Goal: Transaction & Acquisition: Purchase product/service

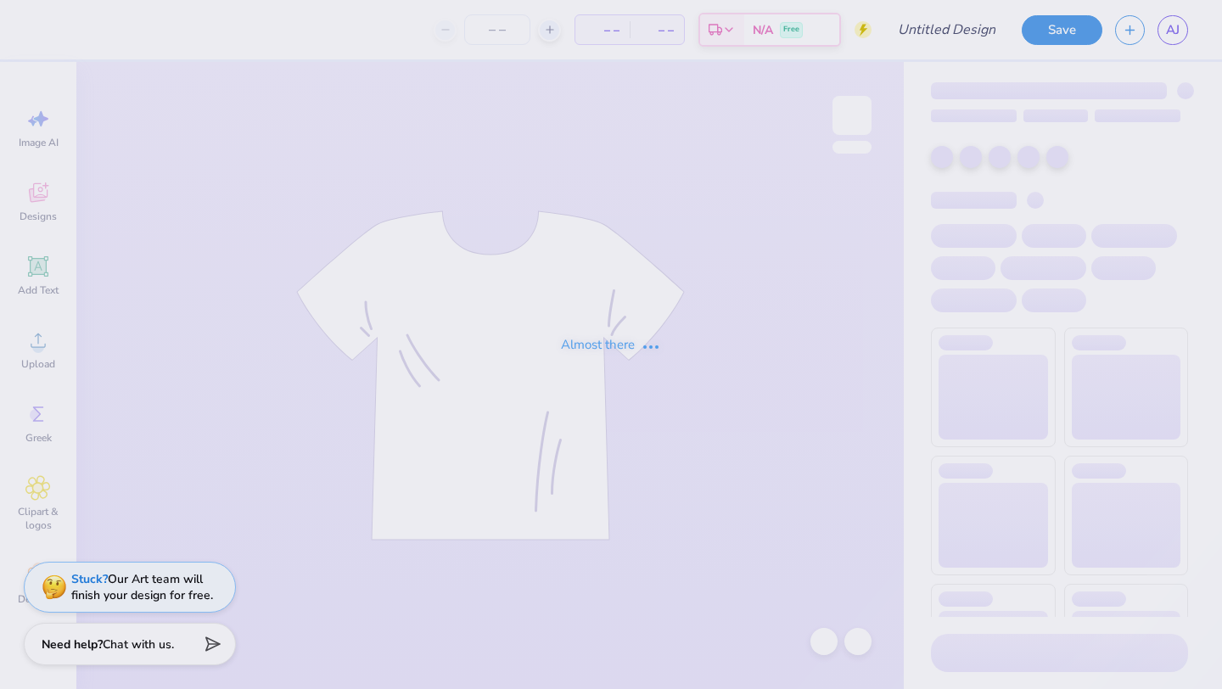
type input "PEER Merch"
type input "55"
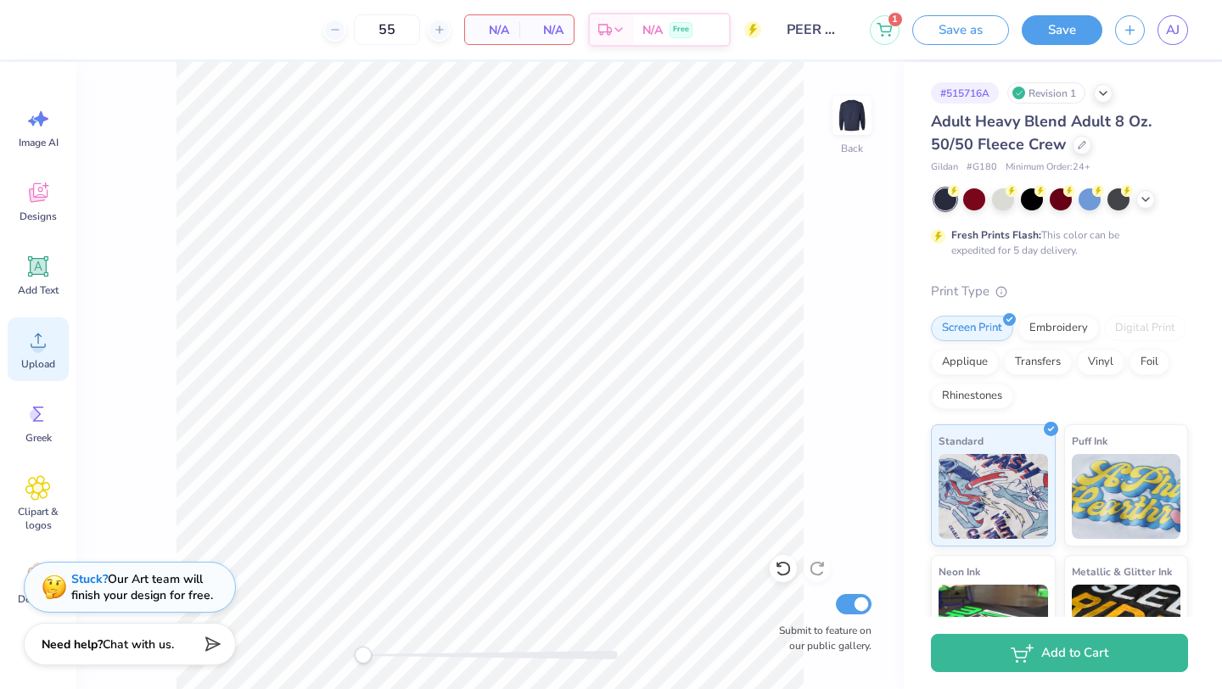
click at [34, 362] on span "Upload" at bounding box center [38, 364] width 34 height 14
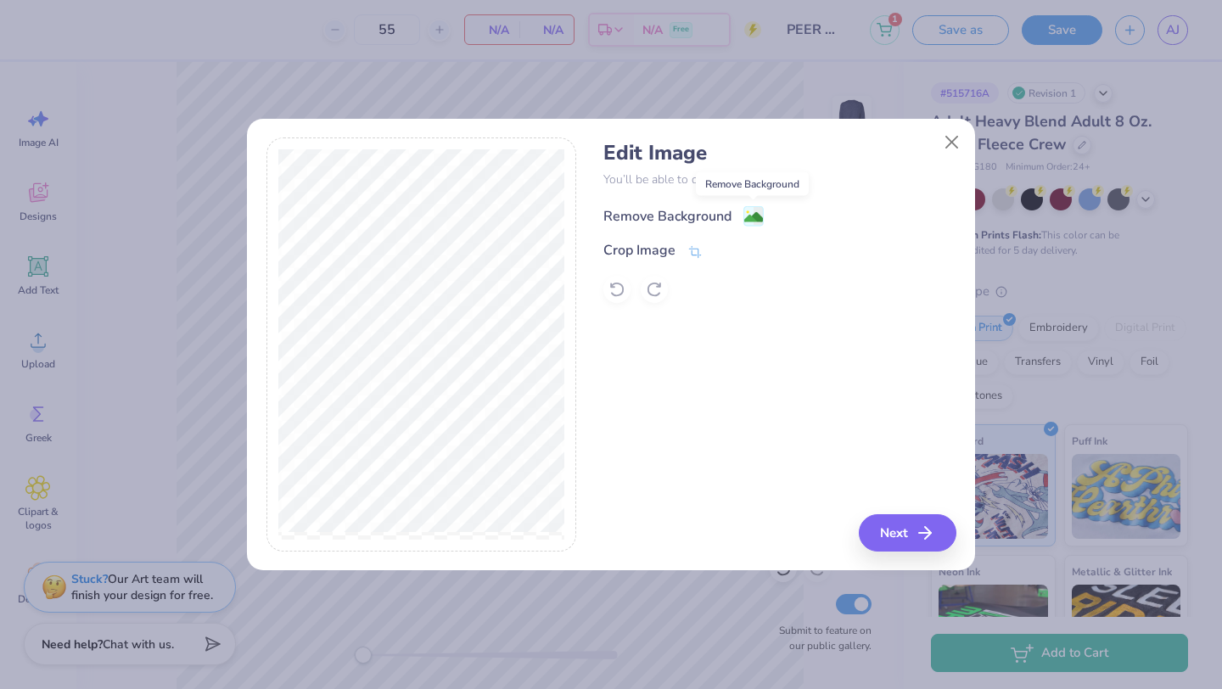
click at [754, 221] on image at bounding box center [753, 217] width 19 height 19
click at [948, 143] on button "Close" at bounding box center [952, 142] width 32 height 32
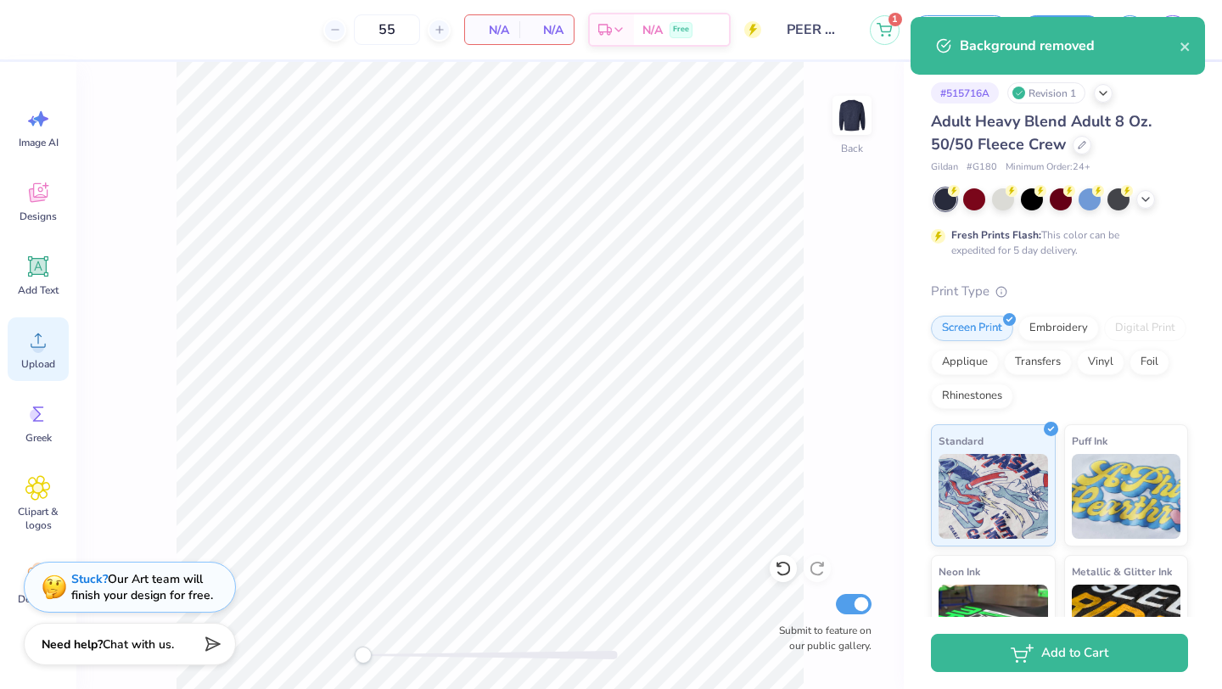
click at [38, 329] on icon at bounding box center [37, 340] width 25 height 25
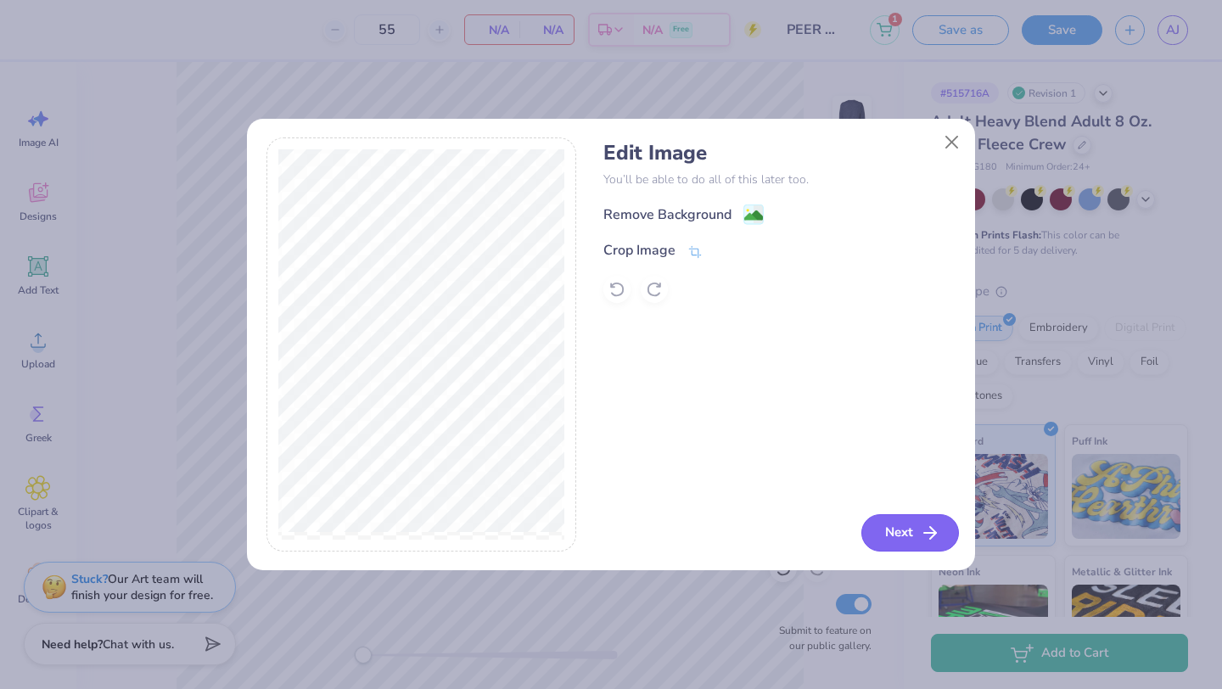
click at [876, 530] on button "Next" at bounding box center [910, 532] width 98 height 37
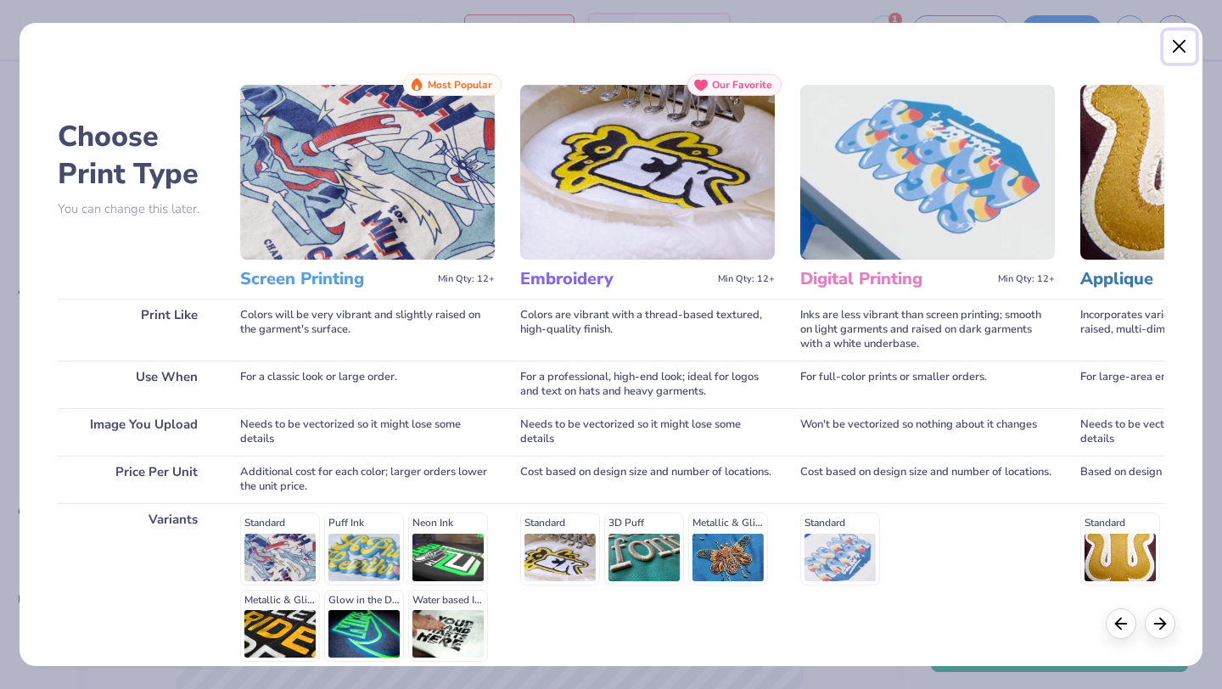
click at [1180, 47] on button "Close" at bounding box center [1179, 47] width 32 height 32
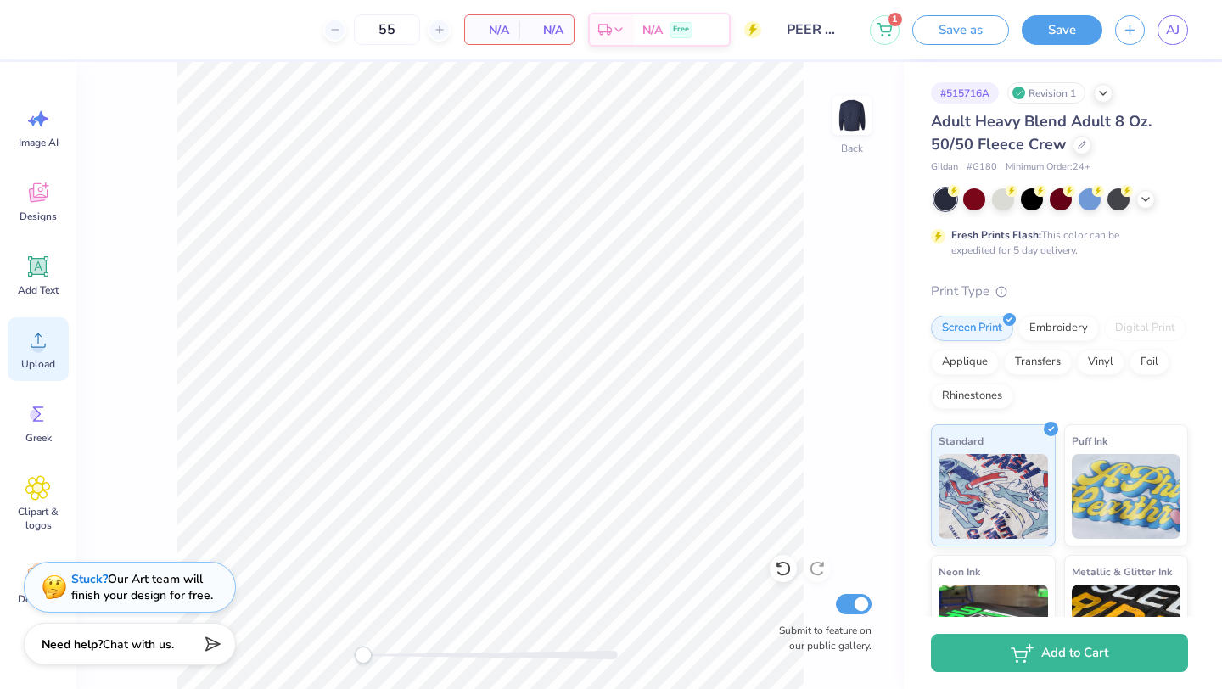
click at [32, 354] on div "Upload" at bounding box center [38, 349] width 61 height 64
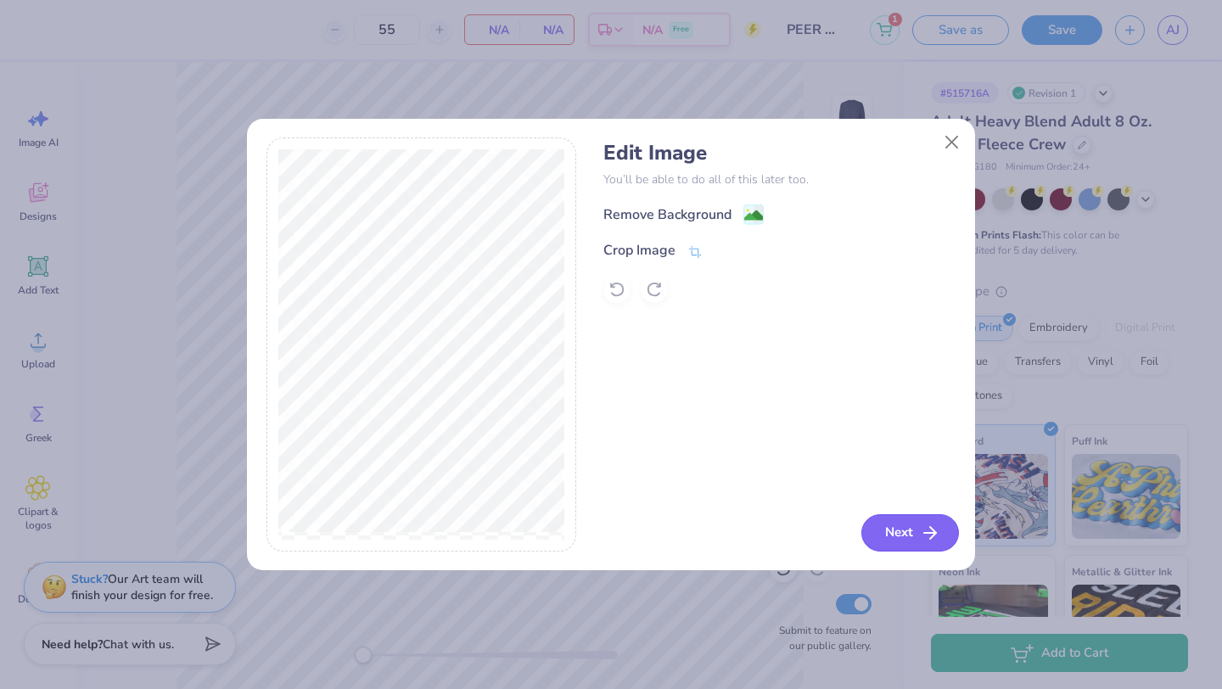
click at [884, 530] on button "Next" at bounding box center [910, 532] width 98 height 37
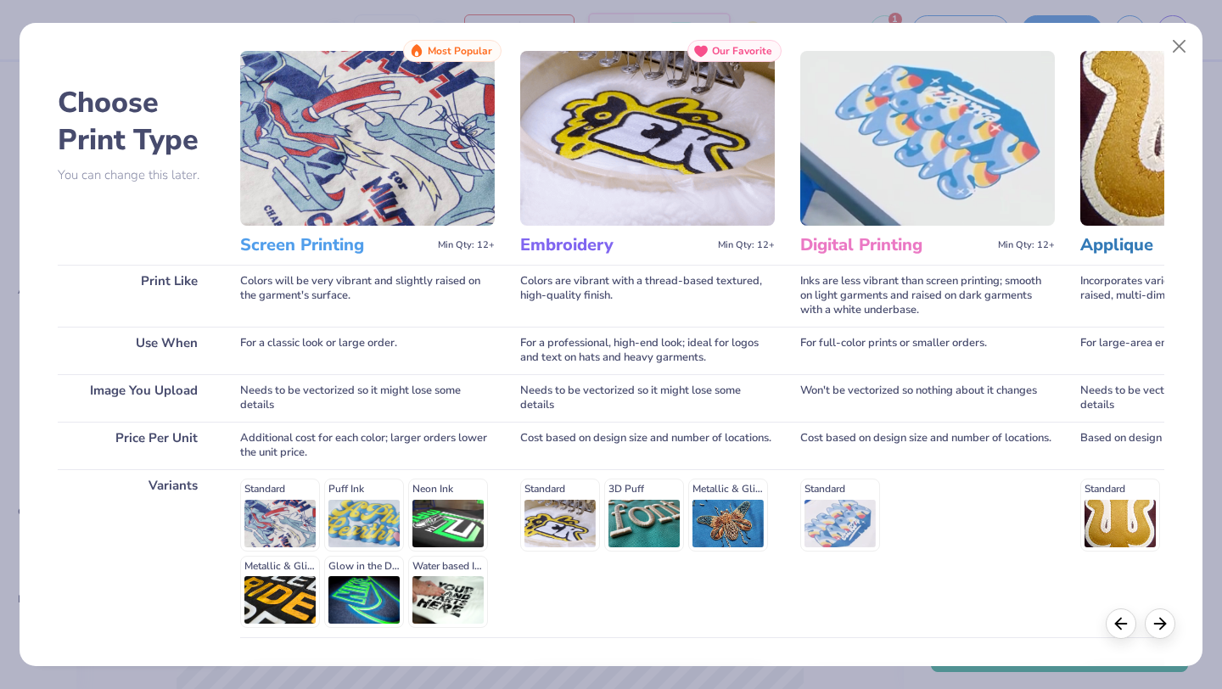
scroll to position [157, 0]
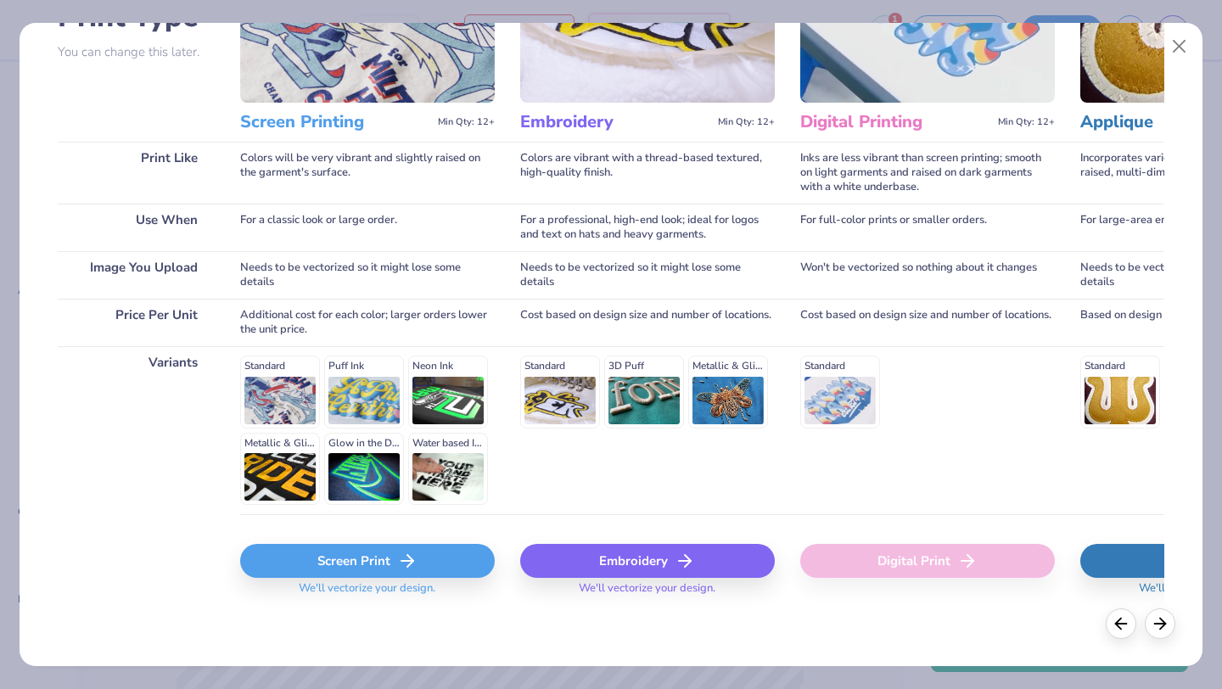
click at [398, 548] on div "Screen Print" at bounding box center [367, 561] width 255 height 34
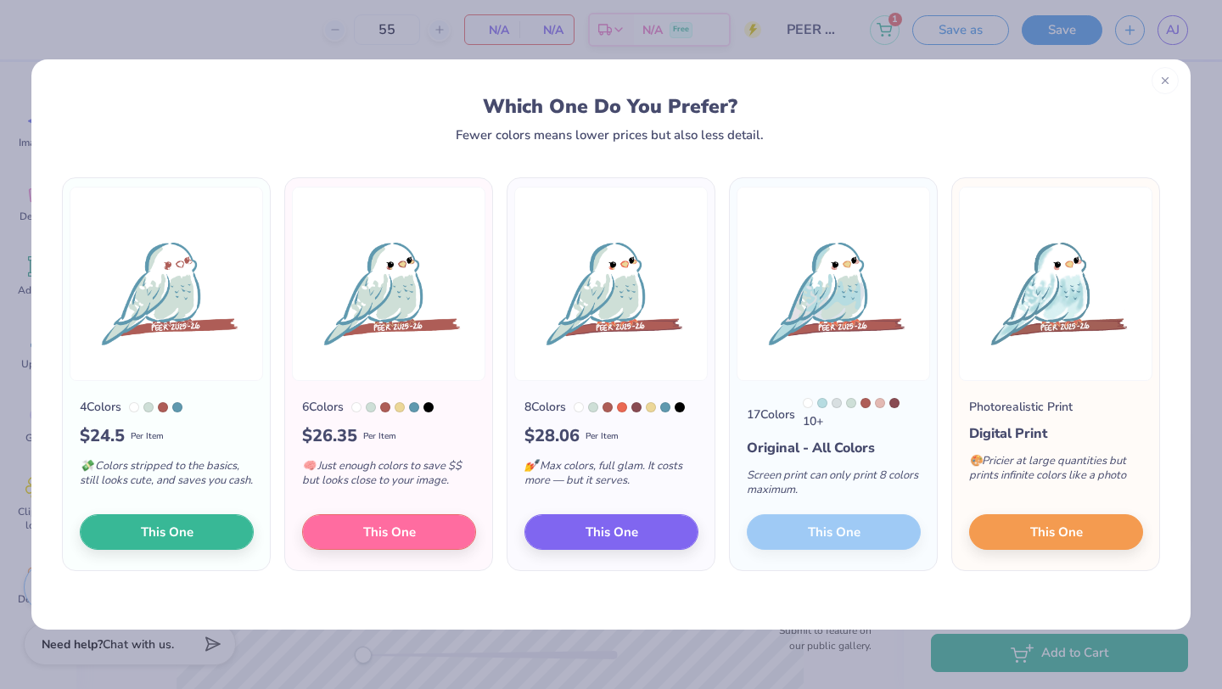
click at [1169, 85] on div at bounding box center [1165, 80] width 27 height 27
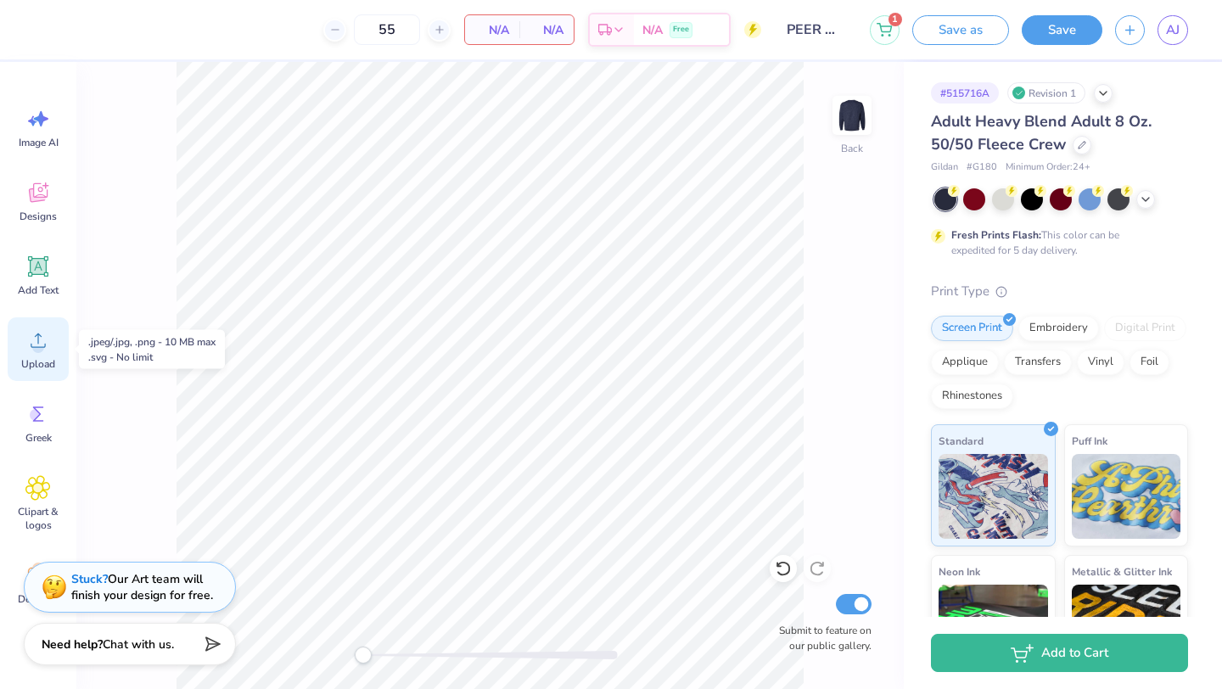
click at [48, 351] on icon at bounding box center [37, 340] width 25 height 25
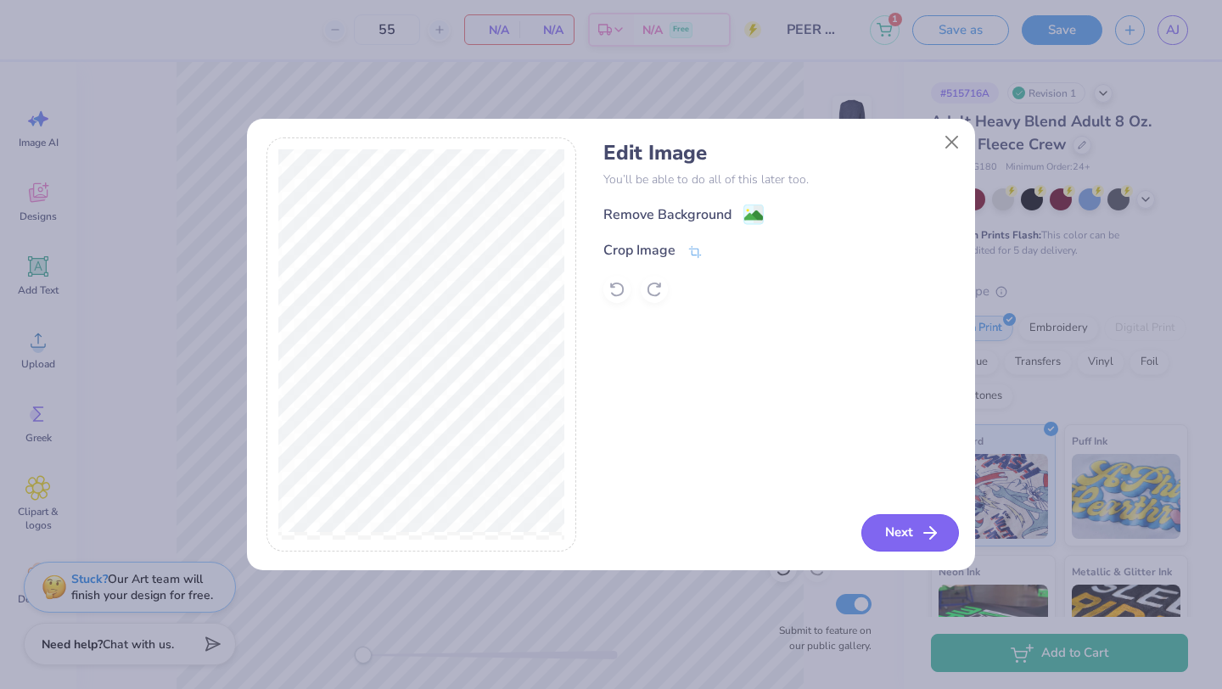
click at [895, 530] on button "Next" at bounding box center [910, 532] width 98 height 37
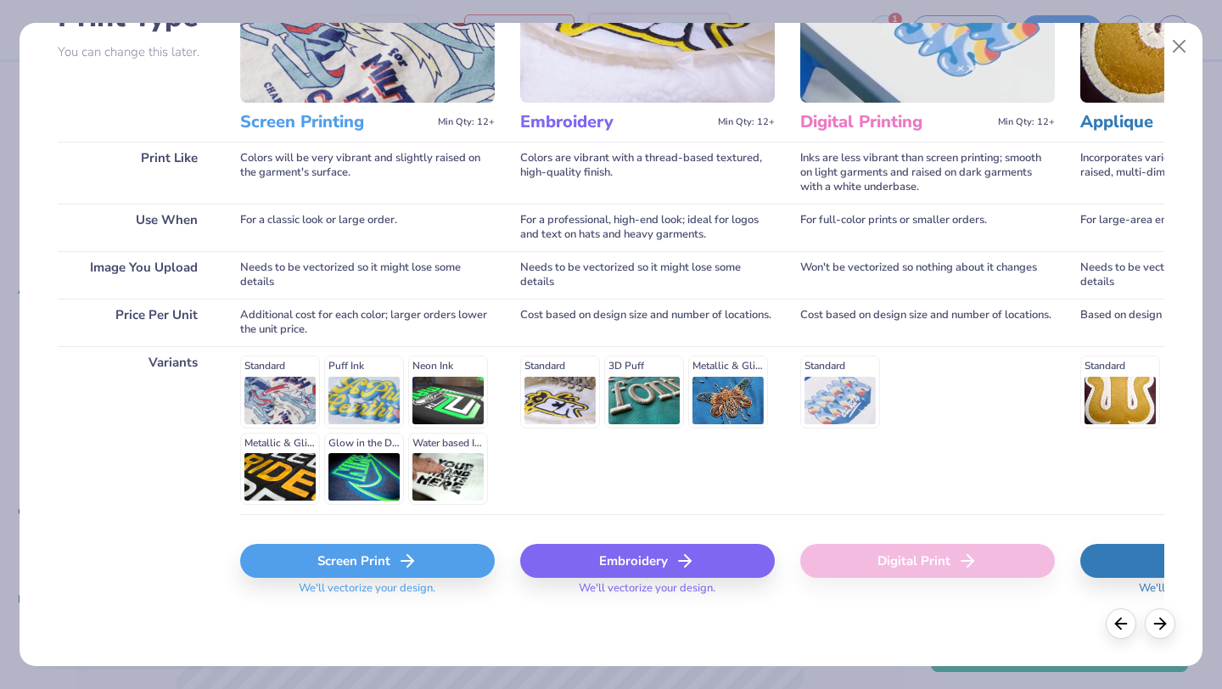
click at [412, 558] on icon at bounding box center [407, 561] width 20 height 20
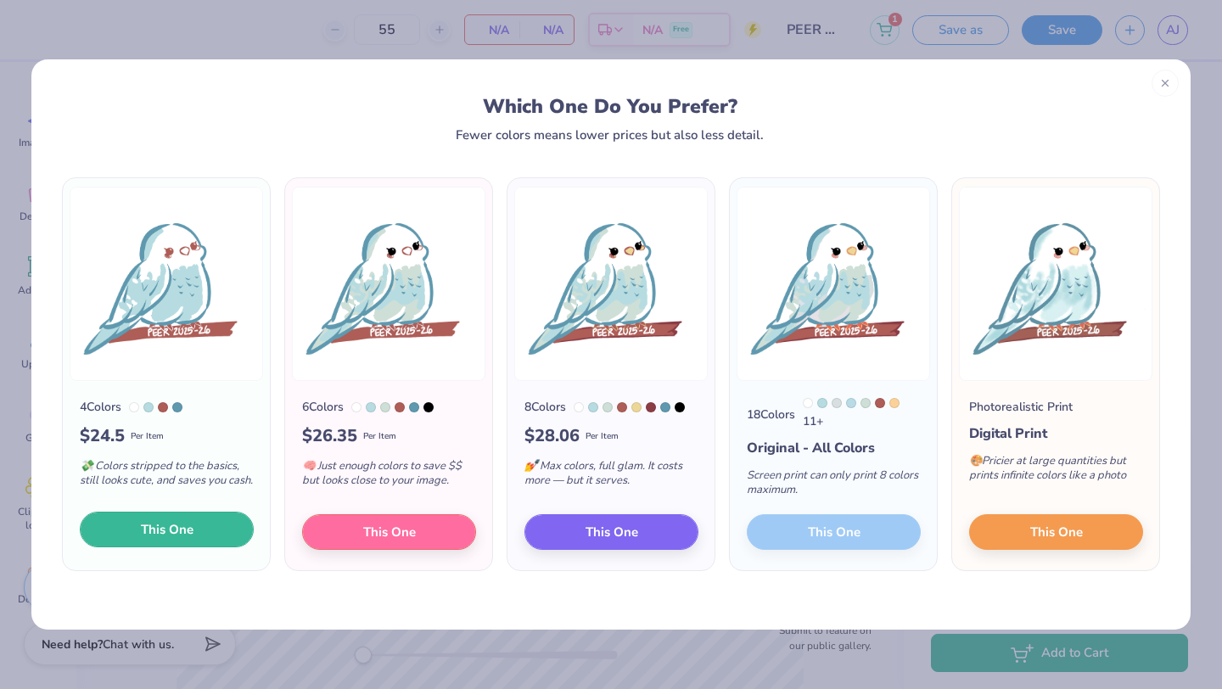
click at [144, 547] on button "This One" at bounding box center [167, 530] width 174 height 36
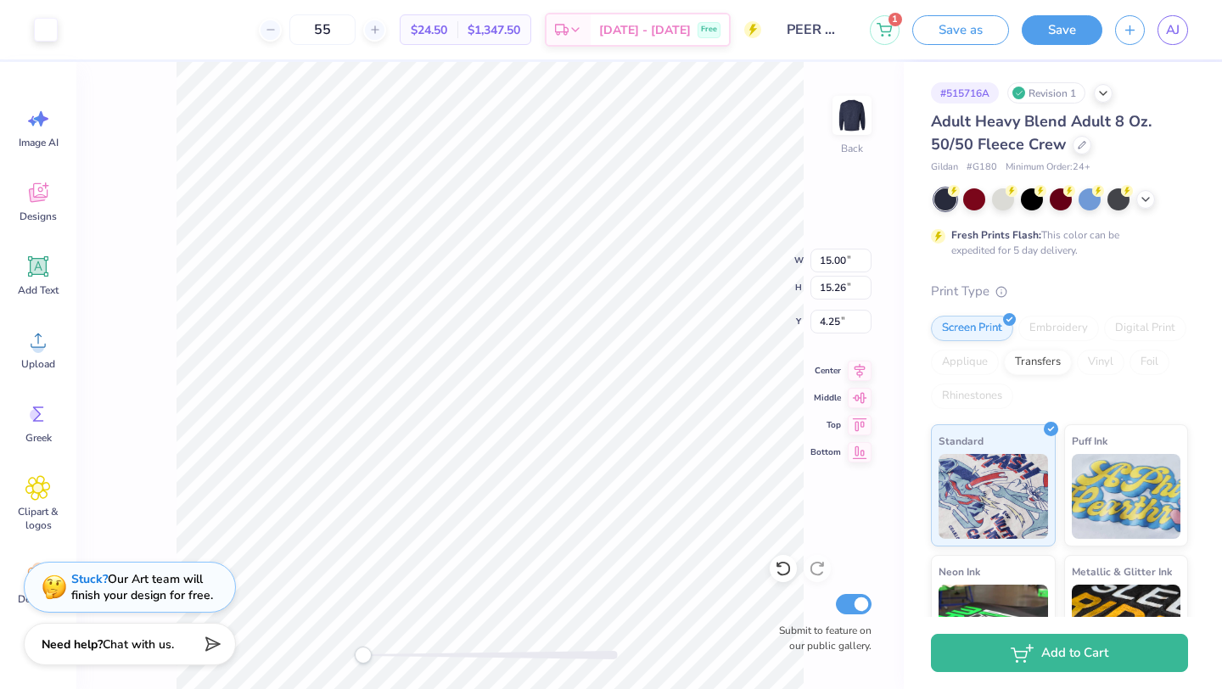
type input "4.09"
type input "4.56"
type input "10.31"
type input "2.71"
type input "2.72"
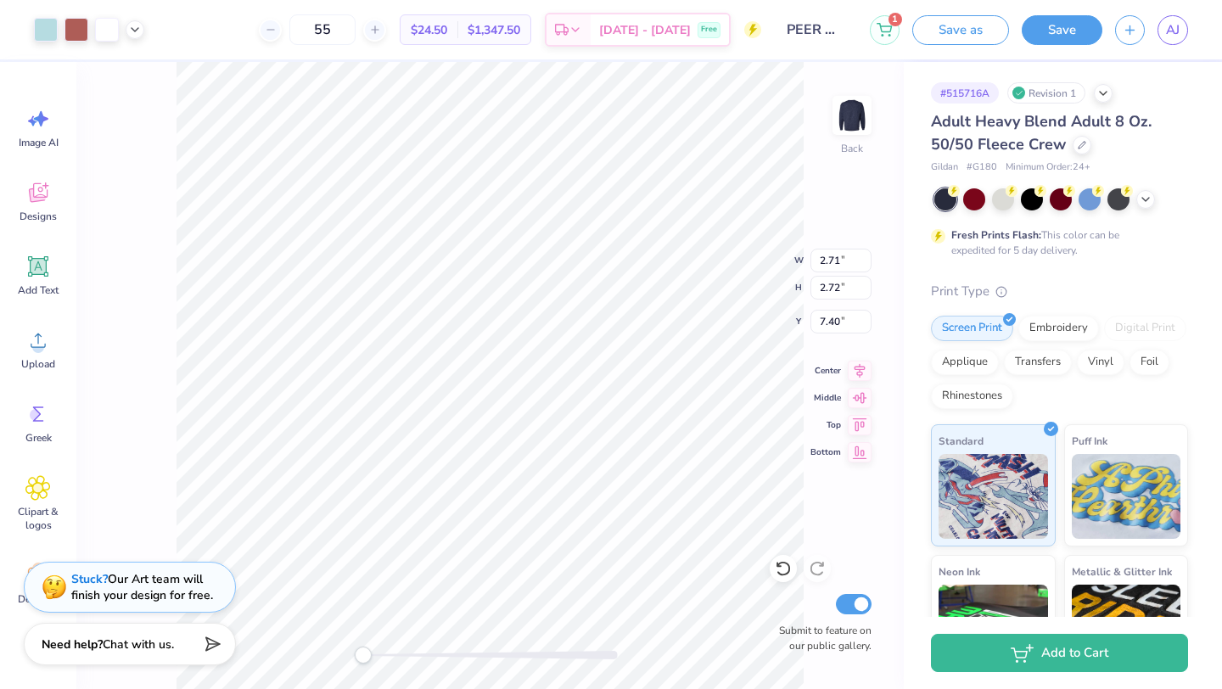
type input "3.00"
type input "4.72"
type input "4.87"
type input "2.82"
click at [28, 361] on span "Upload" at bounding box center [38, 364] width 34 height 14
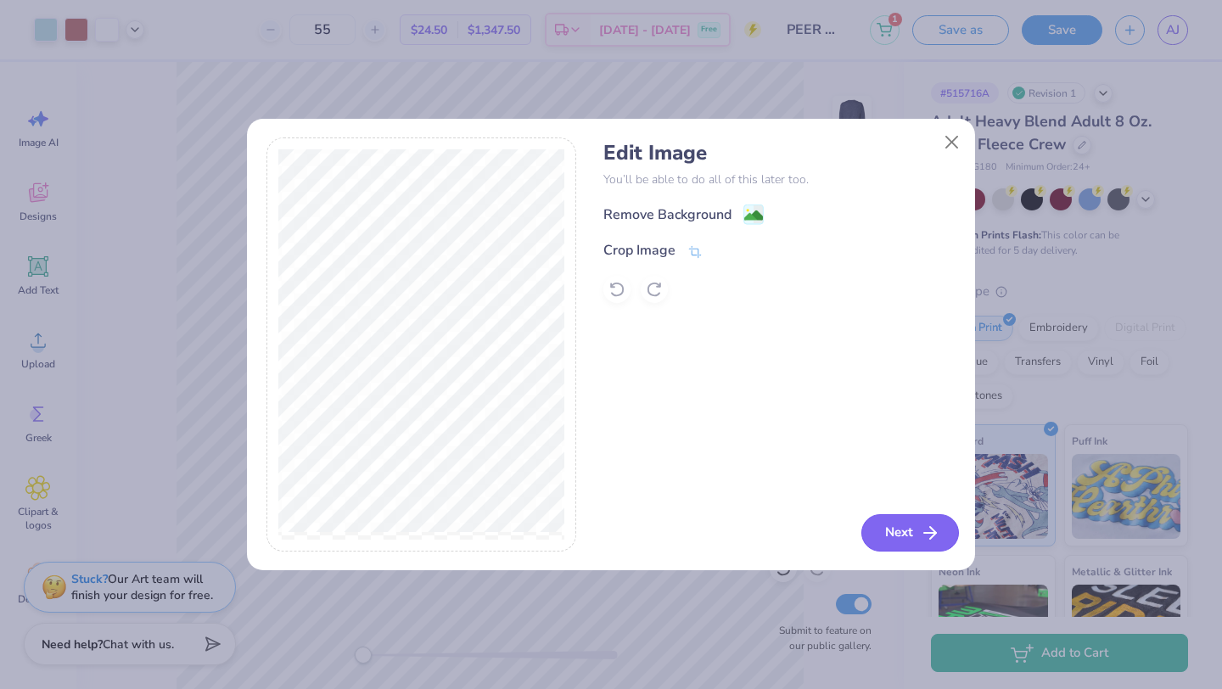
click at [910, 538] on button "Next" at bounding box center [910, 532] width 98 height 37
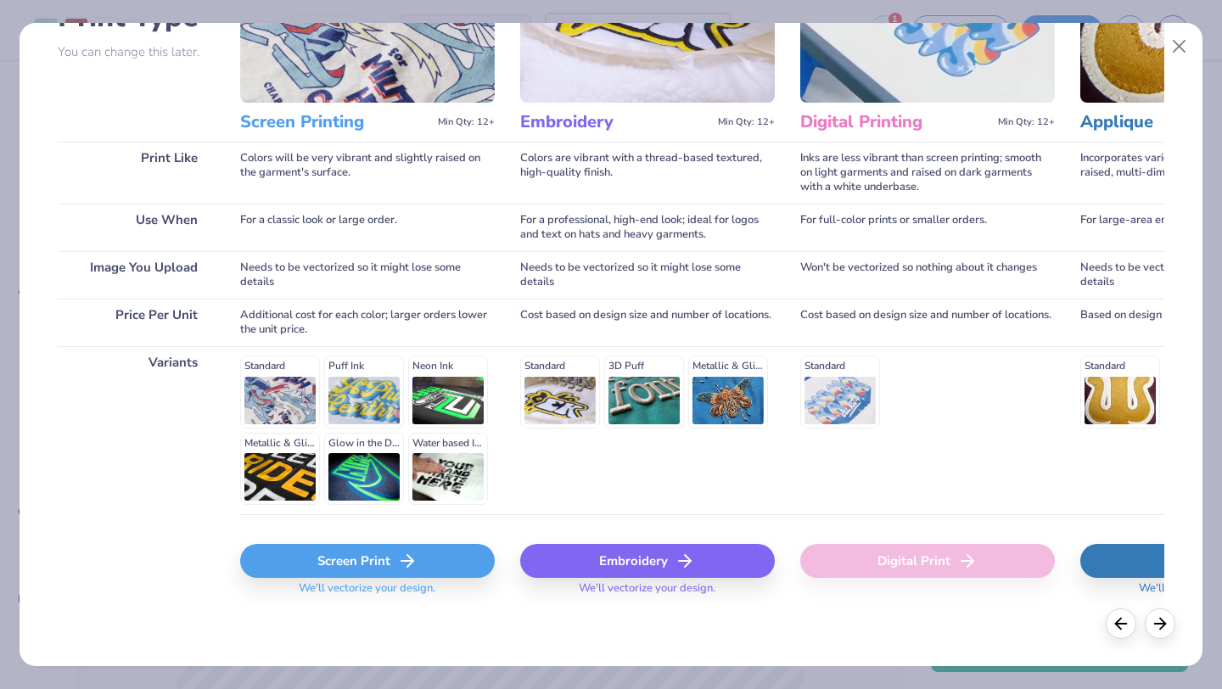
click at [426, 563] on div "Screen Print" at bounding box center [367, 561] width 255 height 34
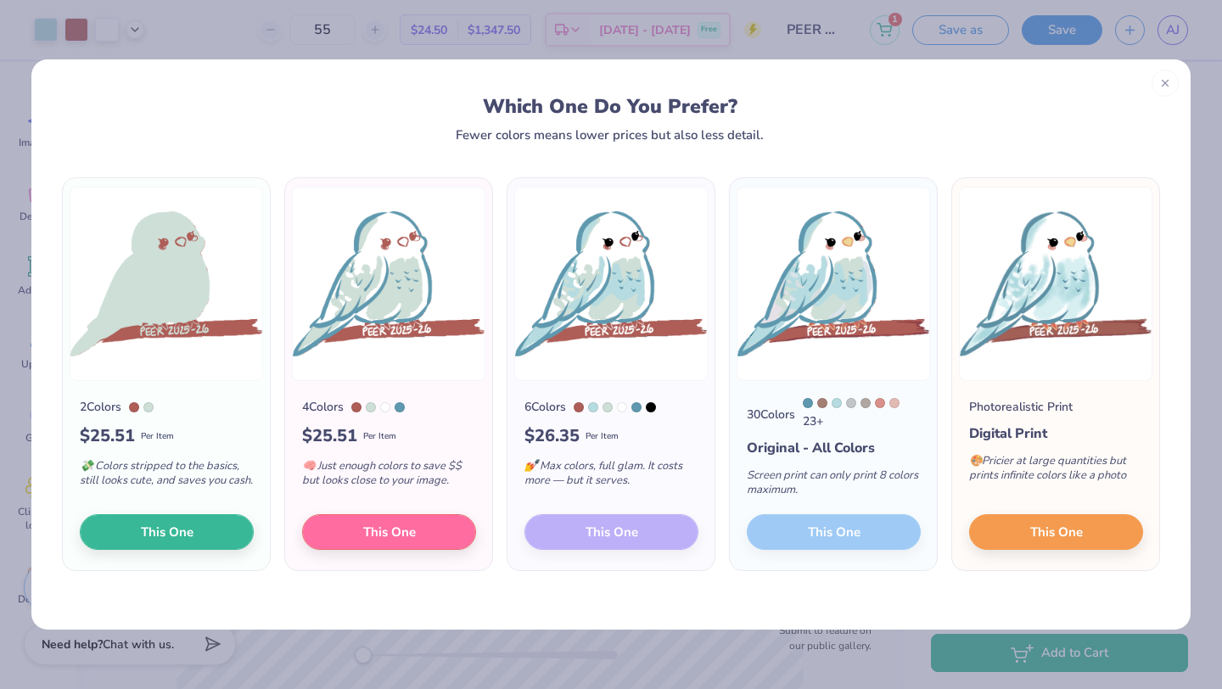
click at [162, 551] on div "2 Colors $ 25.51 Per Item 💸 Colors stripped to the basics, still looks cute, an…" at bounding box center [166, 475] width 207 height 189
click at [163, 540] on span "This One" at bounding box center [167, 530] width 53 height 20
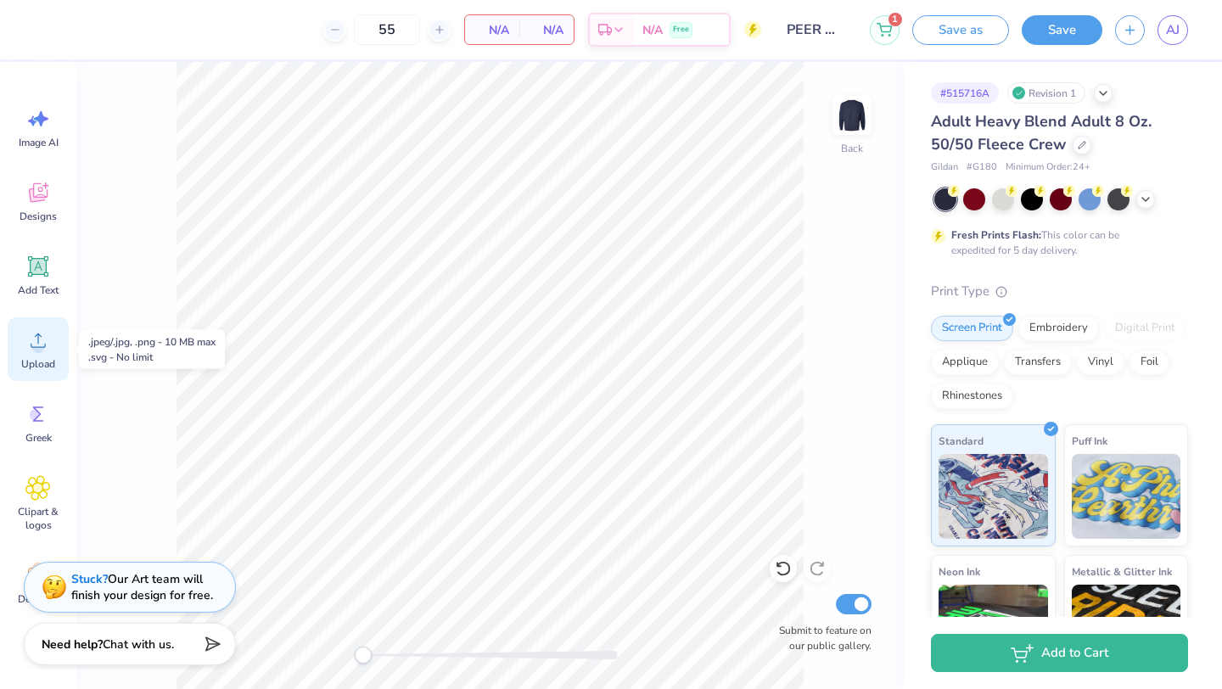
click at [36, 344] on circle at bounding box center [38, 347] width 12 height 12
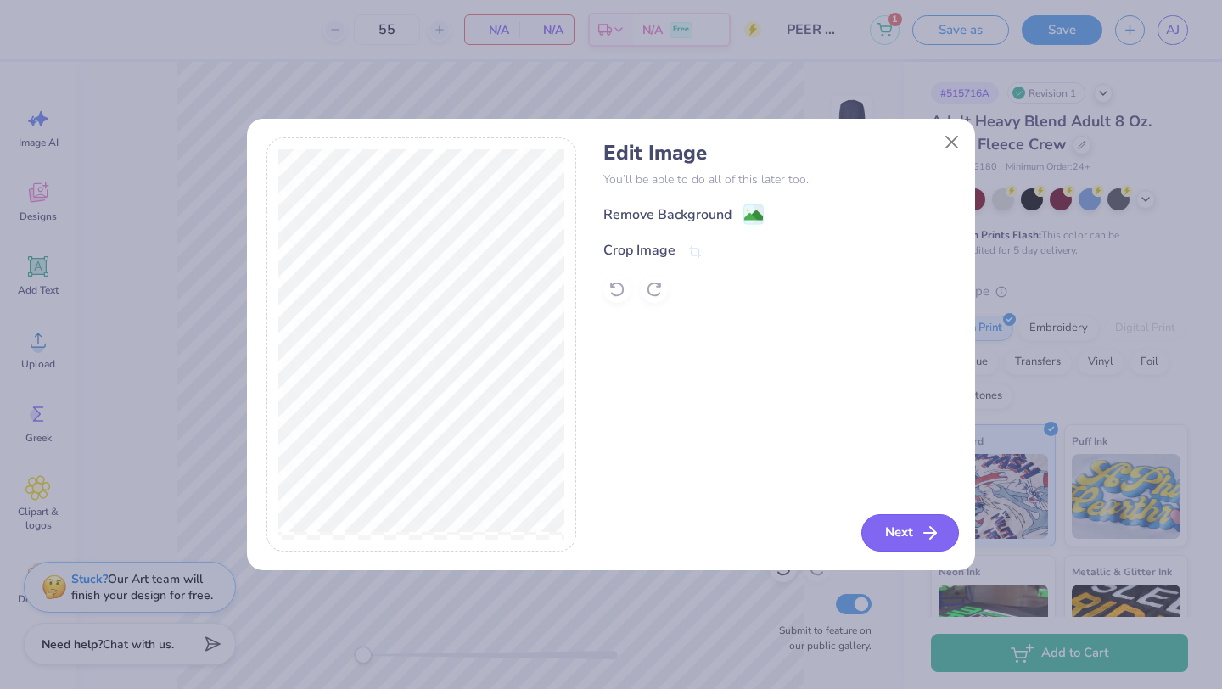
click at [888, 532] on button "Next" at bounding box center [910, 532] width 98 height 37
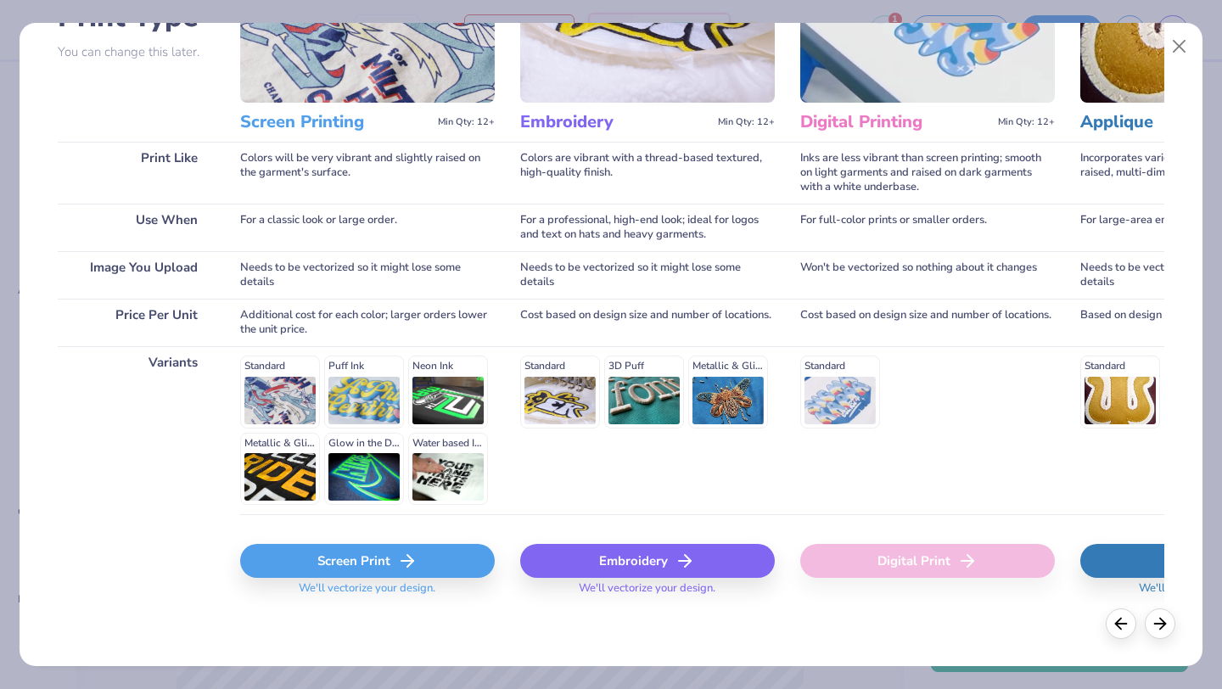
click at [331, 551] on div "Screen Print" at bounding box center [367, 561] width 255 height 34
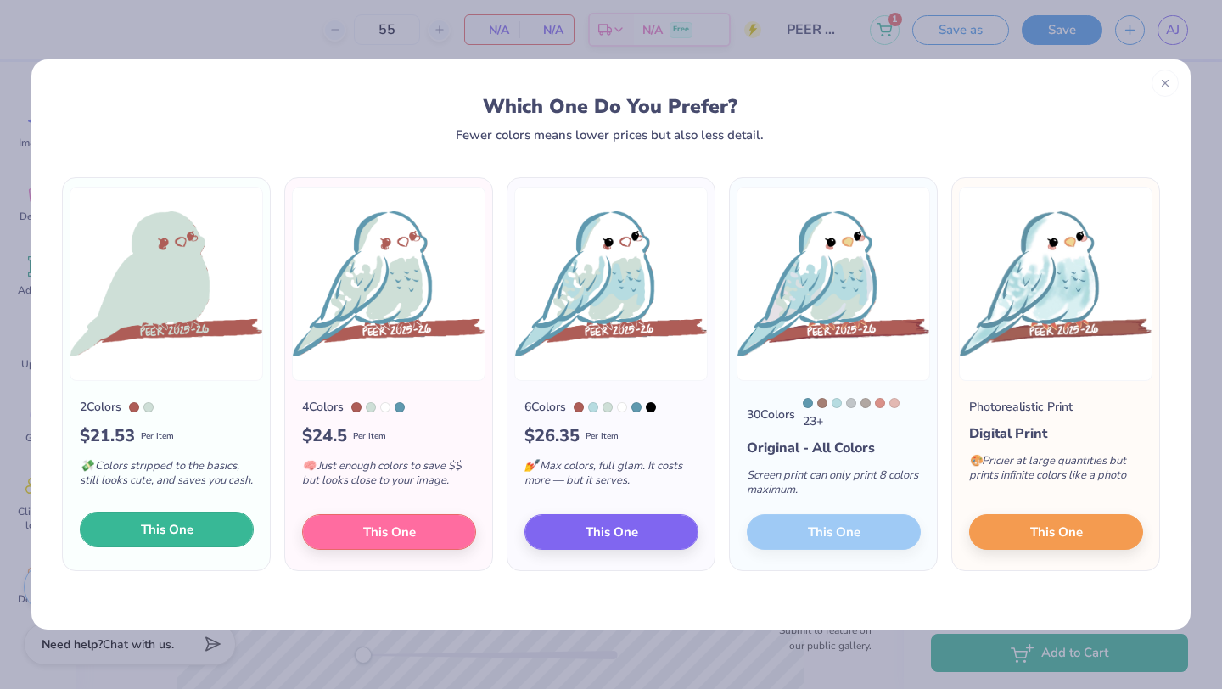
click at [195, 532] on button "This One" at bounding box center [167, 530] width 174 height 36
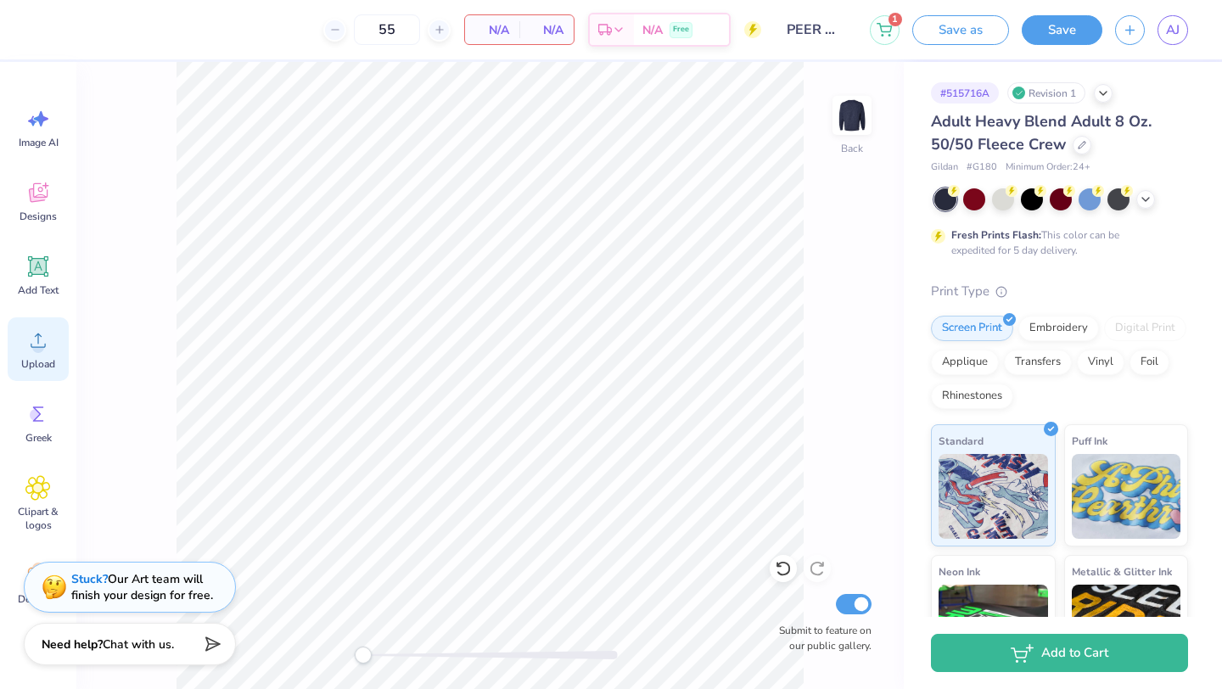
click at [26, 347] on icon at bounding box center [37, 340] width 25 height 25
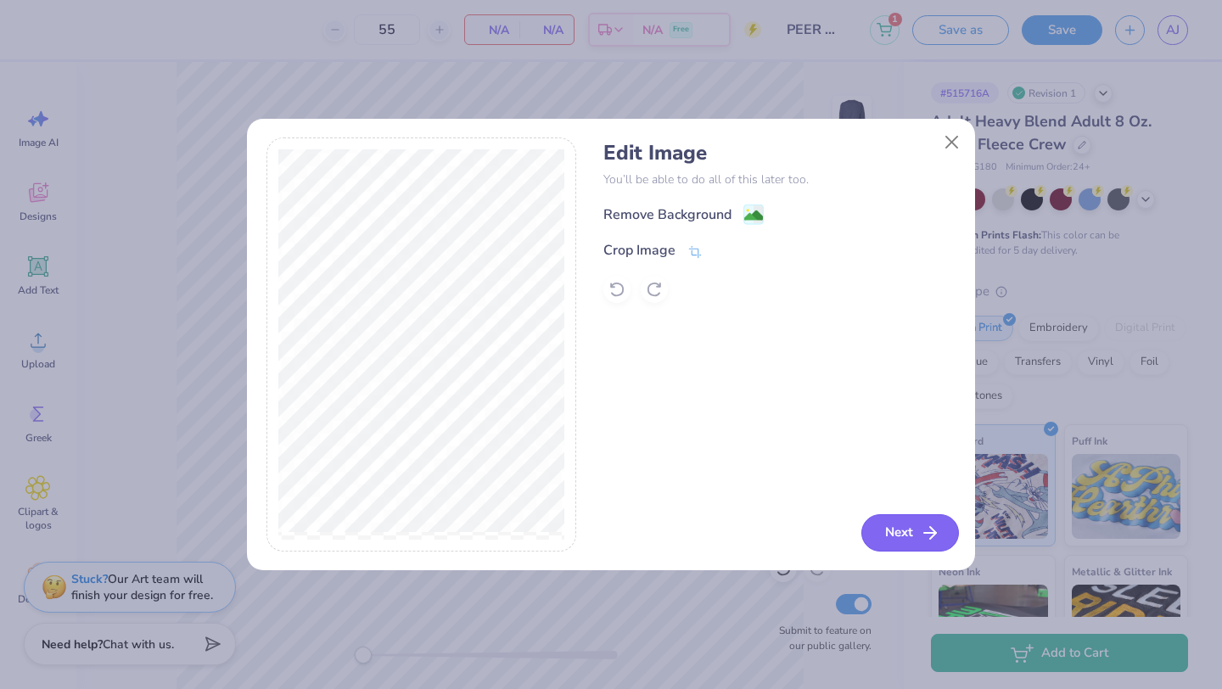
click at [911, 530] on button "Next" at bounding box center [910, 532] width 98 height 37
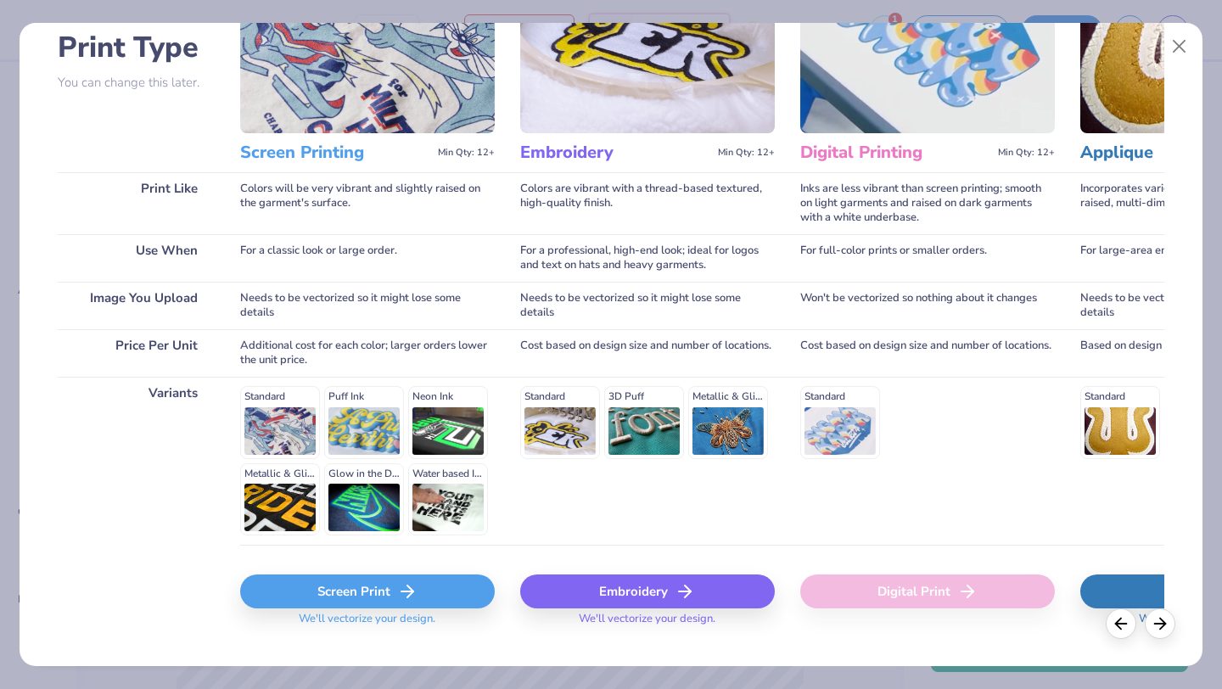
scroll to position [145, 0]
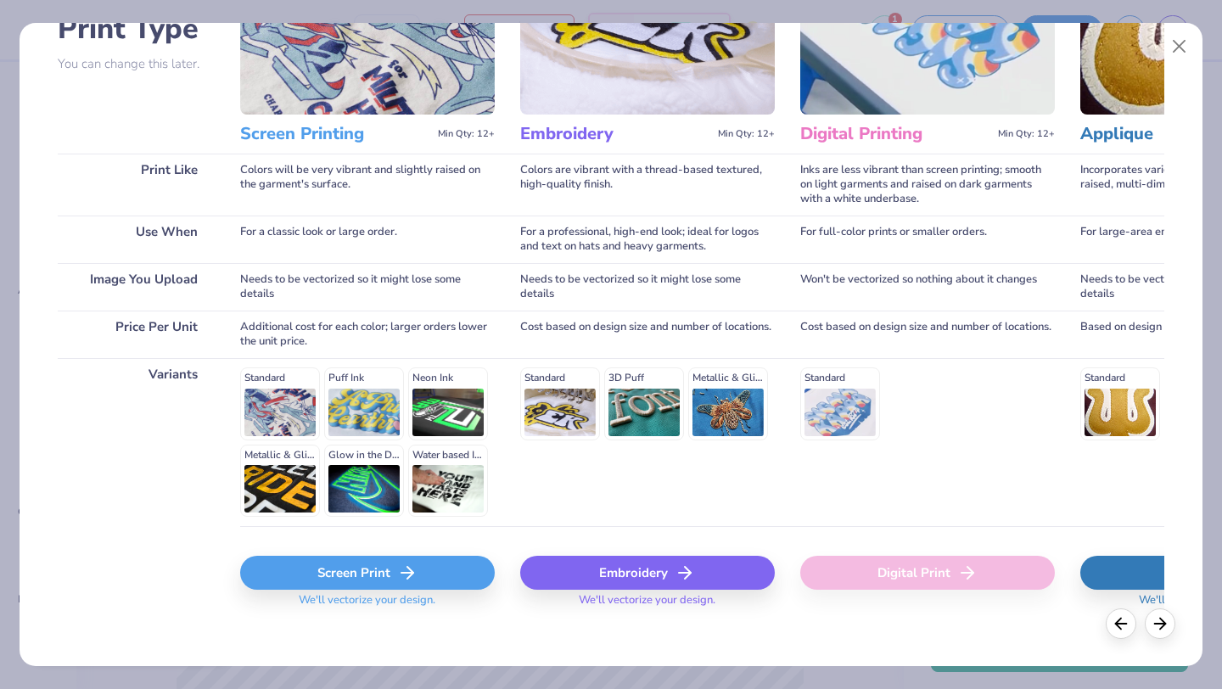
click at [291, 407] on div "Standard Puff Ink Neon Ink Metallic & Glitter Ink Glow in the Dark Ink Water ba…" at bounding box center [367, 441] width 255 height 149
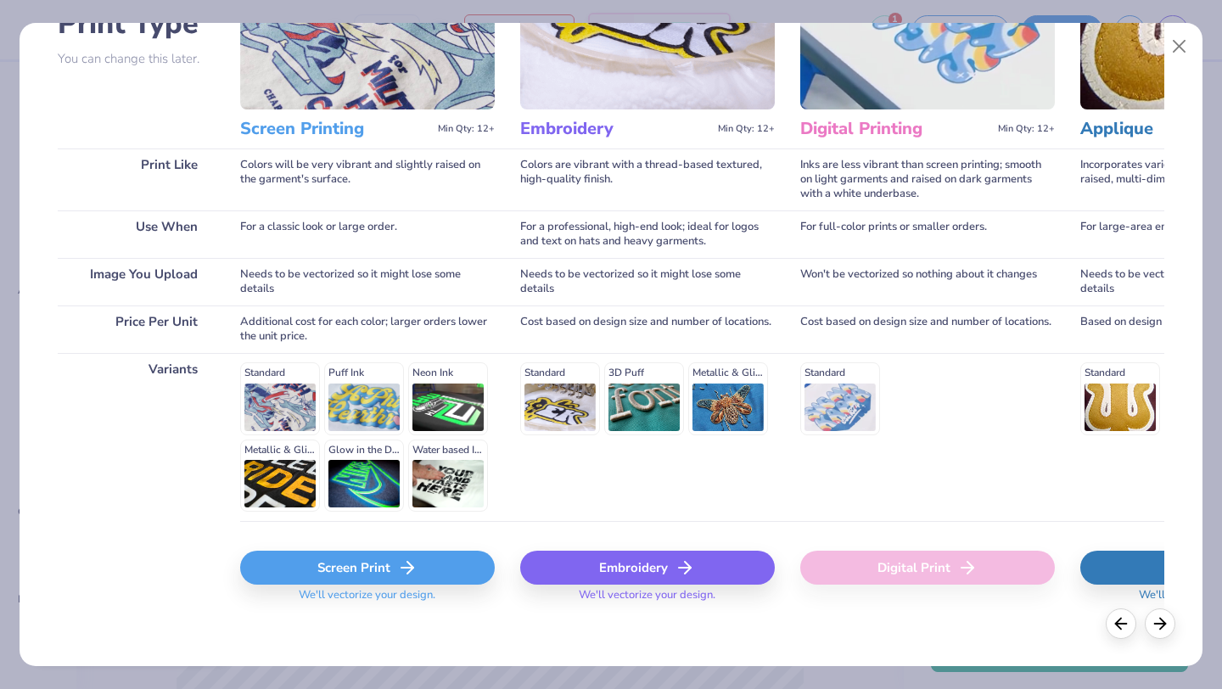
scroll to position [157, 0]
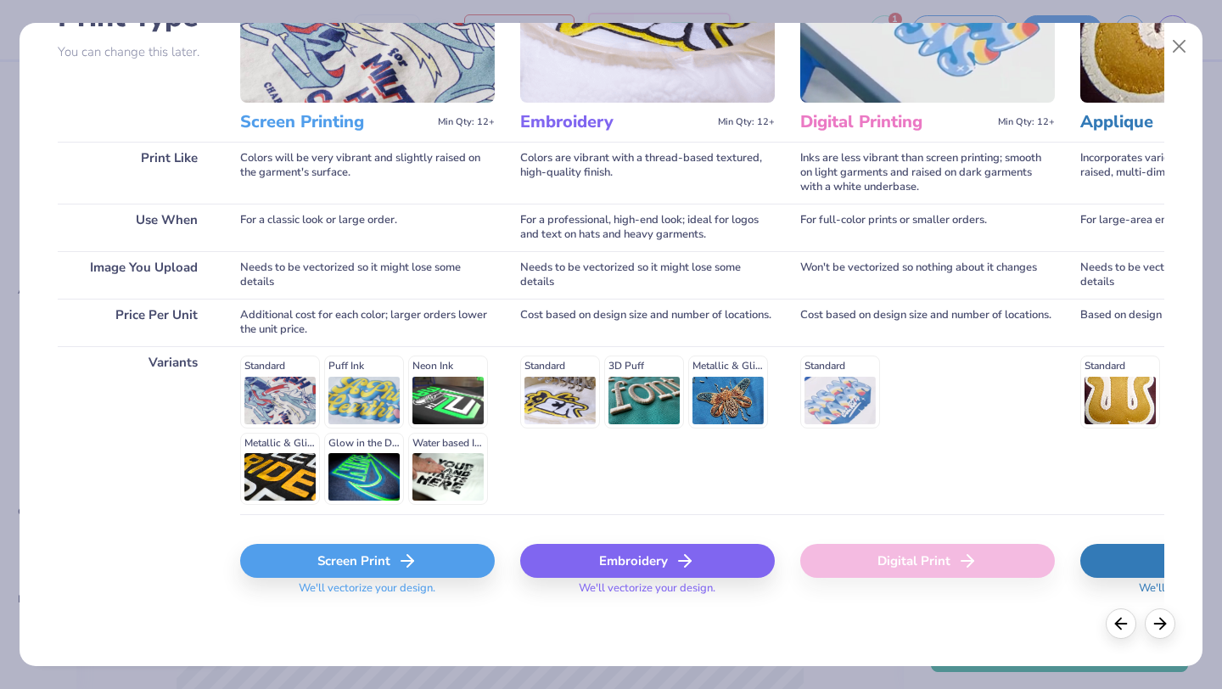
click at [364, 570] on div "Screen Print" at bounding box center [367, 561] width 255 height 34
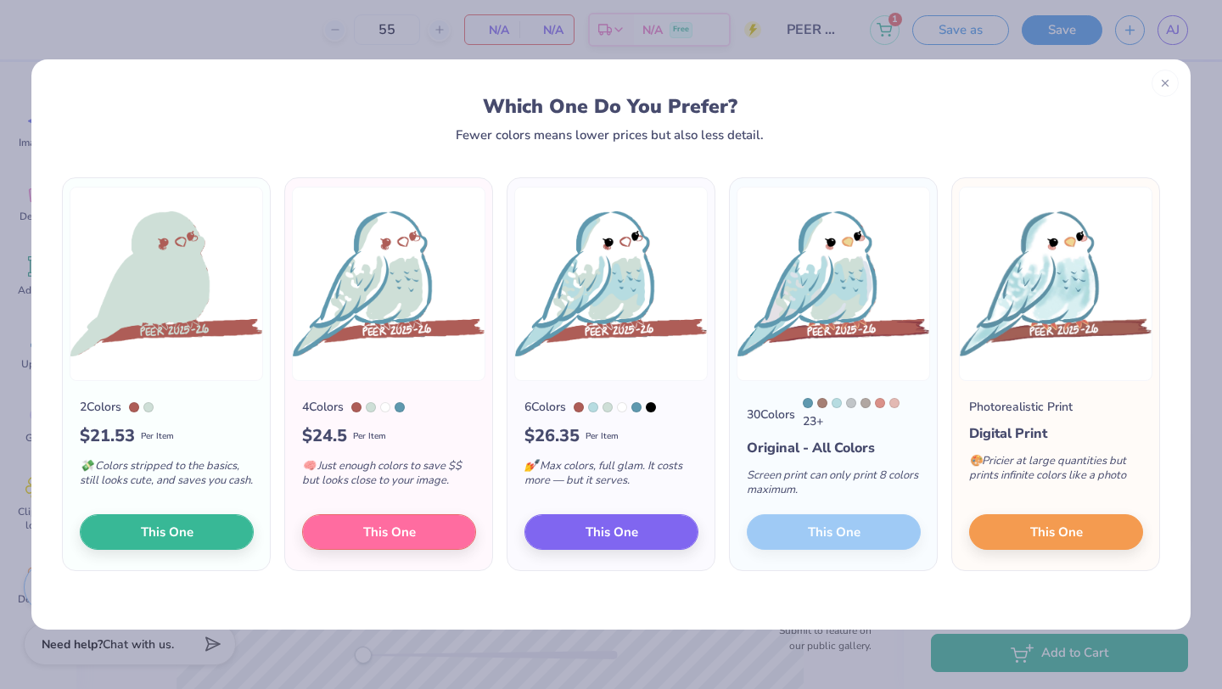
click at [808, 546] on div "30 Colors 23 + Original - All Colors Screen print can only print 8 colors maxim…" at bounding box center [833, 475] width 207 height 189
click at [806, 528] on div "30 Colors 23 + Original - All Colors Screen print can only print 8 colors maxim…" at bounding box center [833, 475] width 207 height 189
click at [772, 603] on div "2 Colors $ 21.53 Per Item 💸 Colors stripped to the basics, still looks cute, an…" at bounding box center [610, 386] width 1159 height 488
click at [816, 528] on div "30 Colors 23 + Original - All Colors Screen print can only print 8 colors maxim…" at bounding box center [833, 475] width 207 height 189
click at [801, 545] on div "30 Colors 23 + Original - All Colors Screen print can only print 8 colors maxim…" at bounding box center [833, 475] width 207 height 189
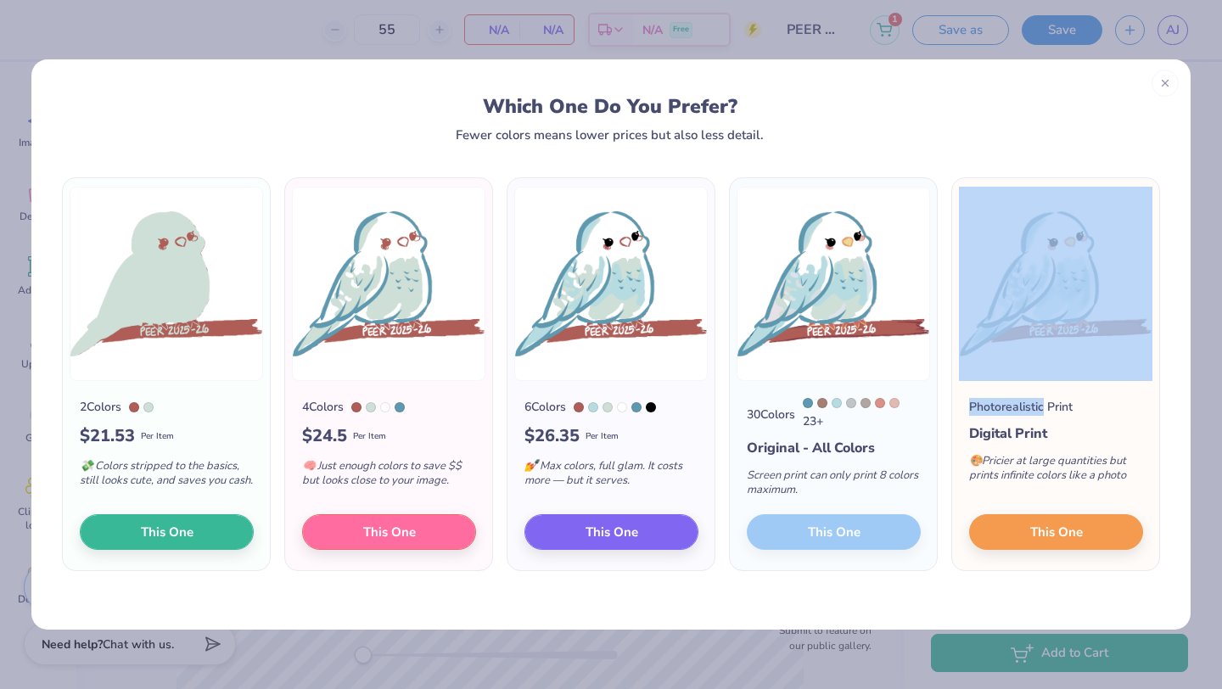
click at [801, 545] on div "30 Colors 23 + Original - All Colors Screen print can only print 8 colors maxim…" at bounding box center [833, 475] width 207 height 189
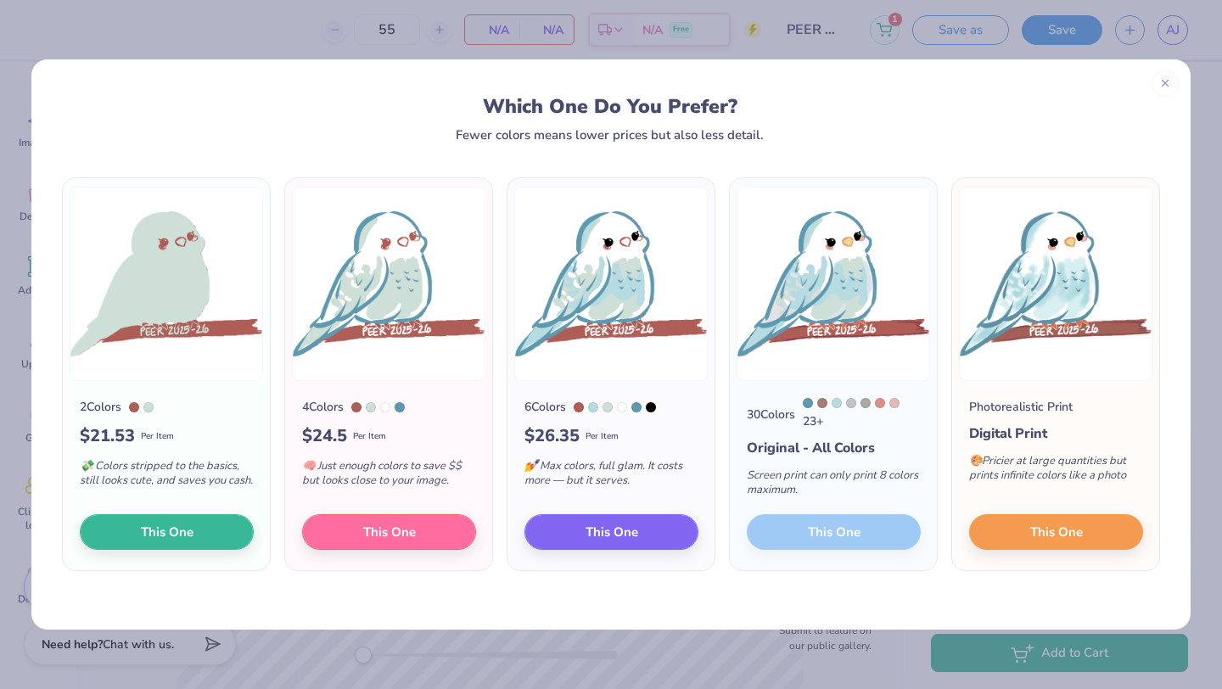
click at [803, 582] on div "2 Colors $ 21.53 Per Item 💸 Colors stripped to the basics, still looks cute, an…" at bounding box center [610, 386] width 1159 height 488
click at [821, 529] on div "30 Colors 23 + Original - All Colors Screen print can only print 8 colors maxim…" at bounding box center [833, 475] width 207 height 189
click at [389, 531] on span "This One" at bounding box center [389, 530] width 53 height 20
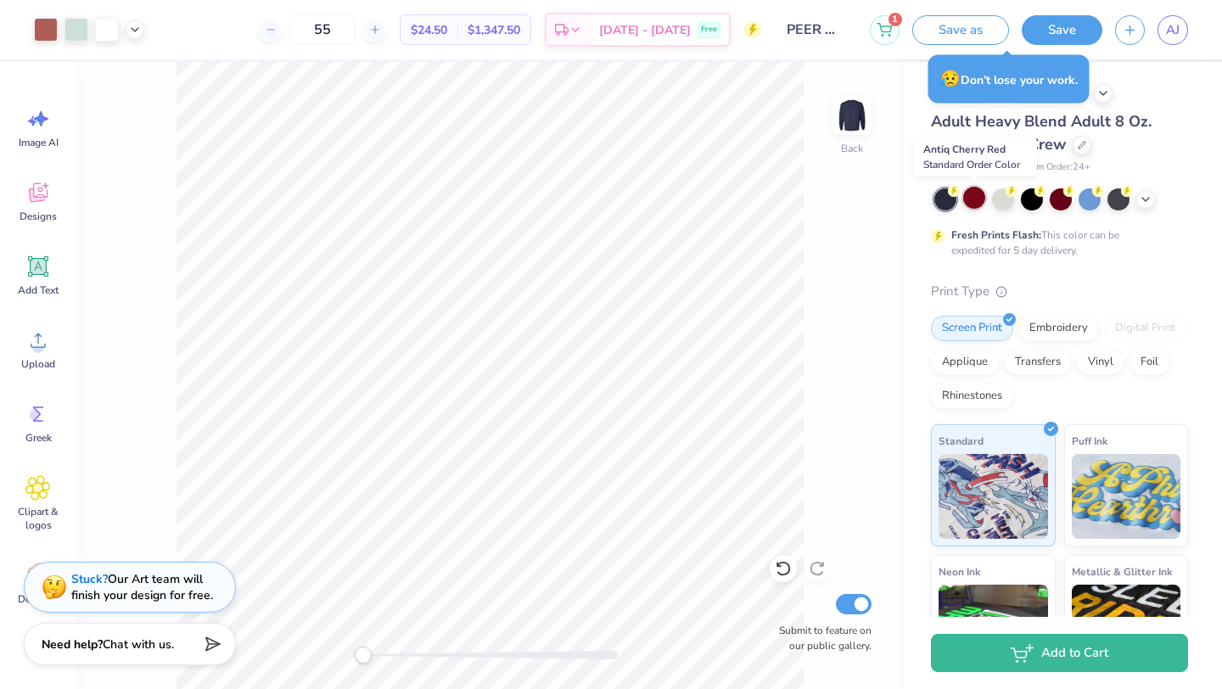
click at [971, 205] on div at bounding box center [974, 198] width 22 height 22
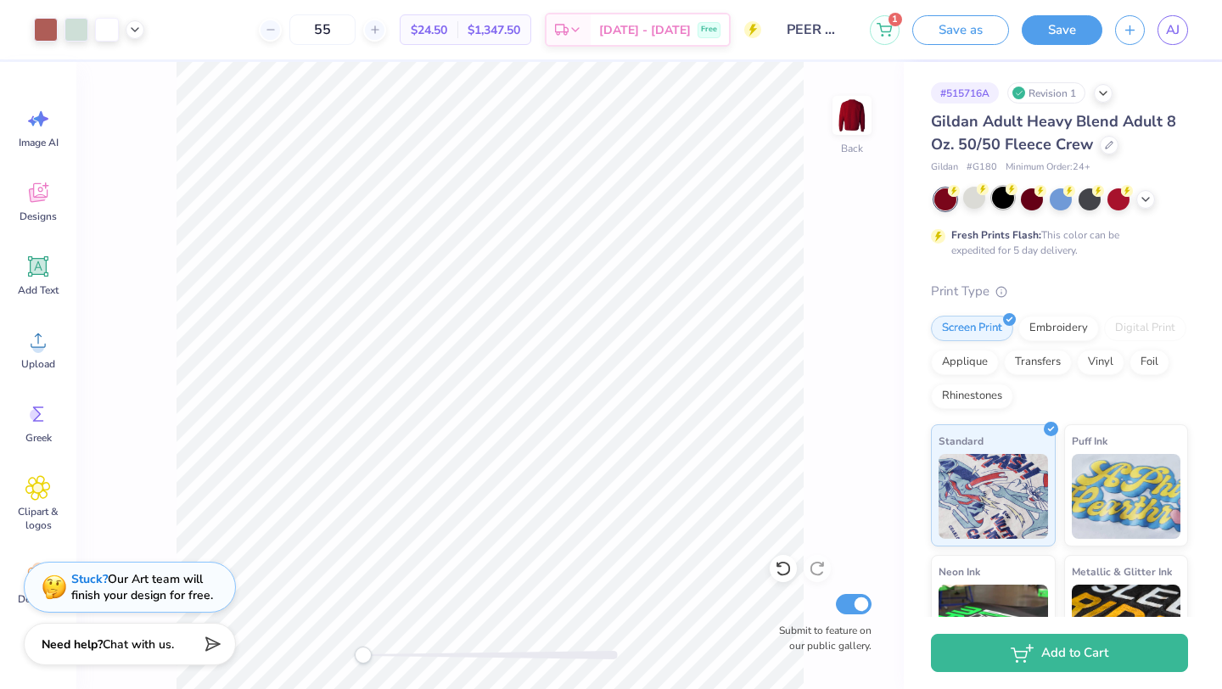
click at [1007, 204] on div at bounding box center [1003, 198] width 22 height 22
click at [1140, 200] on icon at bounding box center [1146, 198] width 14 height 14
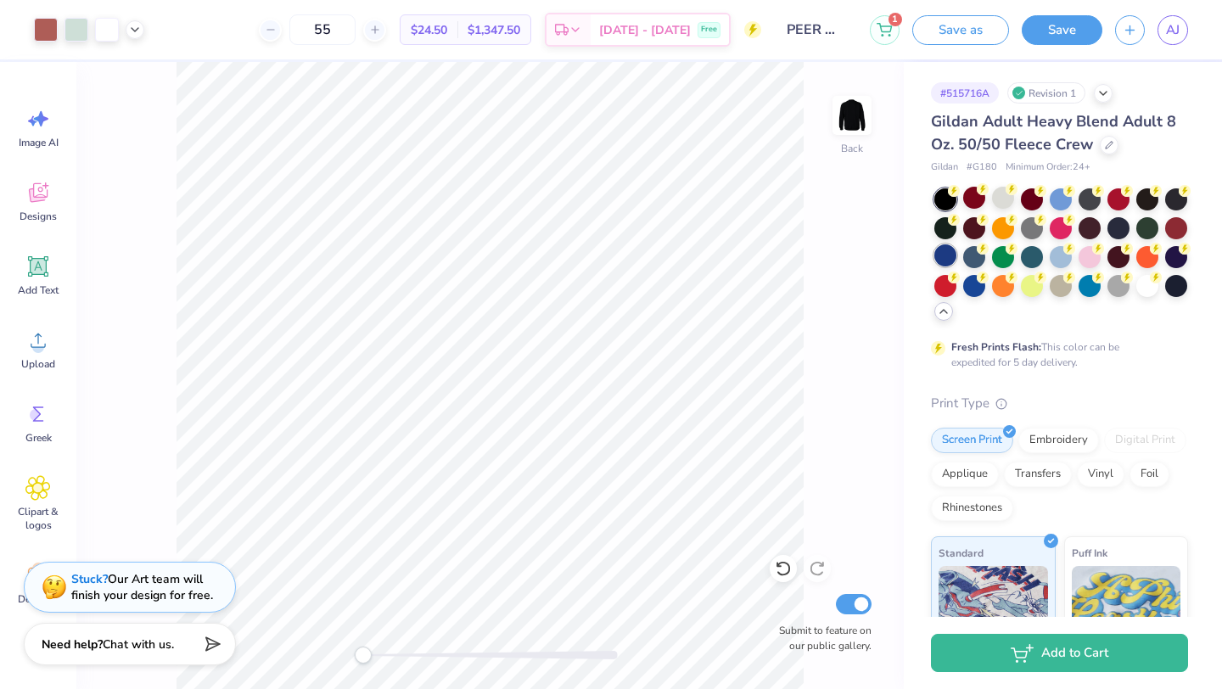
click at [942, 255] on div at bounding box center [945, 255] width 22 height 22
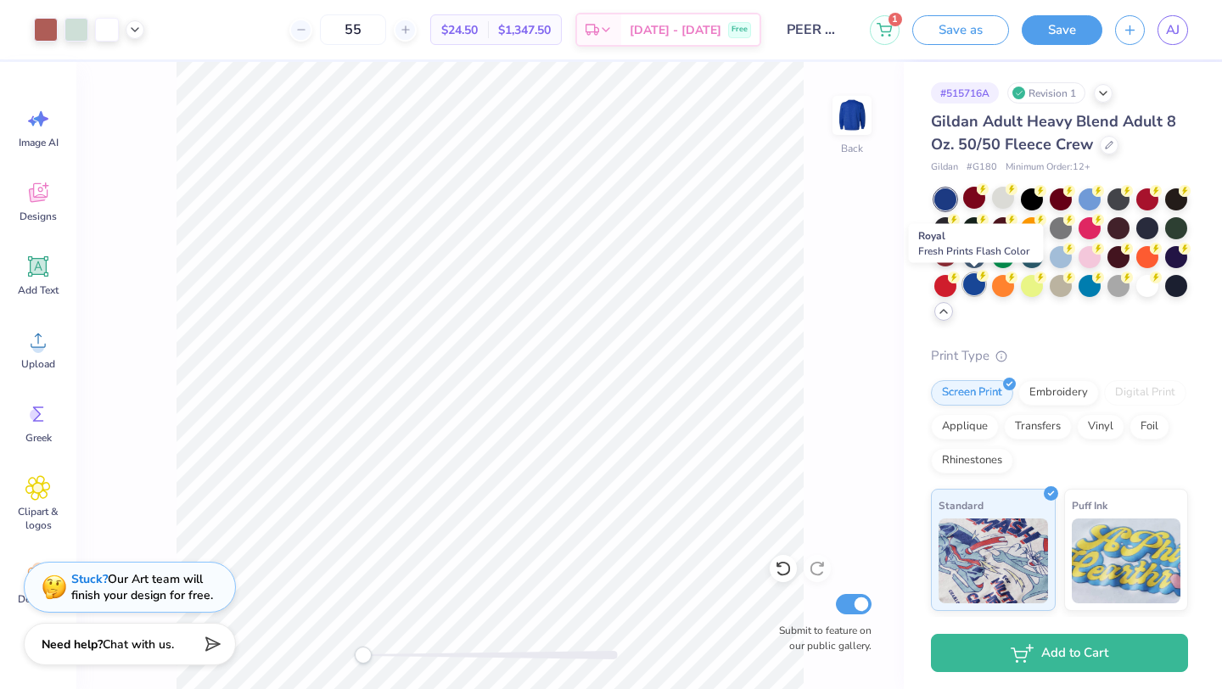
click at [975, 283] on div at bounding box center [974, 284] width 22 height 22
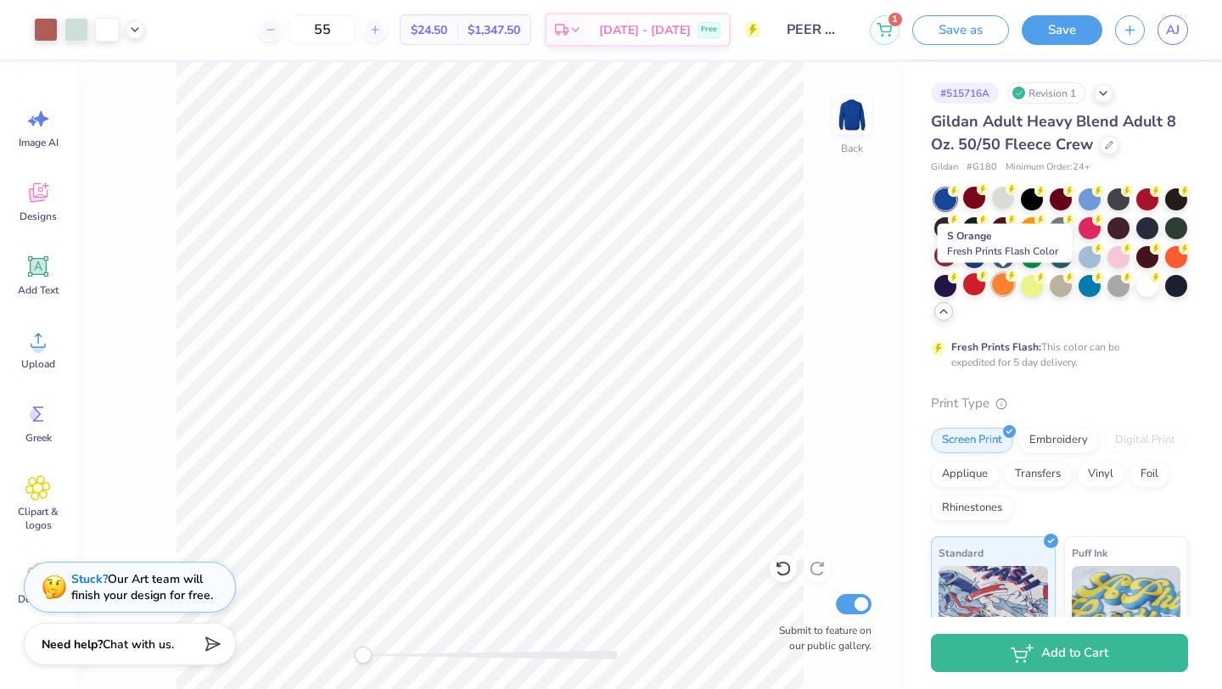
click at [1008, 285] on div at bounding box center [1003, 284] width 22 height 22
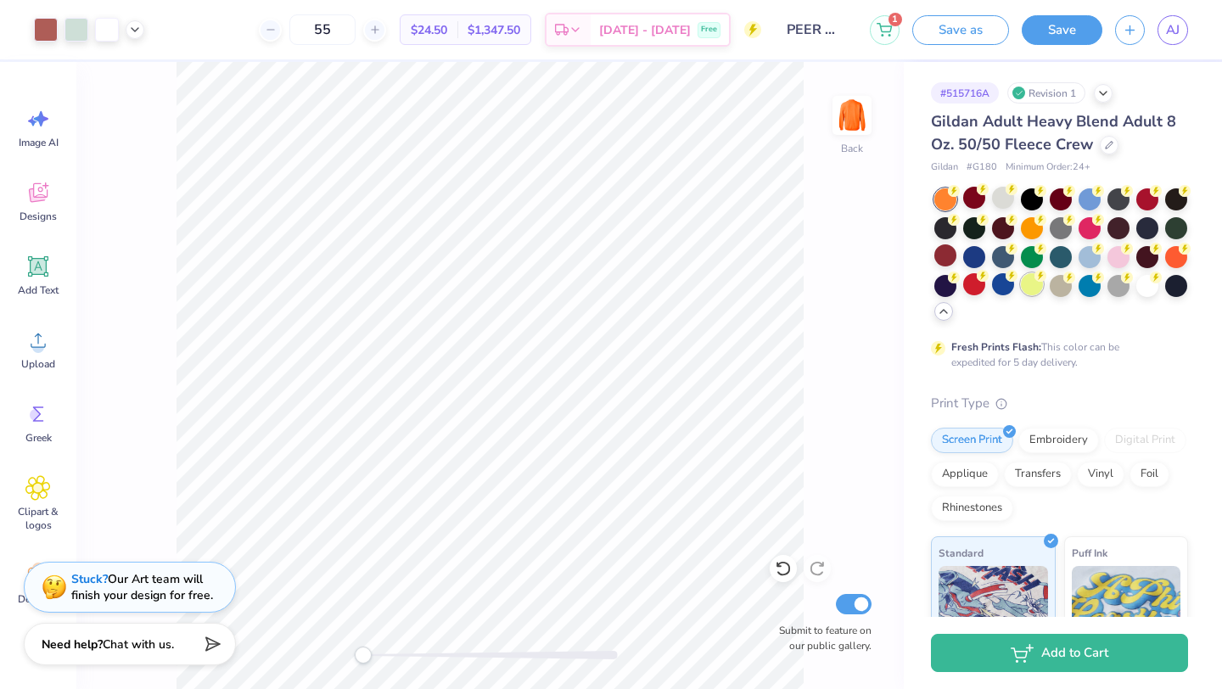
click at [1031, 286] on div at bounding box center [1032, 284] width 22 height 22
click at [1053, 285] on div at bounding box center [1061, 284] width 22 height 22
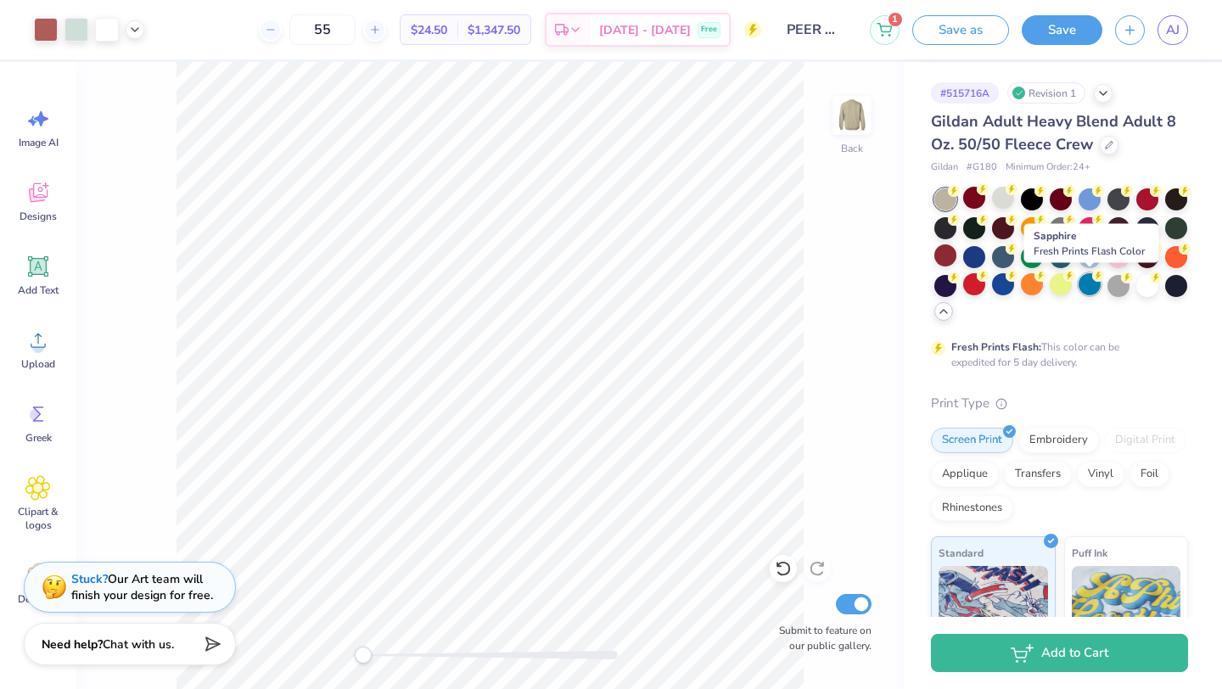
click at [1089, 284] on div at bounding box center [1090, 284] width 22 height 22
click at [1120, 284] on div at bounding box center [1118, 284] width 22 height 22
click at [938, 205] on div at bounding box center [945, 199] width 22 height 22
click at [939, 202] on div at bounding box center [945, 199] width 22 height 22
click at [943, 233] on div at bounding box center [945, 227] width 22 height 22
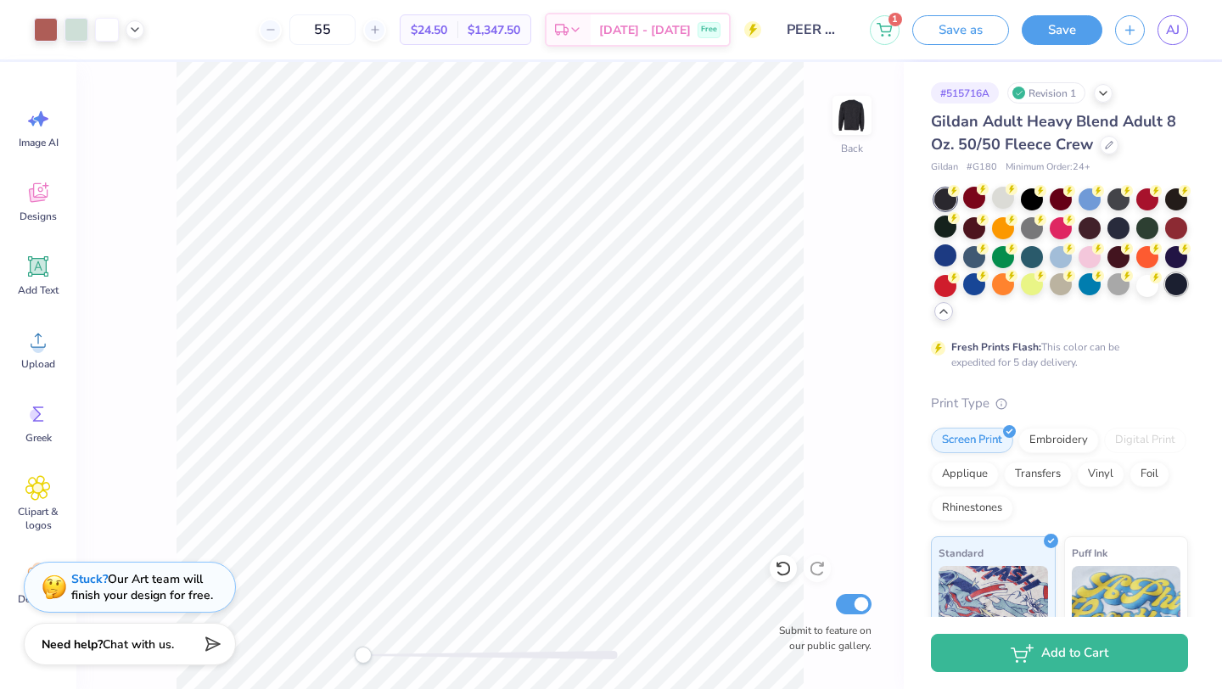
click at [1165, 278] on div at bounding box center [1176, 284] width 22 height 22
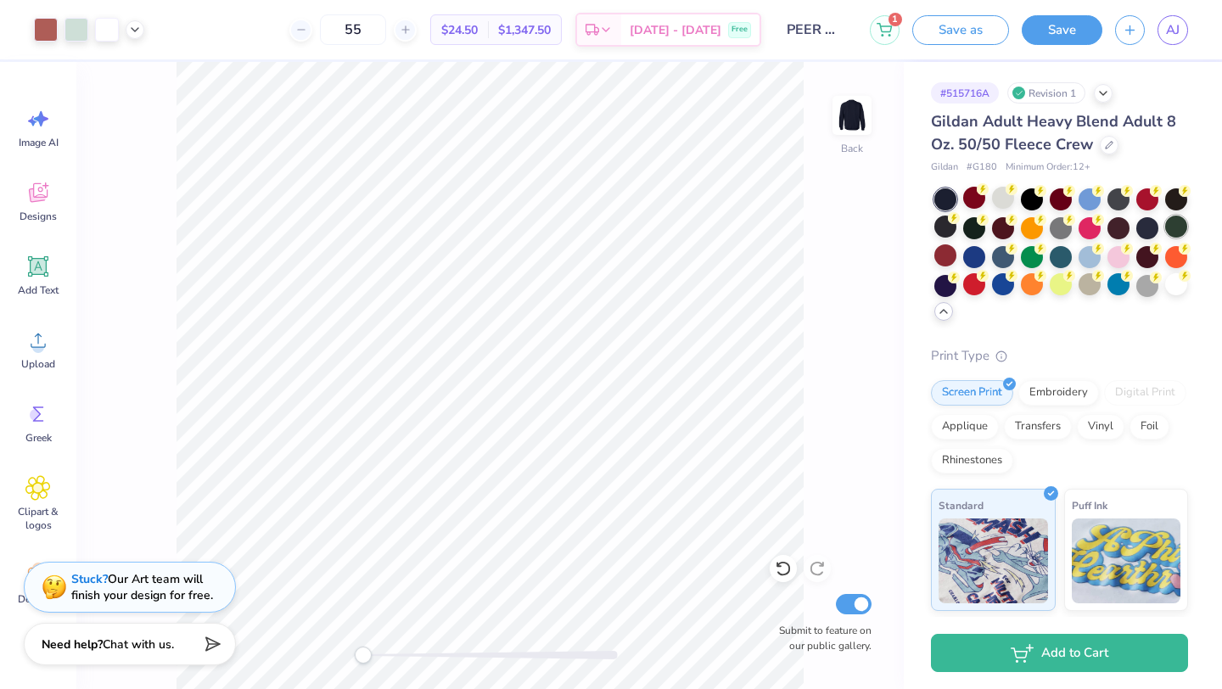
click at [1174, 230] on div at bounding box center [1176, 227] width 22 height 22
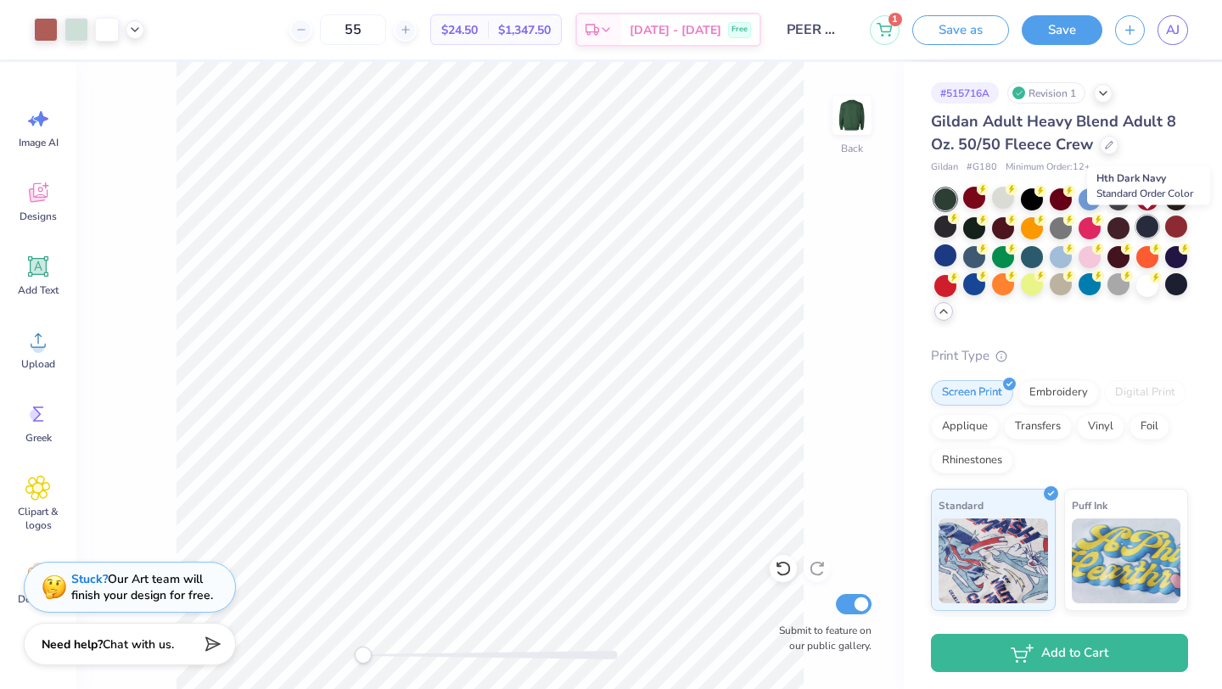
click at [1148, 230] on div at bounding box center [1147, 227] width 22 height 22
click at [1121, 249] on circle at bounding box center [1127, 247] width 12 height 12
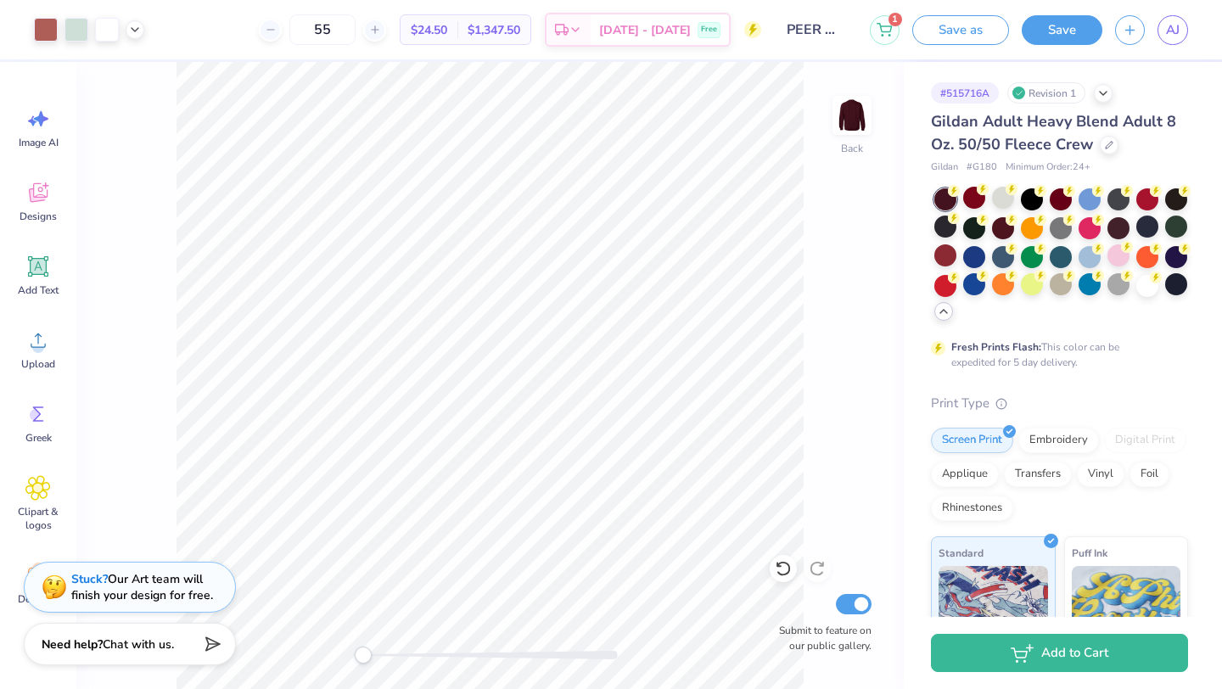
click at [750, 32] on icon at bounding box center [753, 31] width 8 height 12
click at [1180, 233] on div at bounding box center [1176, 227] width 22 height 22
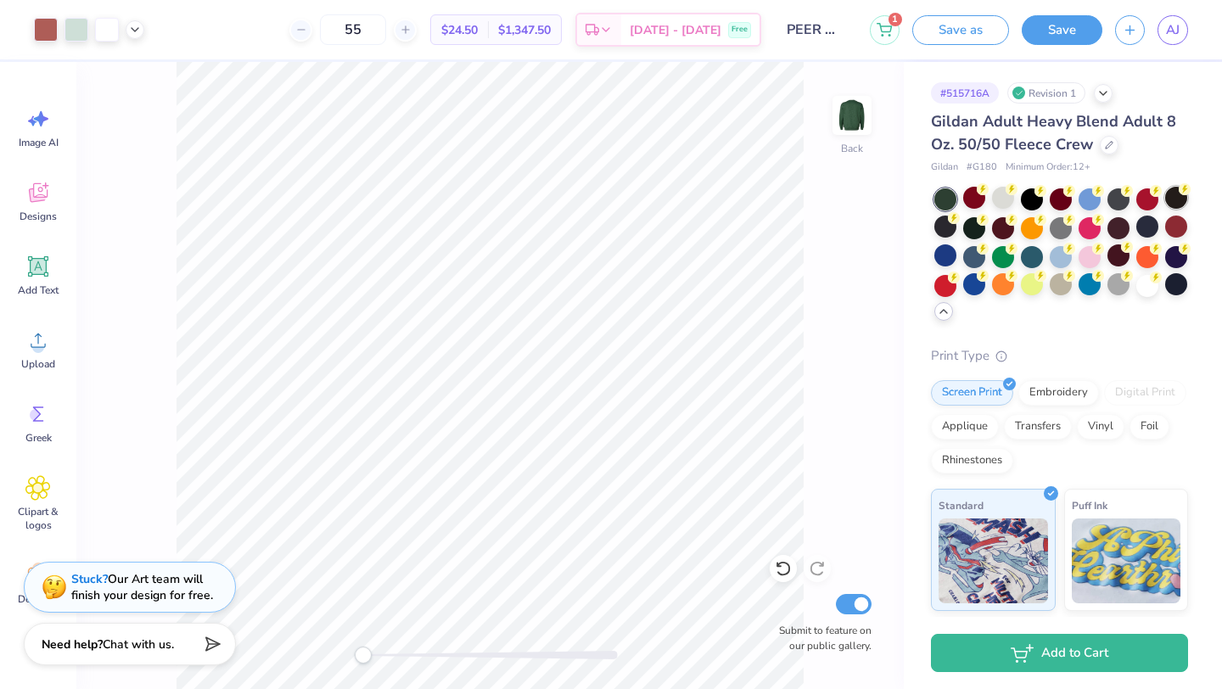
click at [1179, 204] on div at bounding box center [1176, 198] width 22 height 22
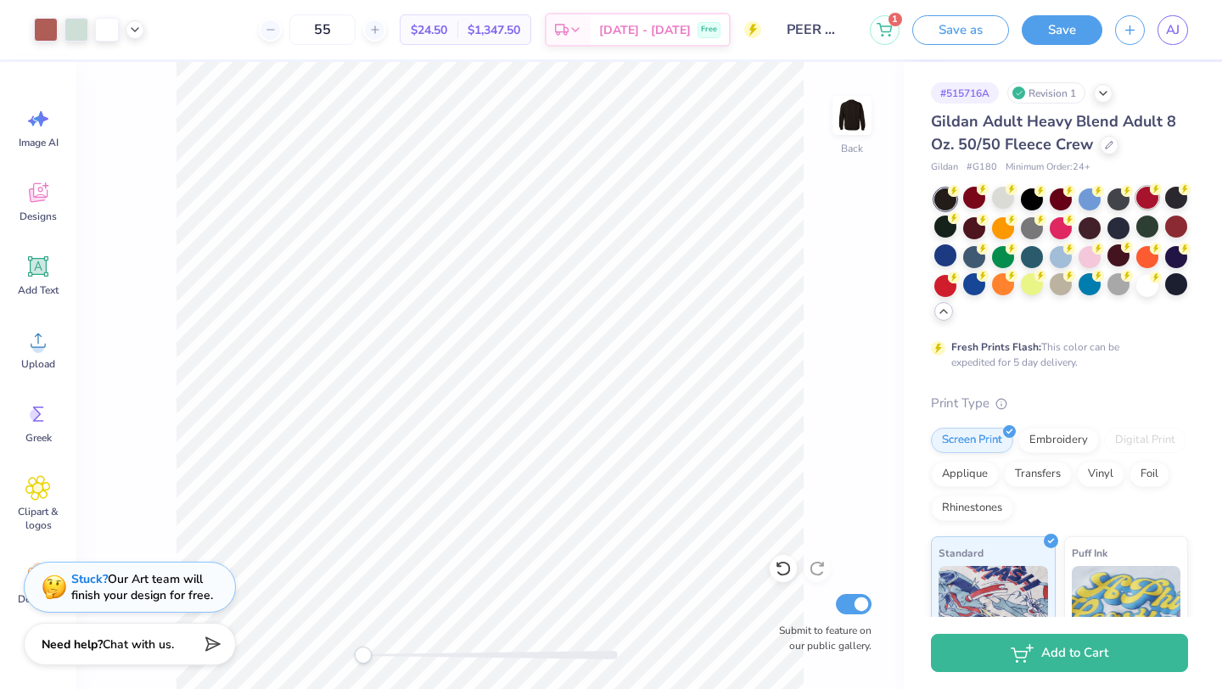
click at [1151, 209] on div at bounding box center [1061, 255] width 254 height 134
click at [1146, 204] on div at bounding box center [1147, 198] width 22 height 22
click at [1114, 210] on div at bounding box center [1061, 255] width 254 height 134
click at [1088, 208] on div at bounding box center [1090, 198] width 22 height 22
click at [1060, 207] on div at bounding box center [1061, 198] width 22 height 22
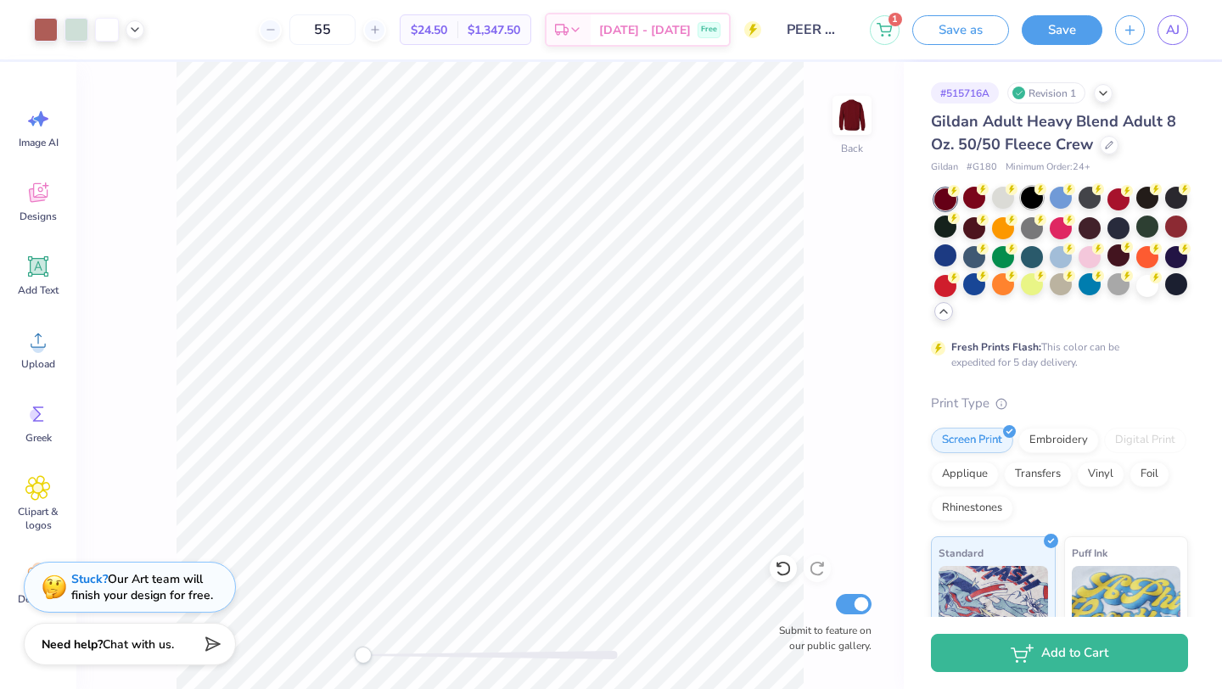
click at [1039, 206] on div at bounding box center [1032, 198] width 22 height 22
click at [1039, 231] on div at bounding box center [1032, 227] width 22 height 22
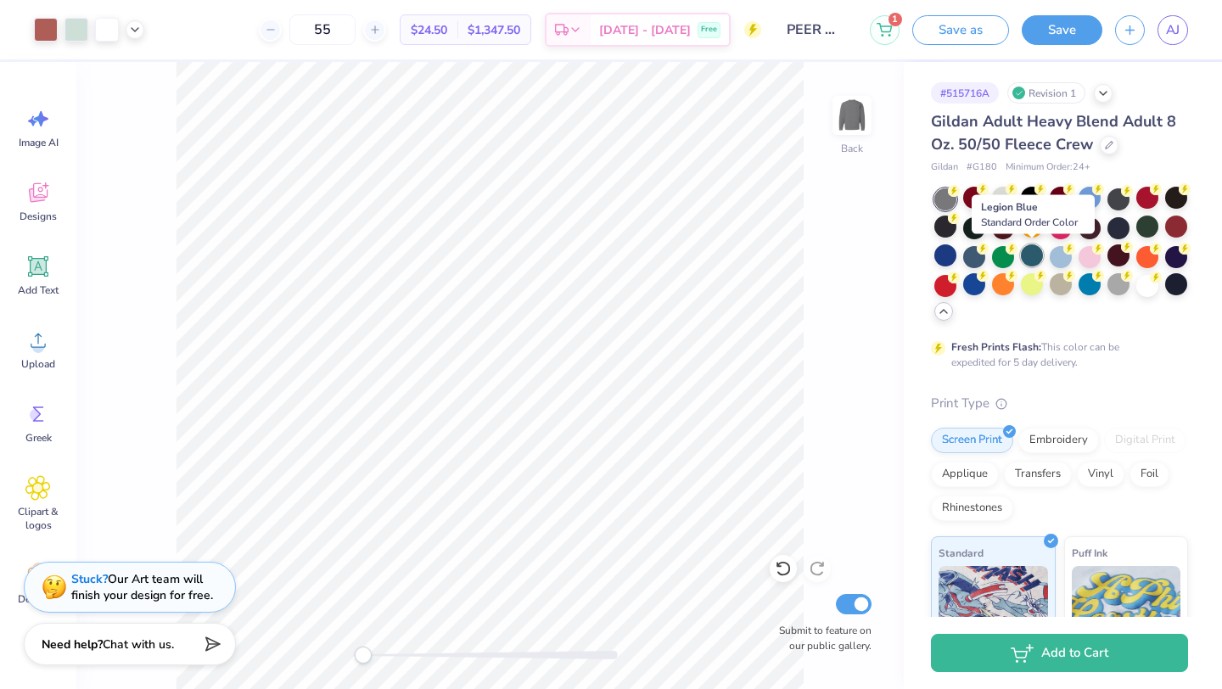
click at [1036, 255] on div at bounding box center [1032, 255] width 22 height 22
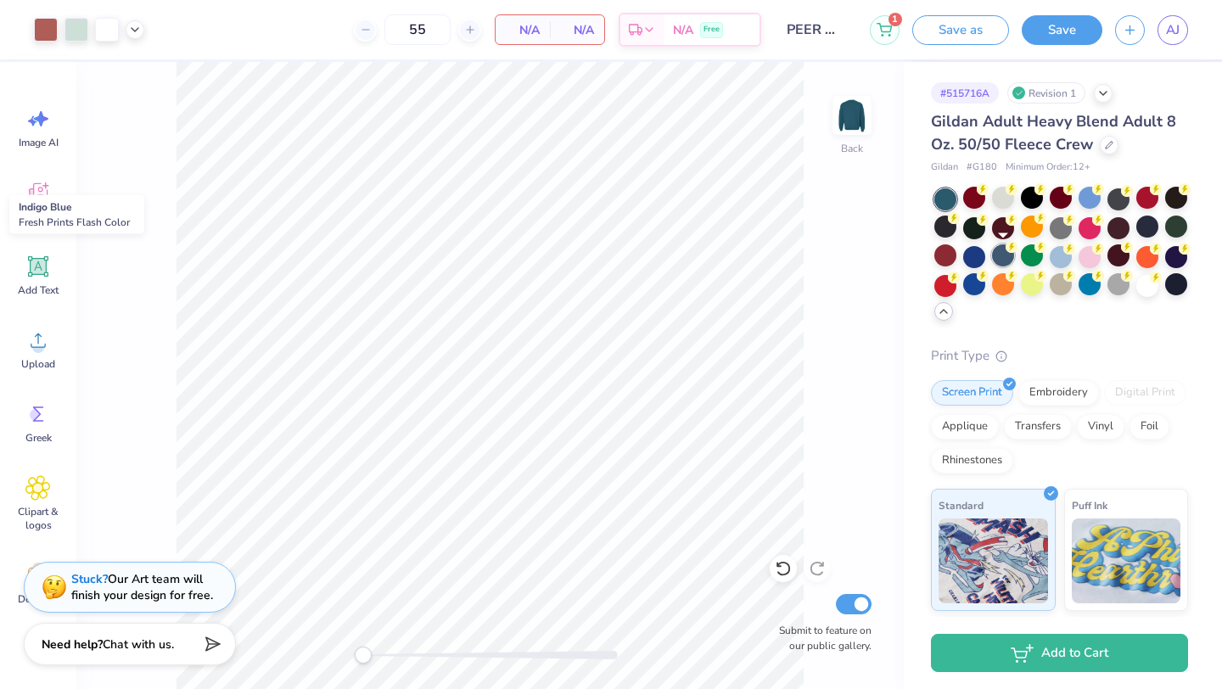
click at [1012, 257] on div at bounding box center [1003, 255] width 22 height 22
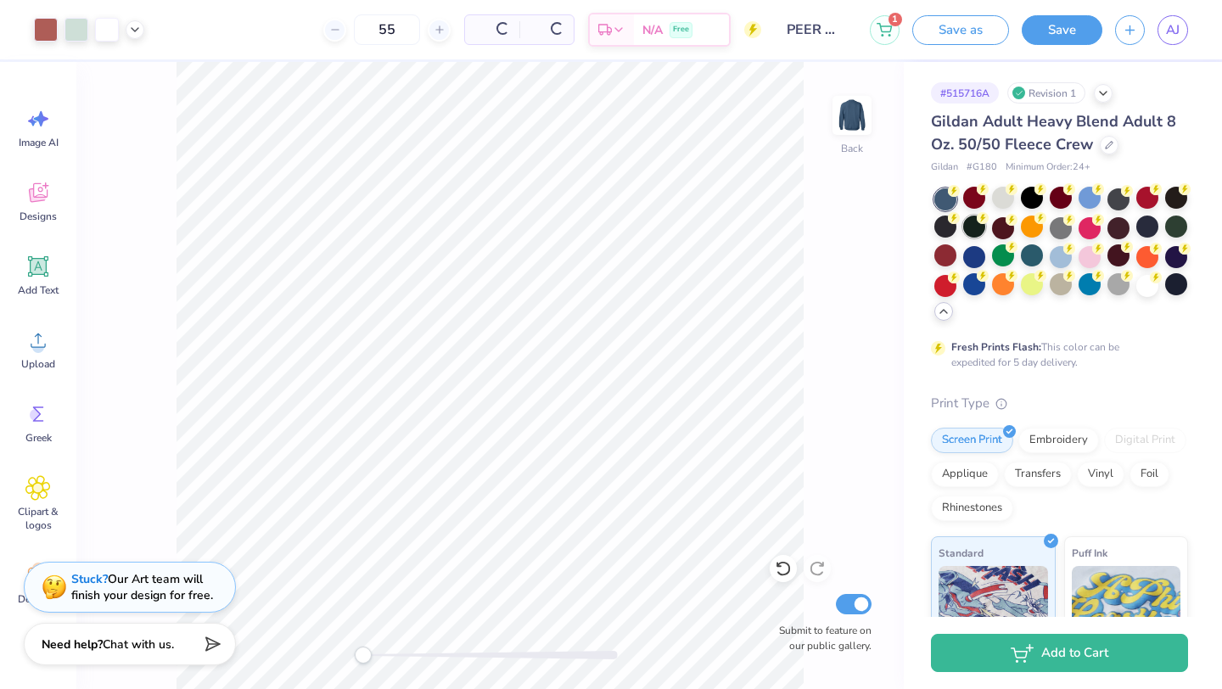
click at [967, 233] on div at bounding box center [974, 227] width 22 height 22
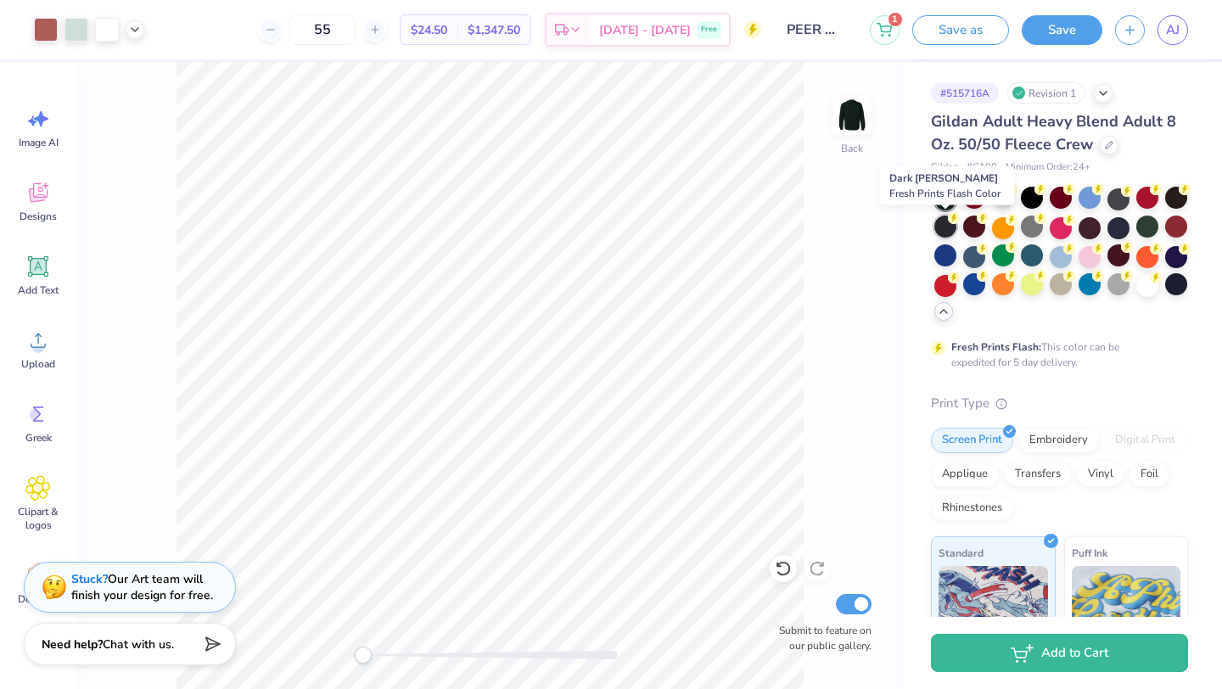
click at [941, 235] on div at bounding box center [945, 227] width 22 height 22
click at [941, 199] on div at bounding box center [945, 199] width 22 height 22
click at [940, 207] on div at bounding box center [945, 199] width 22 height 22
click at [940, 221] on div at bounding box center [945, 227] width 22 height 22
click at [938, 255] on div at bounding box center [945, 255] width 22 height 22
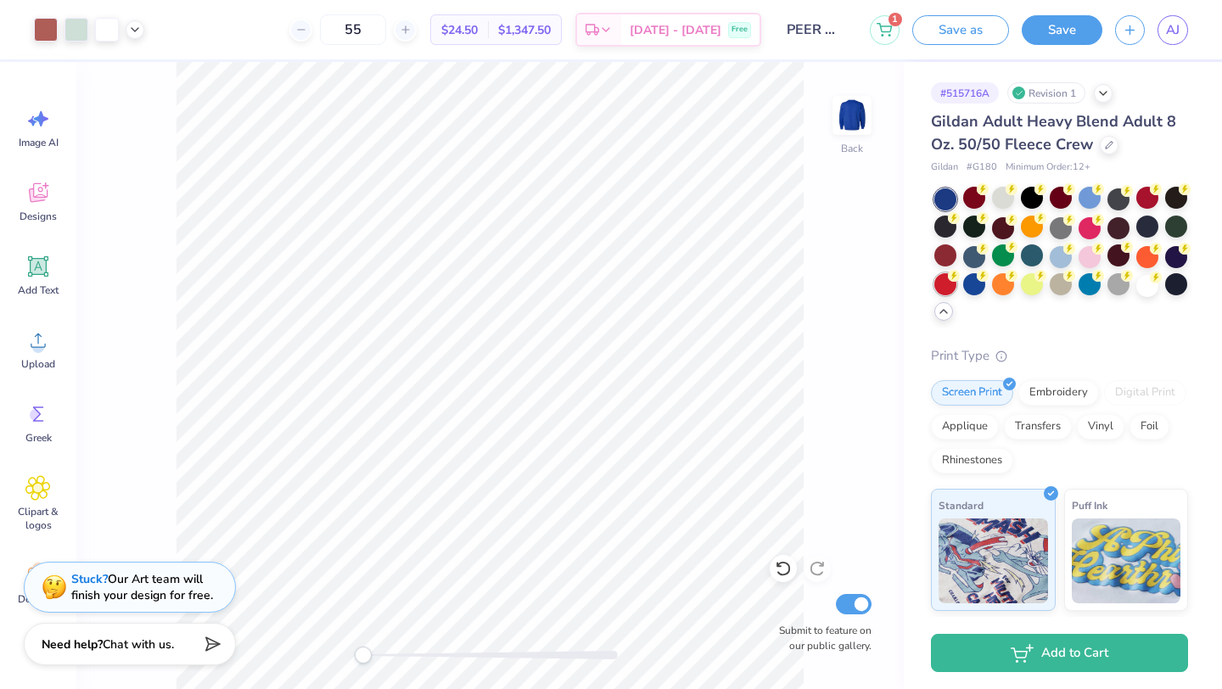
click at [938, 281] on div at bounding box center [945, 284] width 22 height 22
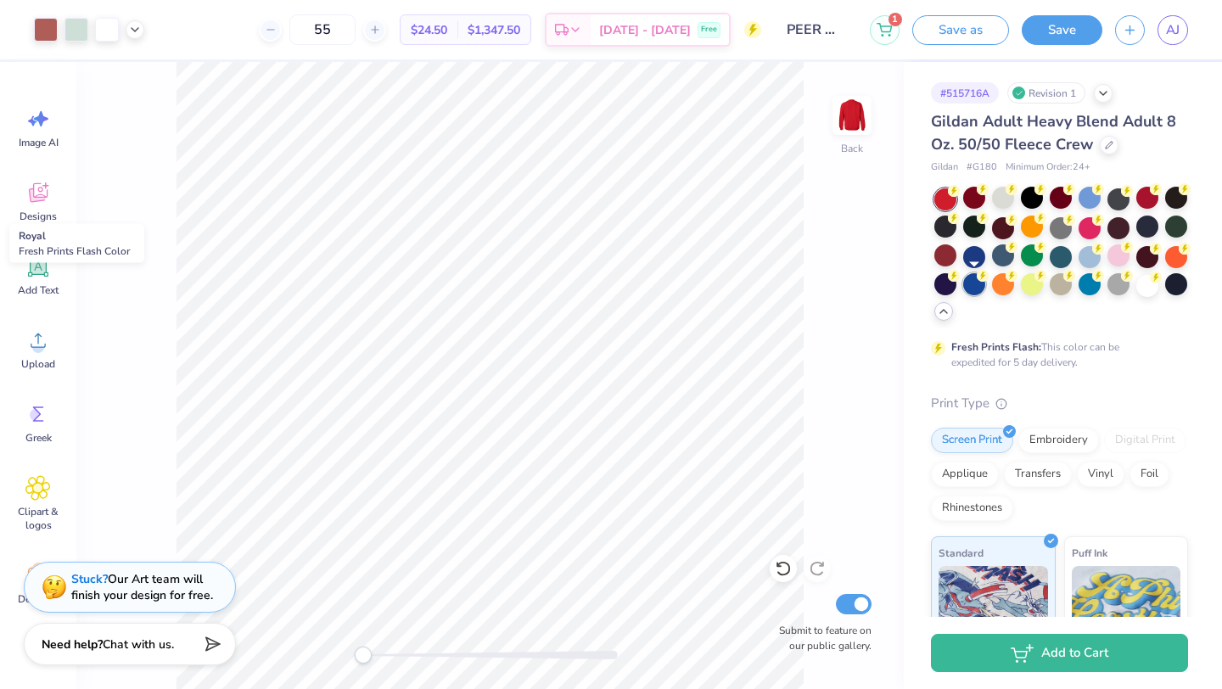
click at [974, 282] on div at bounding box center [974, 284] width 22 height 22
click at [1174, 201] on div at bounding box center [1176, 198] width 22 height 22
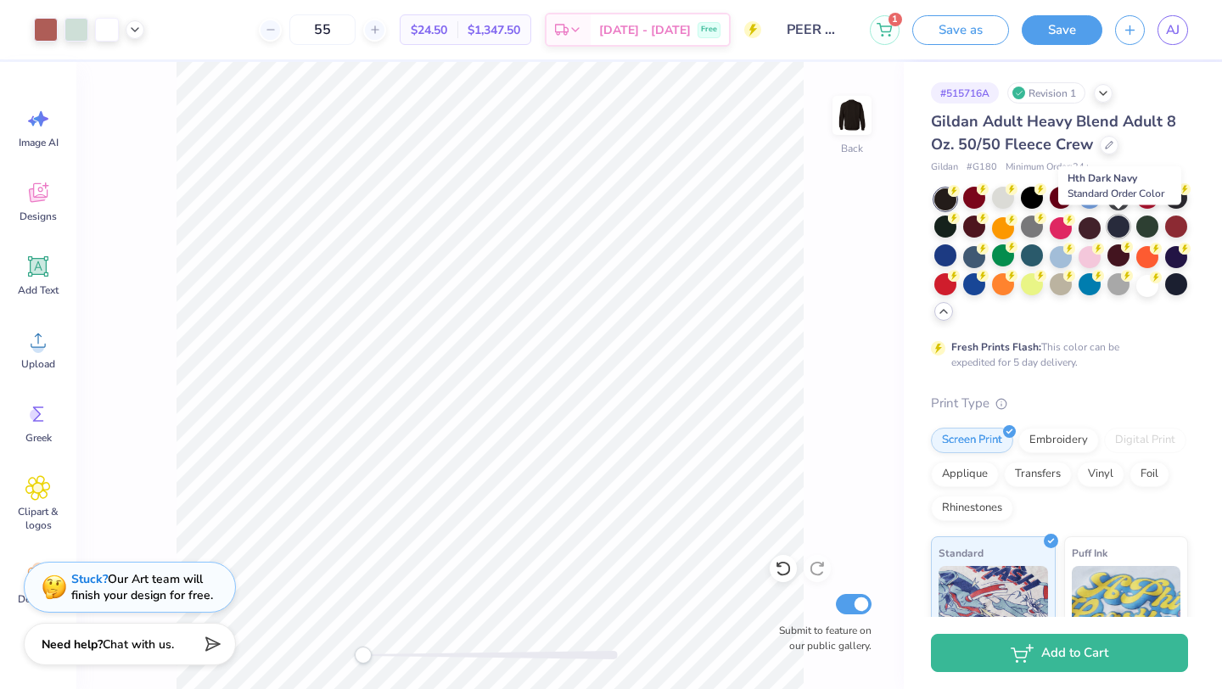
click at [1107, 233] on div at bounding box center [1118, 227] width 22 height 22
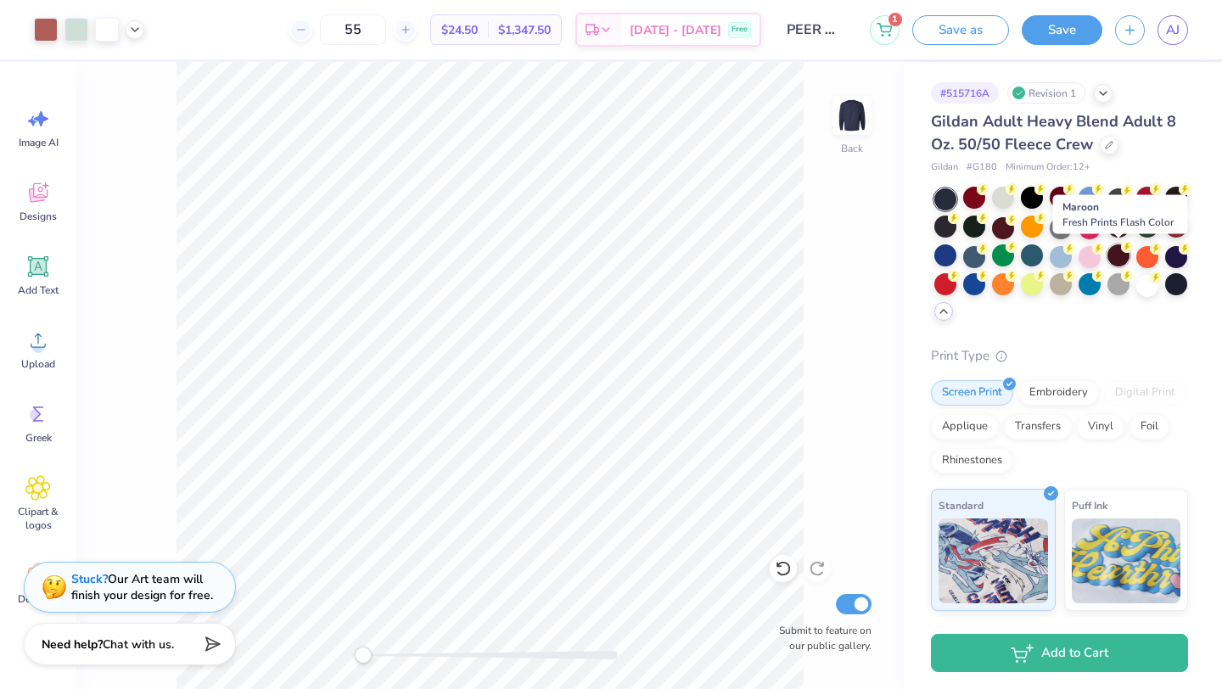
click at [1115, 252] on div at bounding box center [1118, 255] width 22 height 22
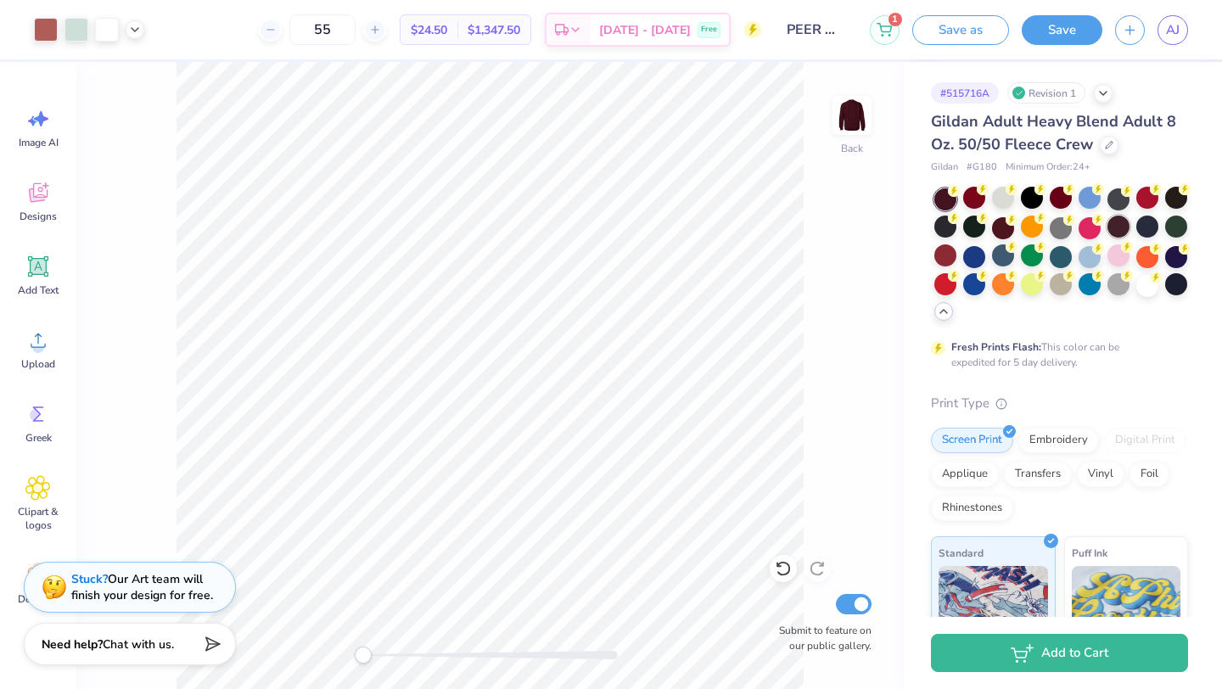
click at [1113, 227] on div at bounding box center [1118, 227] width 22 height 22
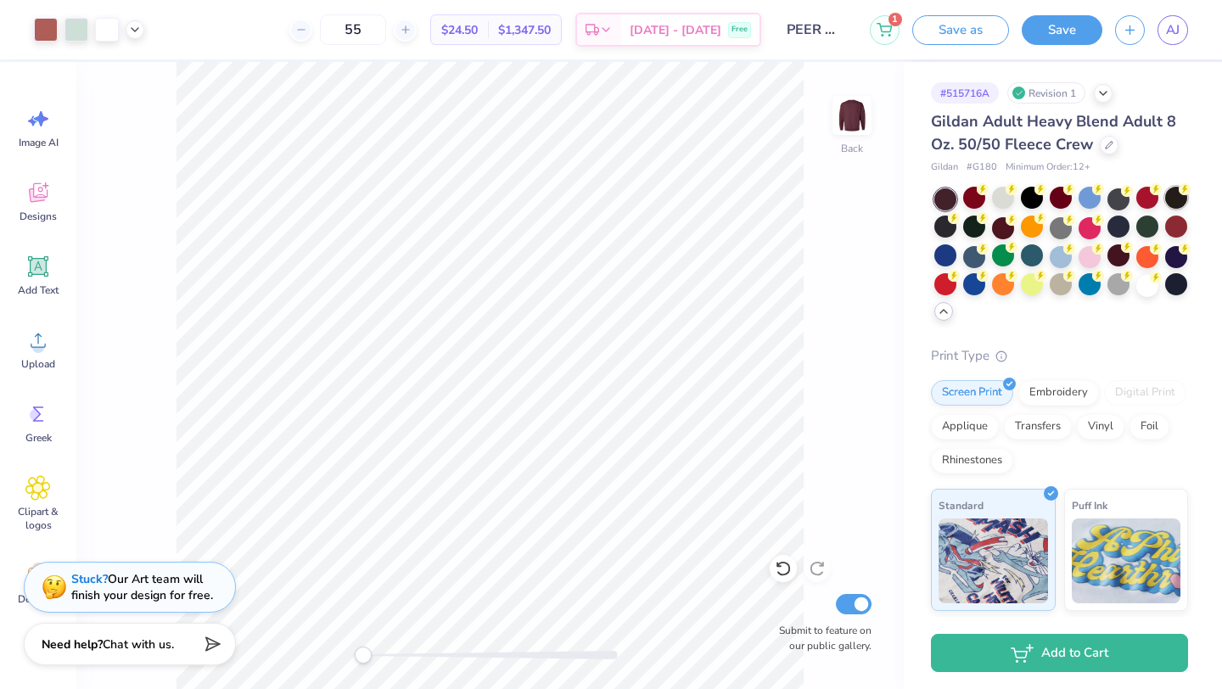
click at [1168, 199] on div at bounding box center [1176, 198] width 22 height 22
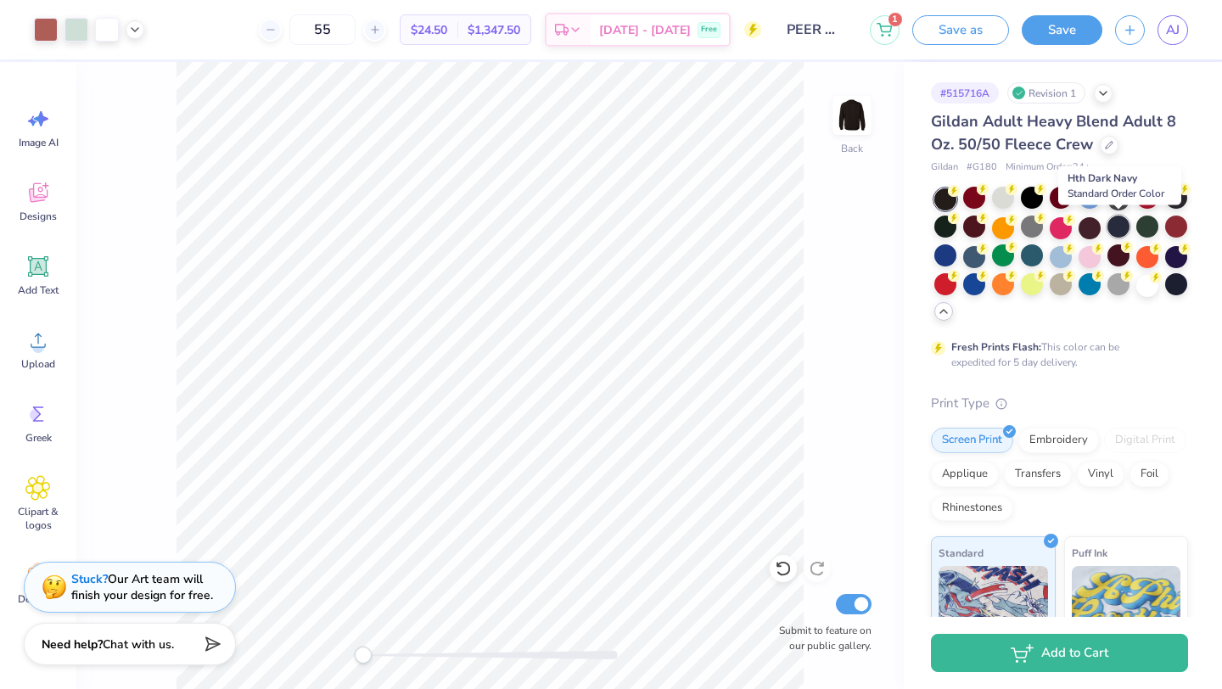
click at [1118, 234] on div at bounding box center [1118, 227] width 22 height 22
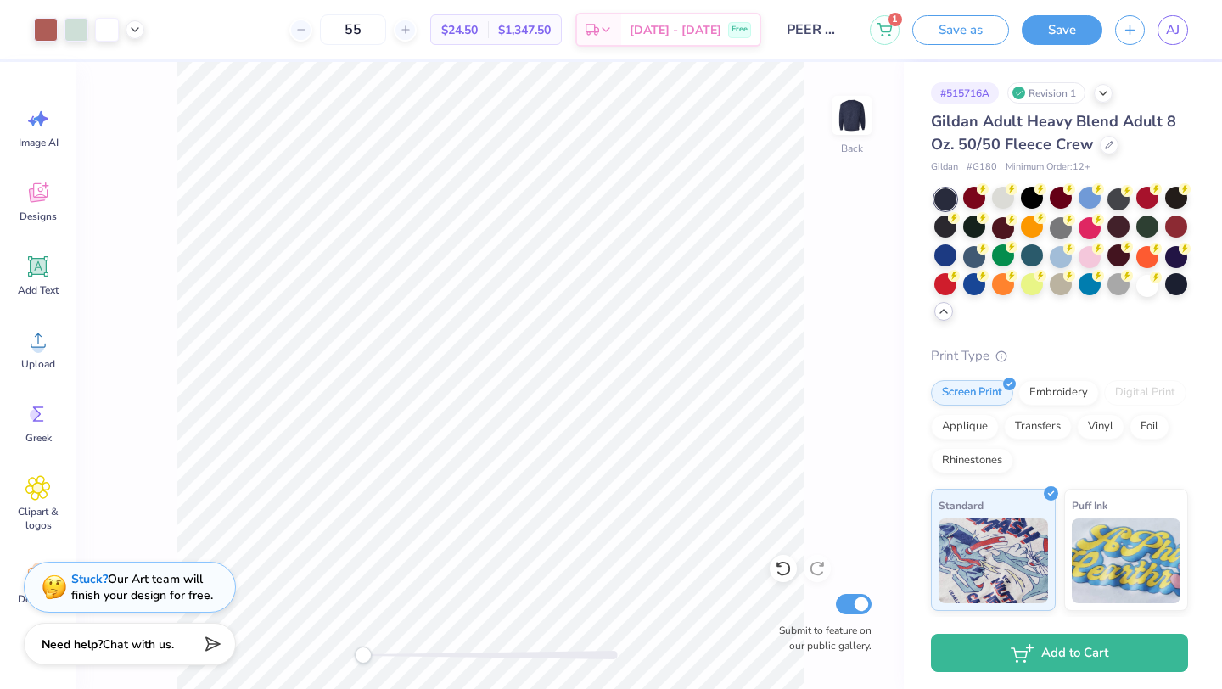
click at [815, 430] on div "Back Submit to feature on our public gallery." at bounding box center [489, 375] width 827 height 627
click at [110, 37] on div at bounding box center [107, 28] width 24 height 24
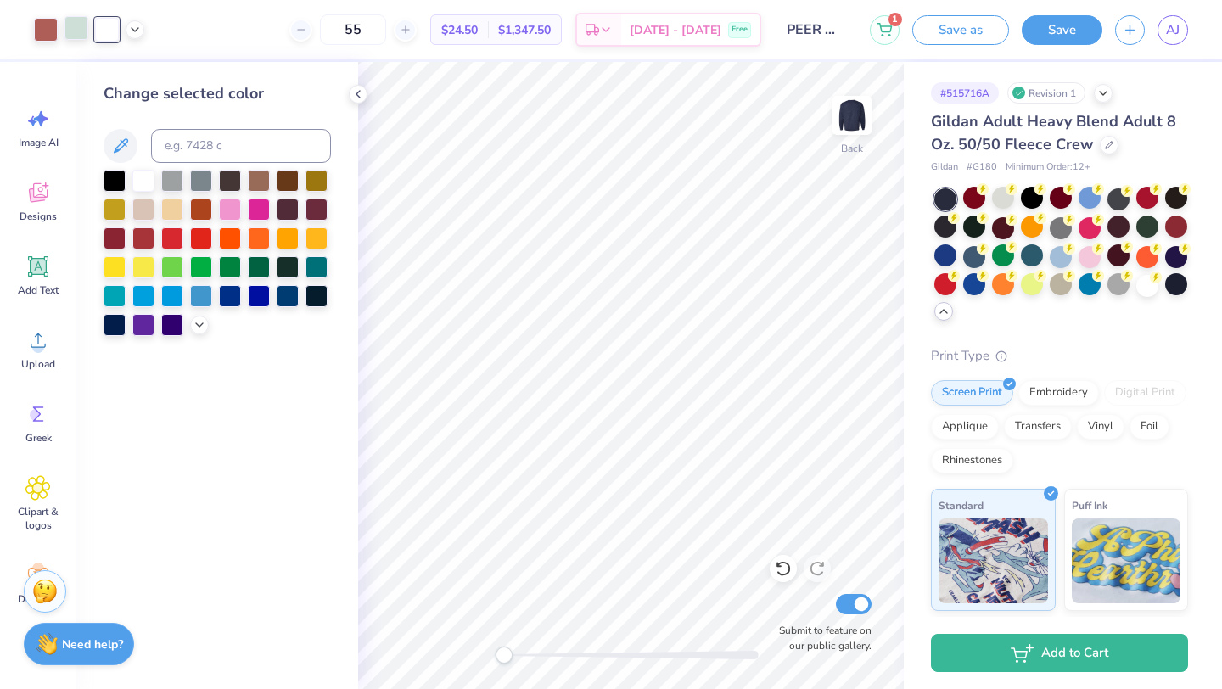
click at [80, 35] on div at bounding box center [76, 28] width 24 height 24
click at [120, 140] on icon at bounding box center [121, 145] width 14 height 14
click at [120, 143] on icon at bounding box center [120, 146] width 20 height 20
click at [114, 142] on icon at bounding box center [120, 146] width 20 height 20
click at [76, 36] on div at bounding box center [76, 30] width 24 height 24
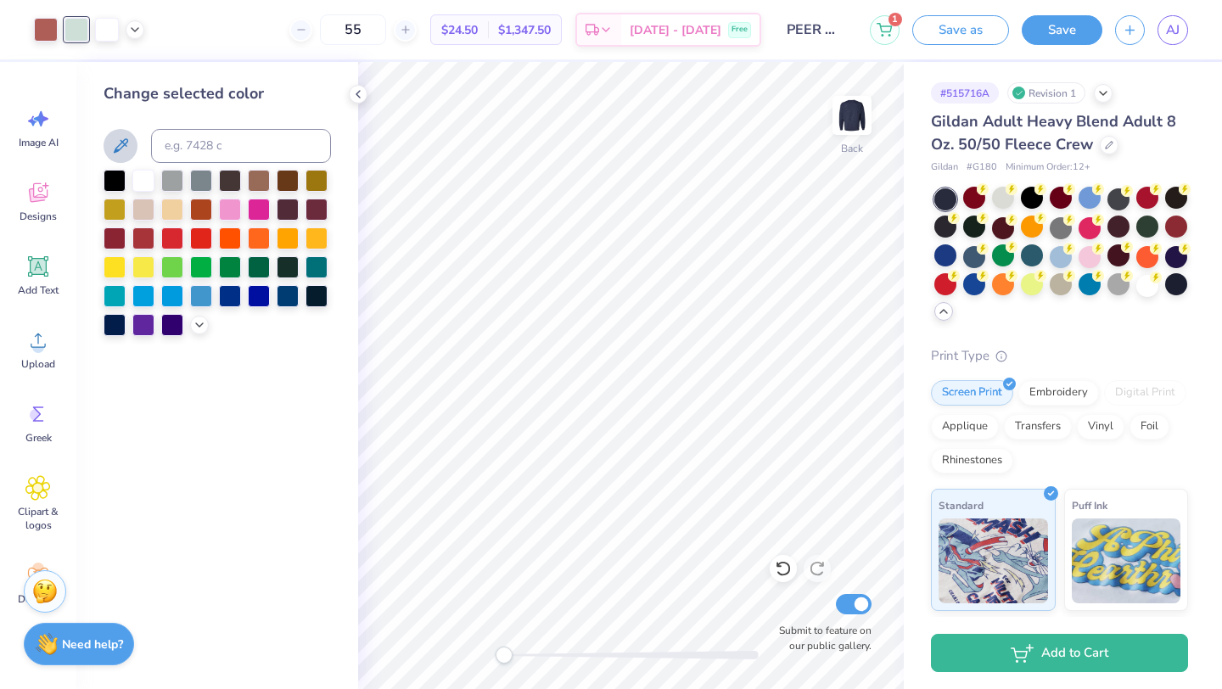
click at [118, 146] on icon at bounding box center [121, 145] width 14 height 14
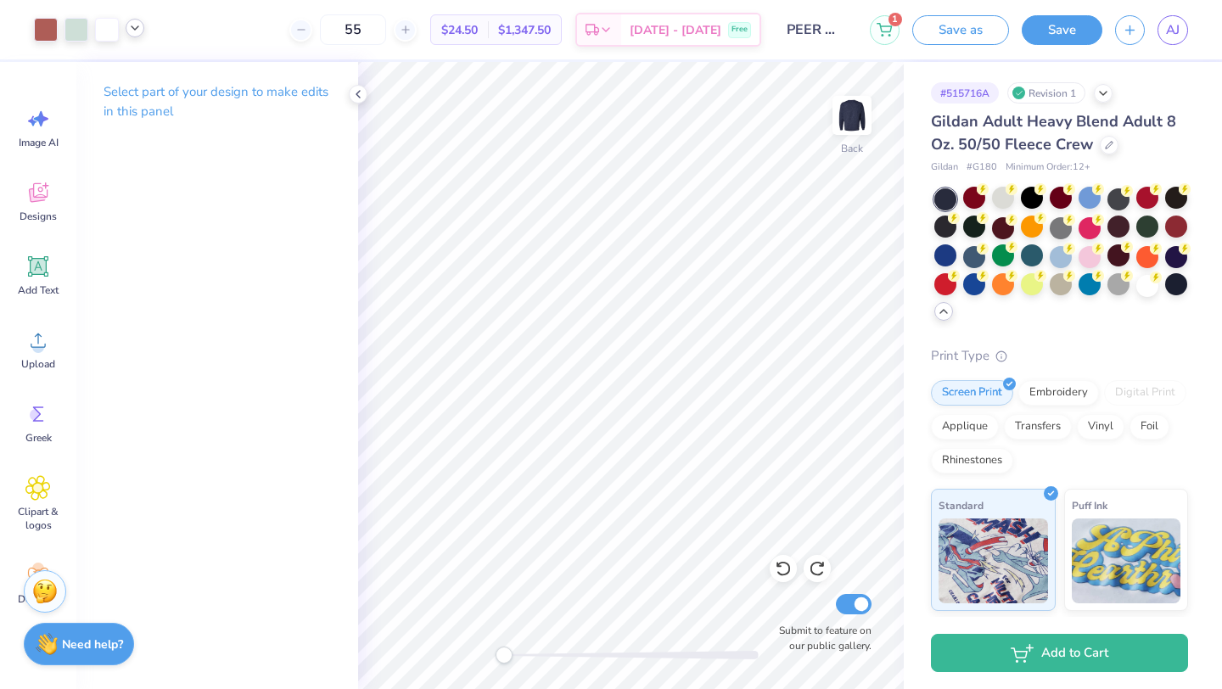
click at [132, 31] on icon at bounding box center [135, 28] width 14 height 14
click at [108, 31] on div at bounding box center [107, 28] width 24 height 24
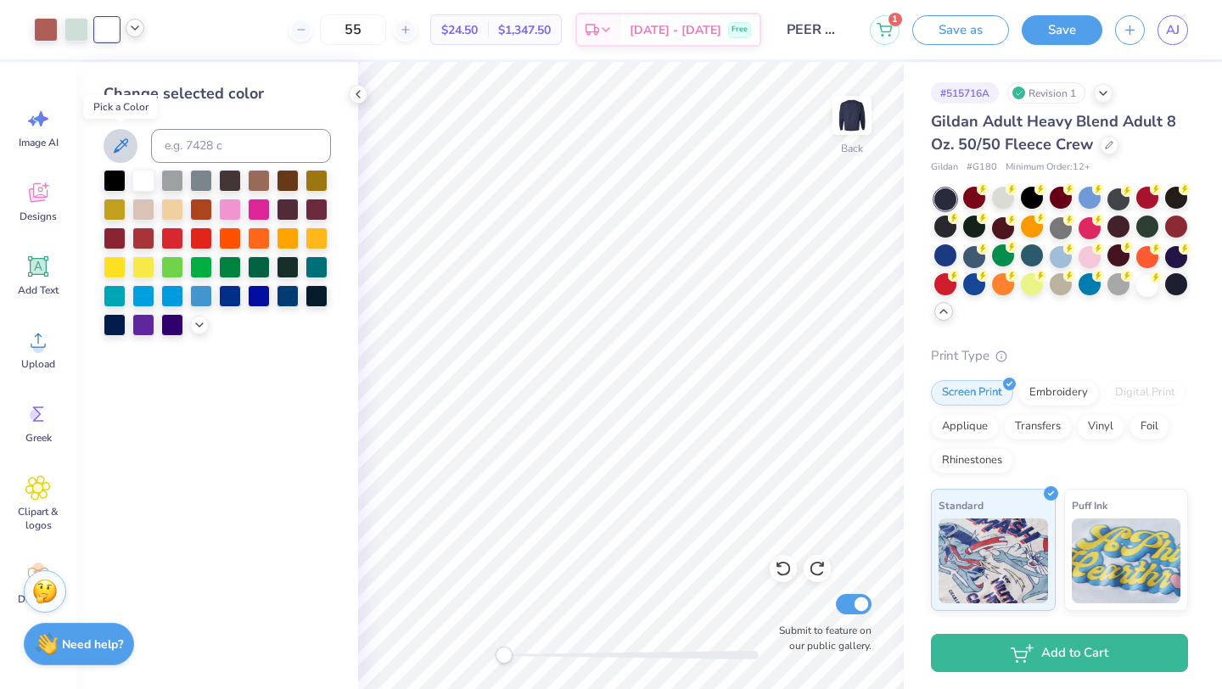
click at [117, 147] on icon at bounding box center [121, 145] width 14 height 14
click at [116, 180] on div at bounding box center [115, 179] width 22 height 22
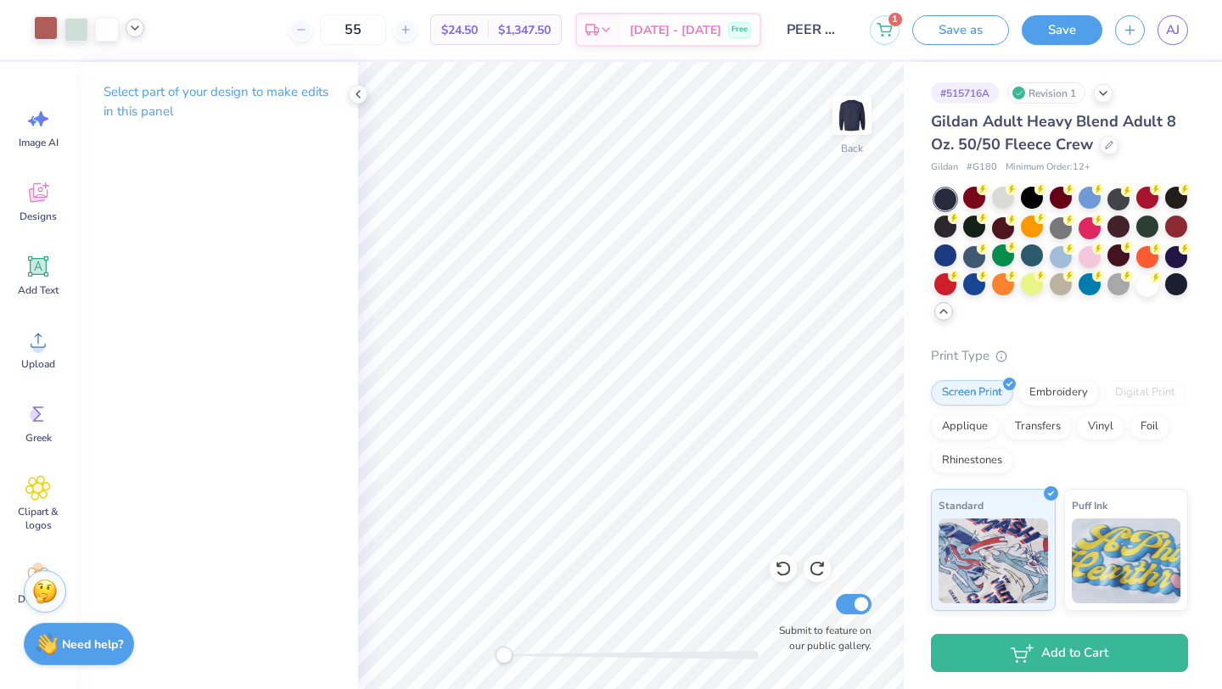
click at [55, 36] on div at bounding box center [46, 28] width 24 height 24
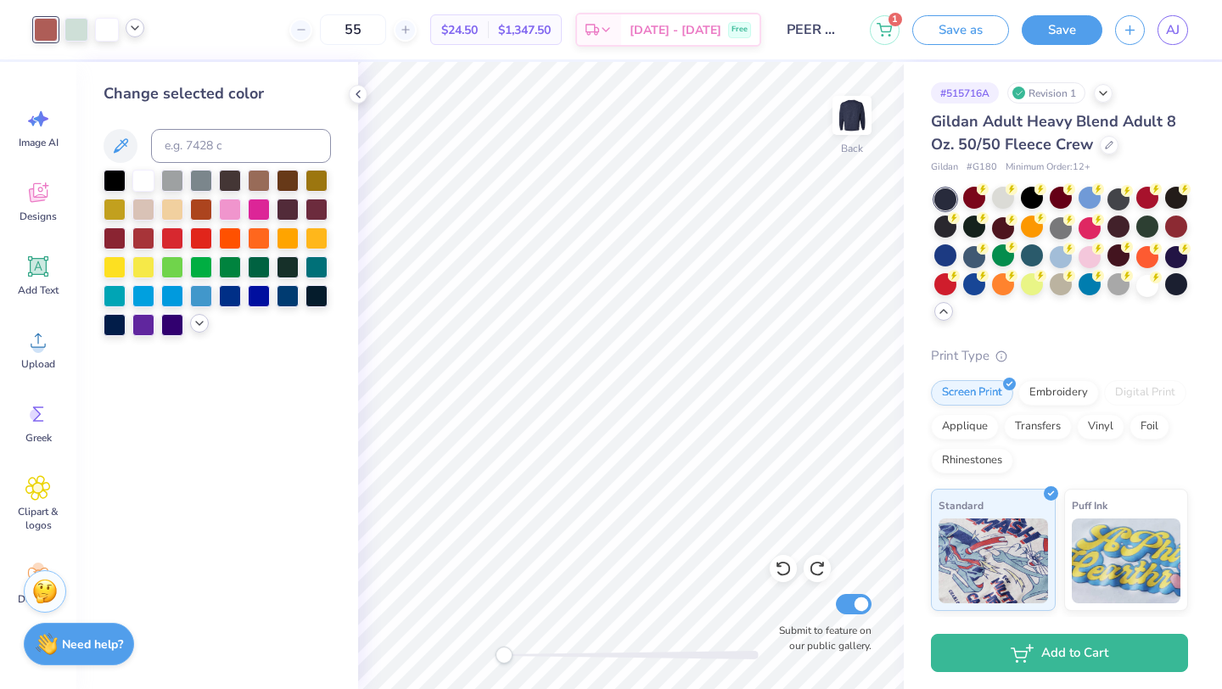
click at [200, 324] on polyline at bounding box center [199, 323] width 7 height 3
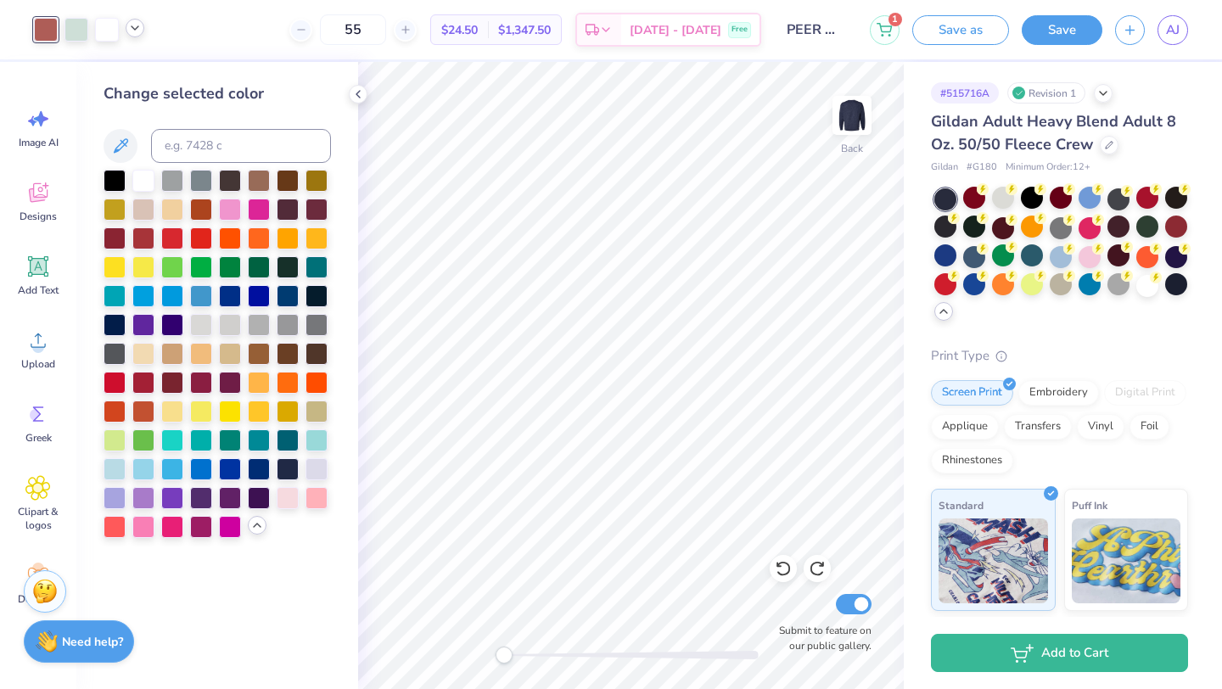
click at [109, 624] on div "Need help? Chat with us." at bounding box center [79, 641] width 110 height 42
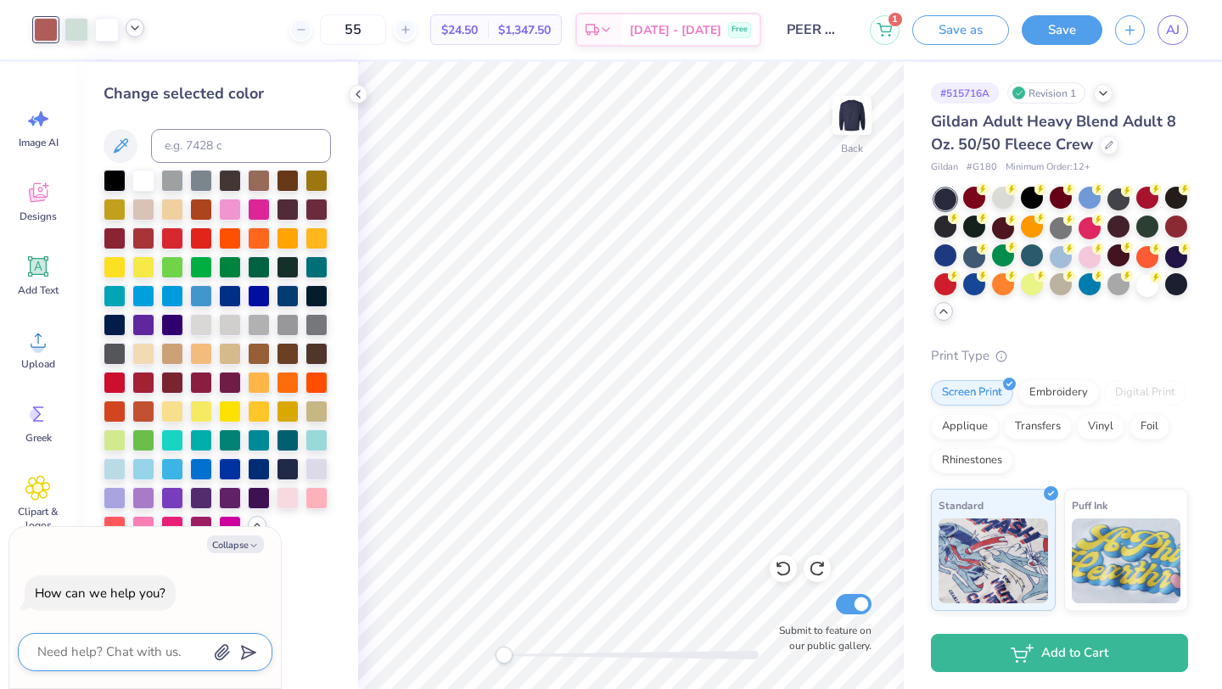
click at [124, 659] on textarea at bounding box center [122, 652] width 172 height 23
type textarea "h"
type textarea "x"
type textarea "hi"
type textarea "x"
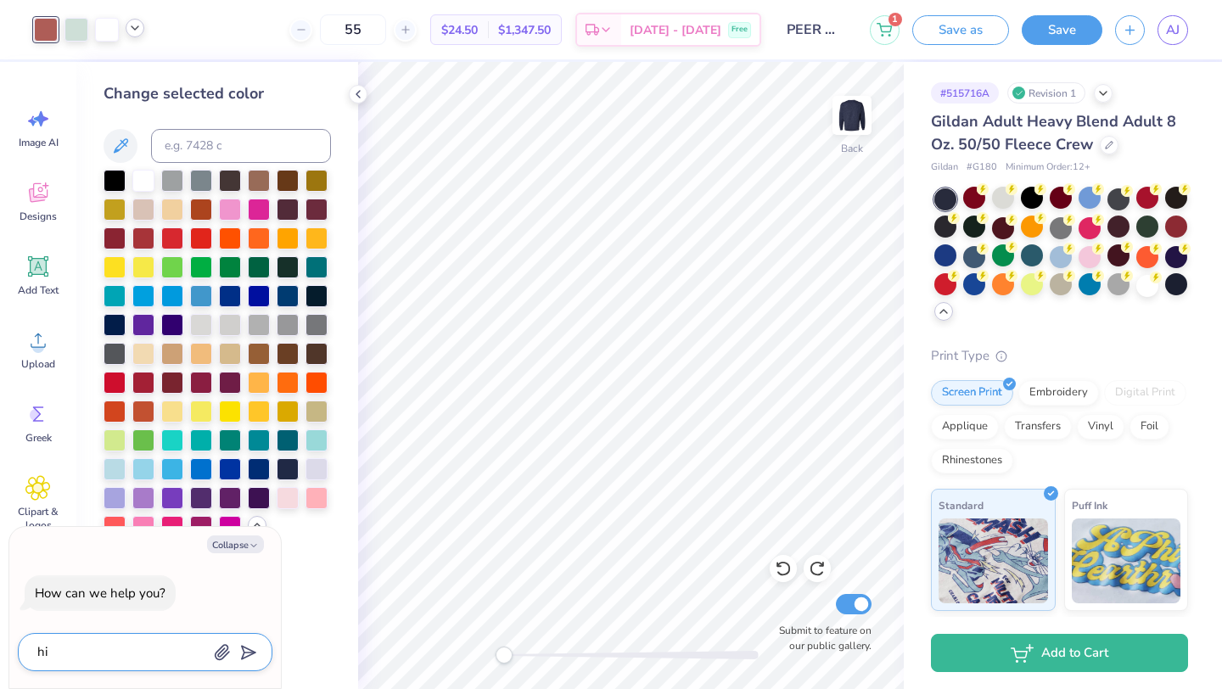
type textarea "hi"
type textarea "x"
type textarea "hi c"
type textarea "x"
type textarea "hi ca"
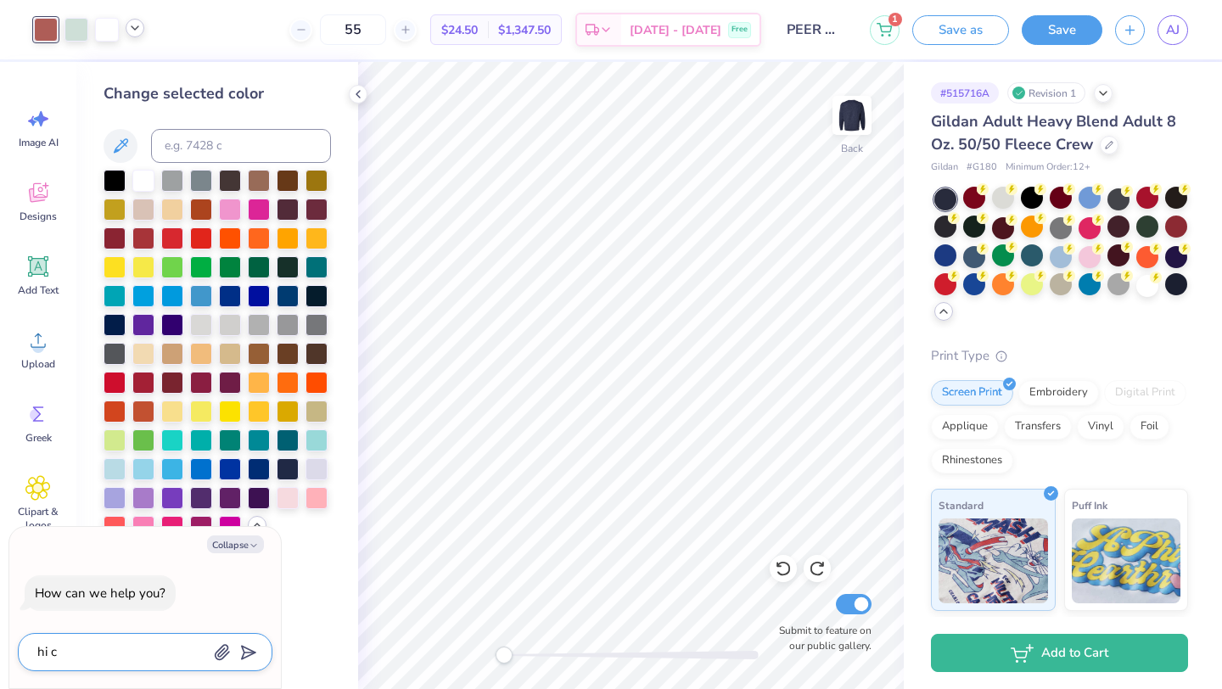
type textarea "x"
type textarea "hi can"
type textarea "x"
type textarea "hi can"
type textarea "x"
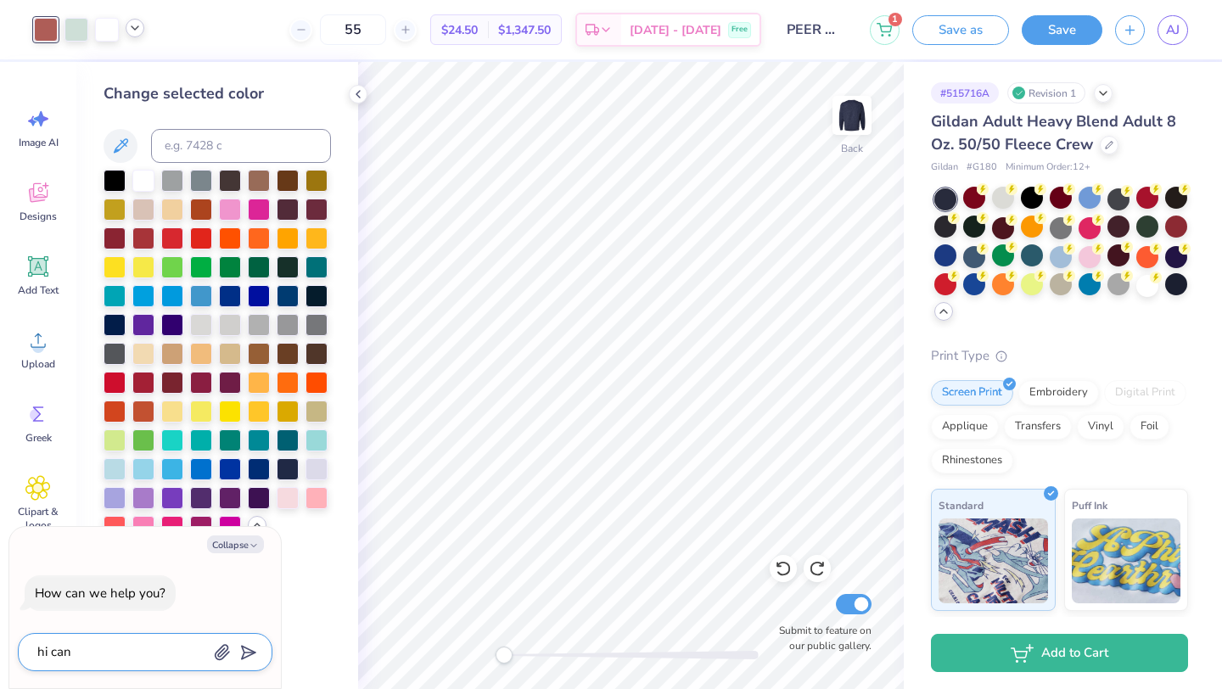
type textarea "hi can y"
type textarea "x"
type textarea "hi can yo"
type textarea "x"
type textarea "hi can you"
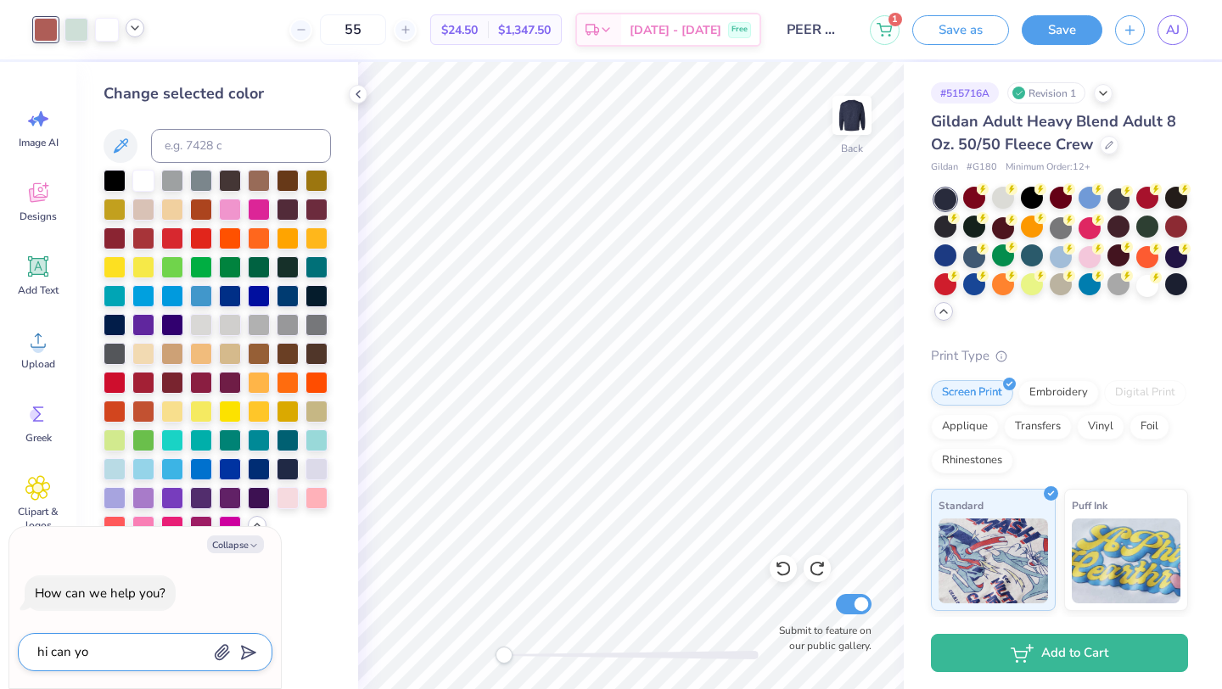
type textarea "x"
type textarea "hi can you"
type textarea "x"
type textarea "hi can you c"
type textarea "x"
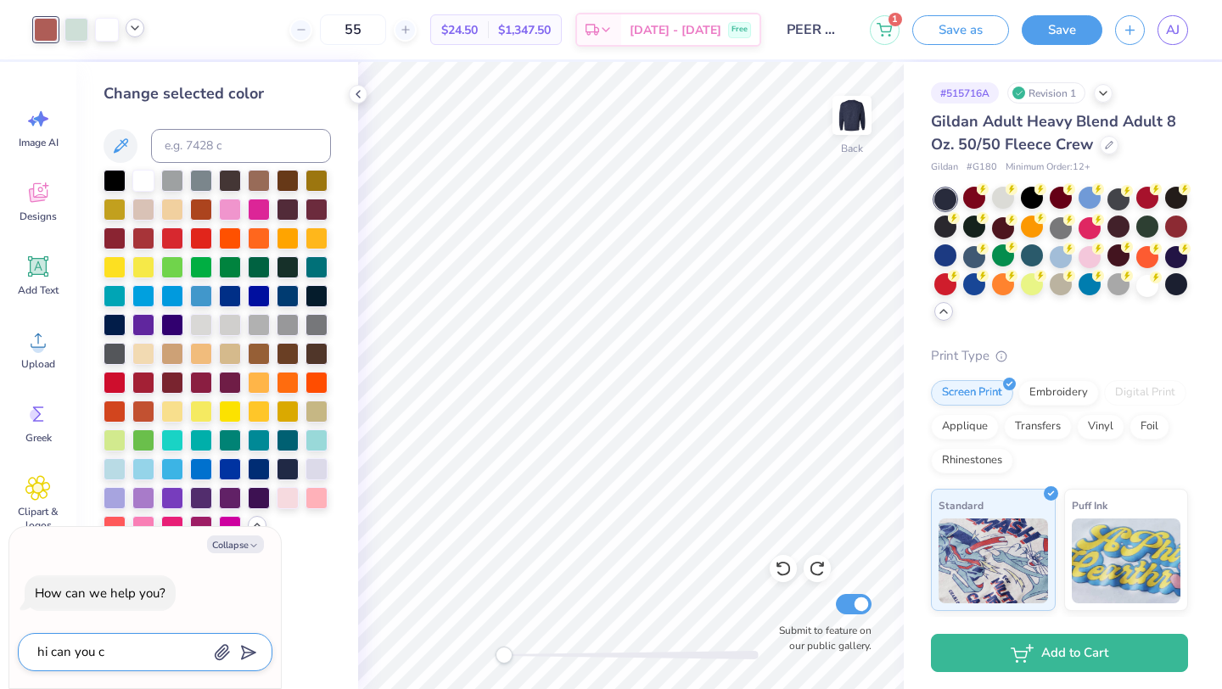
type textarea "hi can you ch"
type textarea "x"
type textarea "hi can you cha"
type textarea "x"
type textarea "hi can you chan"
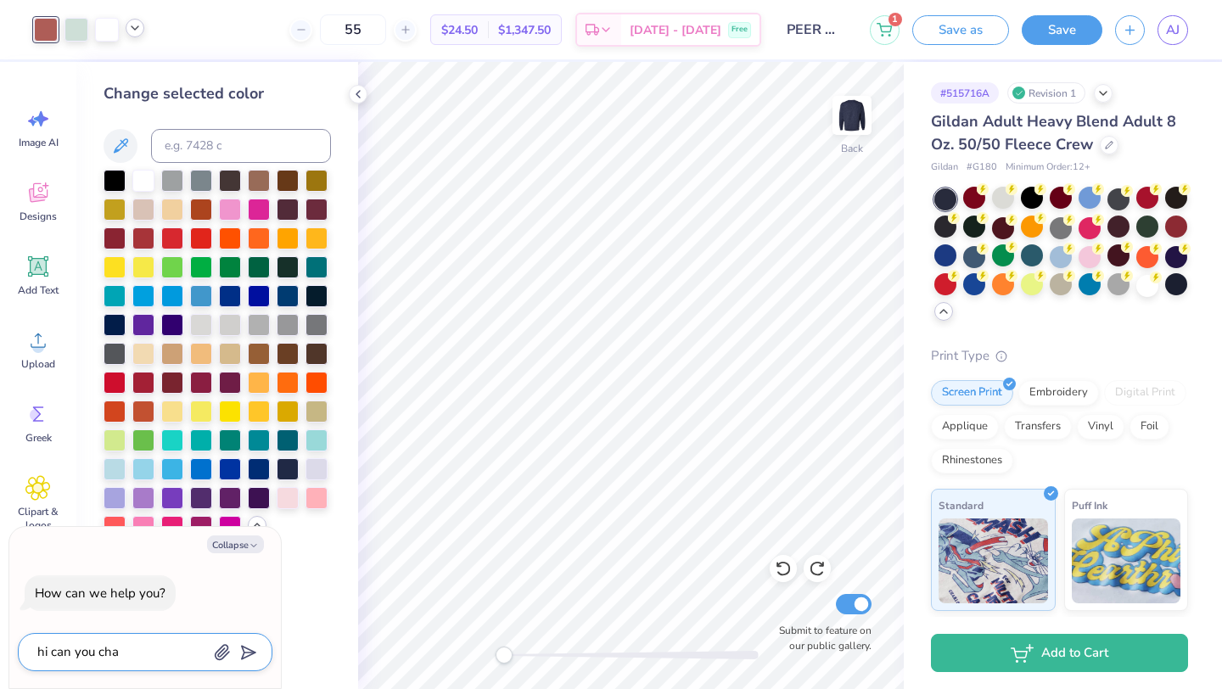
type textarea "x"
type textarea "hi can you chang"
type textarea "x"
type textarea "hi can you change"
type textarea "x"
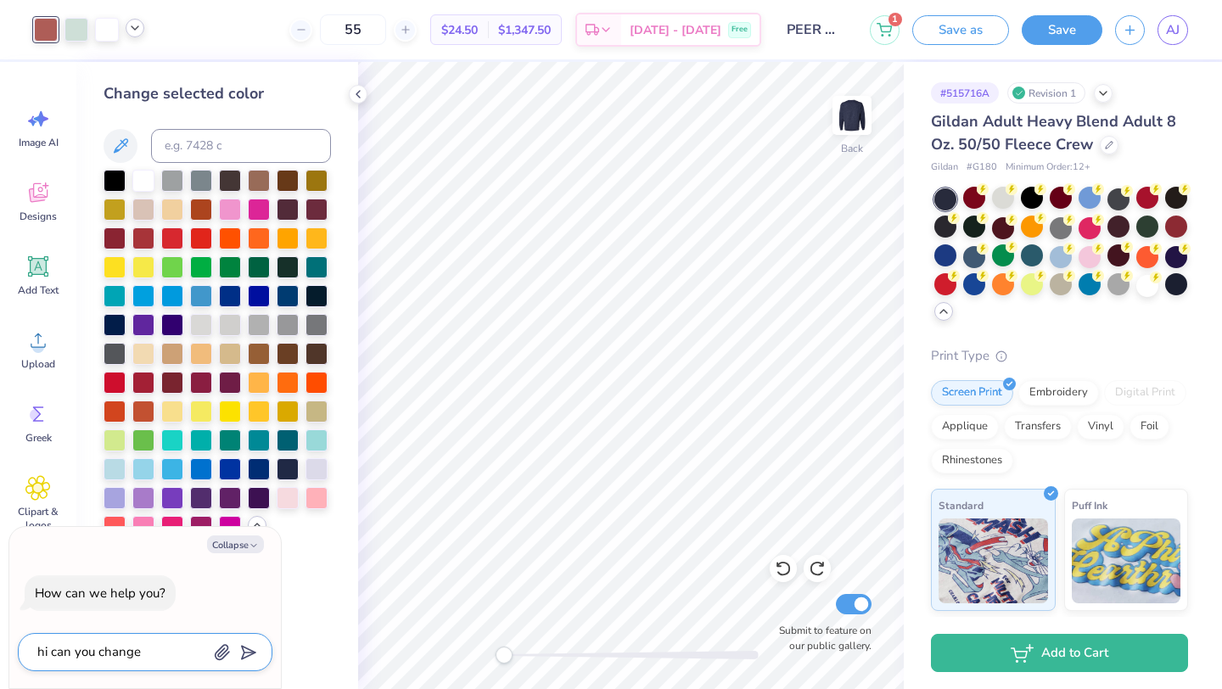
type textarea "hi can you change"
type textarea "x"
type textarea "hi can you change t"
type textarea "x"
type textarea "hi can you change th"
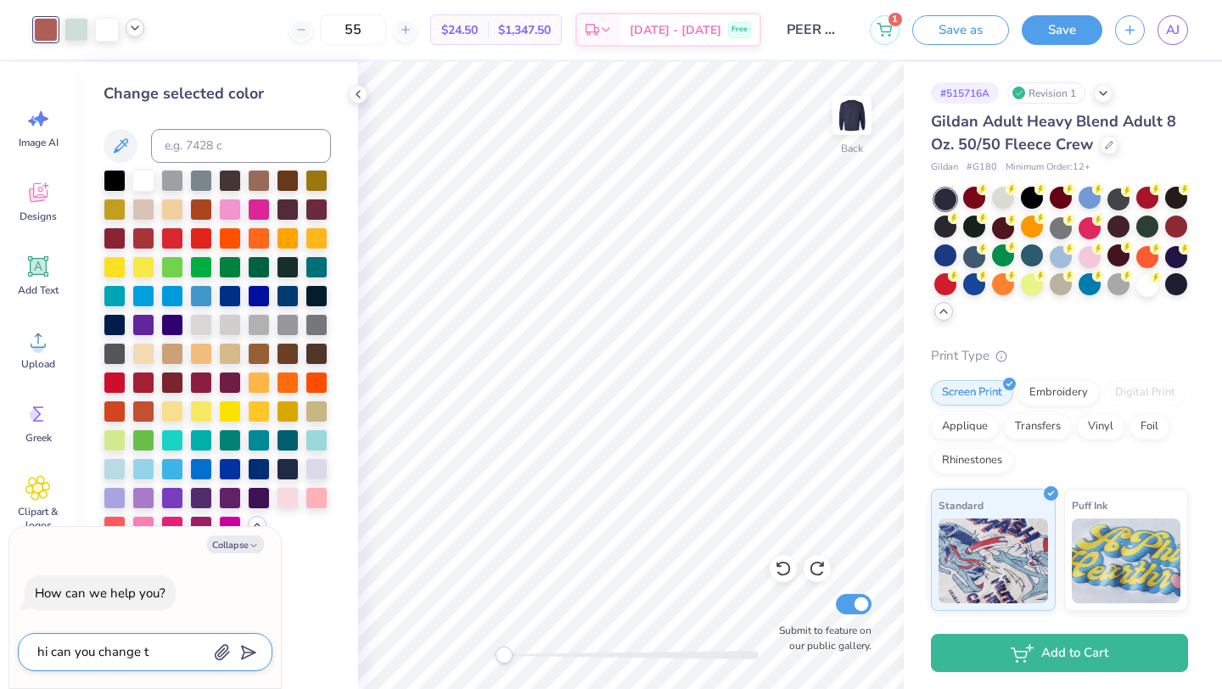
type textarea "x"
type textarea "hi can you change the"
type textarea "x"
type textarea "hi can you change the"
type textarea "x"
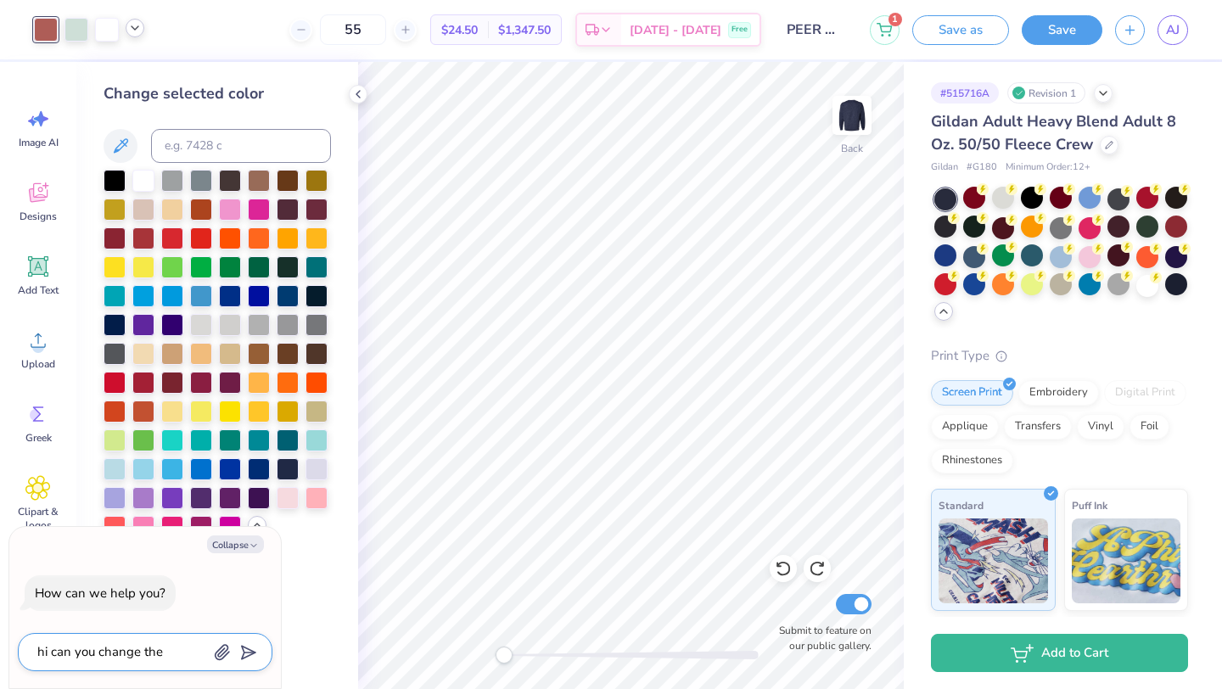
type textarea "hi can you change the b"
type textarea "x"
type textarea "hi can you change the br"
type textarea "x"
type textarea "hi can you change the bro"
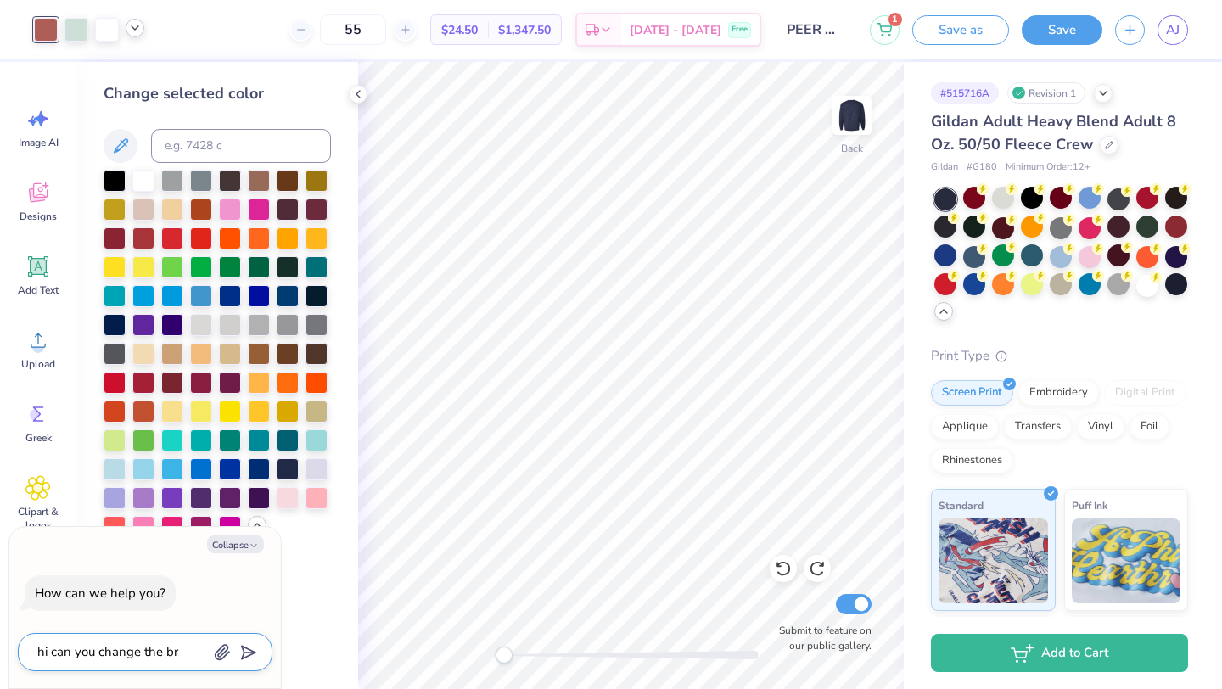
type textarea "x"
type textarea "hi can you change the brow"
type textarea "x"
type textarea "hi can you change the brown"
type textarea "x"
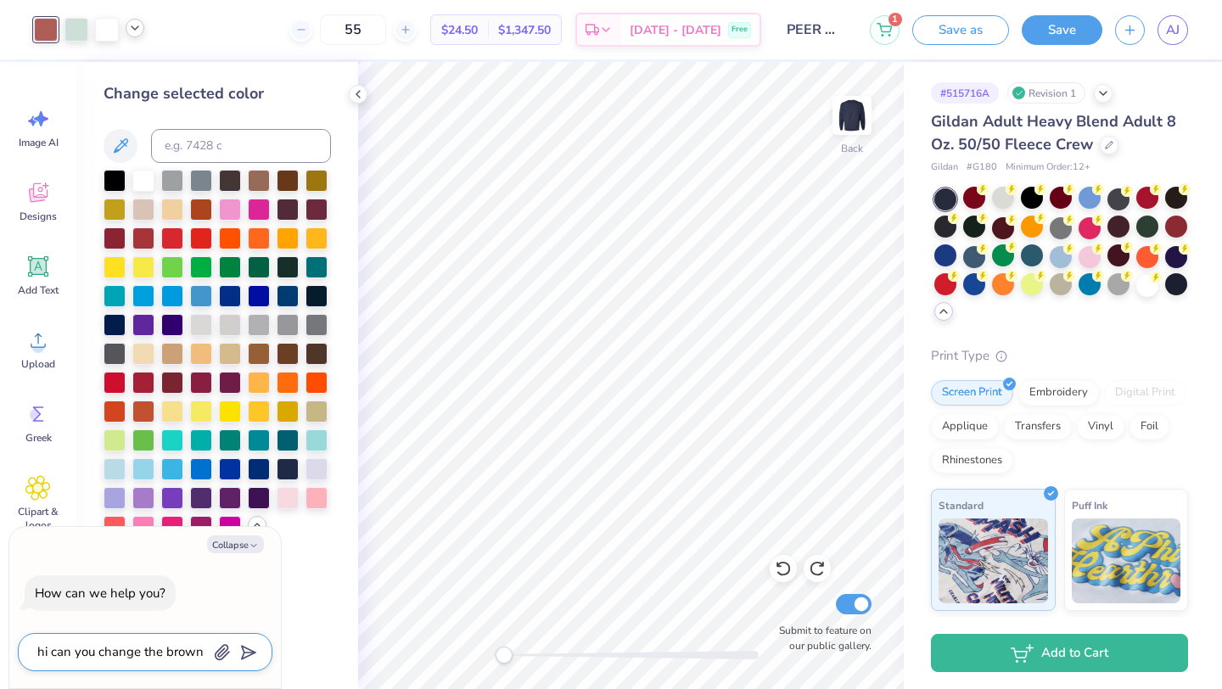
type textarea "hi can you change the brown"
type textarea "x"
type textarea "hi can you change the brown."
type textarea "x"
type textarea "hi can you change the brown. c"
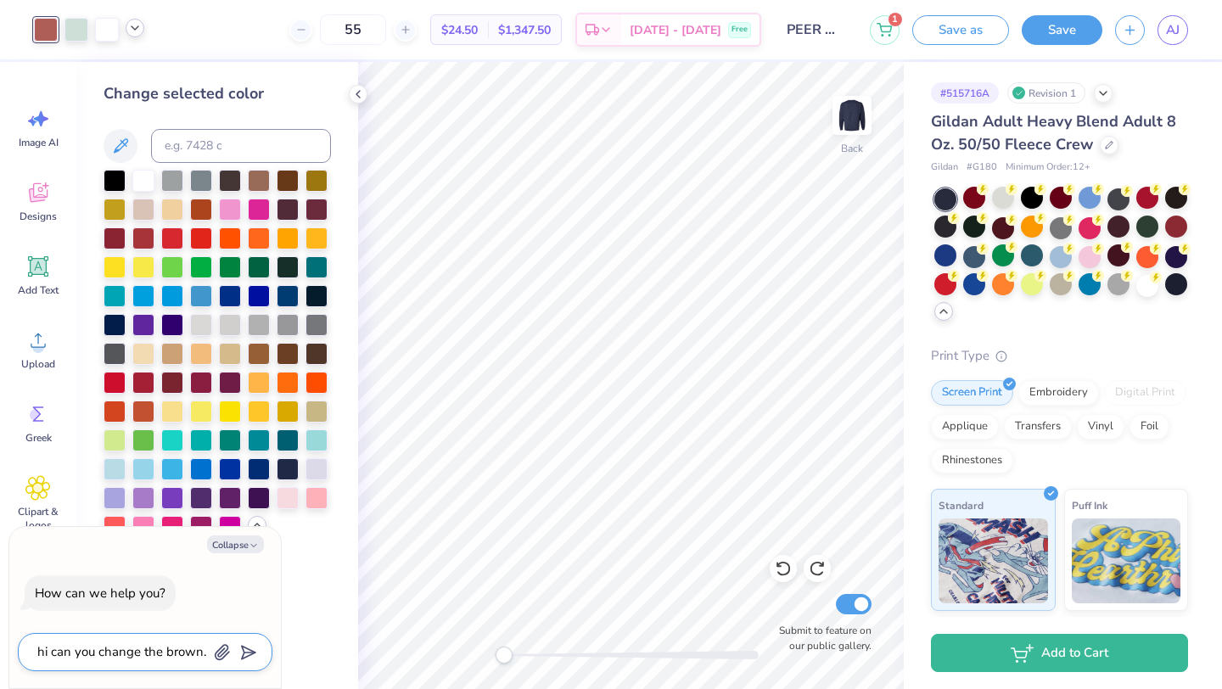
type textarea "x"
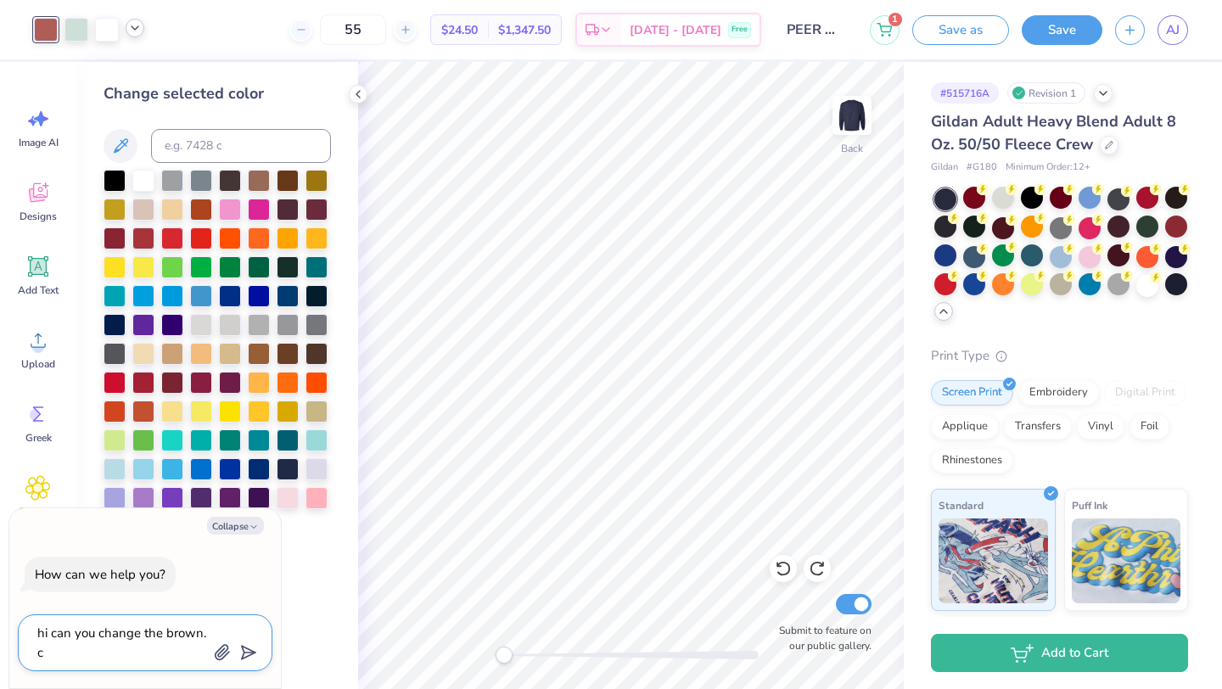
type textarea "hi can you change the brown. co"
type textarea "x"
type textarea "hi can you change the brown. col"
type textarea "x"
type textarea "hi can you change the brown. colo"
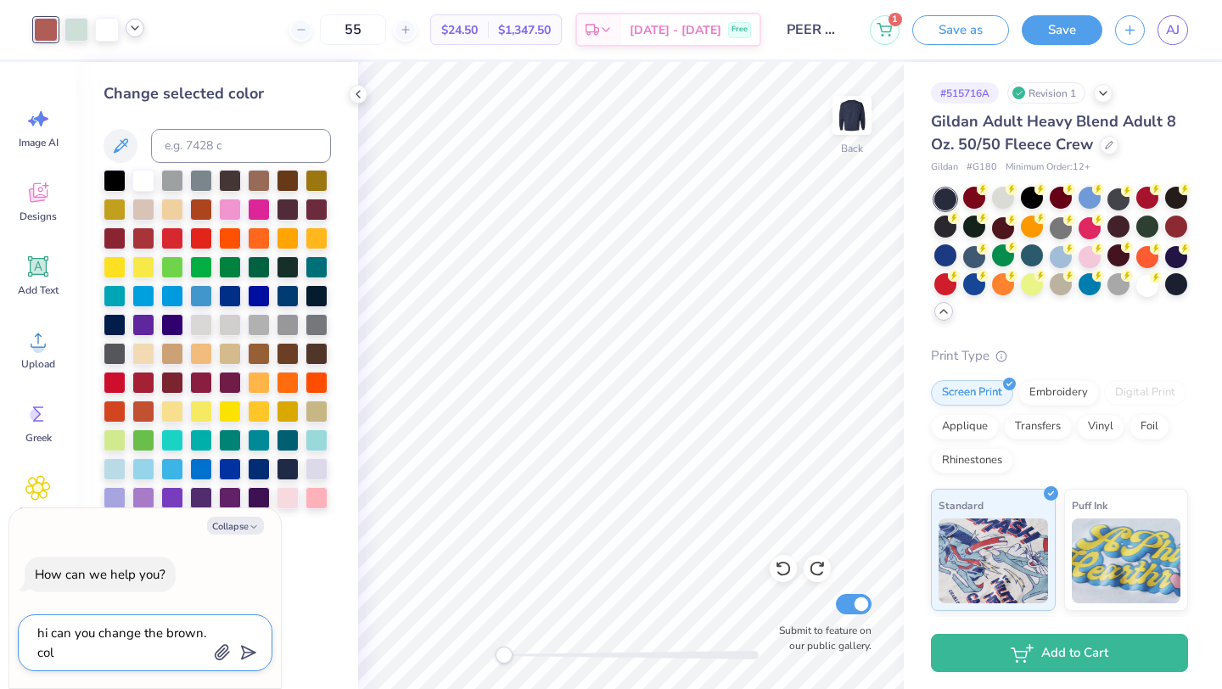
type textarea "x"
type textarea "hi can you change the brown. color"
type textarea "x"
type textarea "hi can you change the brown. color"
type textarea "x"
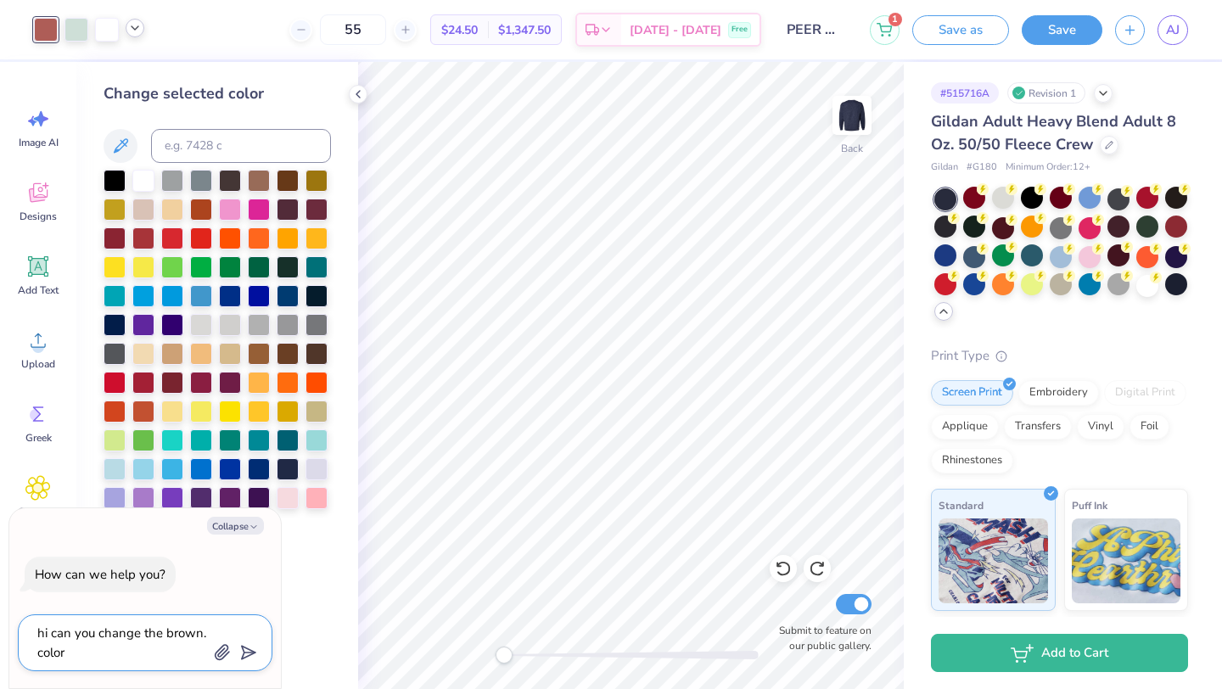
type textarea "hi can you change the brown. color t"
type textarea "x"
type textarea "hi can you change the brown. color to"
type textarea "x"
type textarea "hi can you change the brown. color to"
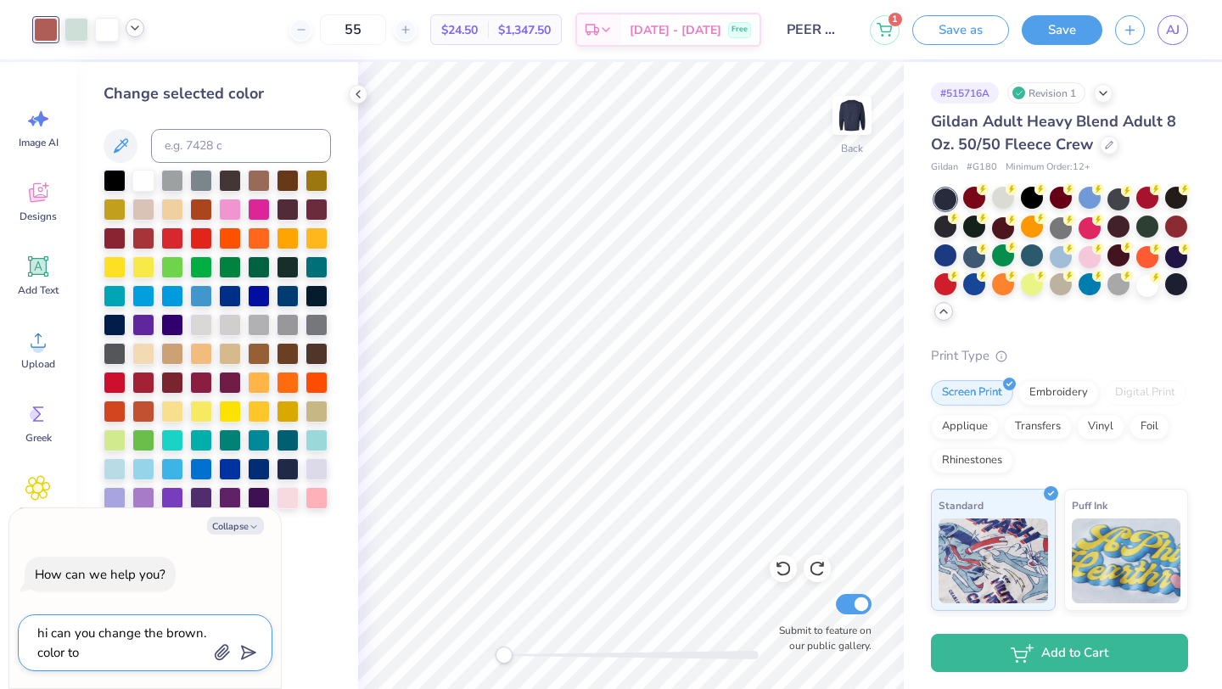
type textarea "x"
type textarea "hi can you change the brown. color to m"
type textarea "x"
type textarea "hi can you change the brown. color to ma"
type textarea "x"
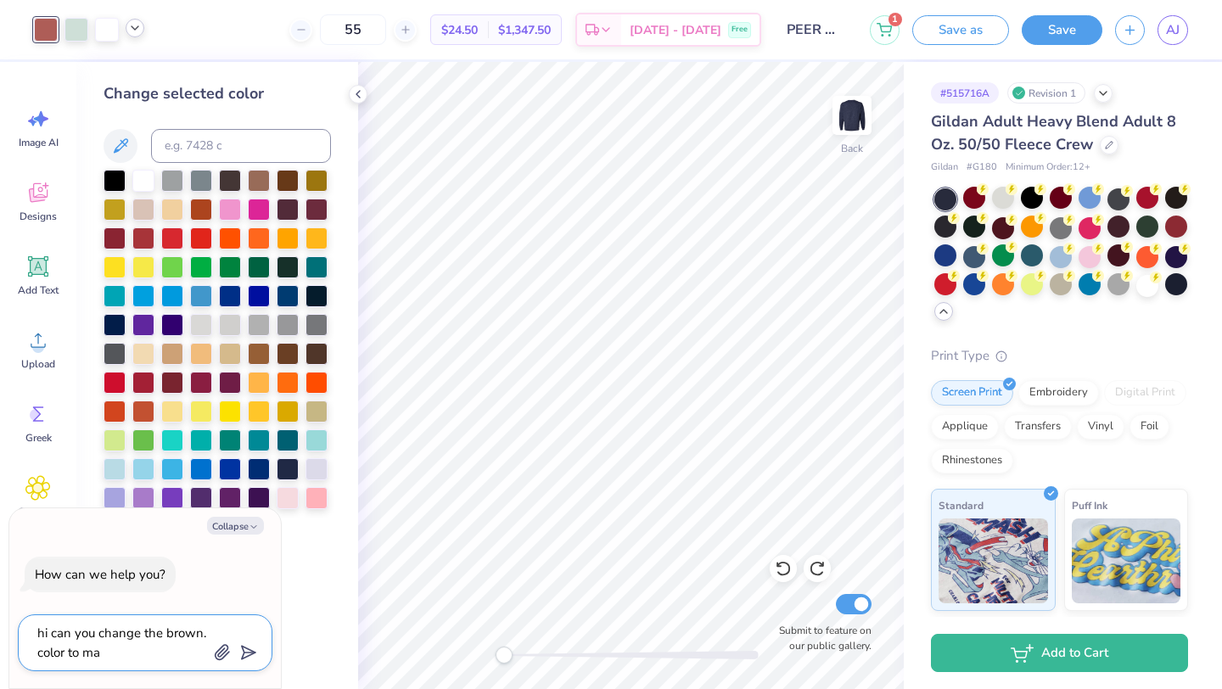
type textarea "hi can you change the brown. color to mat"
type textarea "x"
type textarea "hi can you change the brown. color to matc"
type textarea "x"
type textarea "hi can you change the brown. color to match"
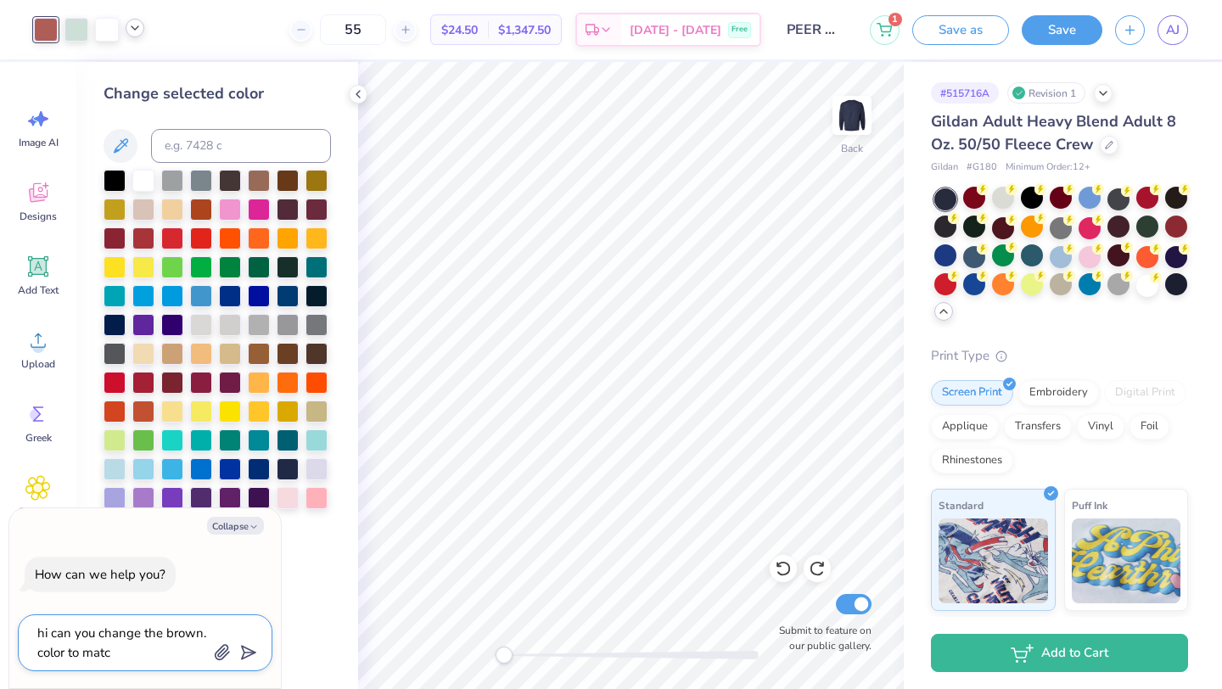
type textarea "x"
type textarea "hi can you change the brown. color to matcha"
type textarea "x"
type textarea "hi can you change the brown. color to matcha"
type textarea "x"
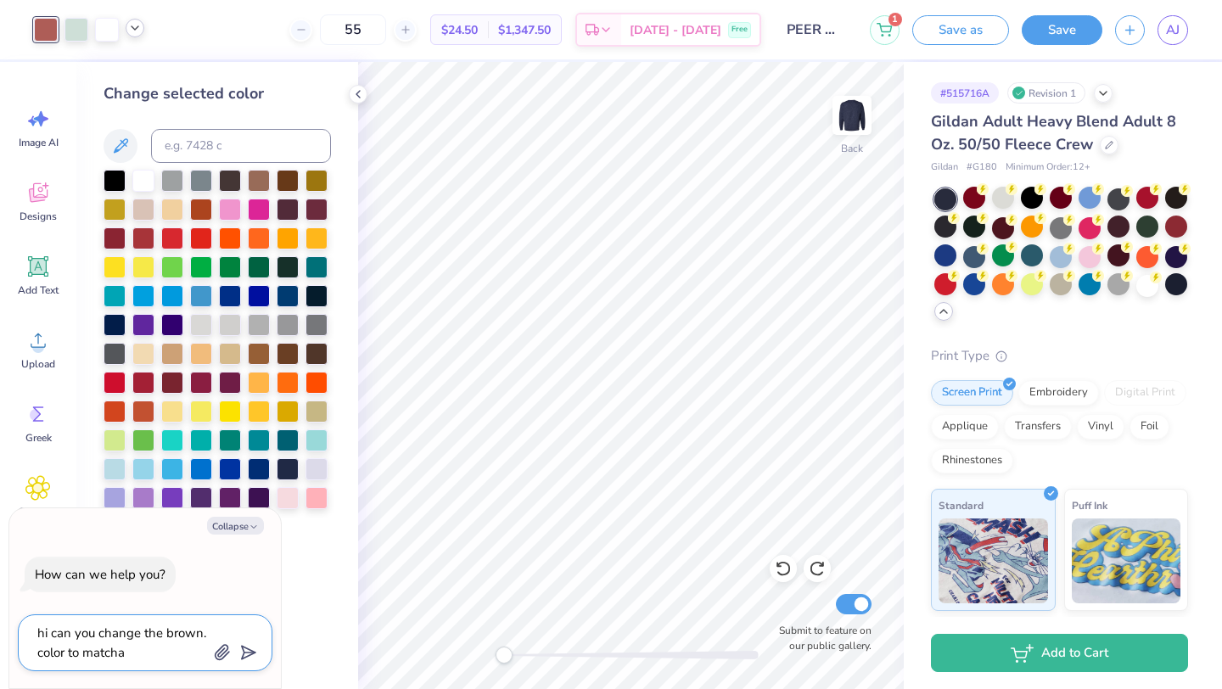
type textarea "hi can you change the brown. color to matcha t"
type textarea "x"
type textarea "hi can you change the brown. color to matcha th"
type textarea "x"
type textarea "hi can you change the brown. color to matcha the"
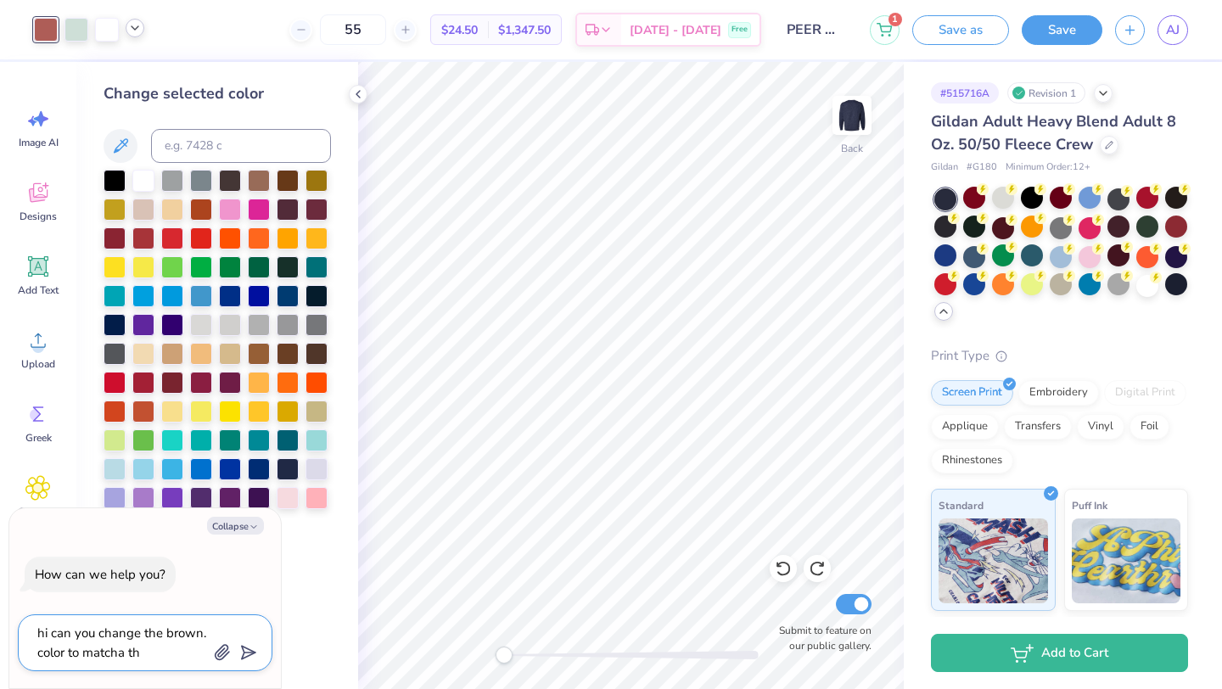
type textarea "x"
type textarea "hi can you change the brown. color to matcha the"
type textarea "x"
type textarea "hi can you change the brown. color to matcha the s"
type textarea "x"
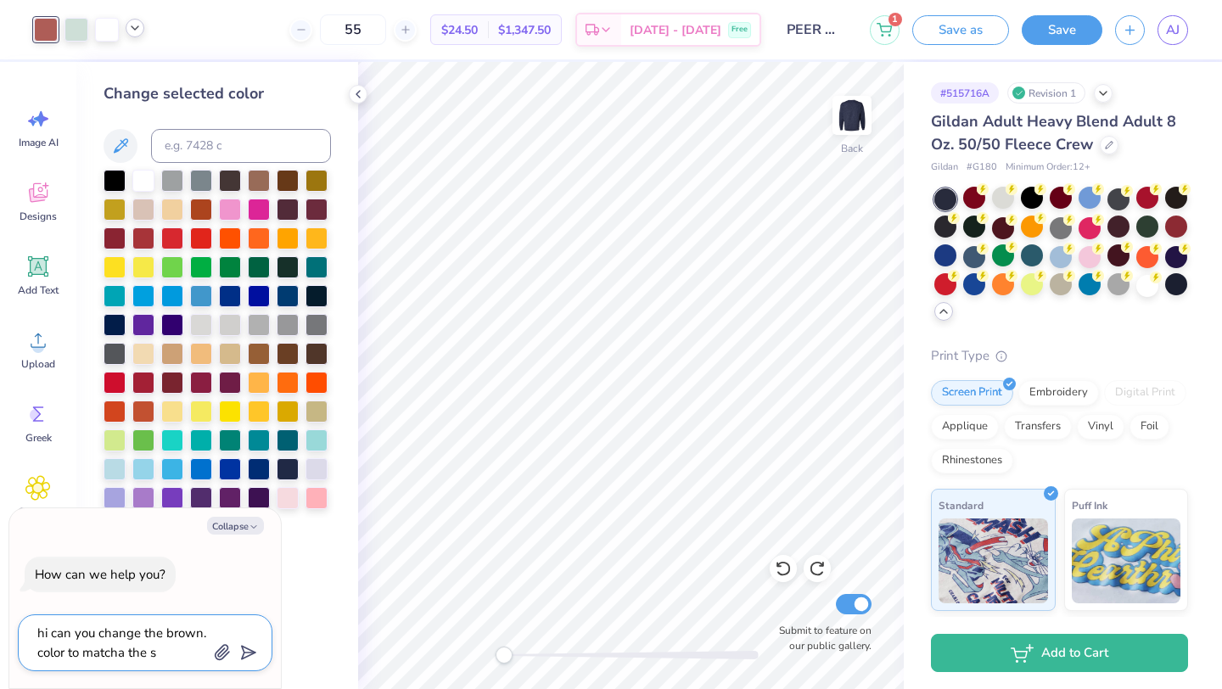
type textarea "hi can you change the brown. color to matcha the sh"
type textarea "x"
type textarea "hi can you change the brown. color to matcha the shi"
type textarea "x"
type textarea "hi can you change the brown. color to matcha the shir"
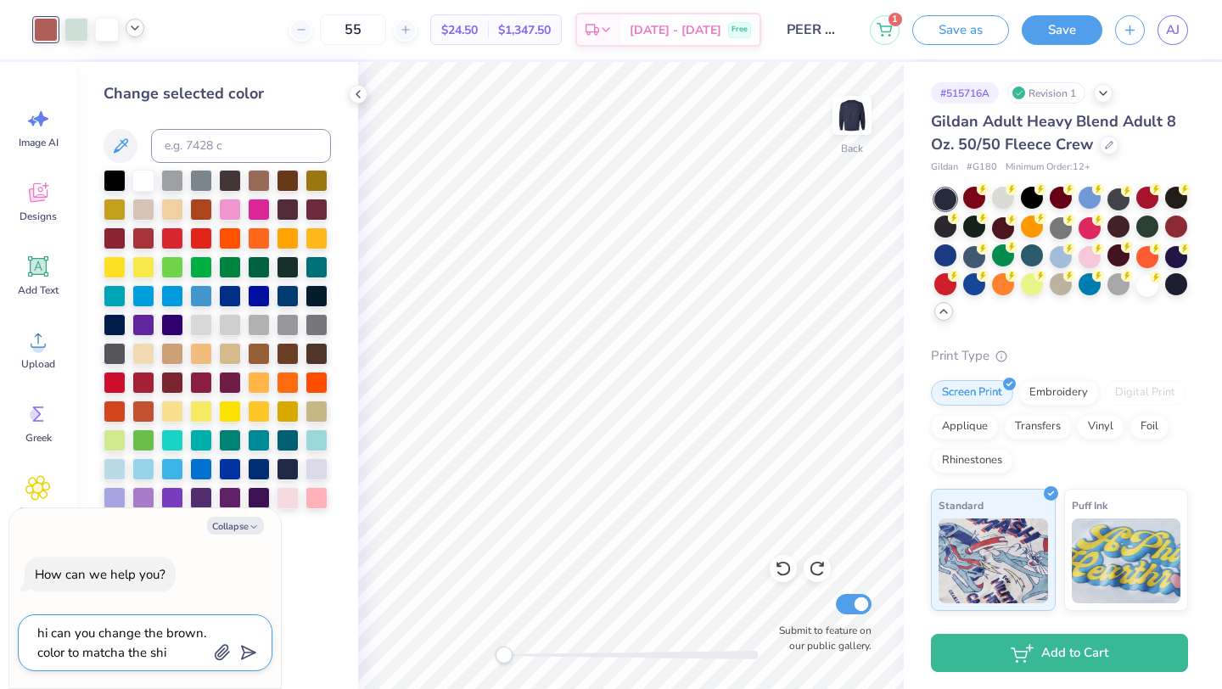
type textarea "x"
type textarea "hi can you change the brown. color to matcha the shirt"
type textarea "x"
type textarea "hi can you change the brown. color to matcha the shirt"
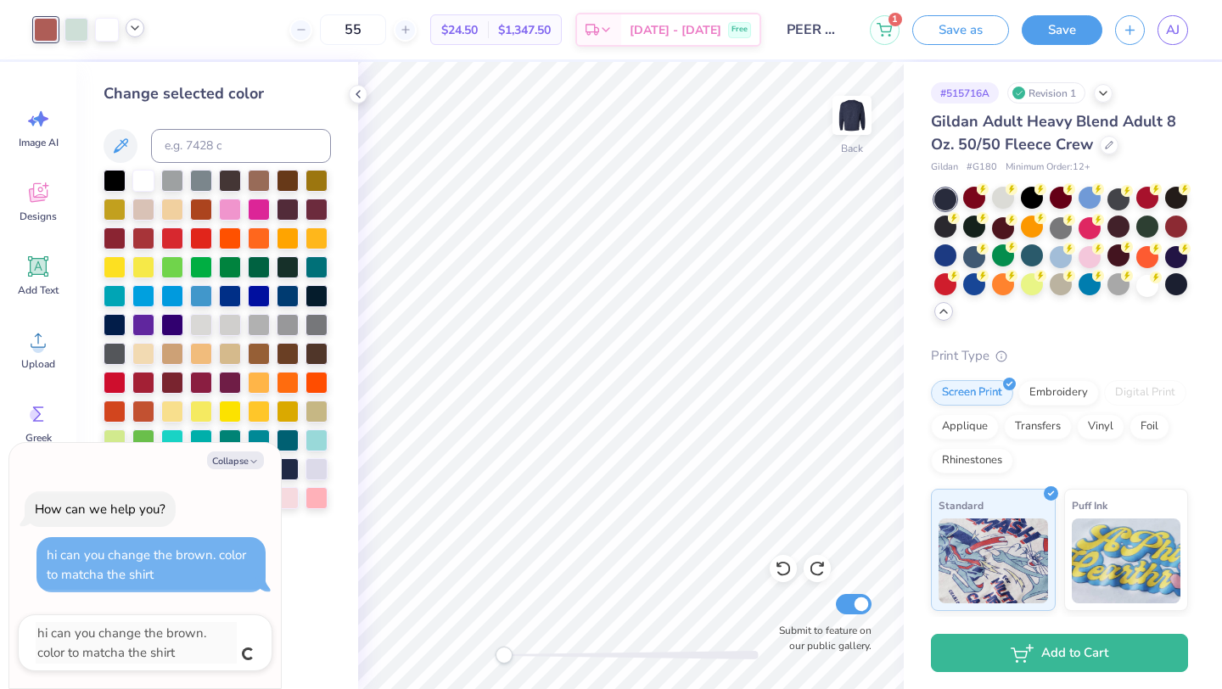
type textarea "x"
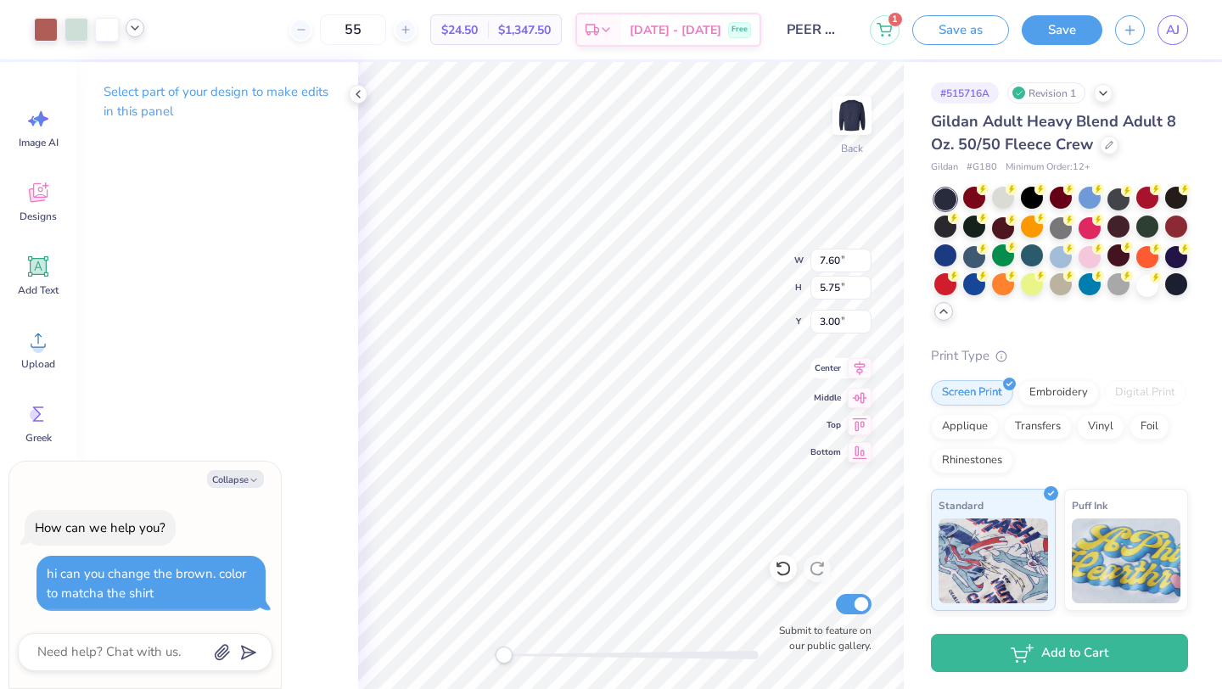
click at [855, 373] on icon at bounding box center [860, 368] width 24 height 20
click at [856, 400] on icon at bounding box center [860, 395] width 24 height 20
click at [860, 420] on icon at bounding box center [860, 422] width 14 height 13
click at [860, 450] on icon at bounding box center [860, 450] width 24 height 20
click at [853, 368] on icon at bounding box center [860, 368] width 24 height 20
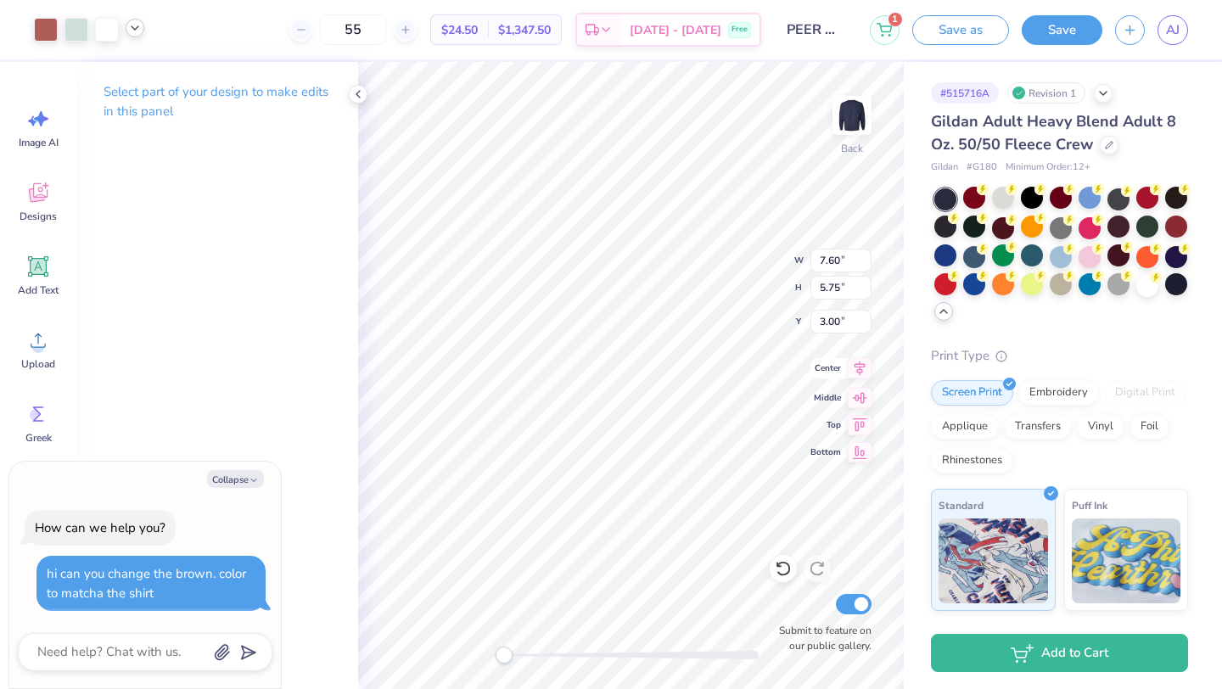
click at [853, 368] on icon at bounding box center [860, 368] width 24 height 20
click at [857, 368] on icon at bounding box center [860, 368] width 24 height 20
click at [857, 403] on icon at bounding box center [860, 395] width 24 height 20
click at [860, 380] on div "Back W 7.60 7.60 " H 5.75 5.75 " Y 3.00 3.00 " Center Middle Top Bottom Submit …" at bounding box center [631, 375] width 546 height 627
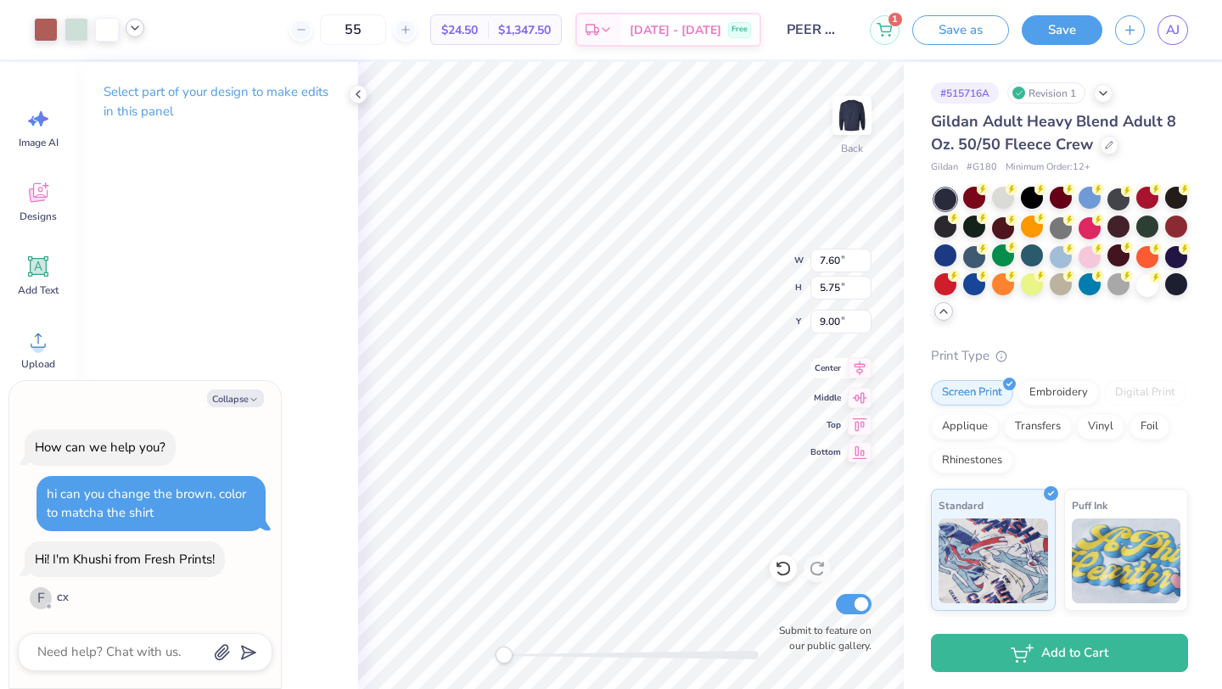
click at [843, 369] on div "Center" at bounding box center [840, 368] width 61 height 20
click at [833, 369] on span "Center" at bounding box center [825, 369] width 31 height 14
click at [852, 367] on icon at bounding box center [860, 368] width 24 height 20
click at [855, 393] on icon at bounding box center [860, 395] width 24 height 20
click at [857, 423] on icon at bounding box center [860, 422] width 24 height 20
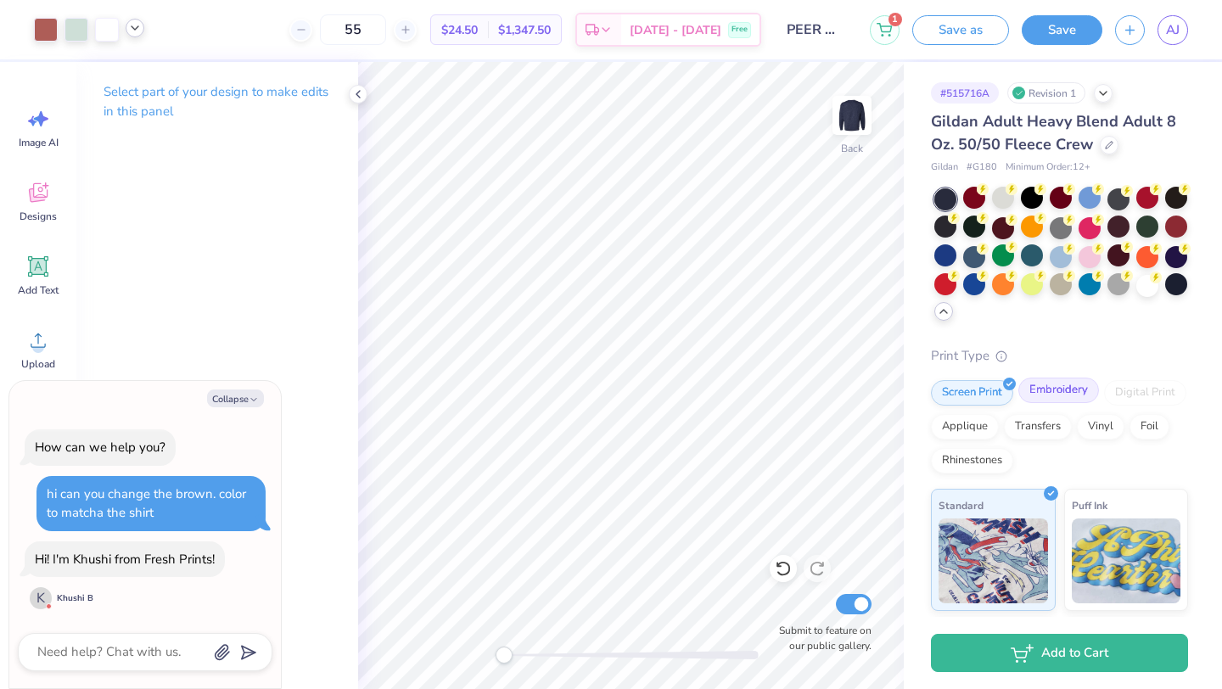
click at [1060, 393] on div "Embroidery" at bounding box center [1058, 390] width 81 height 25
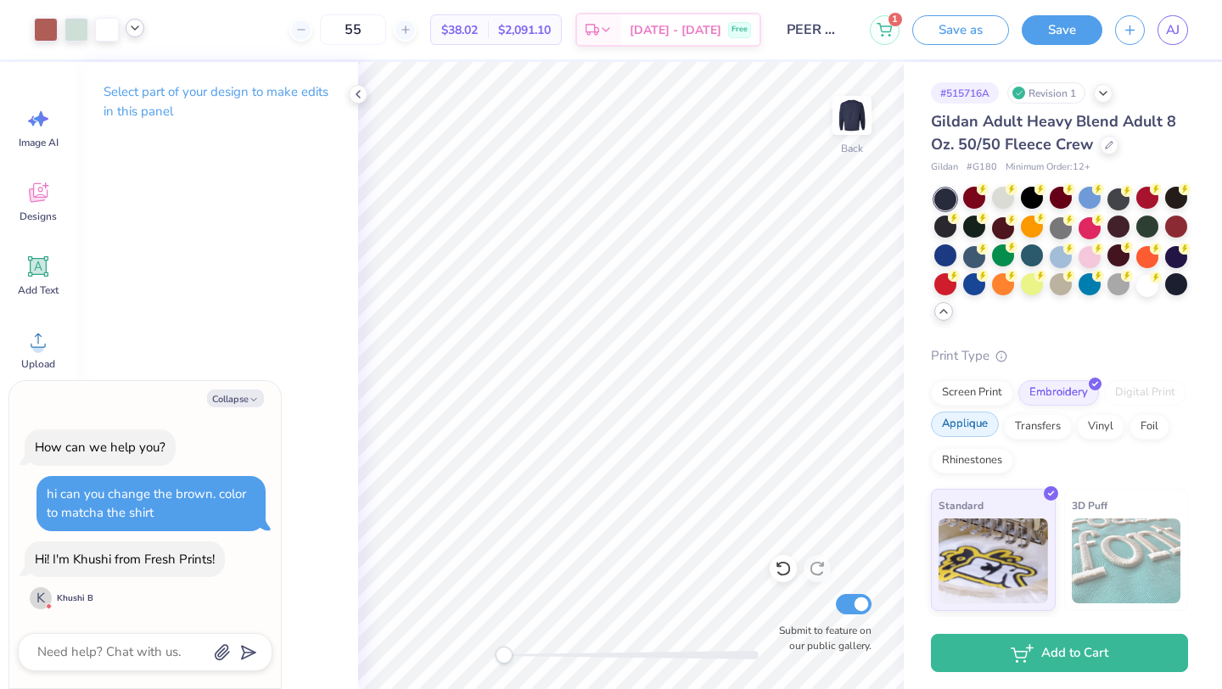
click at [967, 426] on div "Applique" at bounding box center [965, 424] width 68 height 25
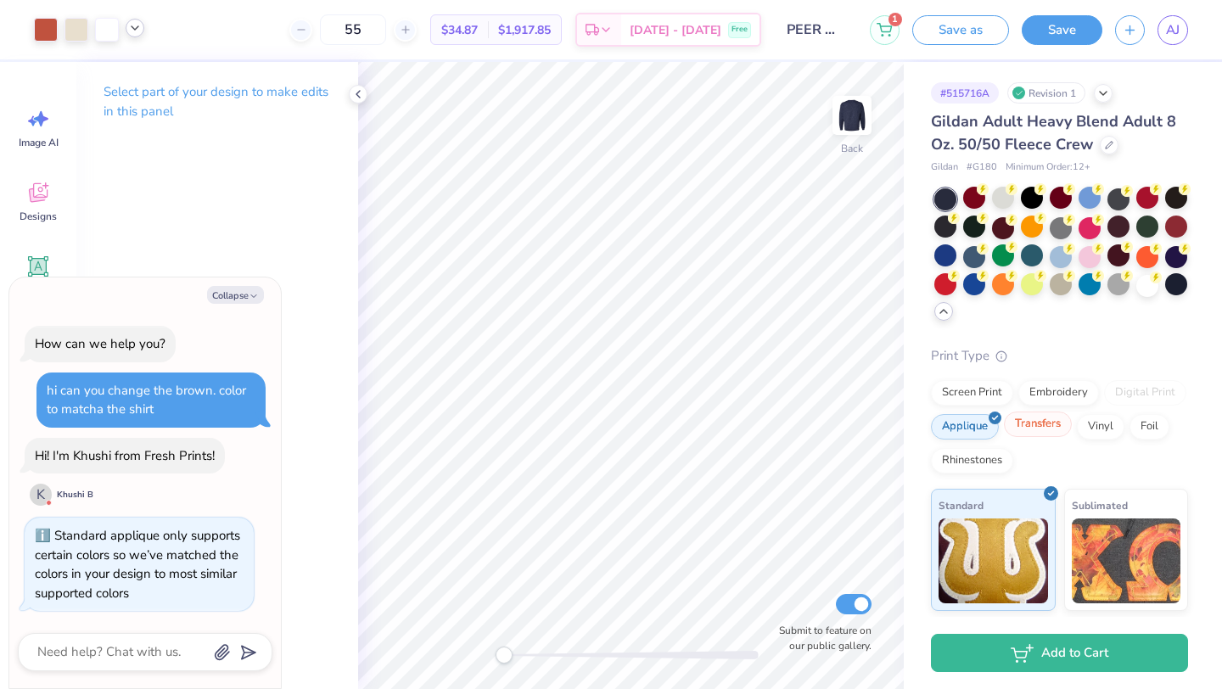
click at [1034, 427] on div "Transfers" at bounding box center [1038, 424] width 68 height 25
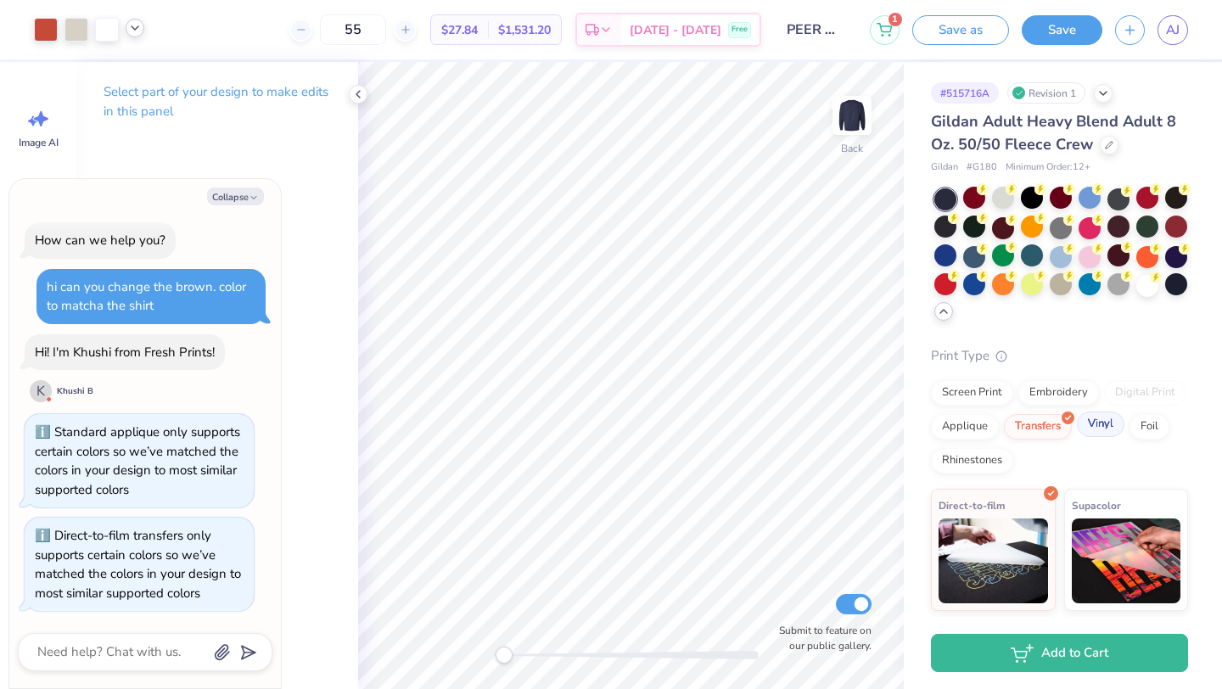
click at [1088, 422] on div "Vinyl" at bounding box center [1101, 424] width 48 height 25
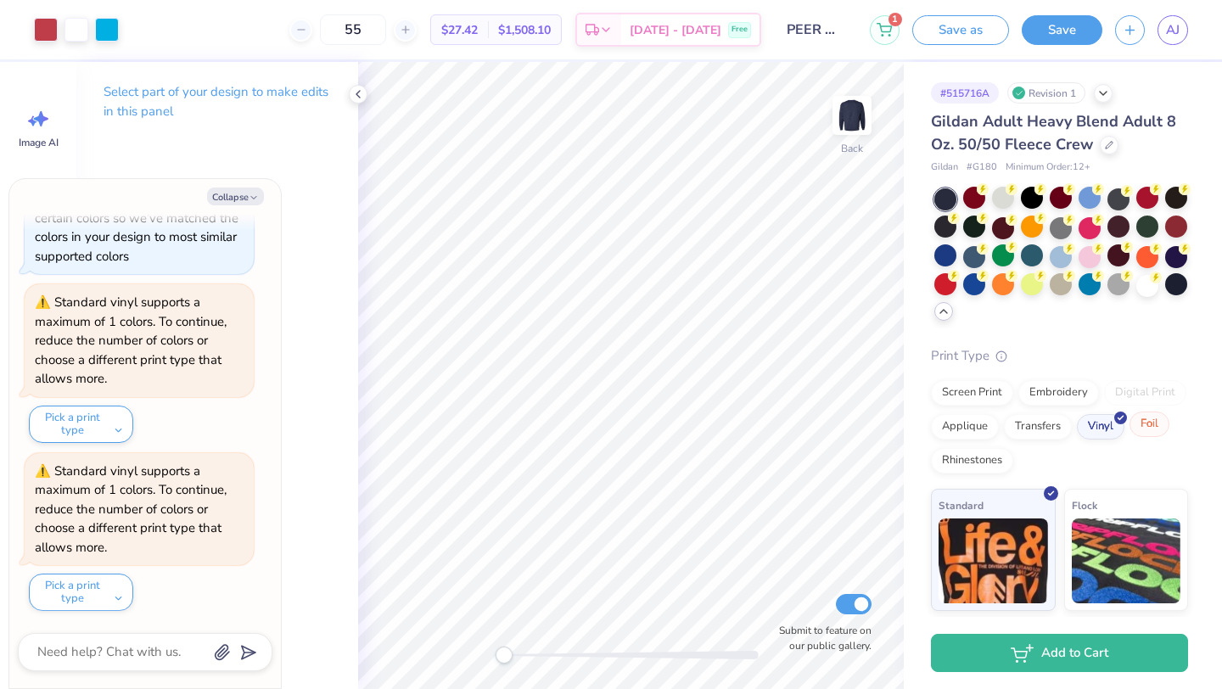
click at [1143, 424] on div "Foil" at bounding box center [1149, 424] width 40 height 25
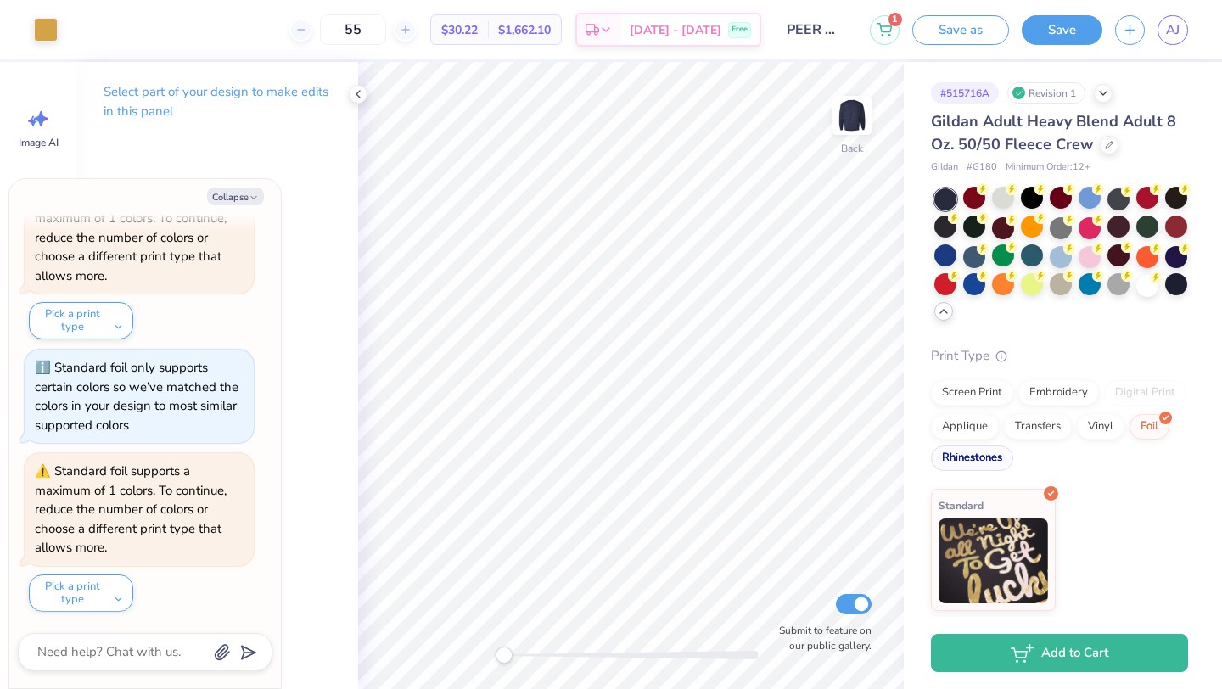
click at [979, 457] on div "Rhinestones" at bounding box center [972, 458] width 82 height 25
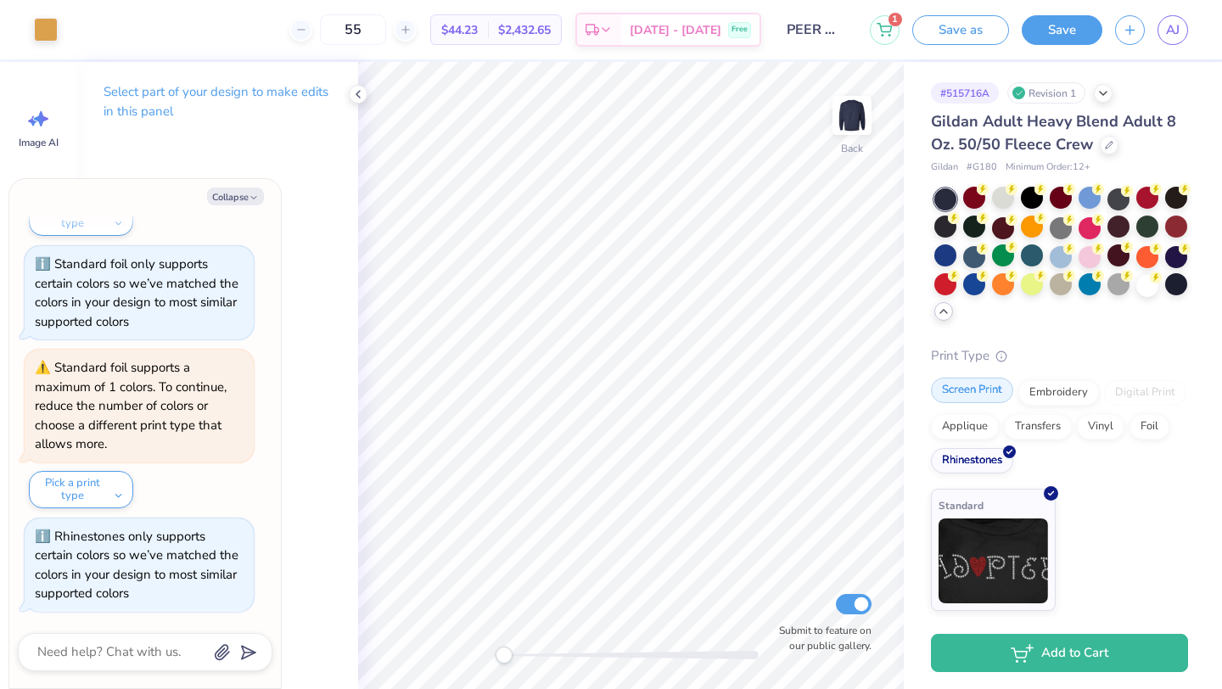
click at [974, 398] on div "Screen Print" at bounding box center [972, 390] width 82 height 25
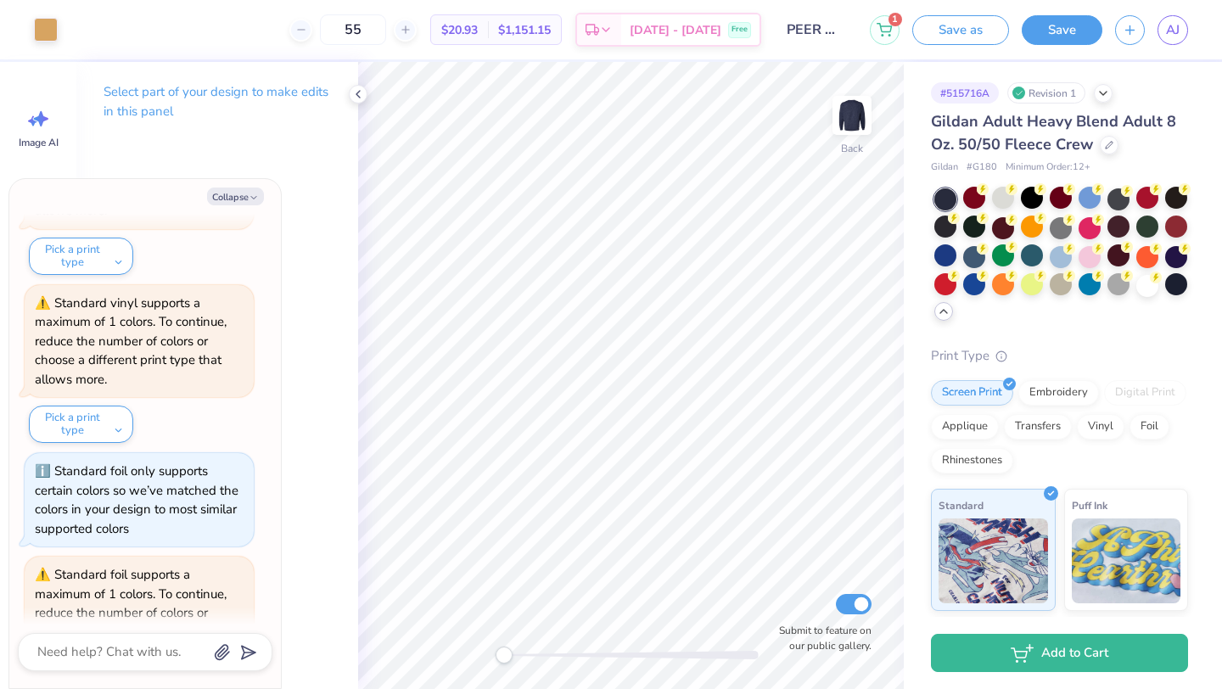
scroll to position [0, 0]
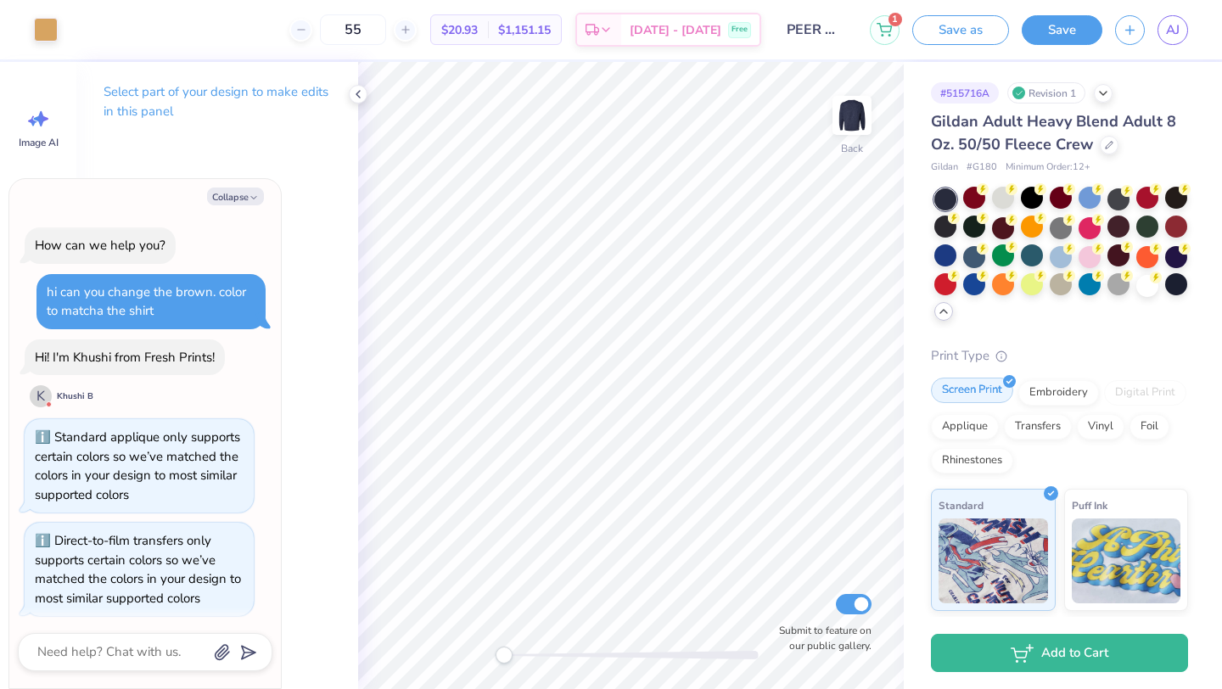
click at [978, 401] on div "Screen Print" at bounding box center [972, 390] width 82 height 25
click at [978, 395] on div "Screen Print" at bounding box center [972, 390] width 82 height 25
click at [964, 373] on div "Print Type Screen Print Embroidery Digital Print Applique Transfers Vinyl Foil …" at bounding box center [1059, 609] width 257 height 527
click at [739, 294] on div "Back W 7.60 7.60 " H 5.75 5.75 " Y 3.00 3.00 " Center Middle Top Bottom Submit …" at bounding box center [631, 375] width 546 height 627
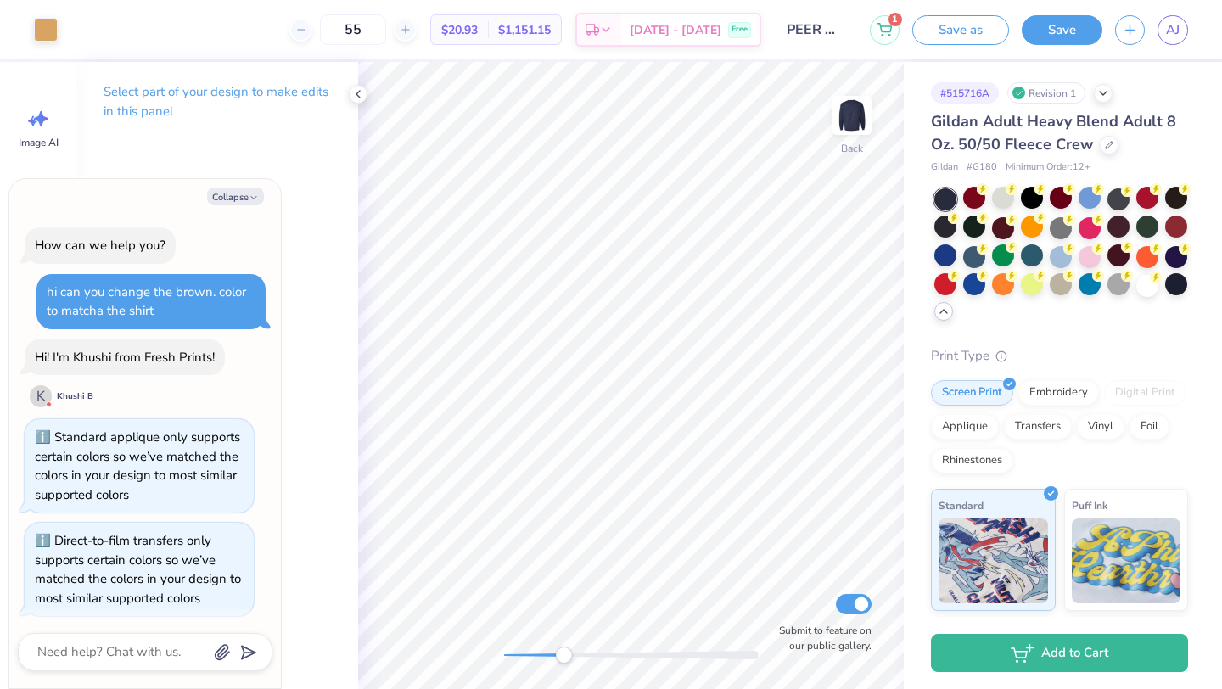
scroll to position [1028, 0]
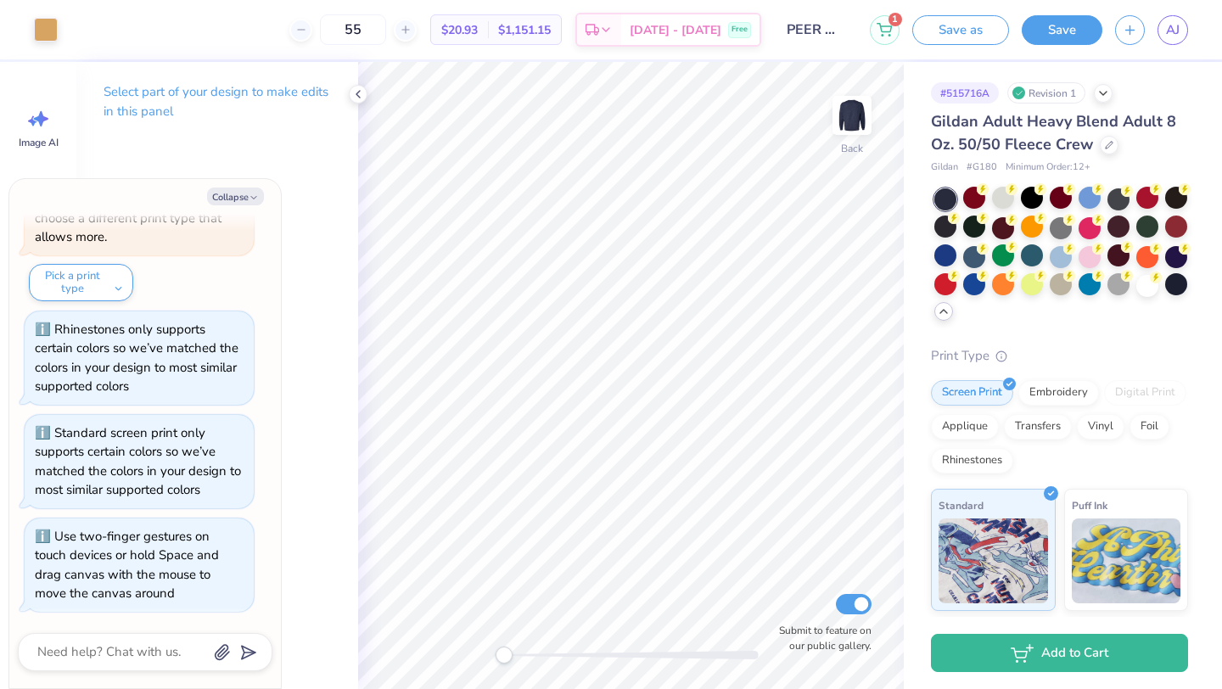
click at [401, 654] on div "Back Submit to feature on our public gallery." at bounding box center [631, 375] width 546 height 627
click at [354, 97] on icon at bounding box center [358, 94] width 14 height 14
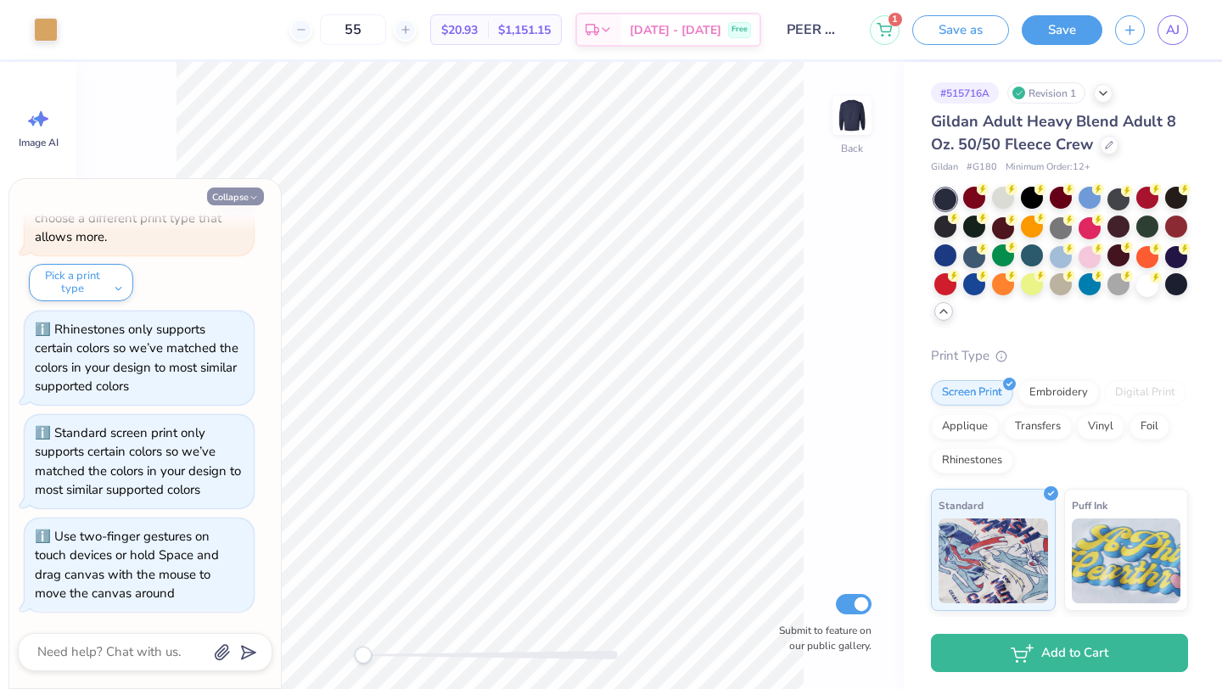
click at [237, 194] on button "Collapse" at bounding box center [235, 197] width 57 height 18
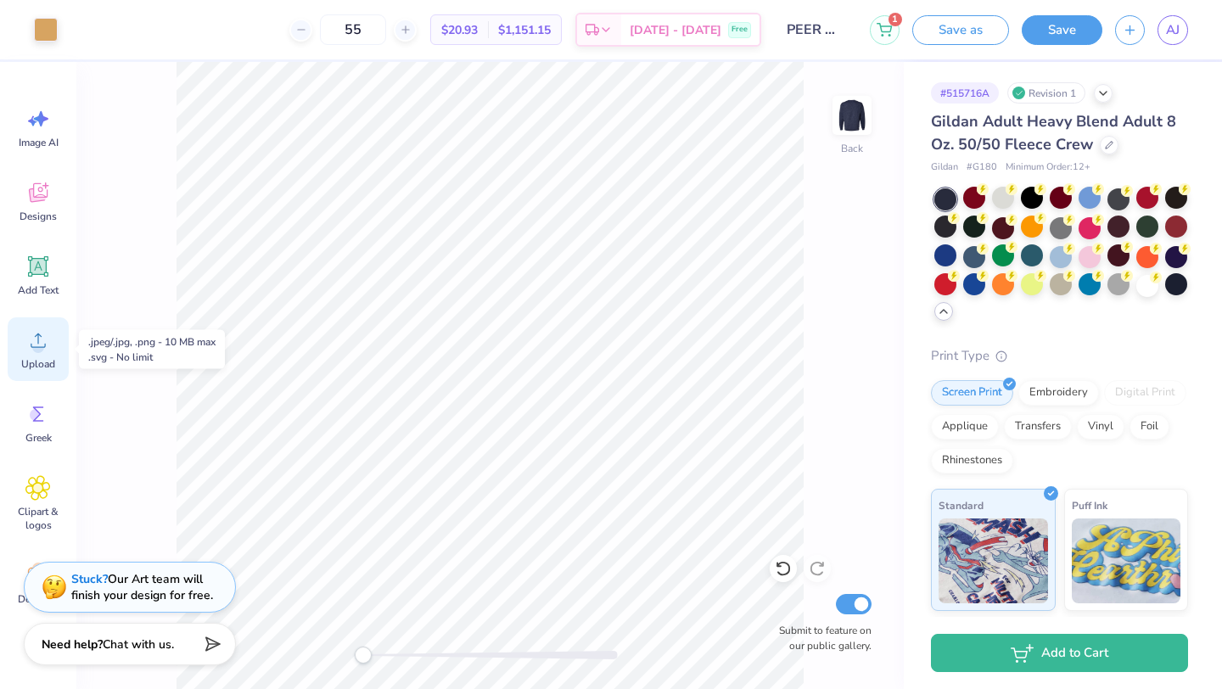
click at [34, 350] on circle at bounding box center [38, 347] width 12 height 12
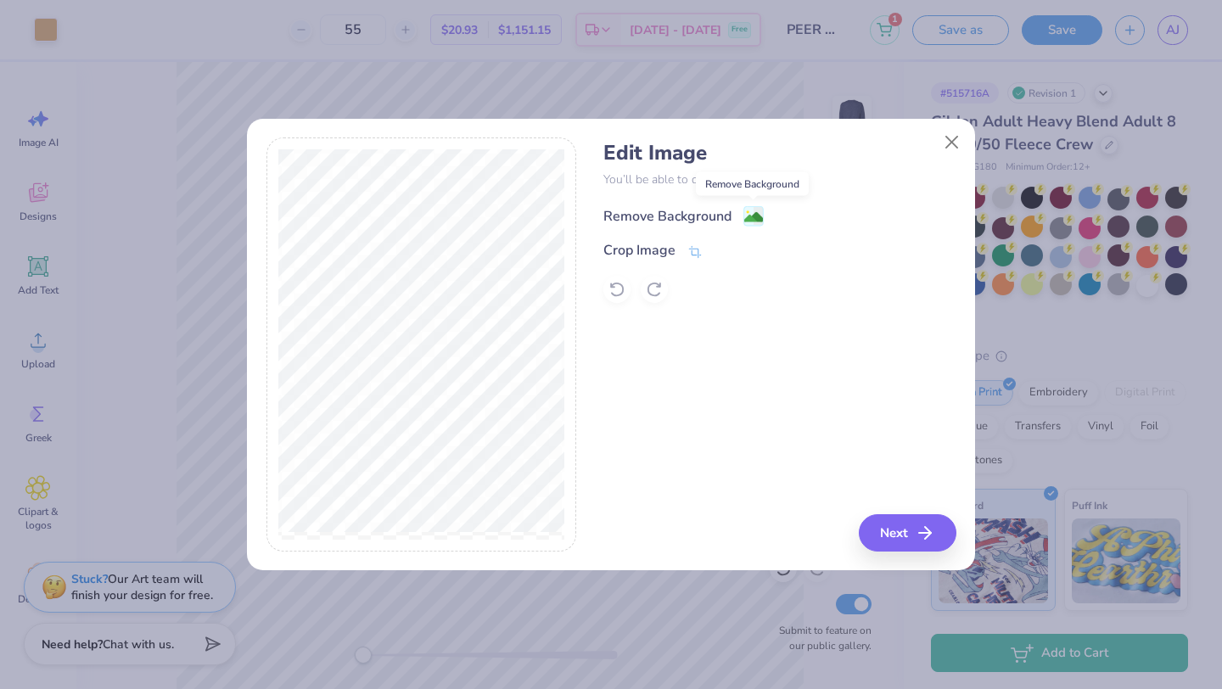
click at [757, 218] on image at bounding box center [753, 217] width 19 height 19
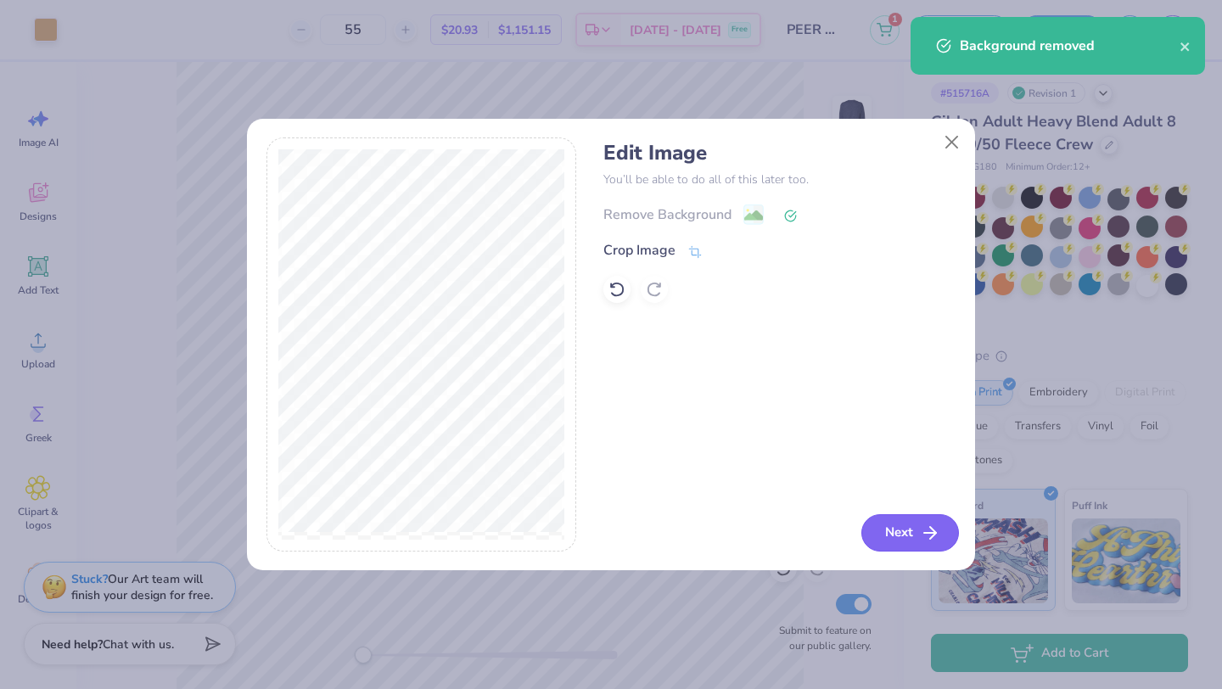
click at [908, 530] on button "Next" at bounding box center [910, 532] width 98 height 37
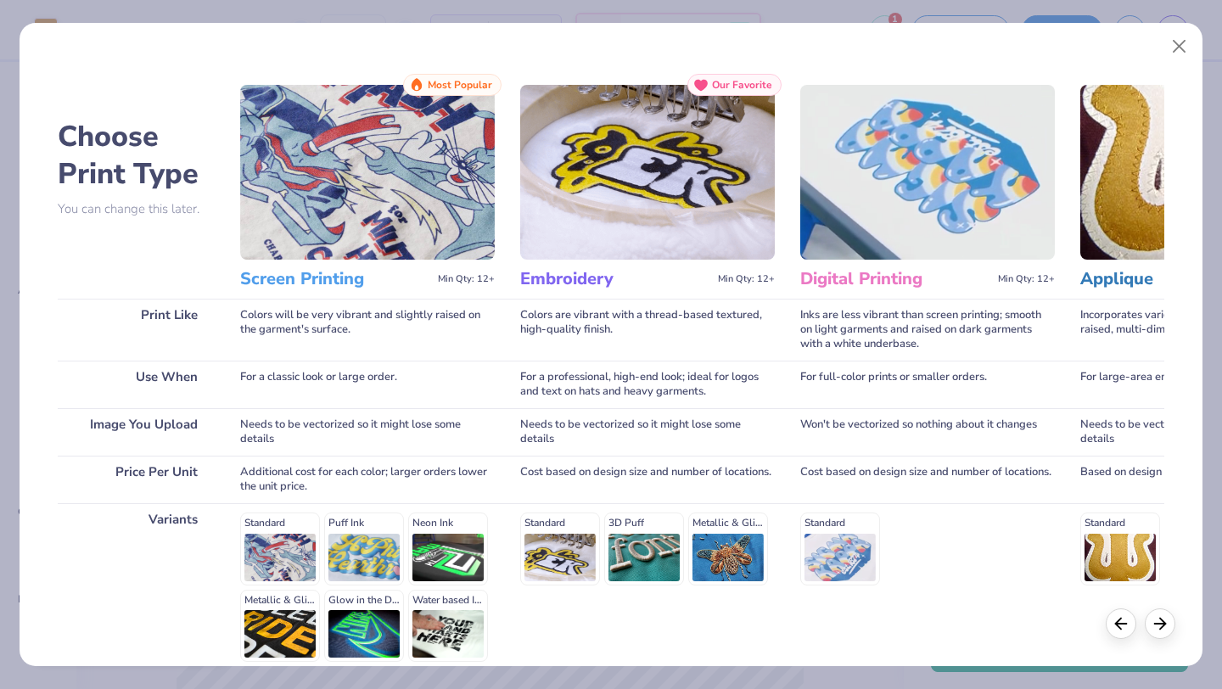
scroll to position [157, 0]
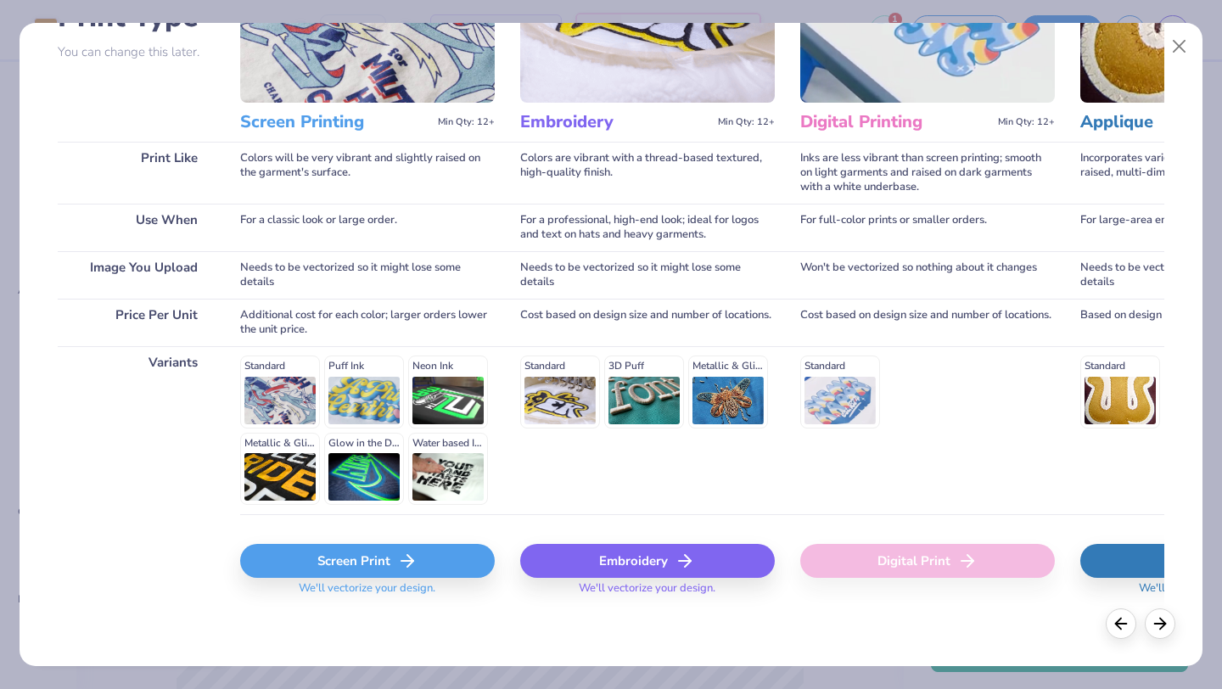
click at [311, 546] on div "Screen Print" at bounding box center [367, 561] width 255 height 34
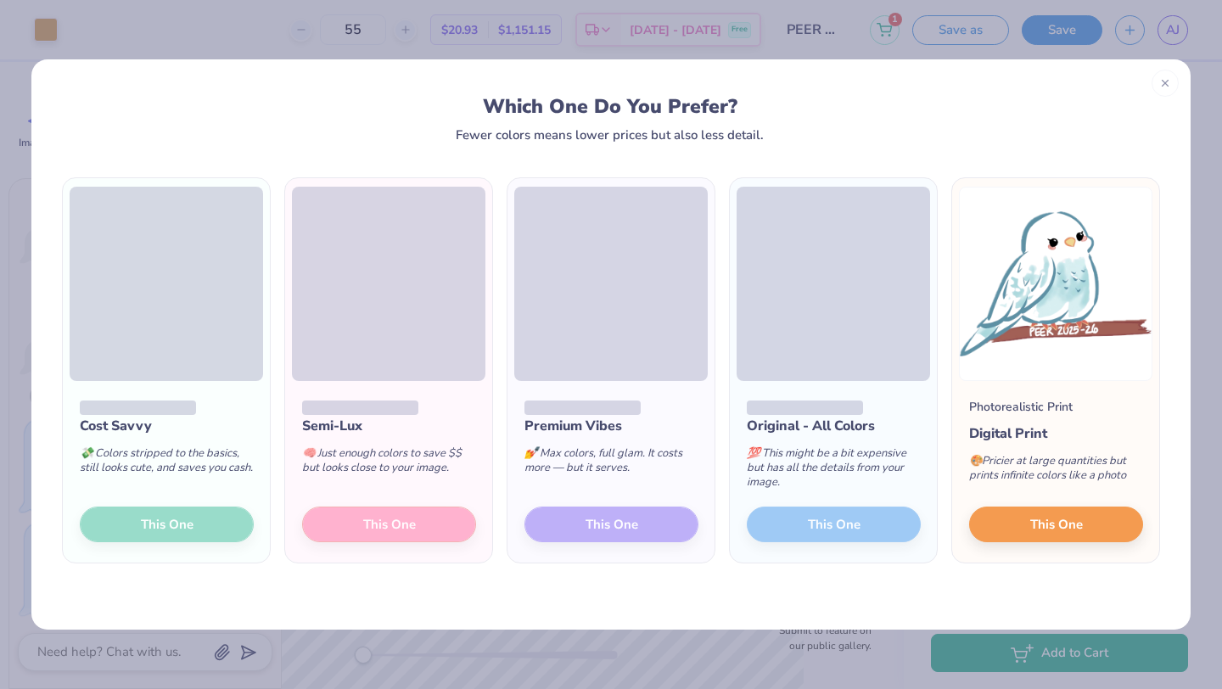
scroll to position [1238, 0]
click at [160, 522] on div "Cost Savvy 💸 Colors stripped to the basics, still looks cute, and saves you cas…" at bounding box center [166, 472] width 207 height 182
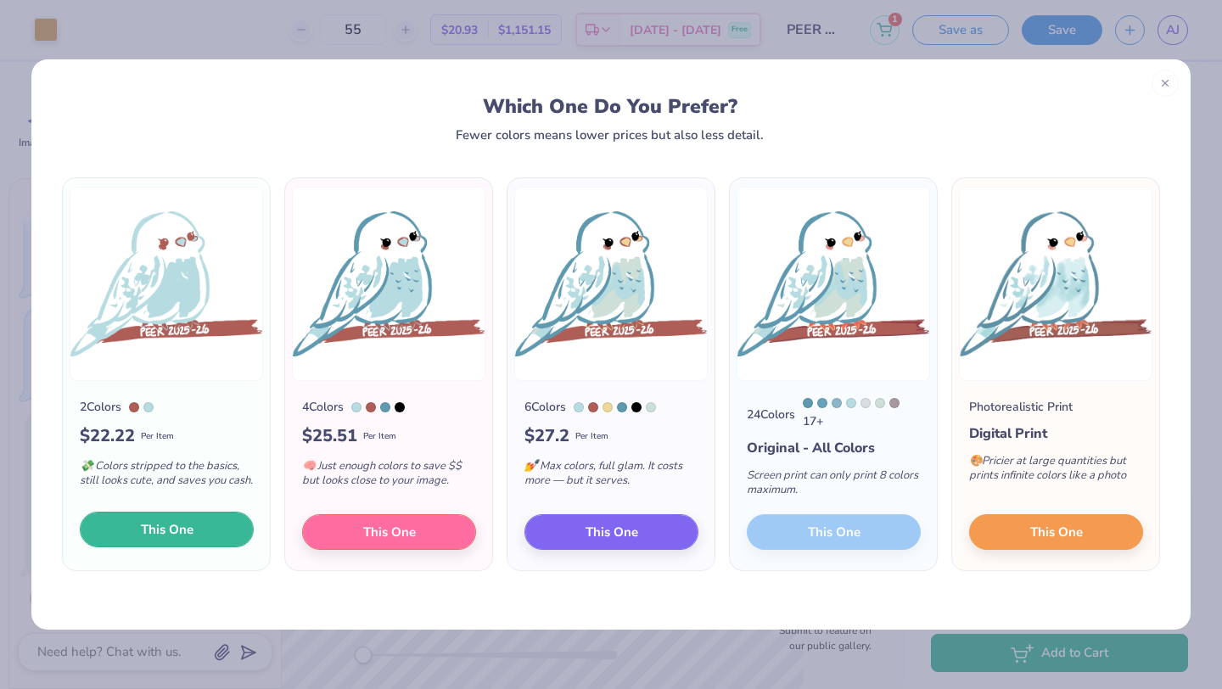
click at [169, 530] on span "This One" at bounding box center [167, 530] width 53 height 20
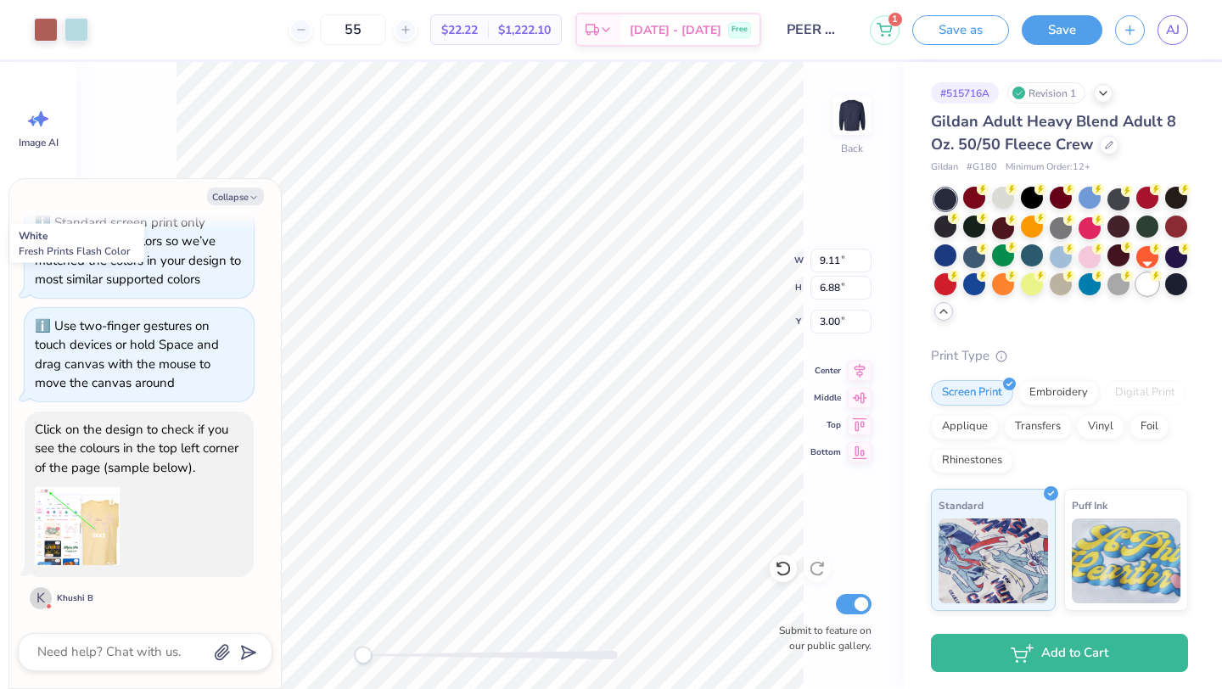
click at [1150, 291] on div at bounding box center [1147, 284] width 22 height 22
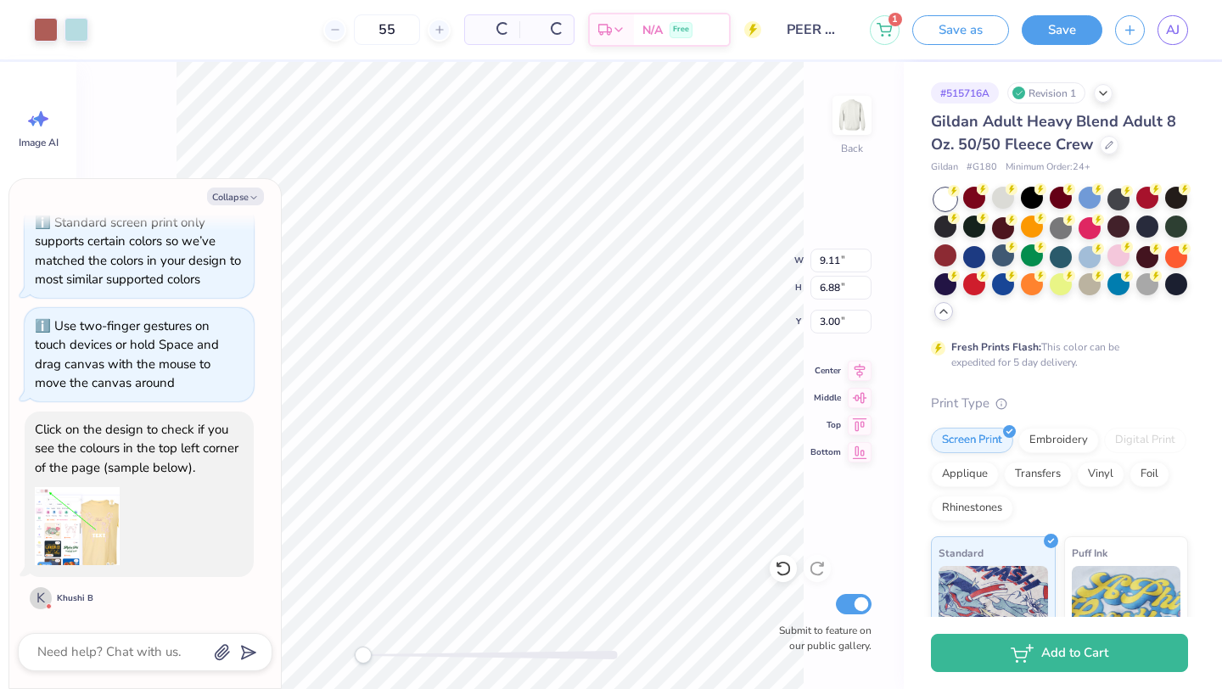
type textarea "x"
type input "8.19"
type input "6.19"
click at [1085, 291] on div at bounding box center [1090, 284] width 22 height 22
type textarea "x"
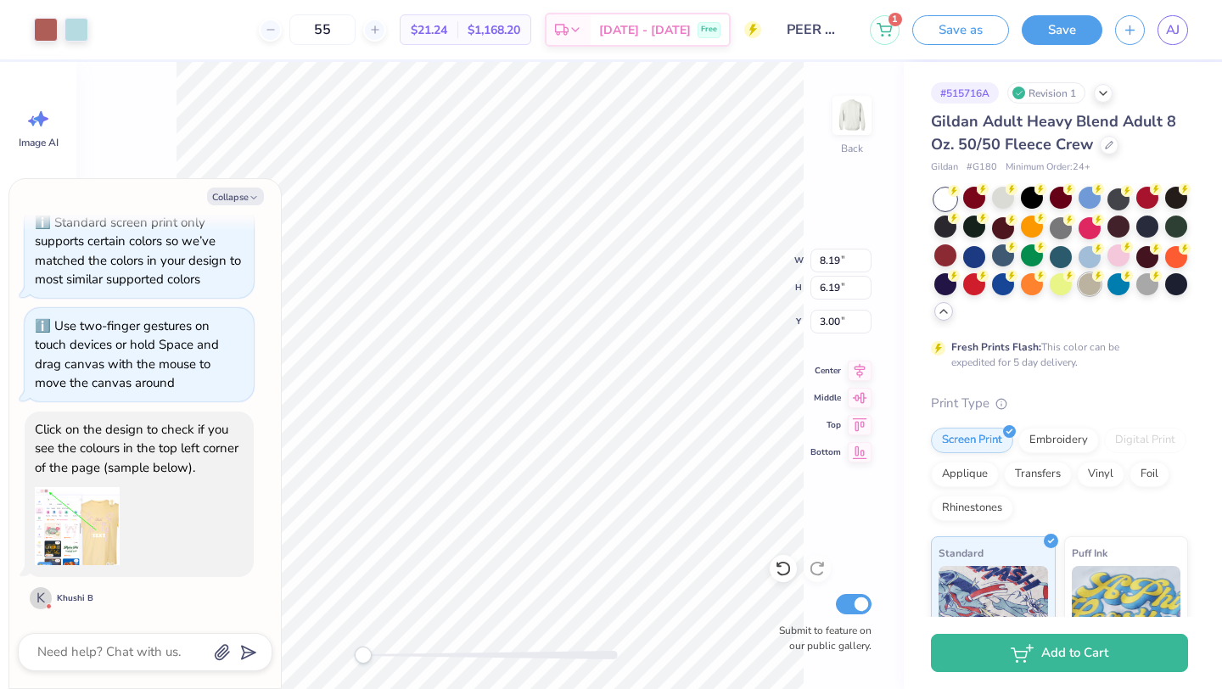
type input "6.65"
type input "5.03"
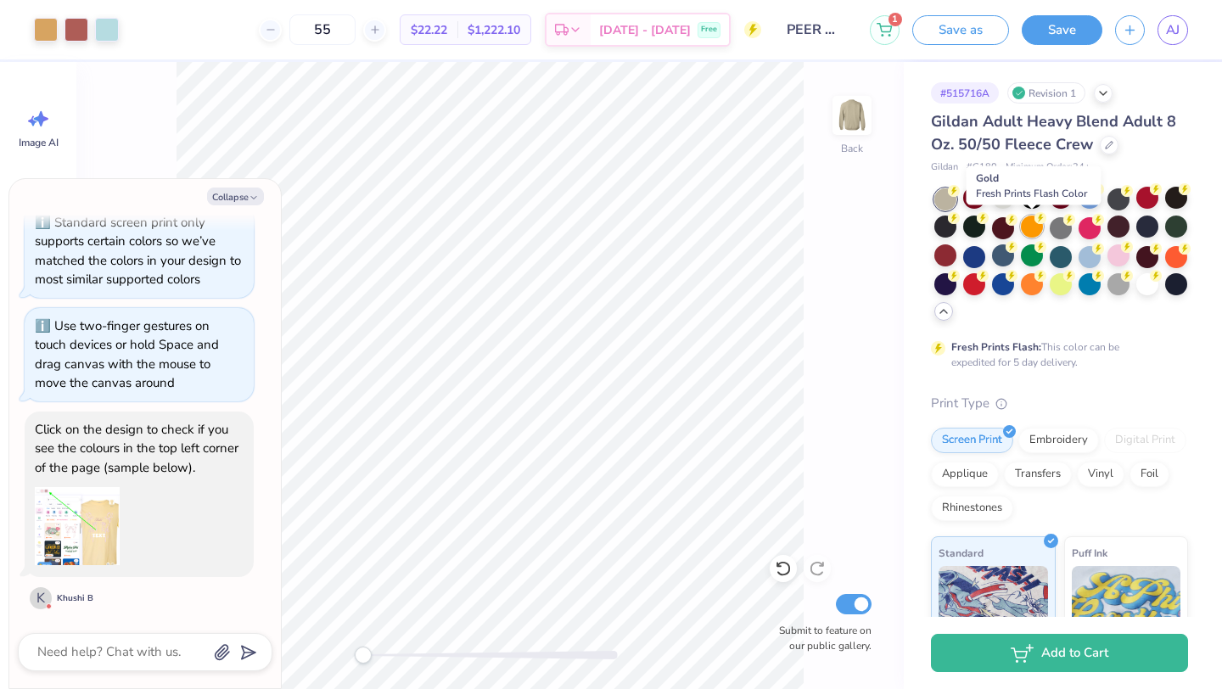
click at [1028, 226] on div at bounding box center [1032, 227] width 22 height 22
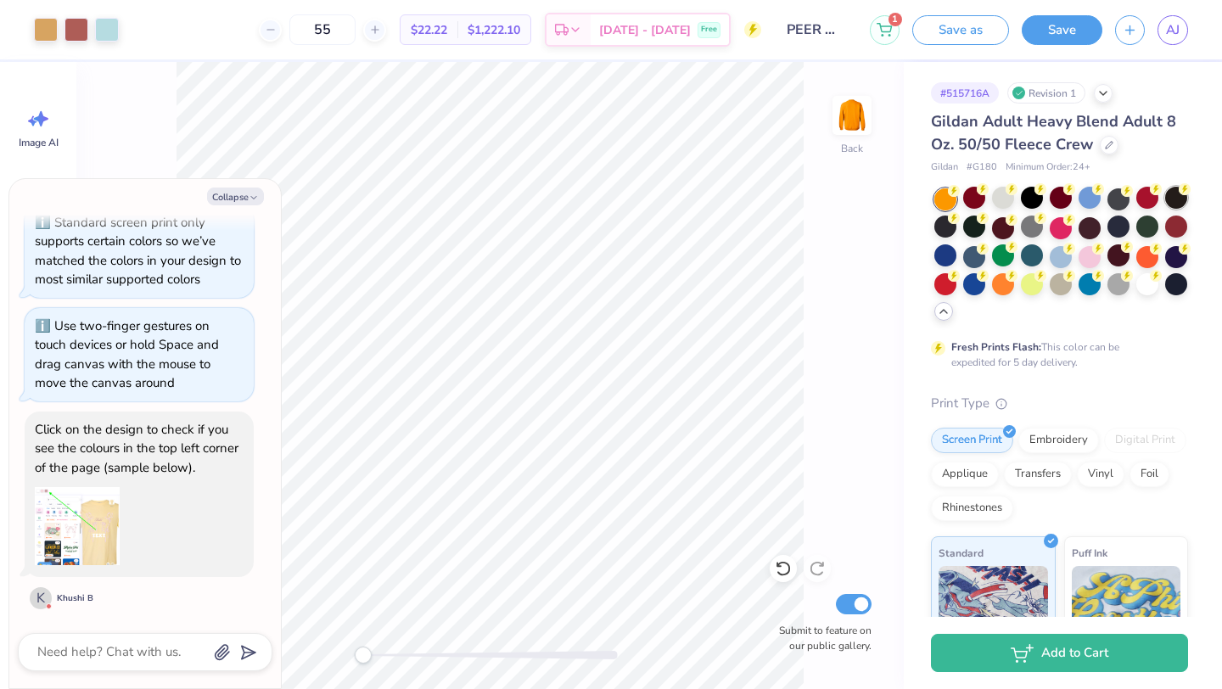
click at [1170, 194] on div at bounding box center [1176, 198] width 22 height 22
click at [1169, 218] on div at bounding box center [1176, 227] width 22 height 22
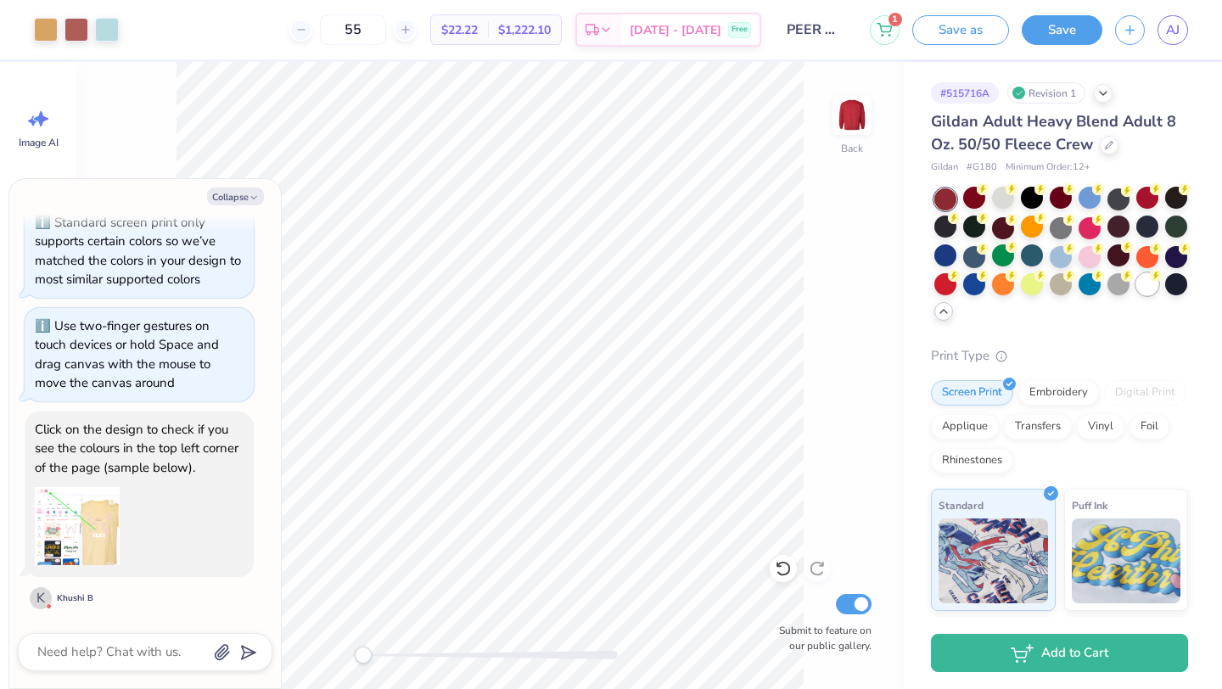
click at [1146, 282] on div at bounding box center [1147, 284] width 22 height 22
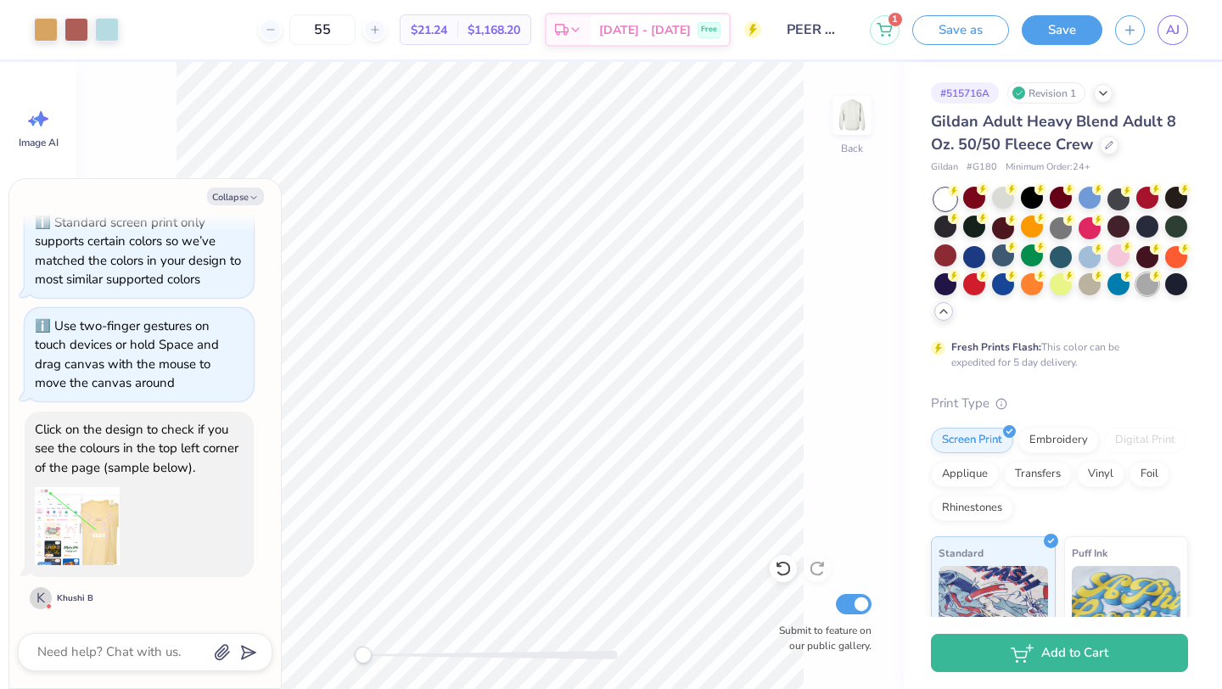
click at [1148, 287] on div at bounding box center [1147, 284] width 22 height 22
click at [1120, 294] on div at bounding box center [1118, 284] width 22 height 22
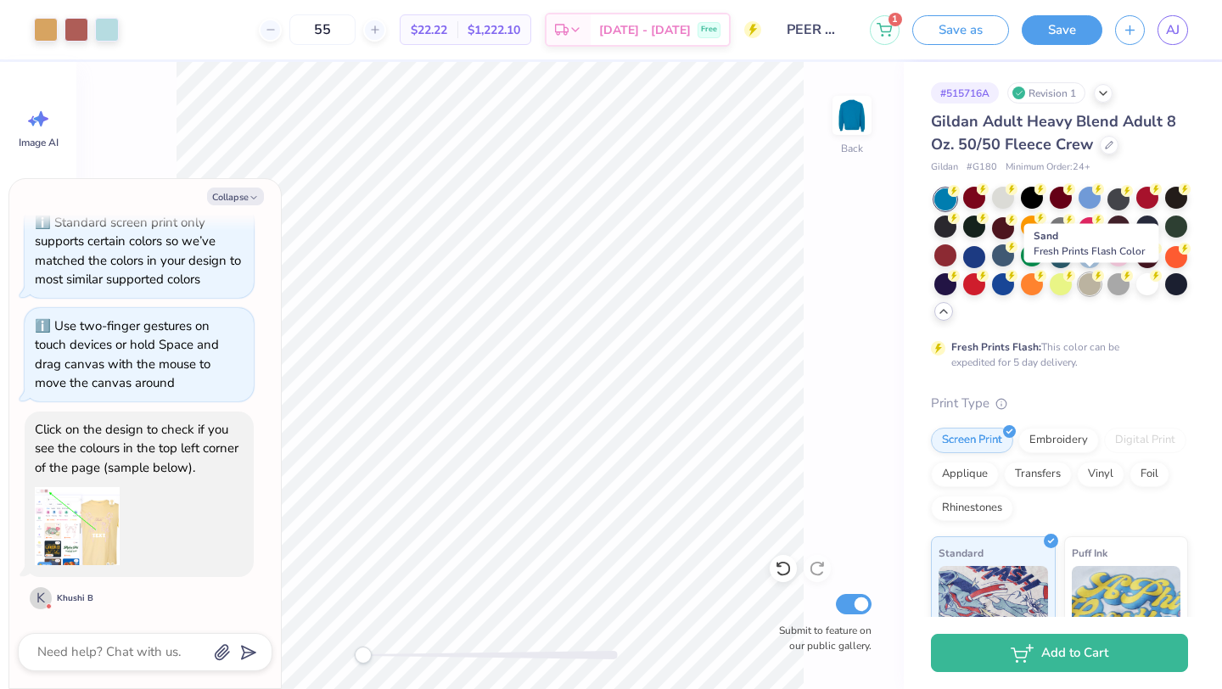
click at [1090, 294] on div at bounding box center [1090, 284] width 22 height 22
click at [1000, 261] on div at bounding box center [1003, 255] width 22 height 22
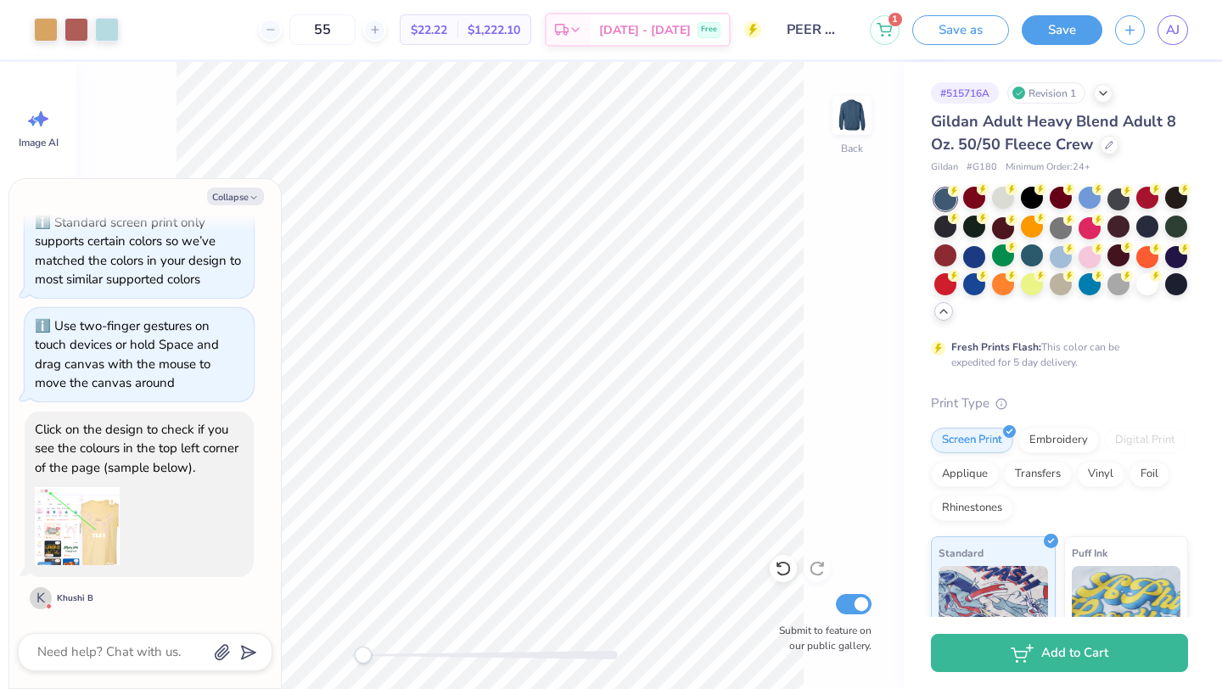
click at [958, 234] on div at bounding box center [1061, 255] width 254 height 134
click at [954, 234] on div at bounding box center [945, 227] width 22 height 22
click at [1003, 204] on div at bounding box center [1003, 198] width 22 height 22
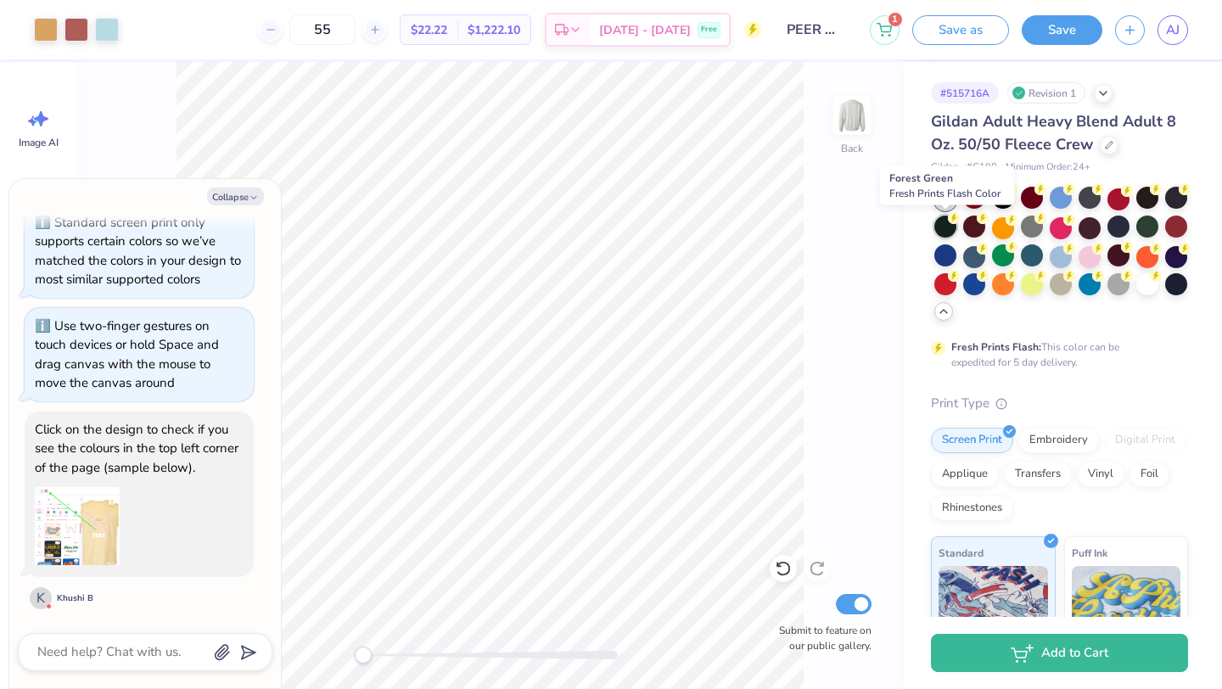
click at [939, 231] on div at bounding box center [945, 227] width 22 height 22
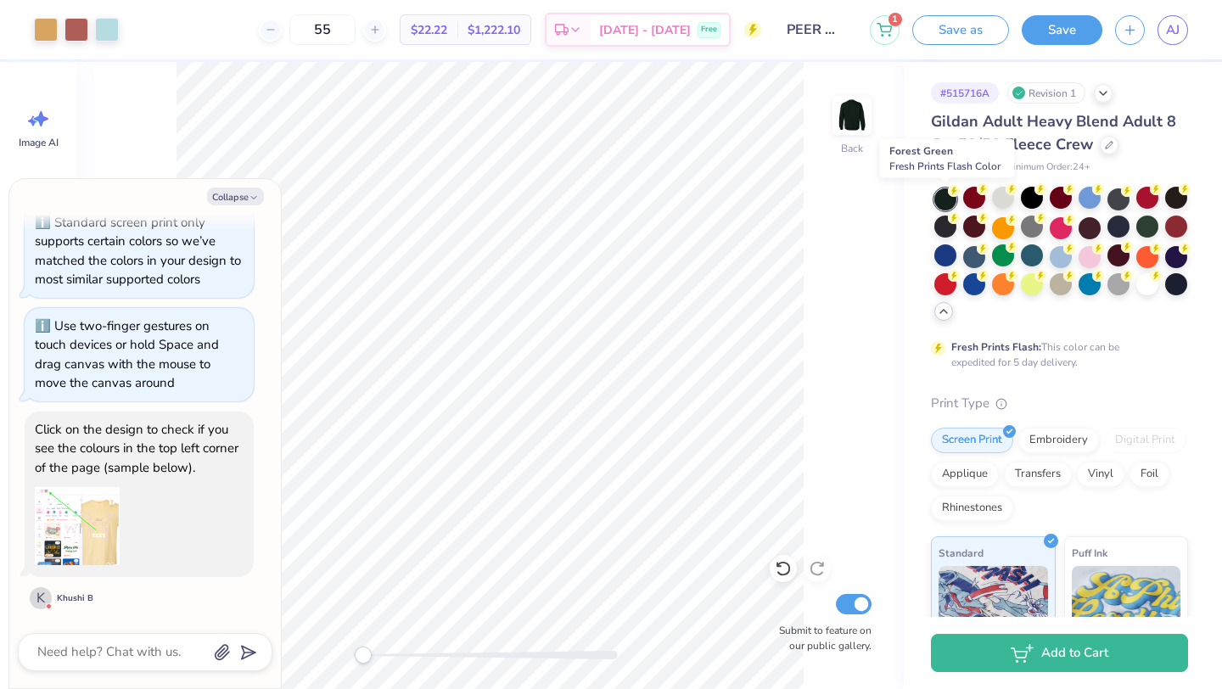
click at [939, 197] on div at bounding box center [945, 199] width 22 height 22
click at [1060, 289] on div at bounding box center [1061, 284] width 22 height 22
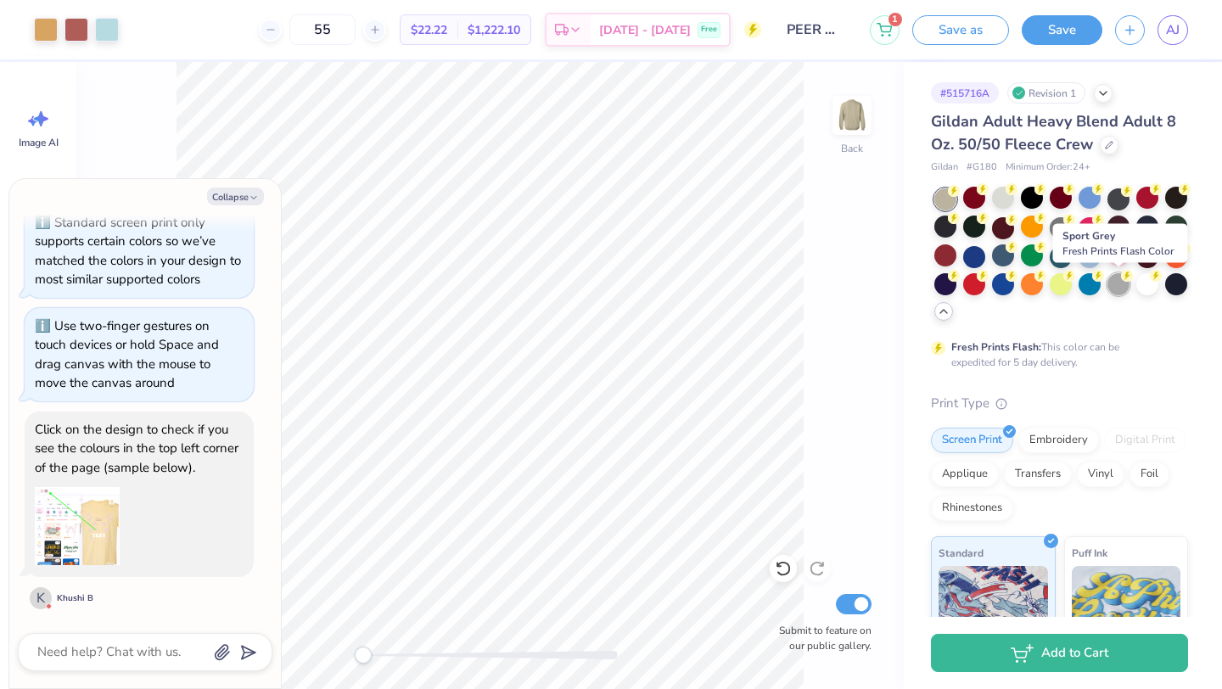
click at [1113, 288] on div at bounding box center [1118, 284] width 22 height 22
click at [1167, 227] on div at bounding box center [1176, 227] width 22 height 22
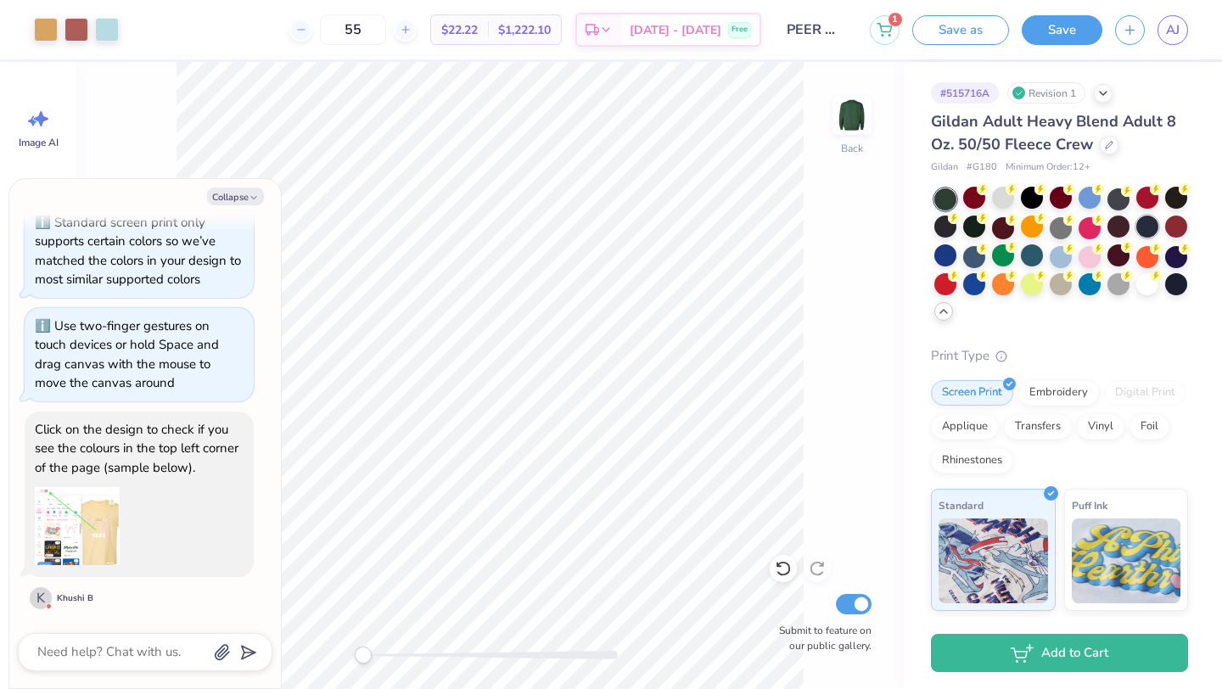
click at [1154, 232] on div at bounding box center [1147, 227] width 22 height 22
click at [1118, 294] on div at bounding box center [1118, 284] width 22 height 22
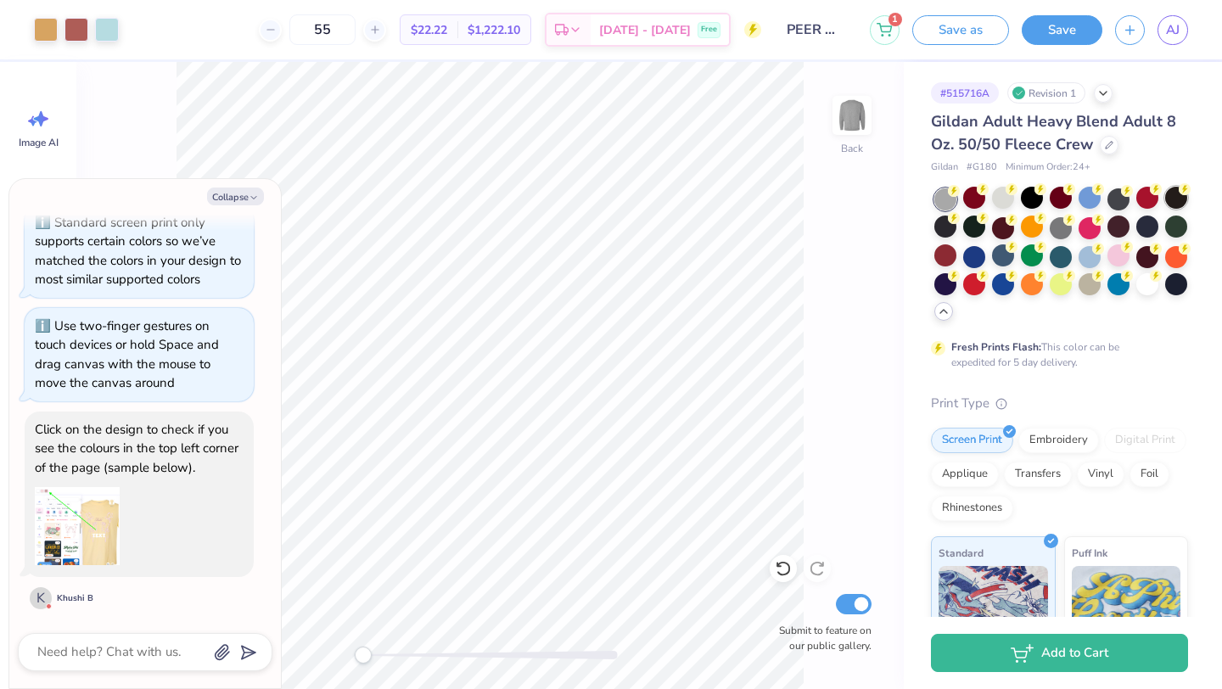
click at [1177, 202] on div at bounding box center [1176, 198] width 22 height 22
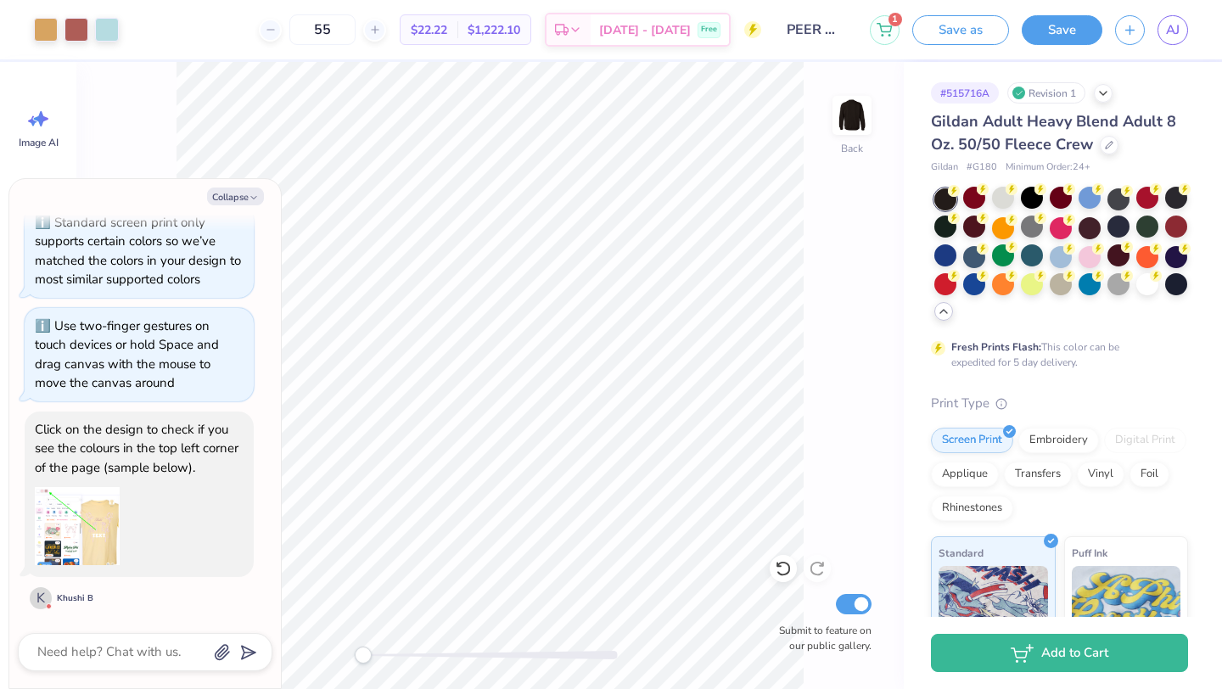
click at [1163, 214] on div at bounding box center [1061, 255] width 254 height 134
click at [1157, 215] on div at bounding box center [1061, 255] width 254 height 134
click at [1152, 231] on div at bounding box center [1147, 227] width 22 height 22
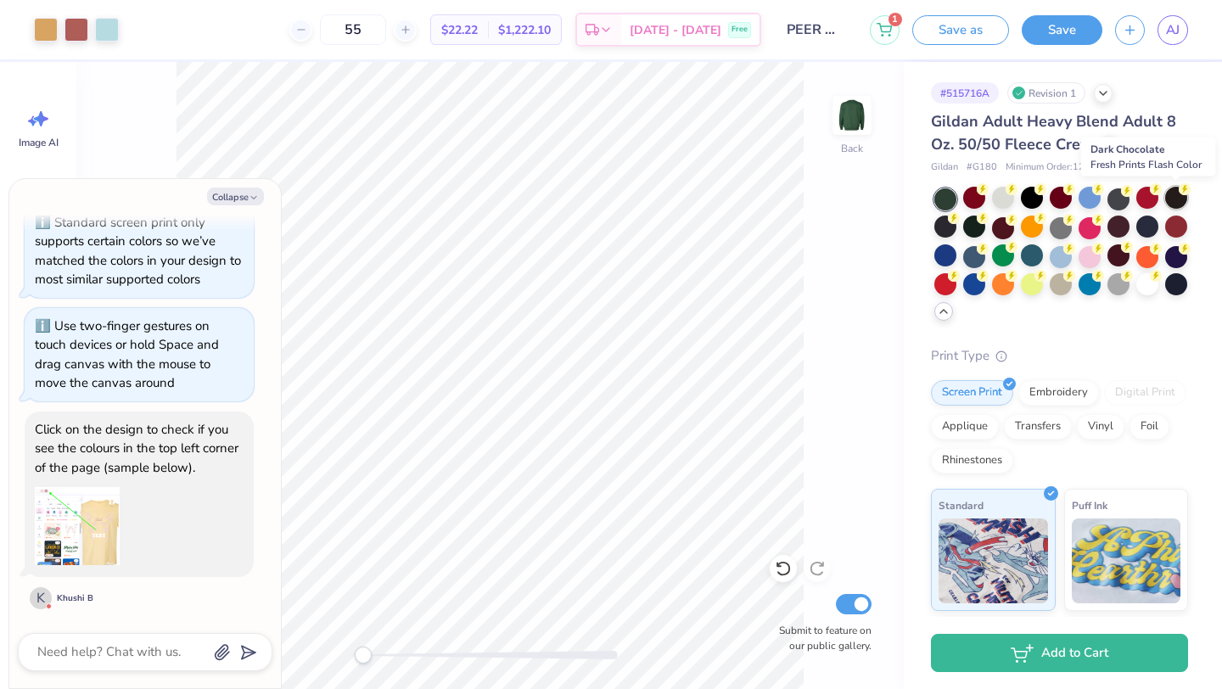
click at [1175, 206] on div at bounding box center [1176, 198] width 22 height 22
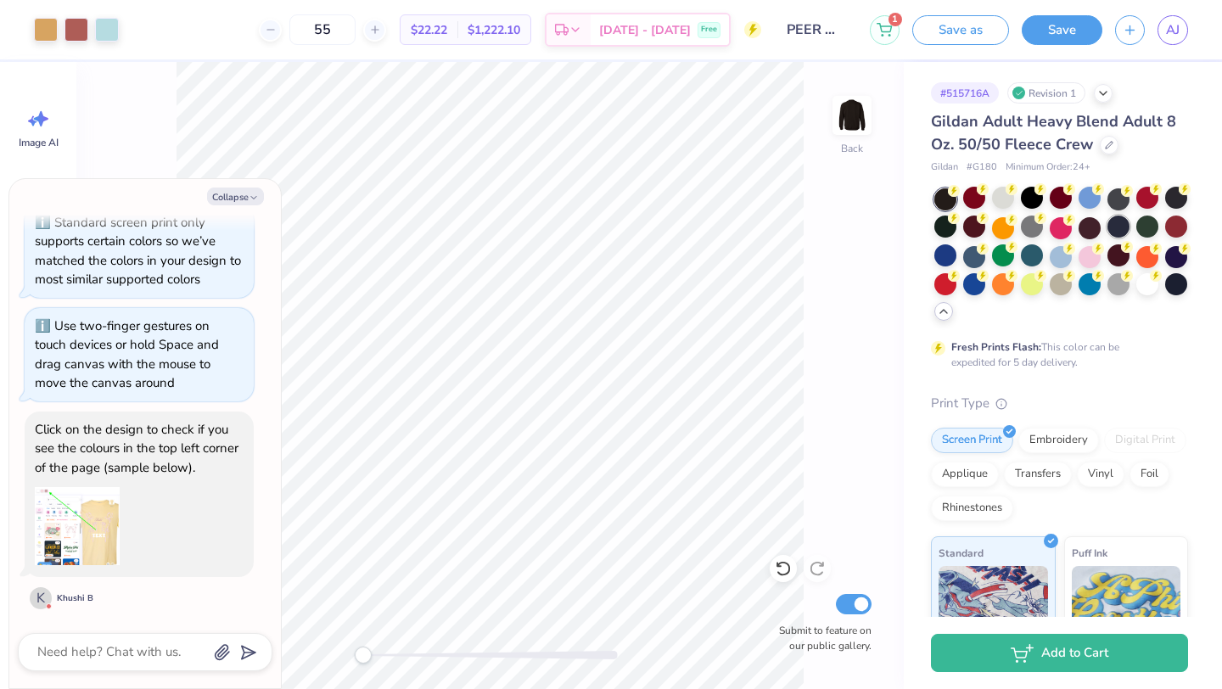
click at [1127, 231] on div at bounding box center [1118, 227] width 22 height 22
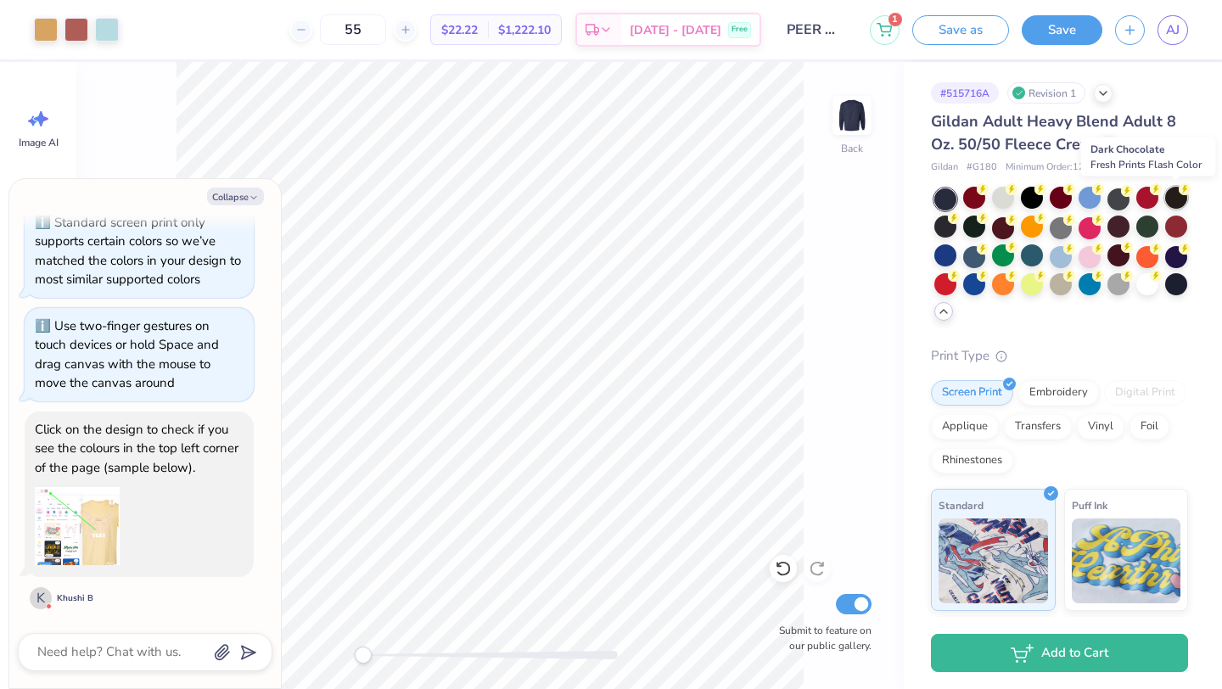
click at [1173, 200] on div at bounding box center [1176, 198] width 22 height 22
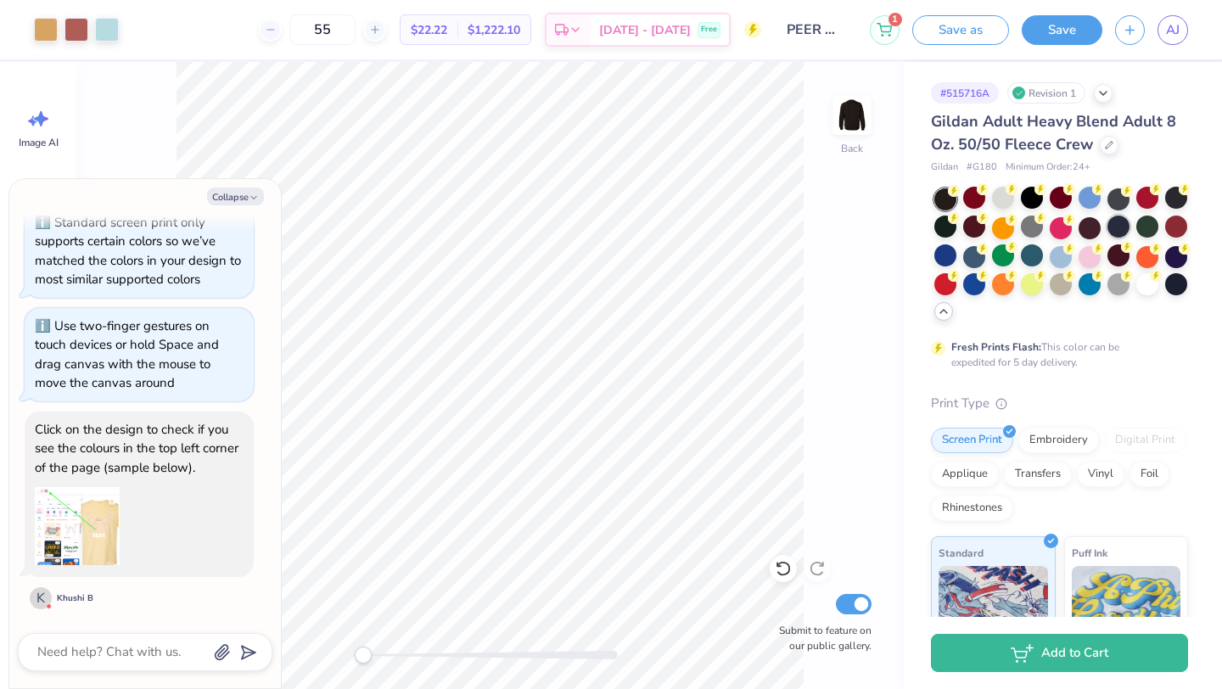
click at [1121, 233] on div at bounding box center [1118, 227] width 22 height 22
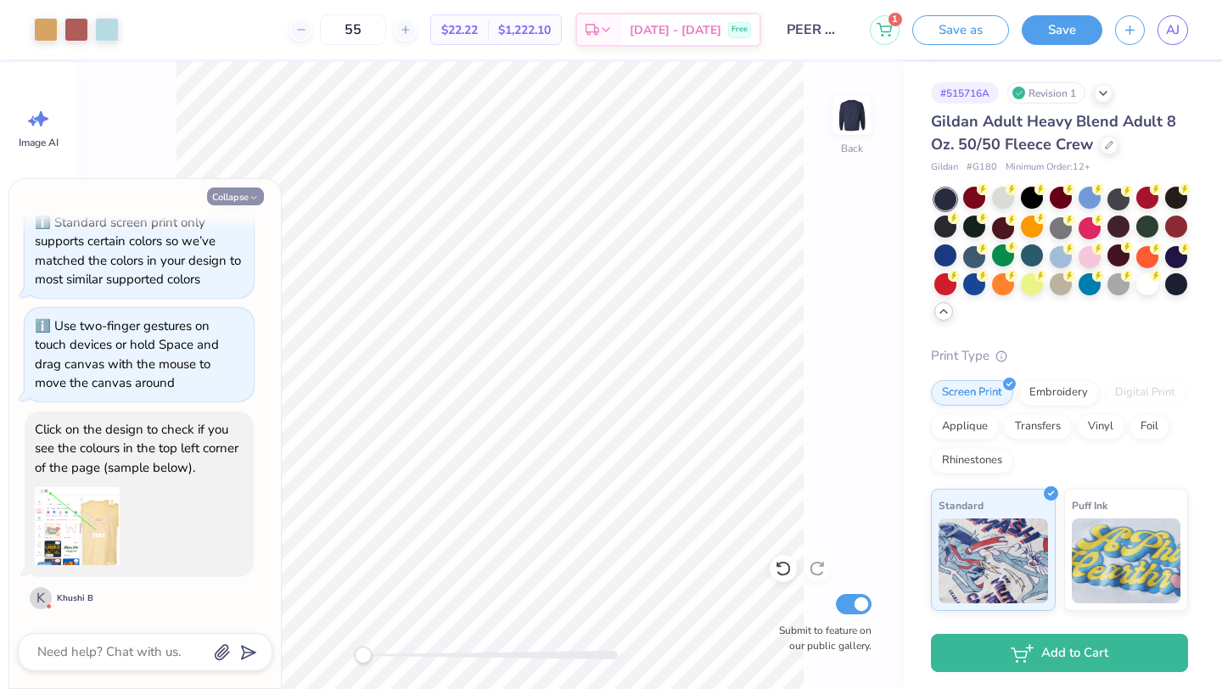
click at [242, 195] on button "Collapse" at bounding box center [235, 197] width 57 height 18
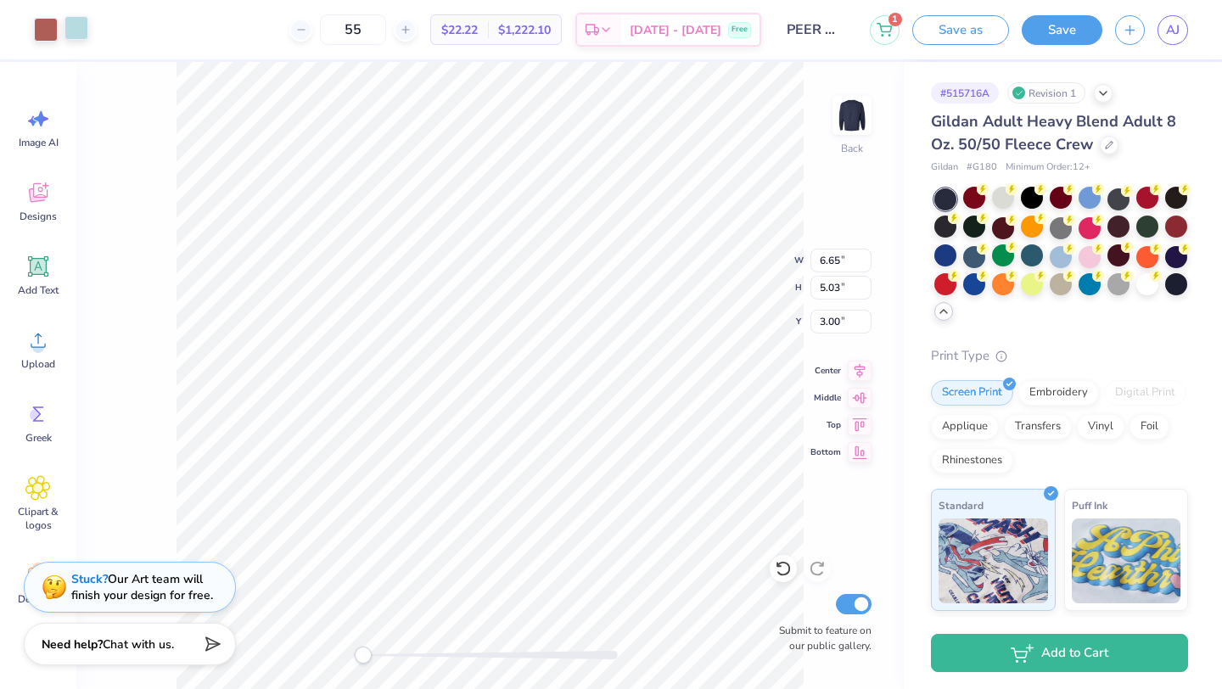
click at [76, 36] on div at bounding box center [76, 28] width 24 height 24
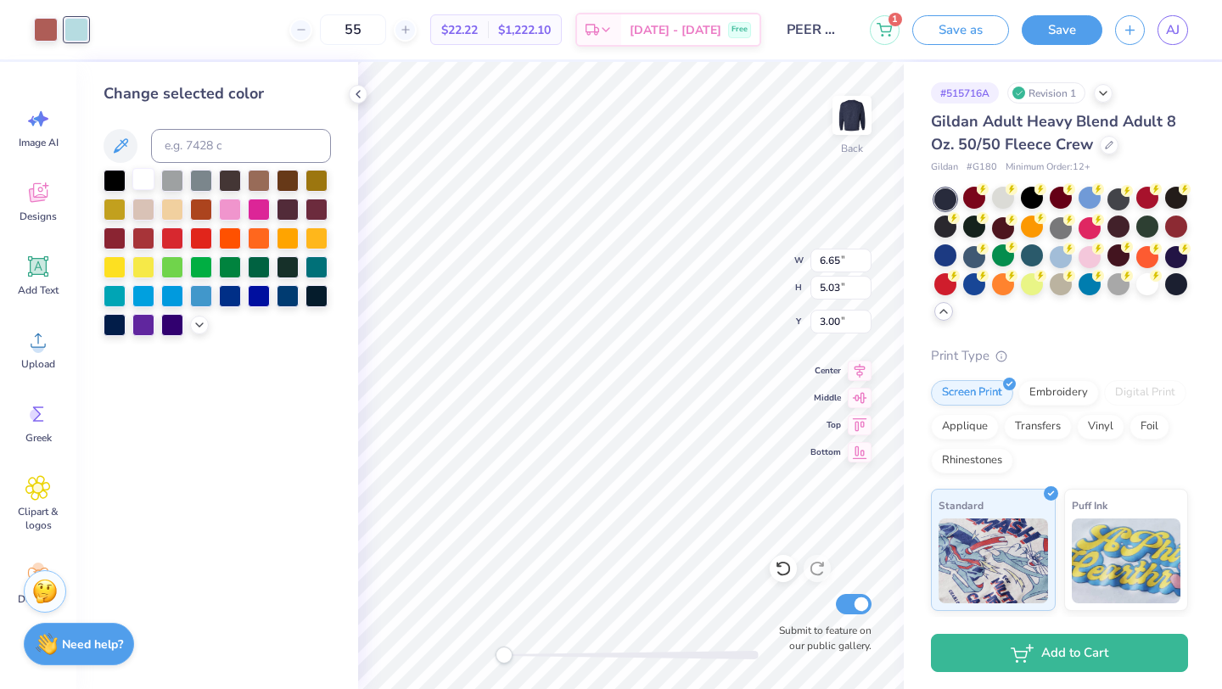
click at [148, 182] on div at bounding box center [143, 179] width 22 height 22
click at [47, 33] on div at bounding box center [46, 28] width 24 height 24
click at [114, 180] on div at bounding box center [115, 179] width 22 height 22
click at [143, 188] on div at bounding box center [143, 179] width 22 height 22
click at [148, 221] on div at bounding box center [217, 253] width 227 height 166
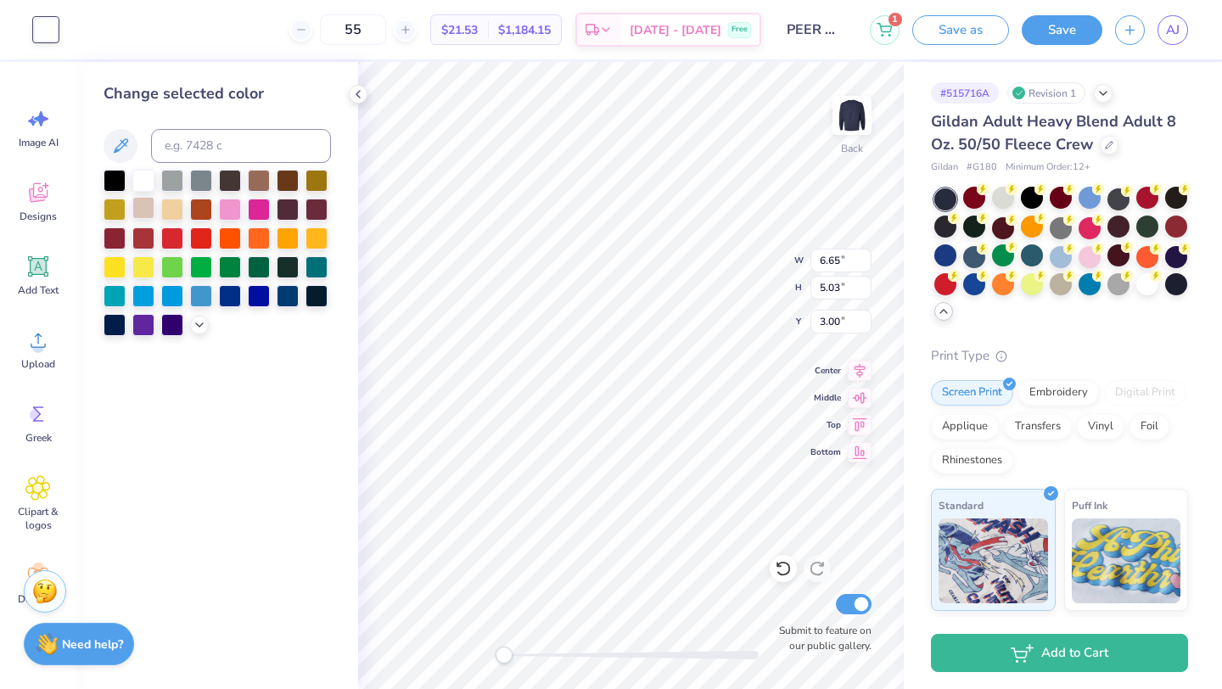
click at [145, 216] on div at bounding box center [143, 208] width 22 height 22
click at [145, 234] on div at bounding box center [143, 237] width 22 height 22
click at [787, 568] on icon at bounding box center [783, 568] width 17 height 17
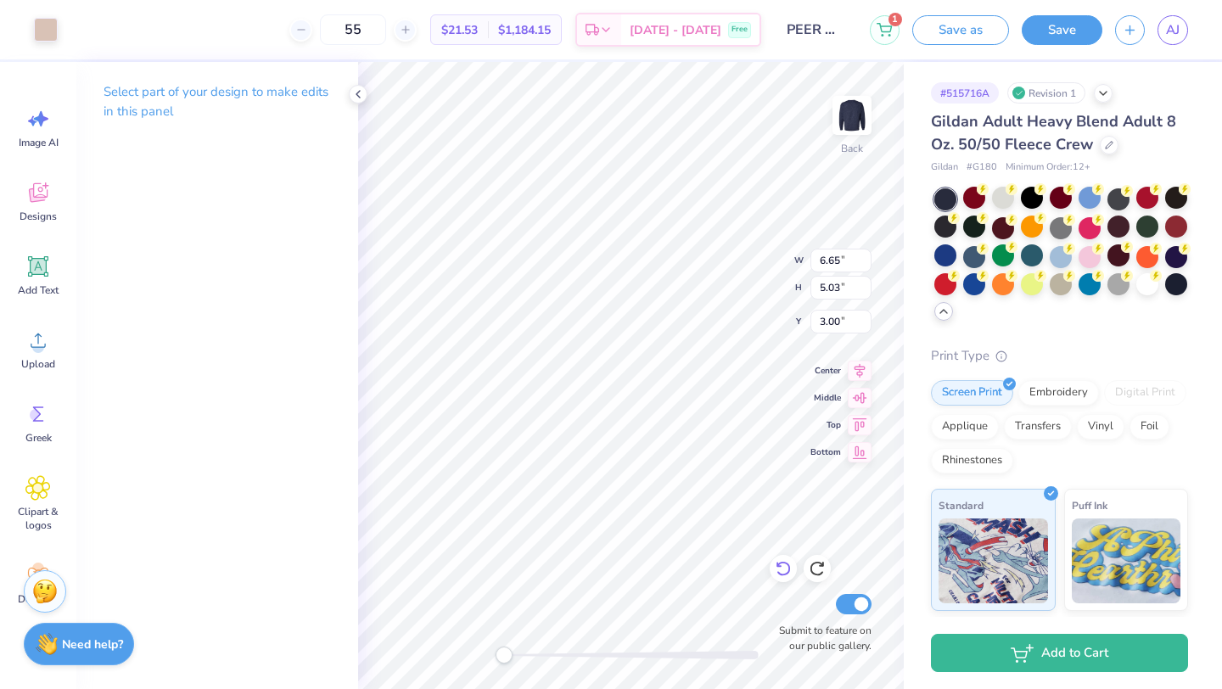
click at [787, 568] on icon at bounding box center [783, 568] width 17 height 17
click at [787, 569] on icon at bounding box center [783, 568] width 17 height 17
click at [38, 39] on div at bounding box center [46, 28] width 24 height 24
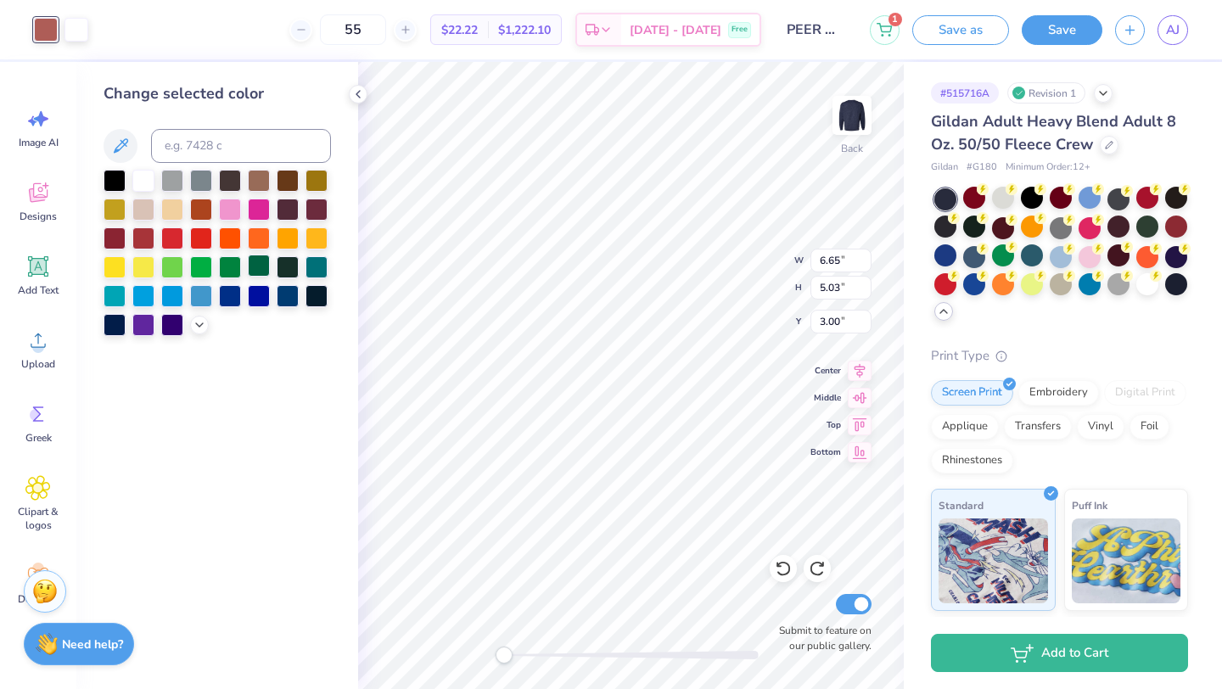
click at [259, 264] on div at bounding box center [259, 266] width 22 height 22
click at [310, 264] on div at bounding box center [316, 266] width 22 height 22
click at [176, 292] on div at bounding box center [172, 294] width 22 height 22
click at [145, 292] on div at bounding box center [143, 294] width 22 height 22
click at [205, 323] on icon at bounding box center [200, 324] width 14 height 14
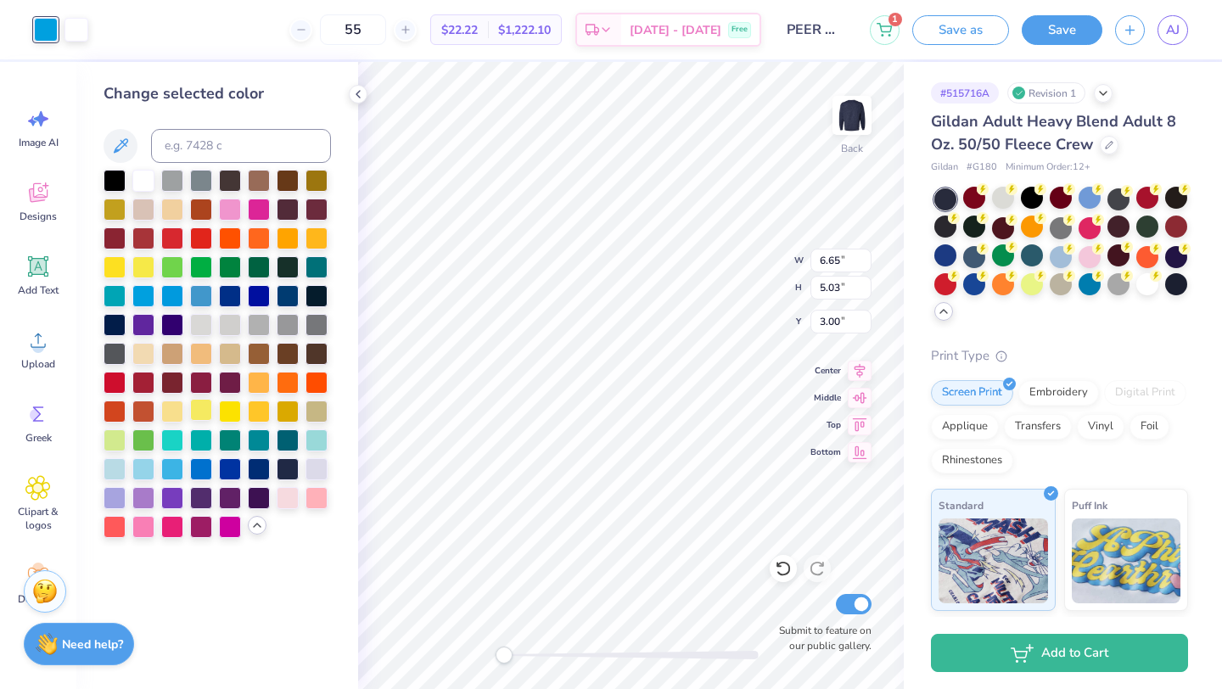
click at [198, 415] on div at bounding box center [201, 410] width 22 height 22
click at [225, 409] on div at bounding box center [230, 410] width 22 height 22
click at [258, 380] on div at bounding box center [259, 381] width 22 height 22
click at [140, 297] on div at bounding box center [143, 294] width 22 height 22
click at [75, 29] on div at bounding box center [76, 28] width 24 height 24
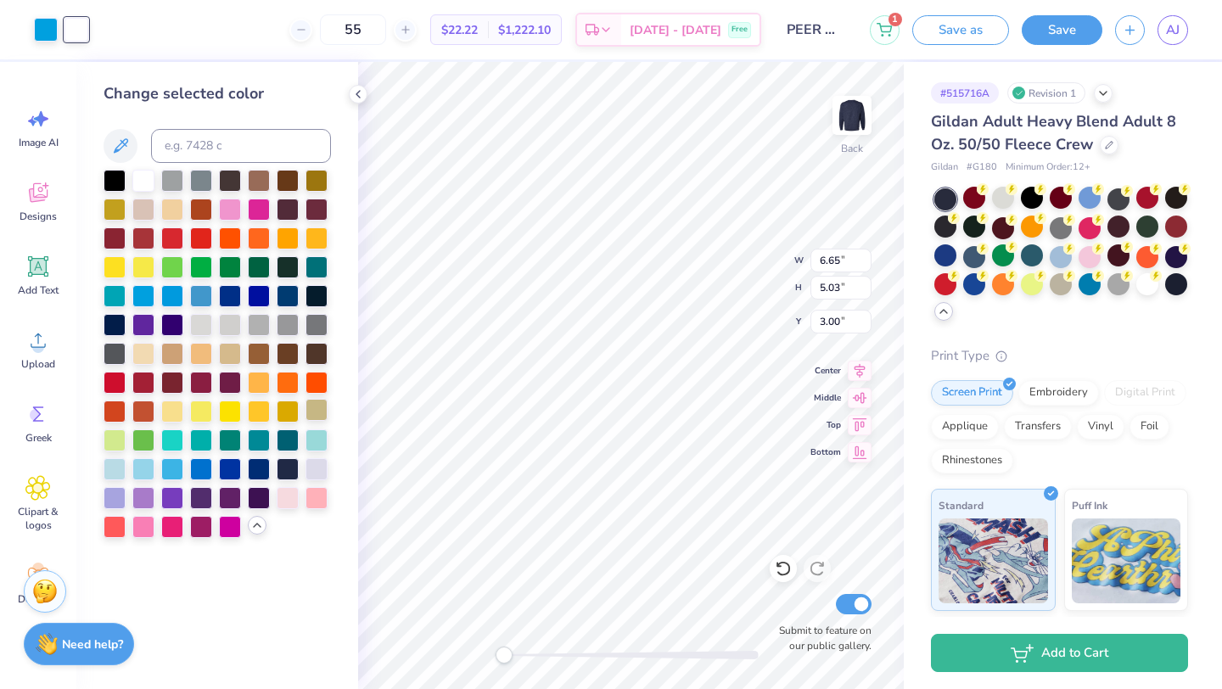
click at [317, 415] on div at bounding box center [316, 410] width 22 height 22
click at [173, 203] on div at bounding box center [172, 208] width 22 height 22
click at [200, 468] on div at bounding box center [201, 468] width 22 height 22
click at [115, 468] on div at bounding box center [115, 468] width 22 height 22
click at [321, 438] on div at bounding box center [316, 439] width 22 height 22
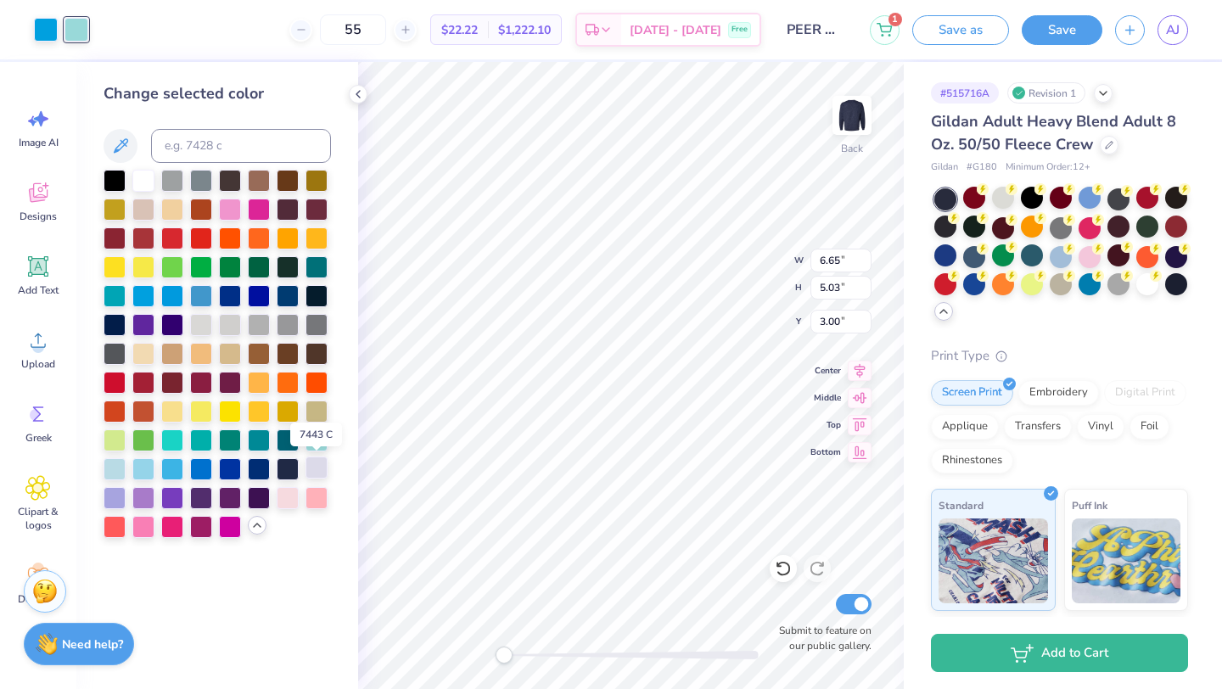
click at [321, 465] on div at bounding box center [316, 468] width 22 height 22
click at [114, 462] on div at bounding box center [115, 468] width 22 height 22
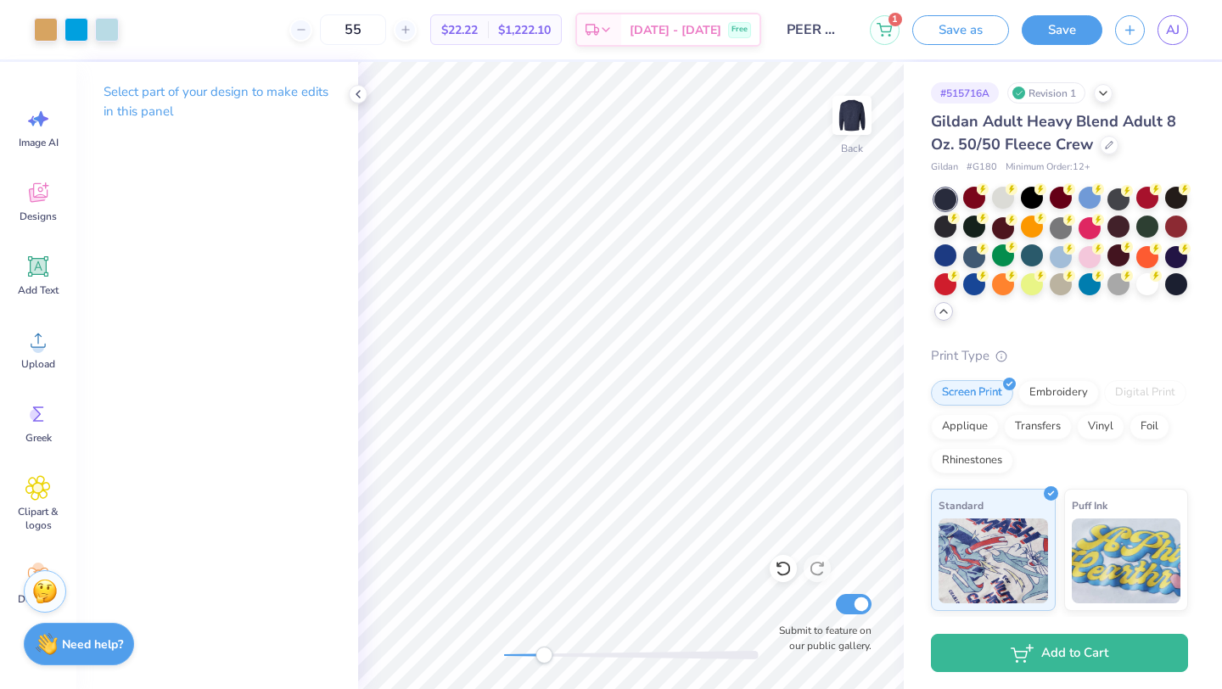
drag, startPoint x: 555, startPoint y: 652, endPoint x: 543, endPoint y: 653, distance: 11.9
click at [543, 653] on div at bounding box center [631, 655] width 255 height 8
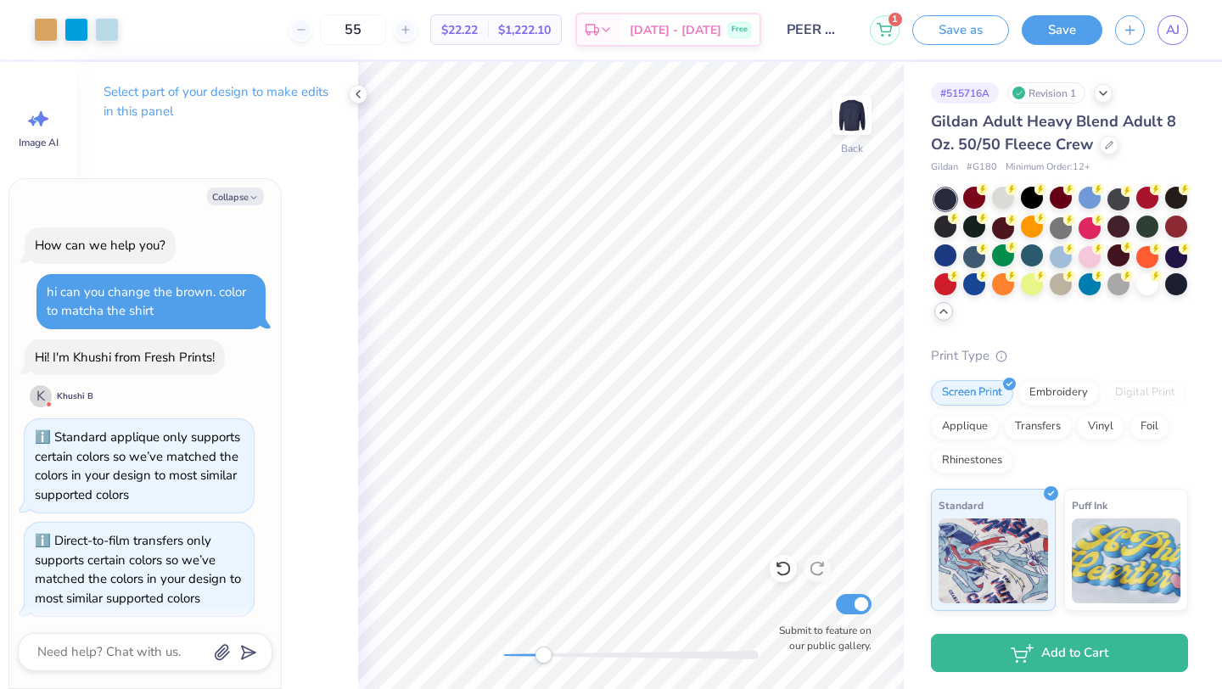
scroll to position [1505, 0]
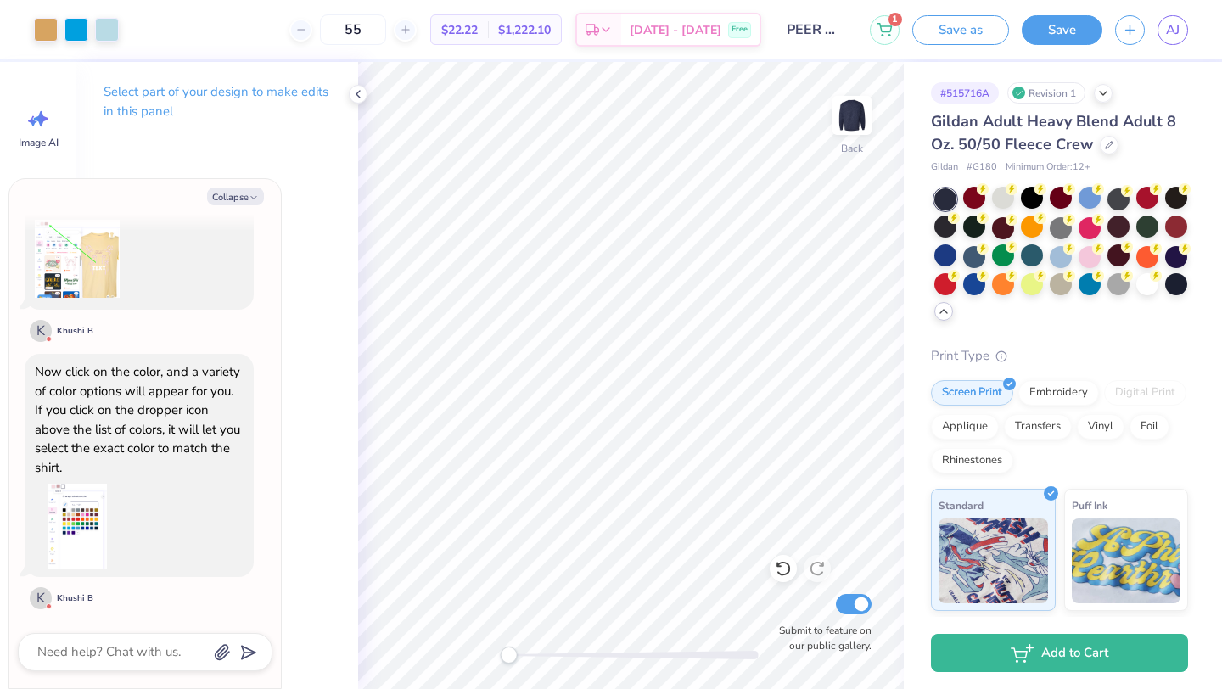
drag, startPoint x: 543, startPoint y: 658, endPoint x: 508, endPoint y: 659, distance: 34.8
click at [508, 659] on div "Accessibility label" at bounding box center [508, 655] width 17 height 17
click at [599, 651] on div at bounding box center [631, 655] width 255 height 8
drag, startPoint x: 595, startPoint y: 661, endPoint x: 520, endPoint y: 648, distance: 75.8
click at [520, 648] on div "Accessibility label" at bounding box center [523, 655] width 17 height 17
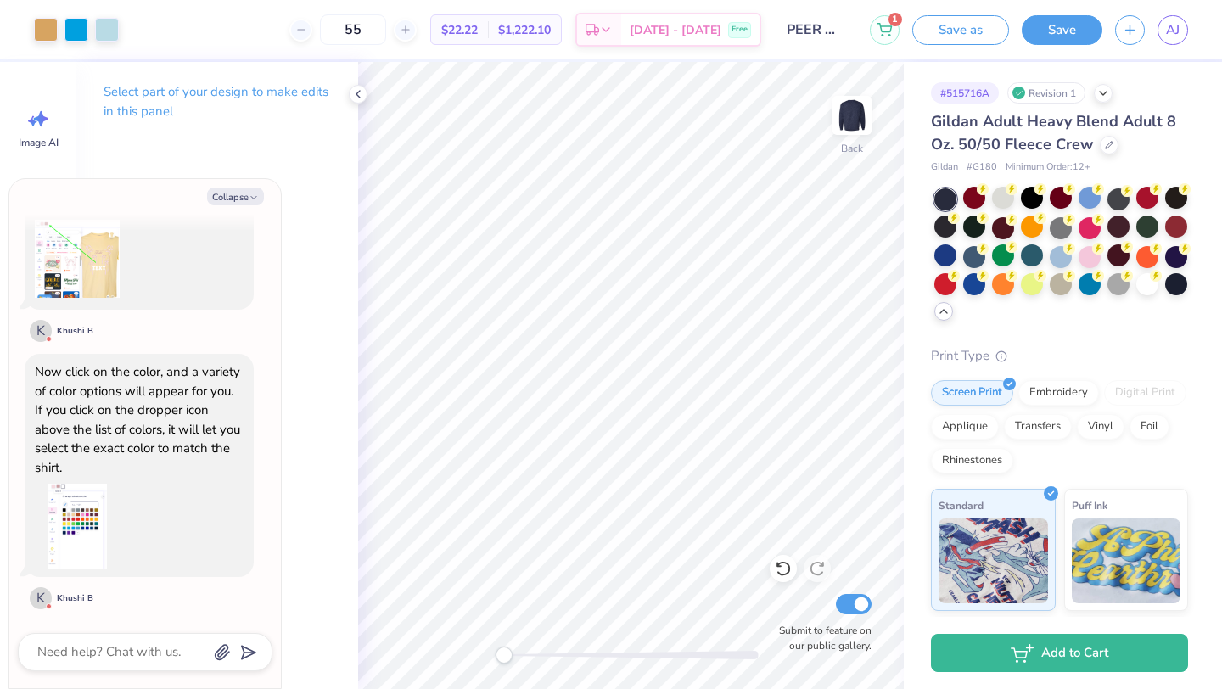
click at [468, 650] on div "Back Submit to feature on our public gallery." at bounding box center [631, 375] width 546 height 627
click at [362, 99] on icon at bounding box center [358, 94] width 14 height 14
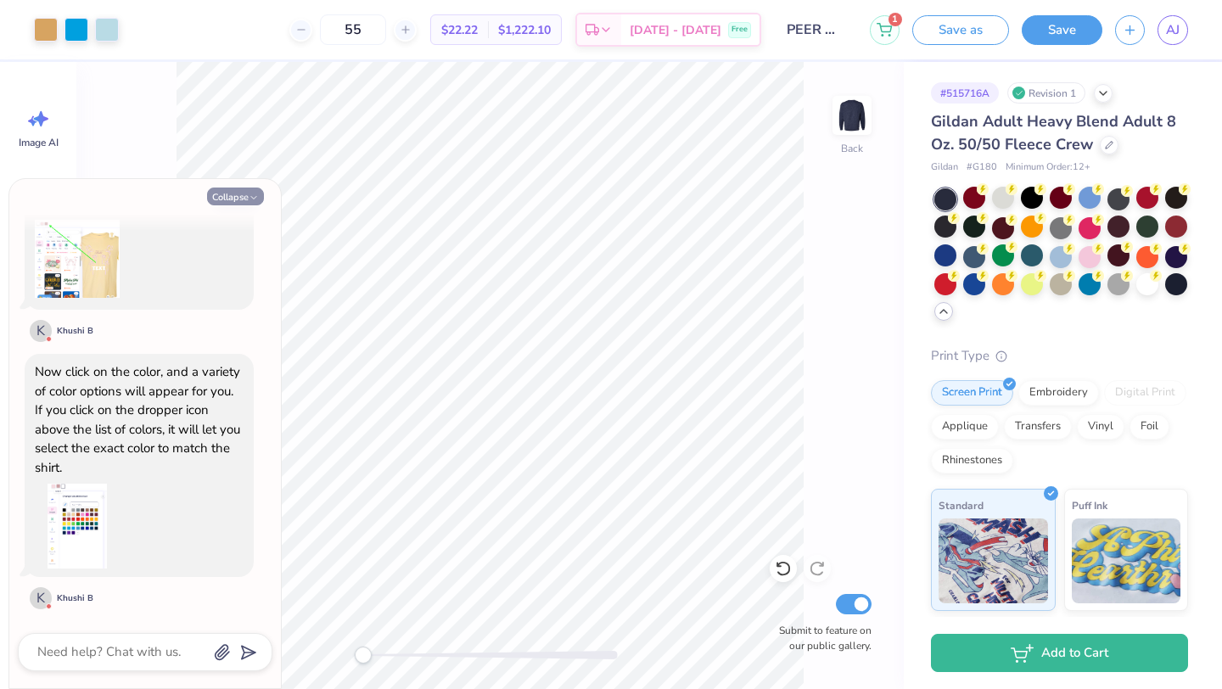
click at [226, 196] on button "Collapse" at bounding box center [235, 197] width 57 height 18
type textarea "x"
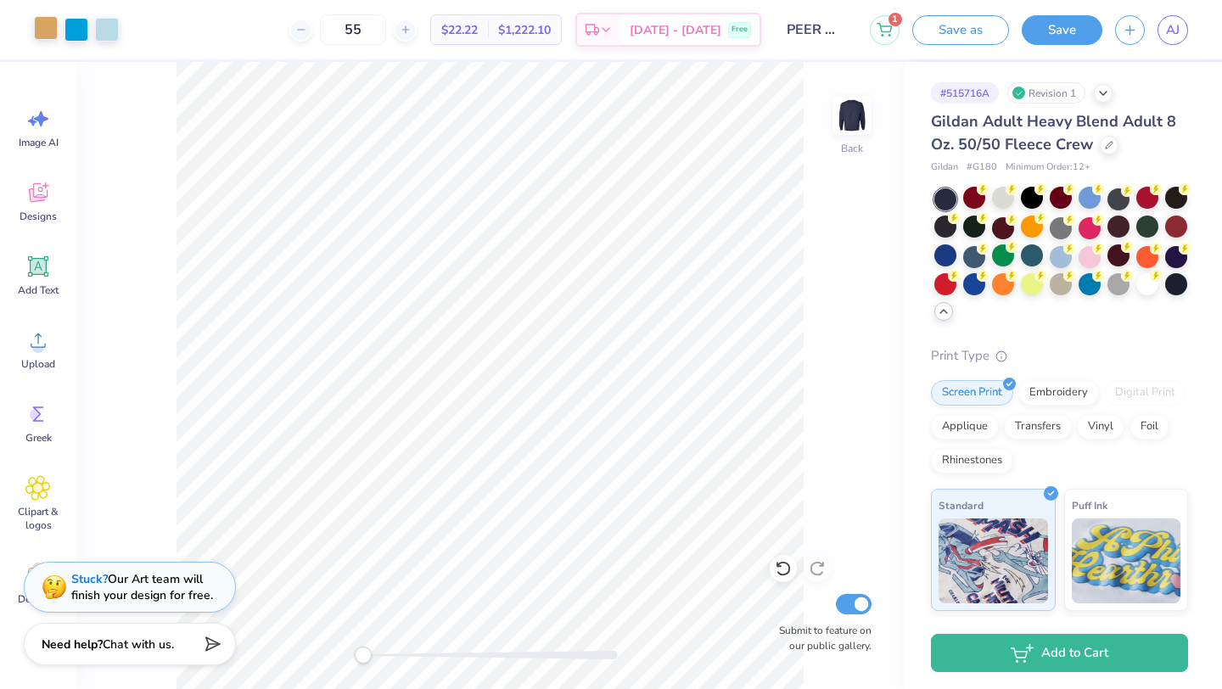
click at [48, 34] on div at bounding box center [46, 28] width 24 height 24
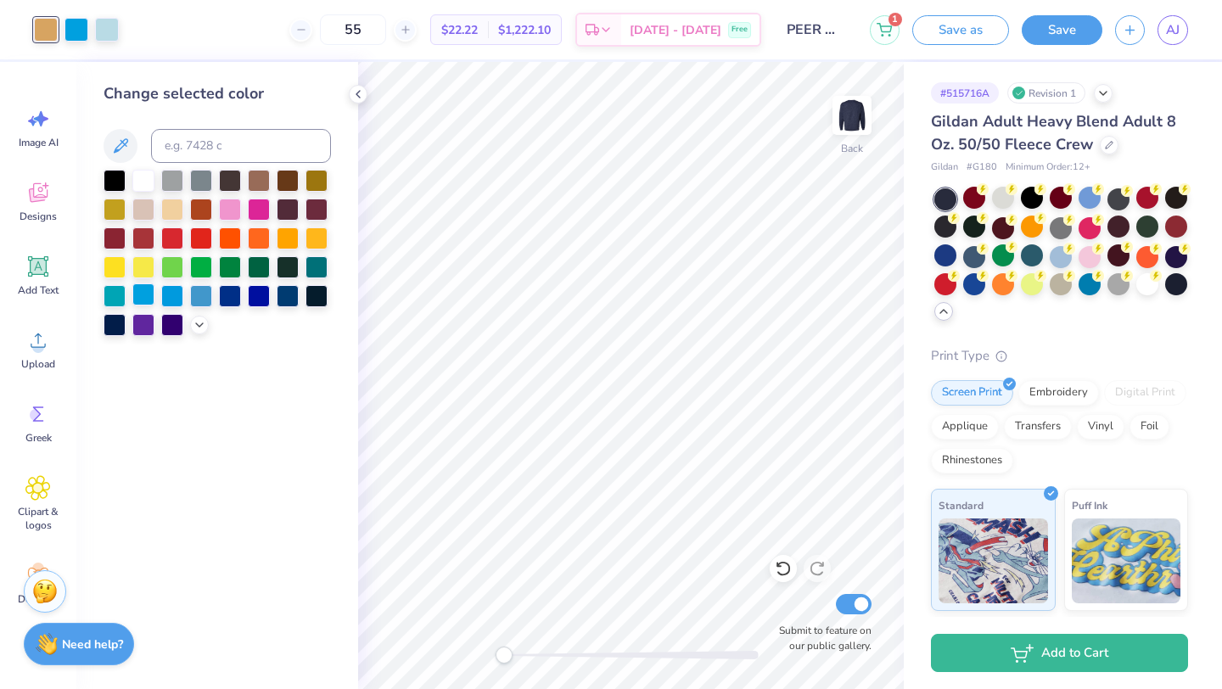
click at [143, 305] on div at bounding box center [143, 294] width 22 height 22
click at [789, 565] on icon at bounding box center [783, 568] width 17 height 17
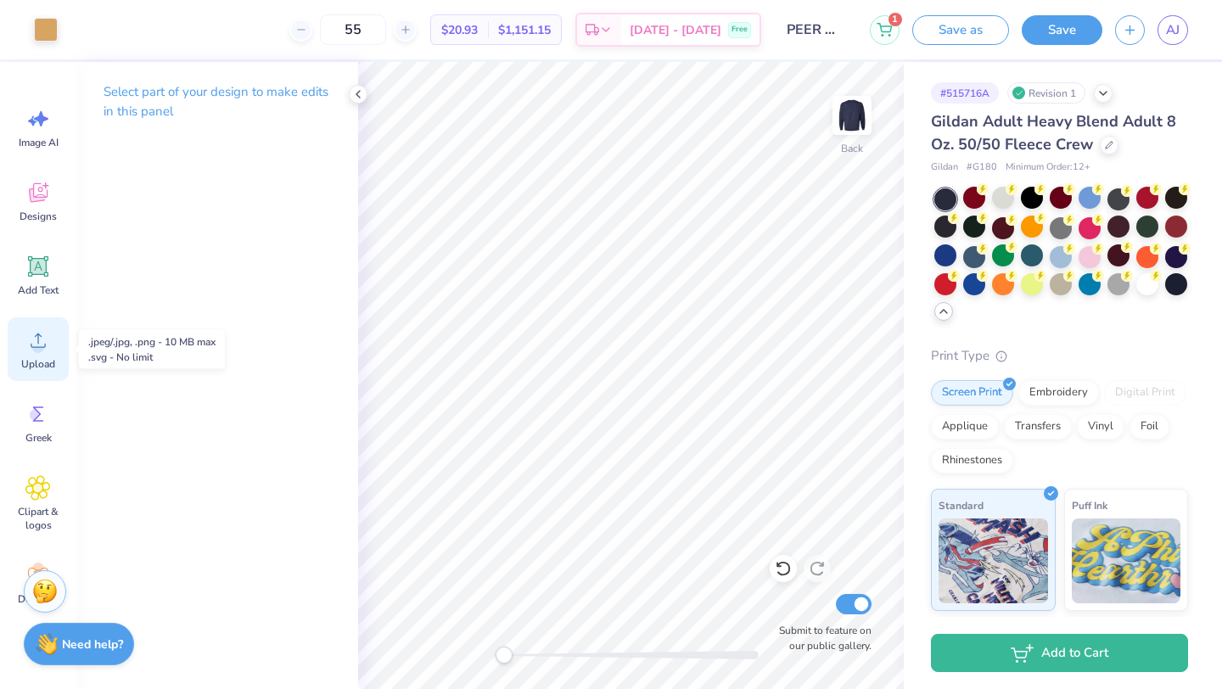
click at [36, 358] on span "Upload" at bounding box center [38, 364] width 34 height 14
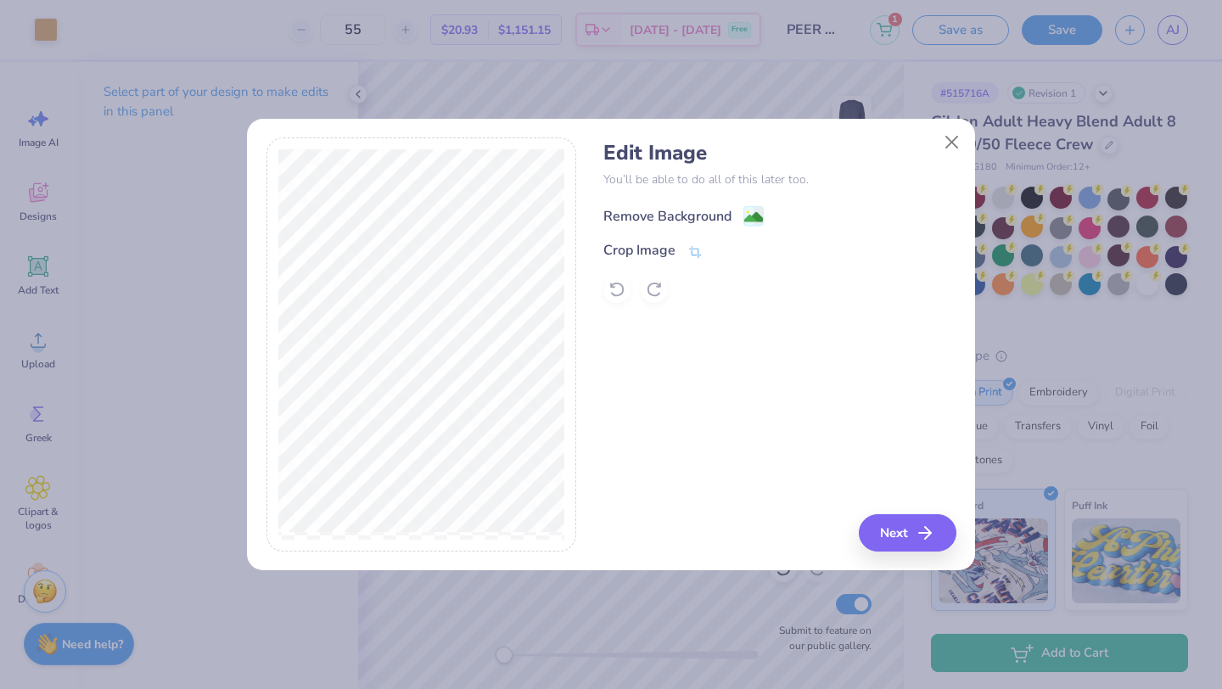
click at [748, 216] on image at bounding box center [753, 217] width 19 height 19
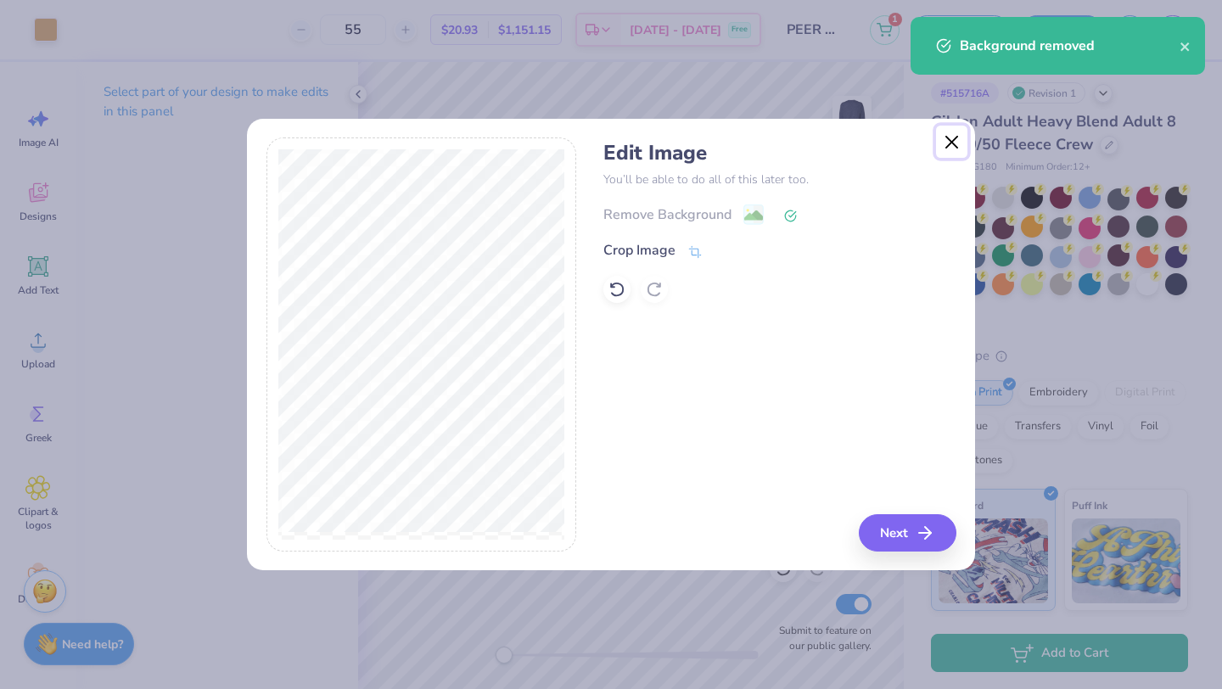
click at [952, 138] on button "Close" at bounding box center [952, 142] width 32 height 32
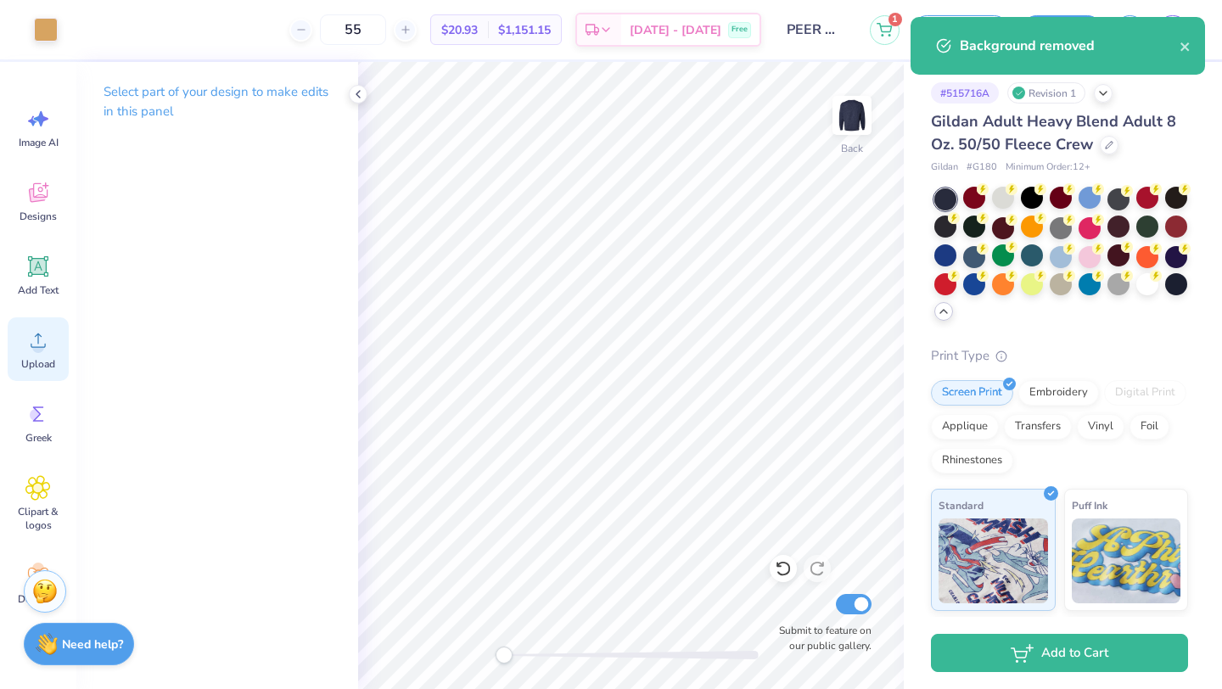
click at [36, 343] on circle at bounding box center [38, 347] width 12 height 12
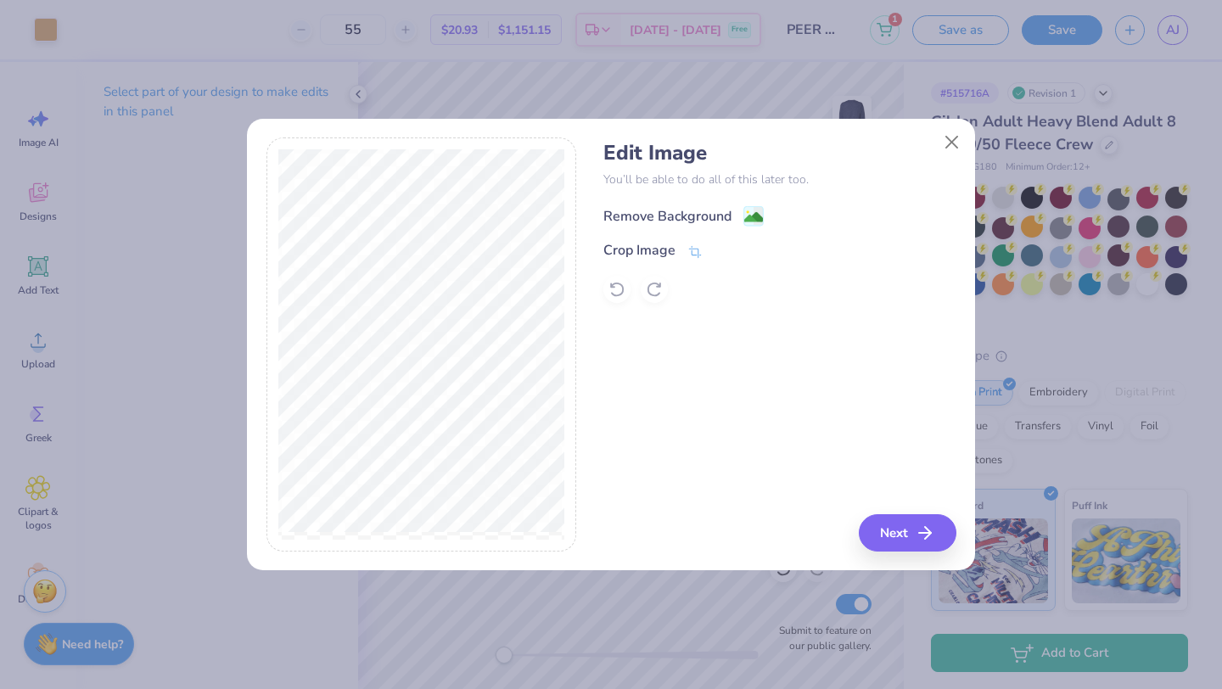
click at [750, 221] on image at bounding box center [753, 217] width 19 height 19
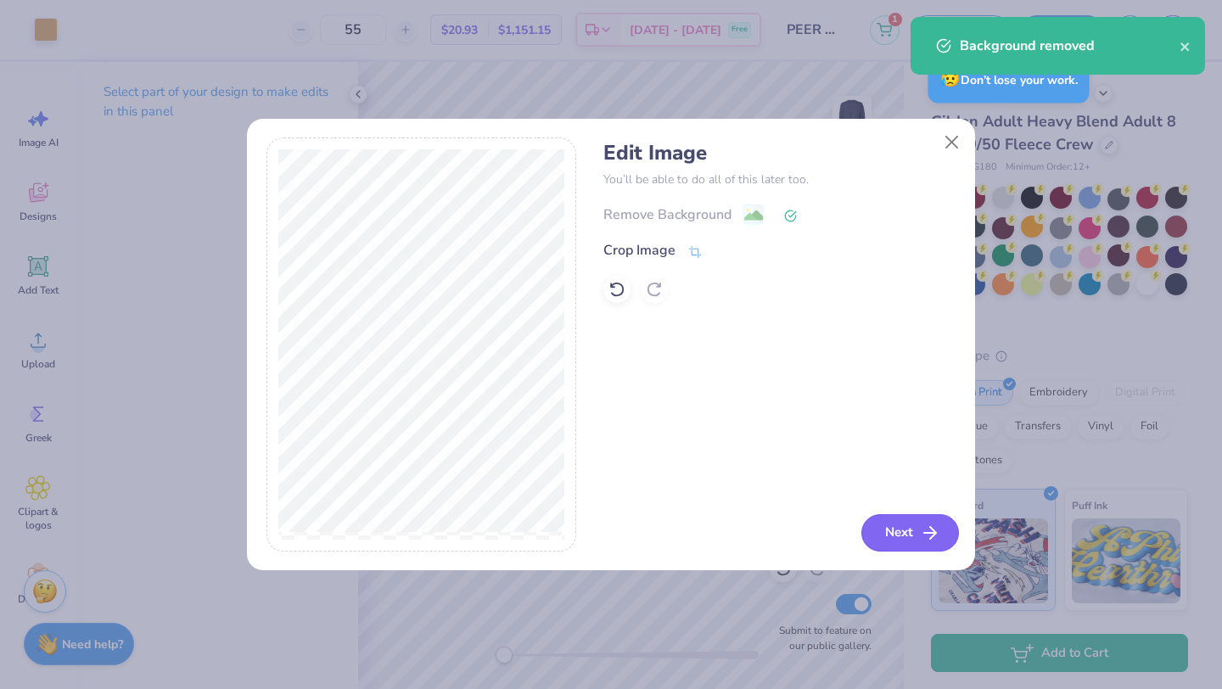
click at [896, 532] on button "Next" at bounding box center [910, 532] width 98 height 37
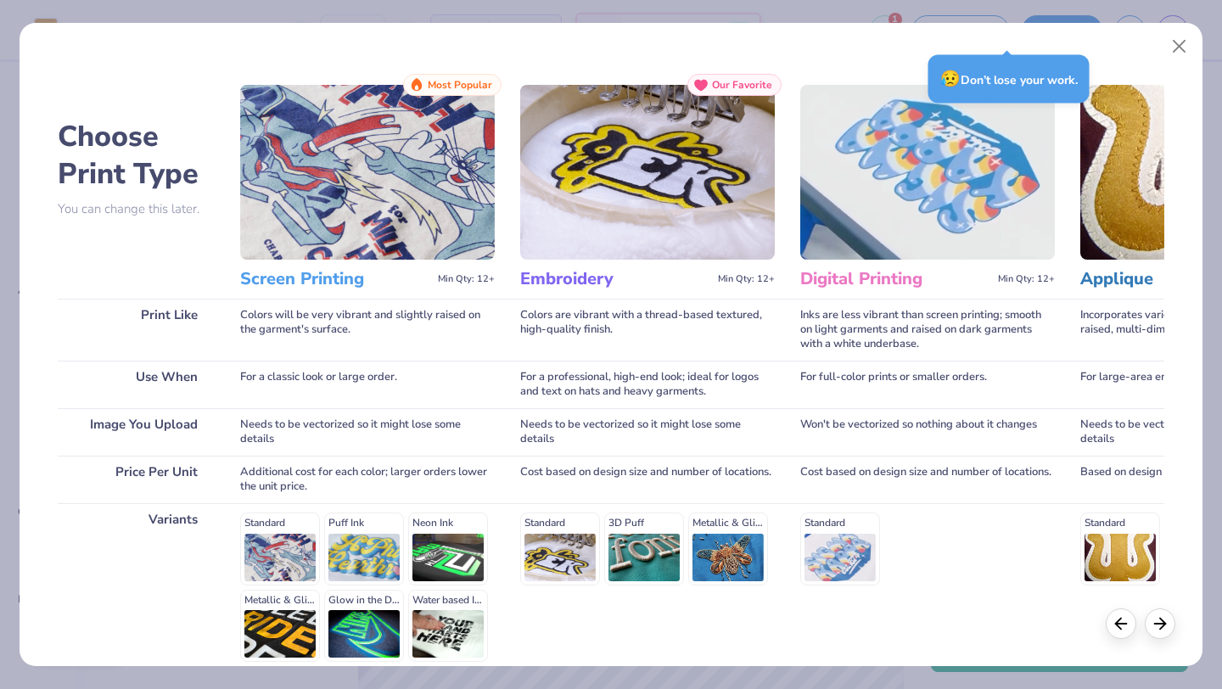
scroll to position [157, 0]
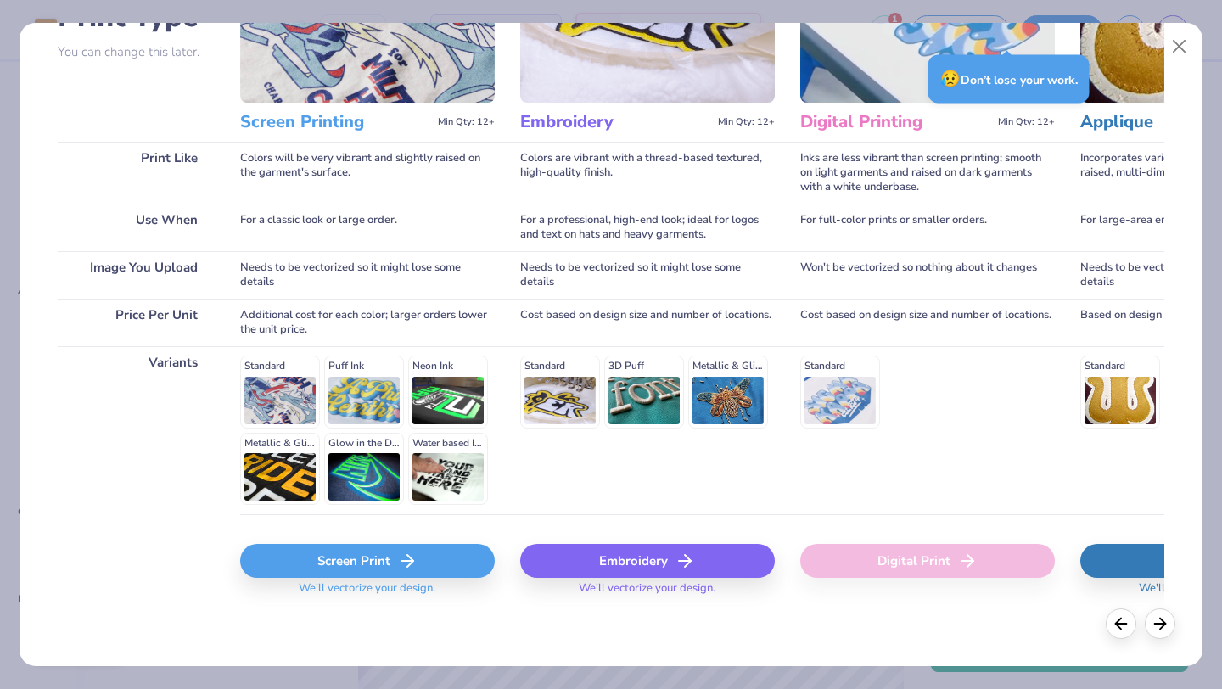
click at [317, 531] on div "Screen Print We'll vectorize your design." at bounding box center [367, 564] width 255 height 101
click at [317, 546] on div "Screen Print" at bounding box center [367, 561] width 255 height 34
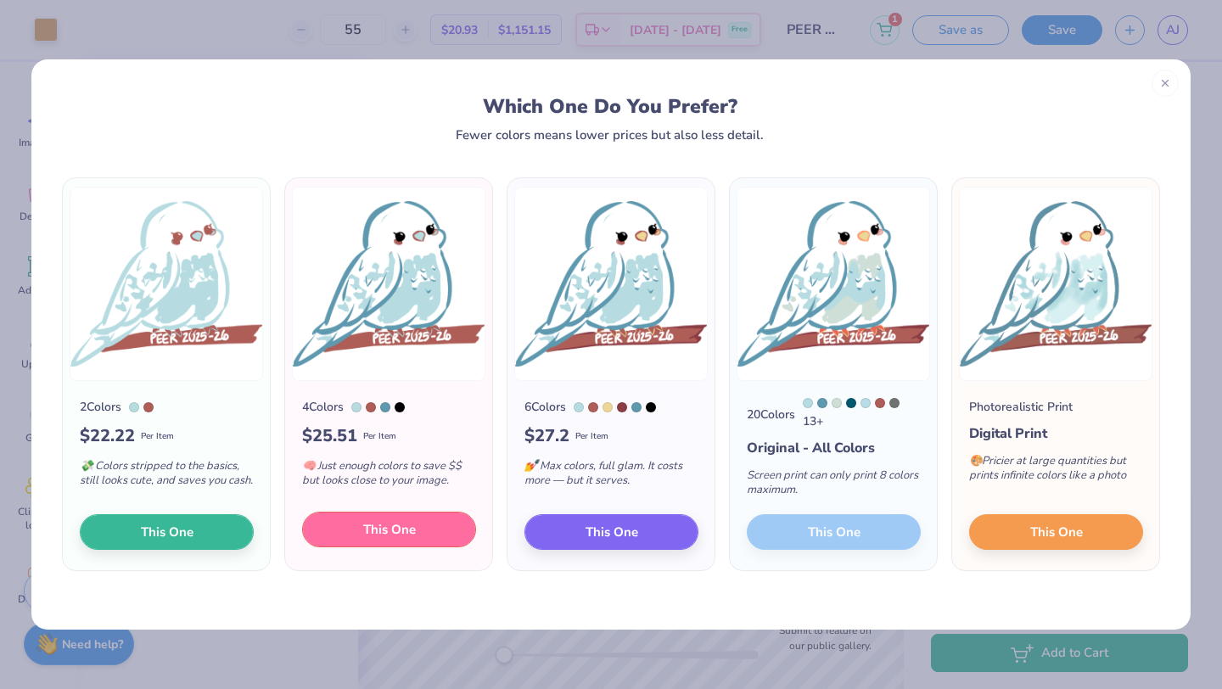
click at [345, 543] on button "This One" at bounding box center [389, 530] width 174 height 36
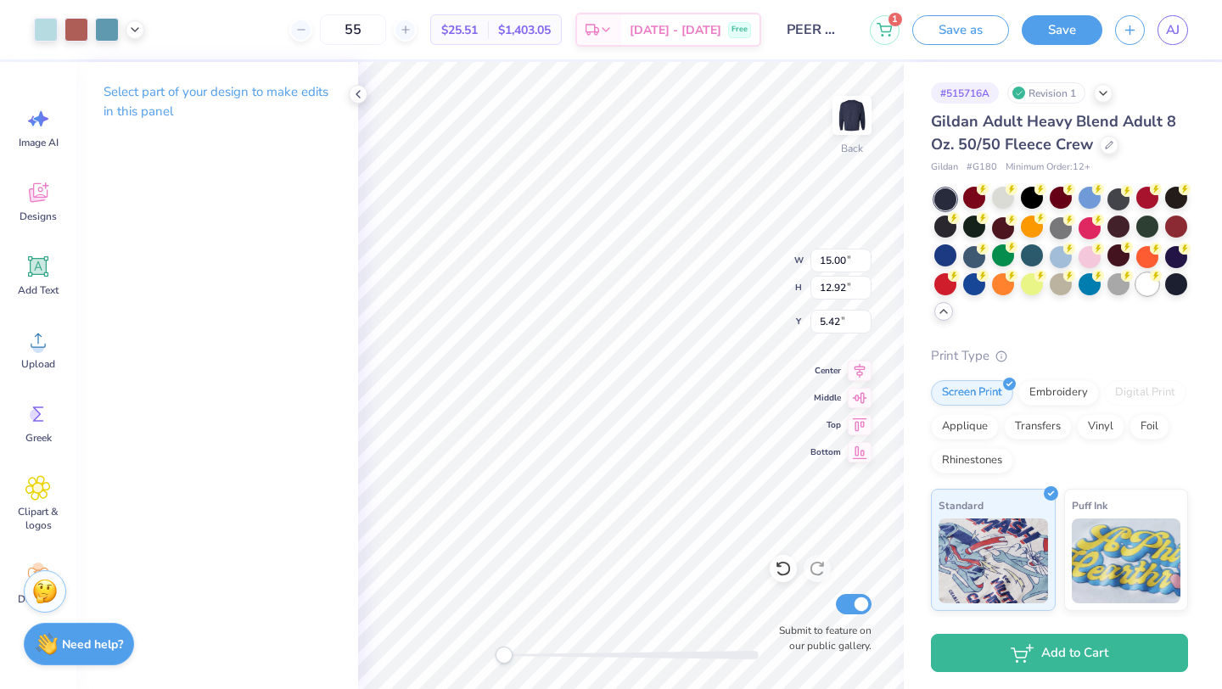
click at [1136, 288] on div at bounding box center [1147, 284] width 22 height 22
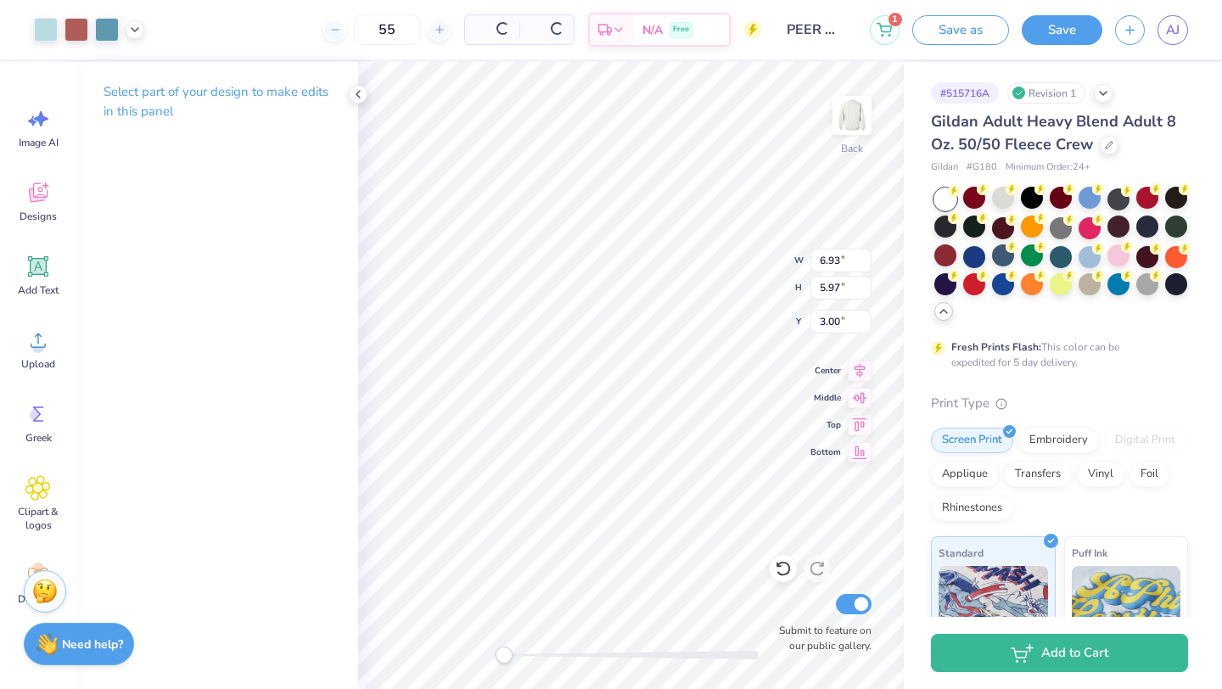
type input "6.93"
type input "5.97"
type input "3.00"
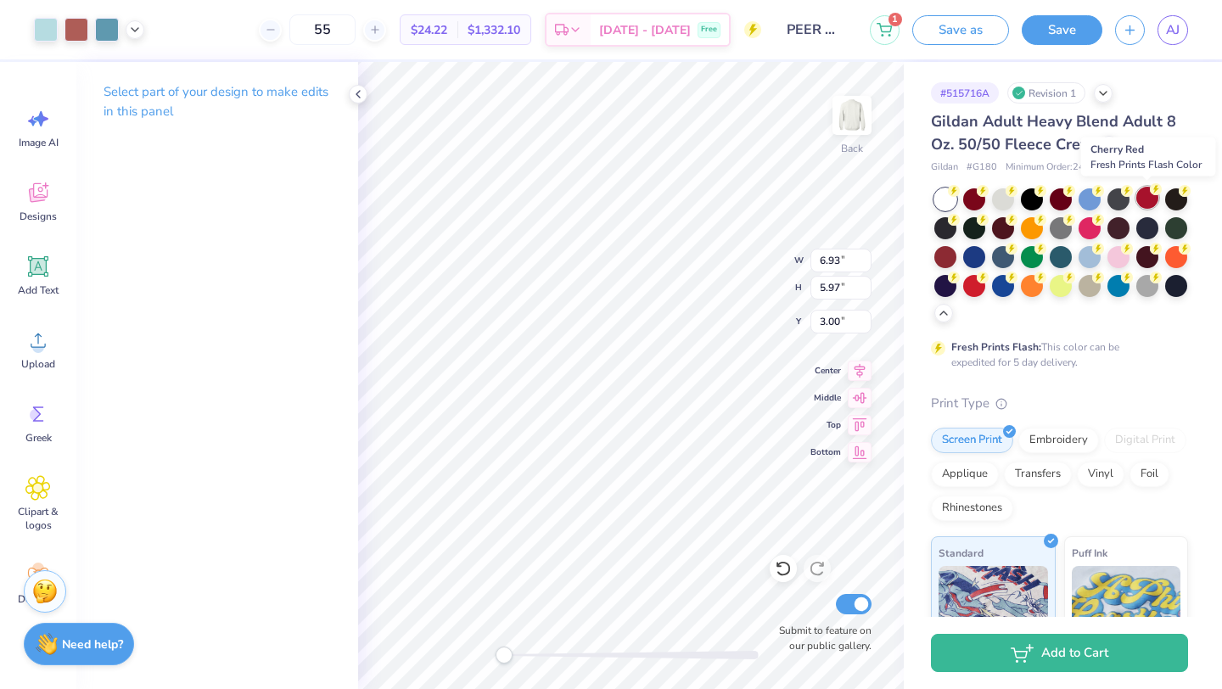
click at [1147, 205] on div at bounding box center [1147, 198] width 22 height 22
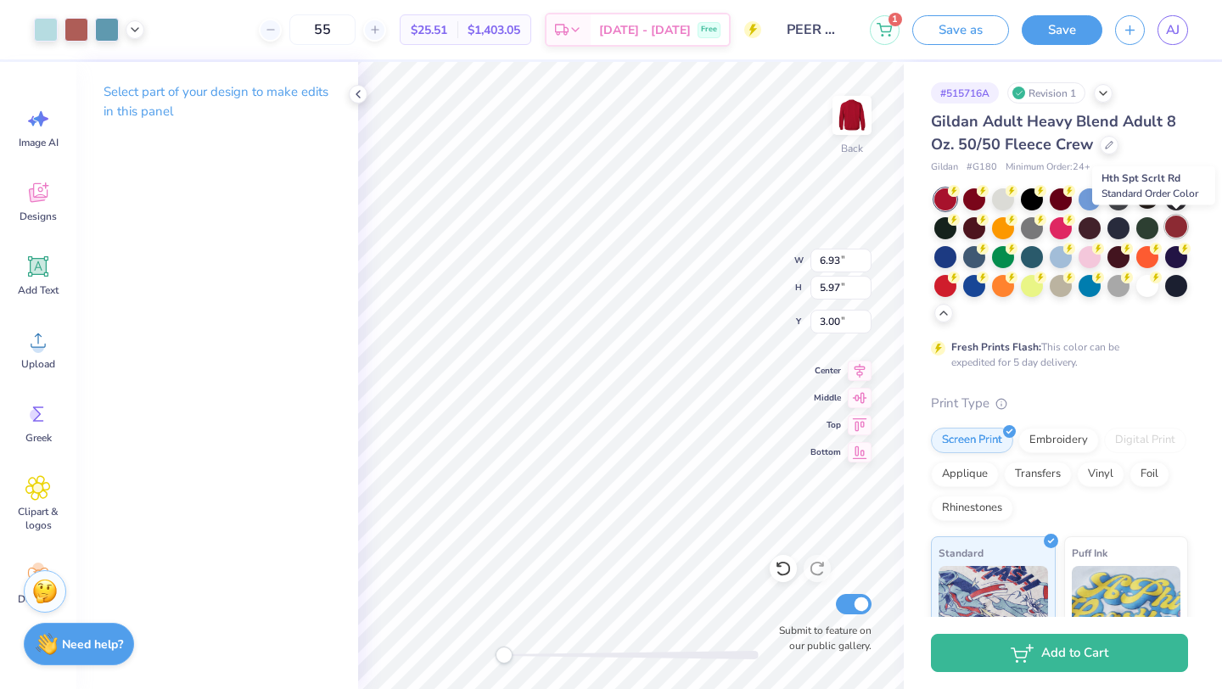
click at [1174, 220] on div at bounding box center [1176, 227] width 22 height 22
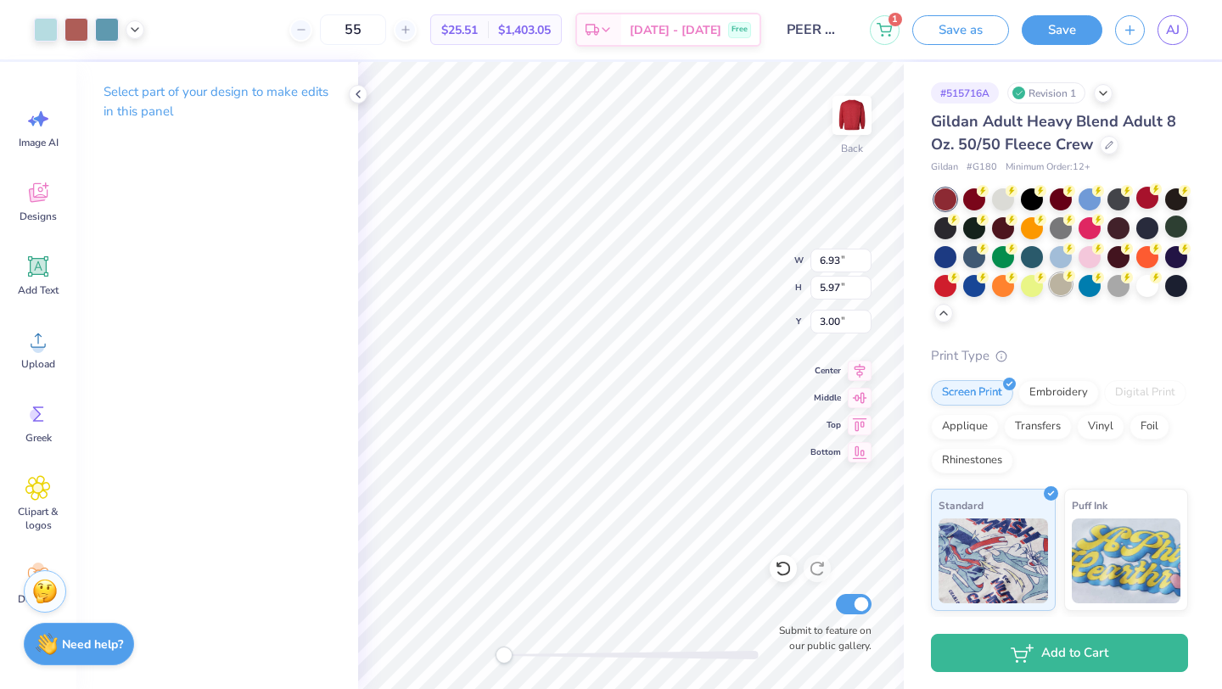
click at [1066, 291] on div at bounding box center [1061, 284] width 22 height 22
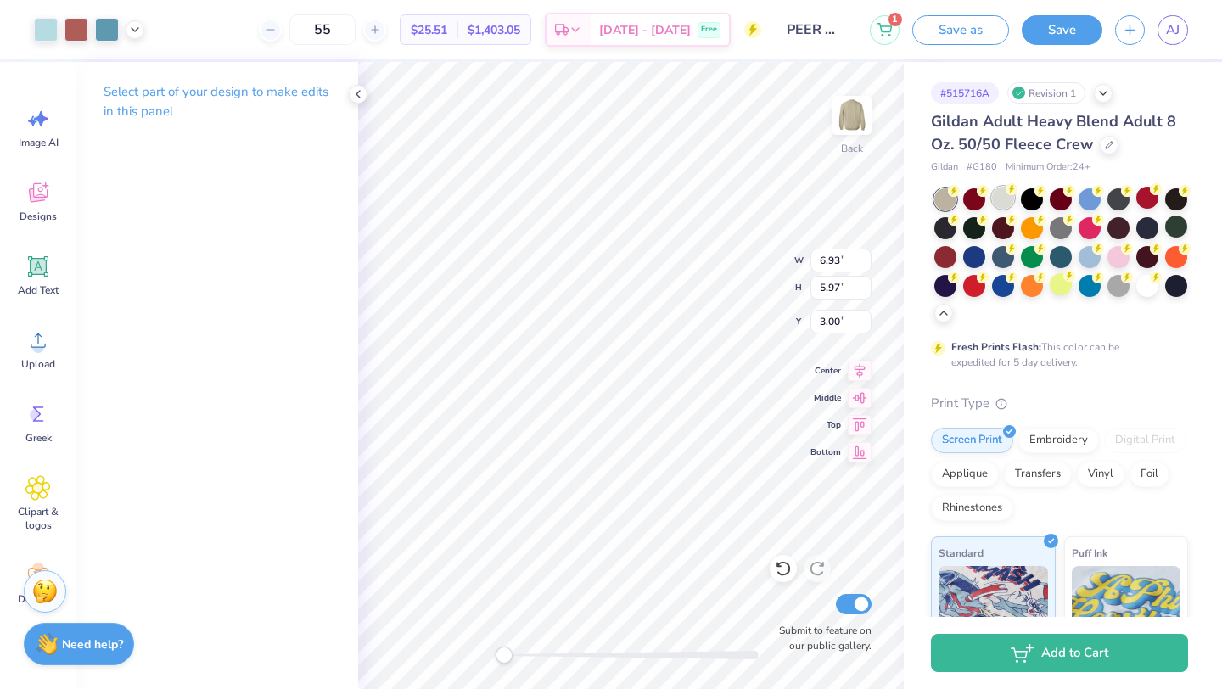
click at [996, 205] on div at bounding box center [1003, 198] width 22 height 22
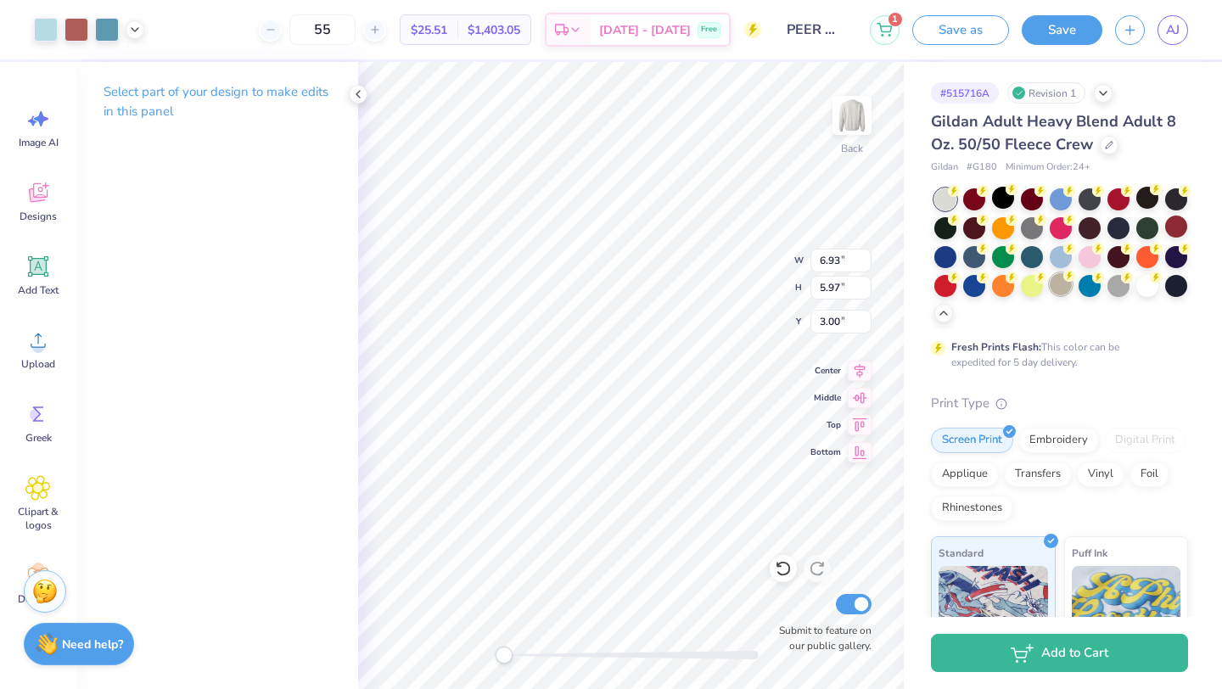
click at [1054, 292] on div at bounding box center [1061, 284] width 22 height 22
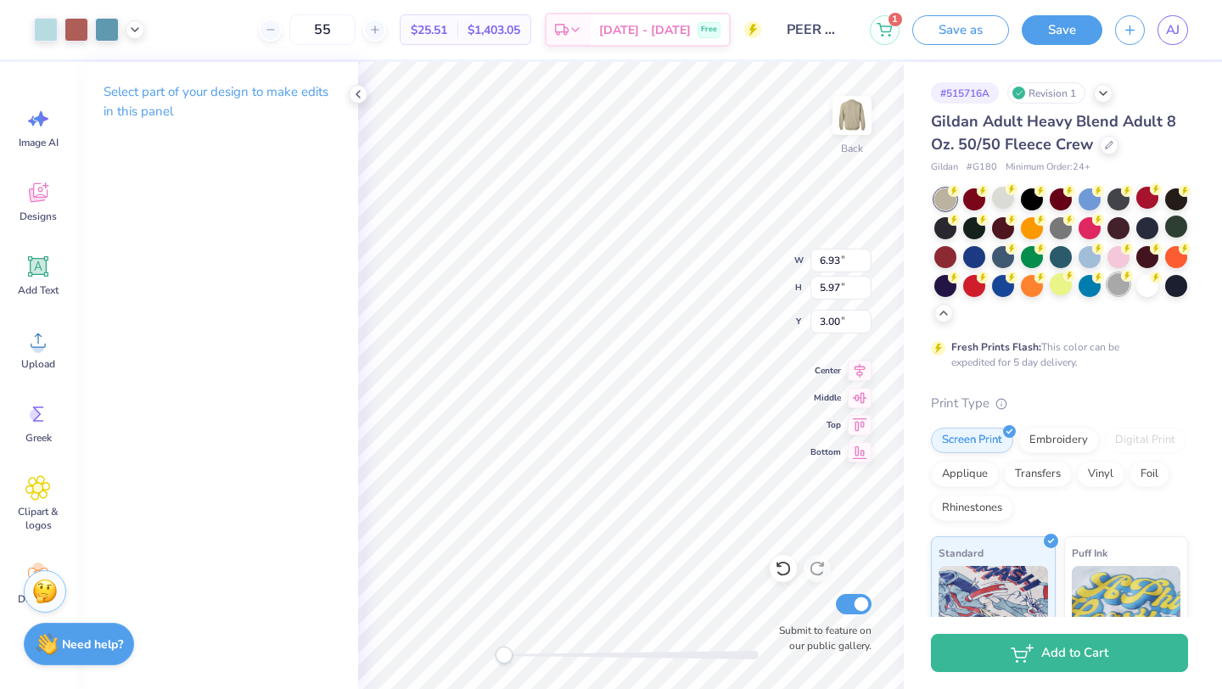
click at [1120, 291] on div at bounding box center [1118, 284] width 22 height 22
click at [1082, 294] on div at bounding box center [1061, 255] width 254 height 134
click at [1067, 294] on div at bounding box center [1061, 284] width 22 height 22
click at [1176, 286] on div at bounding box center [1176, 284] width 22 height 22
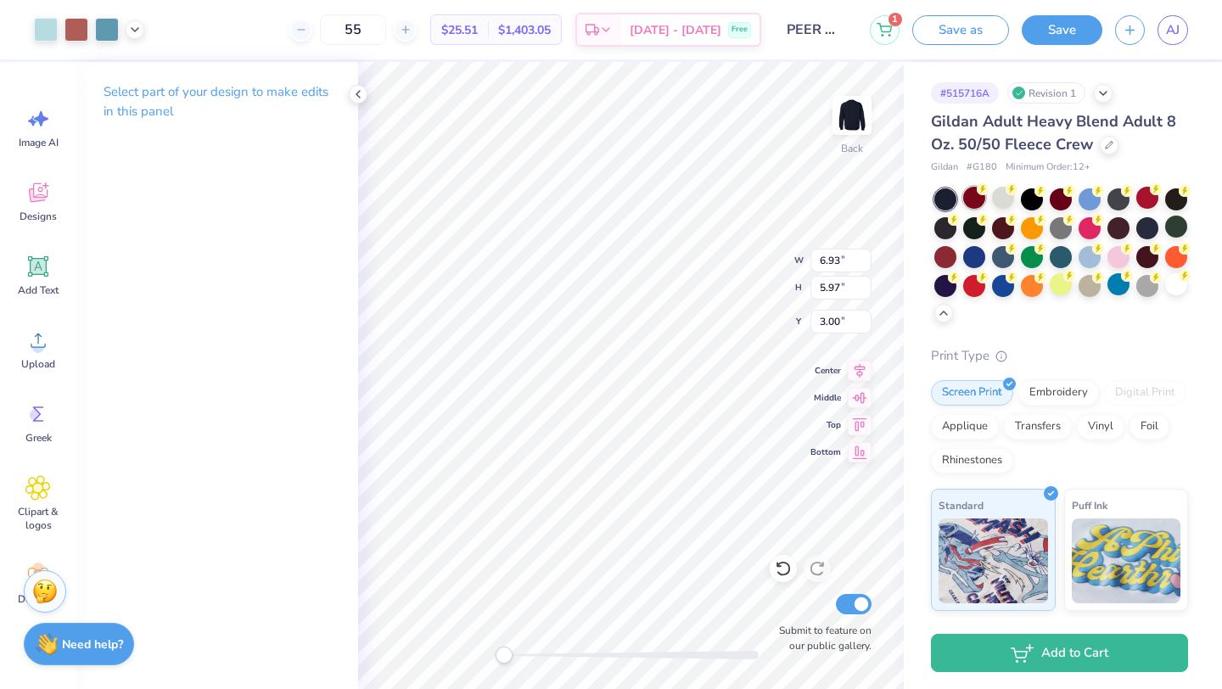
click at [967, 194] on div at bounding box center [974, 198] width 22 height 22
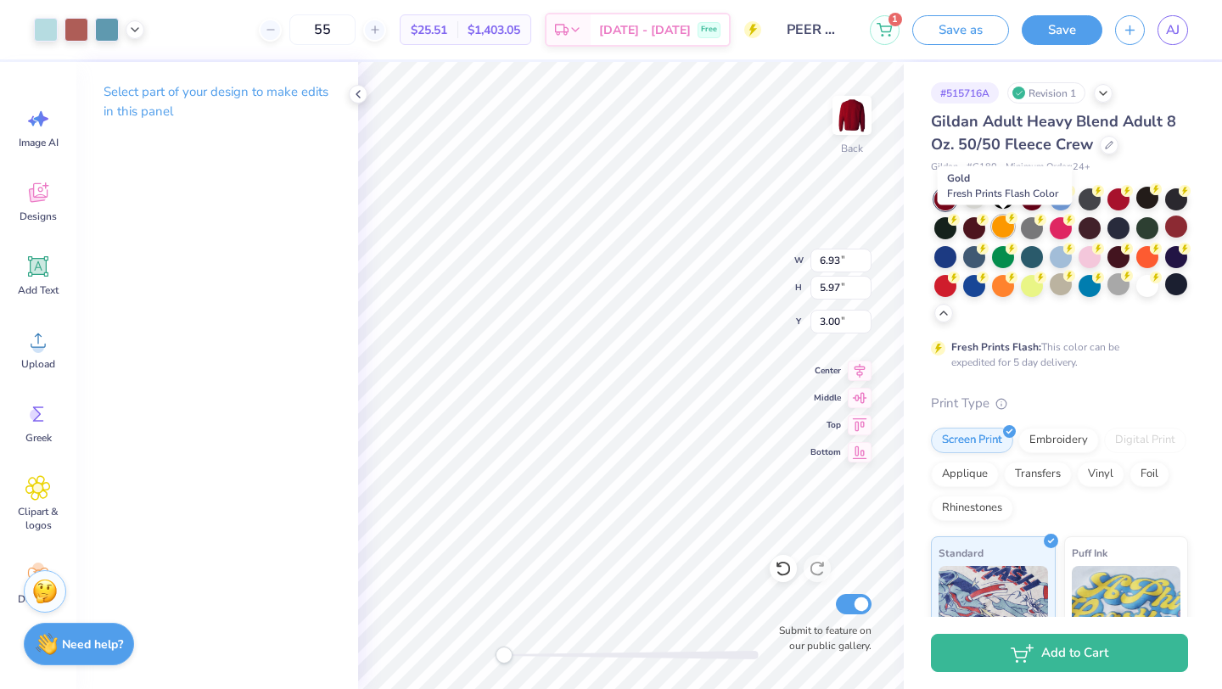
click at [1003, 228] on div at bounding box center [1003, 227] width 22 height 22
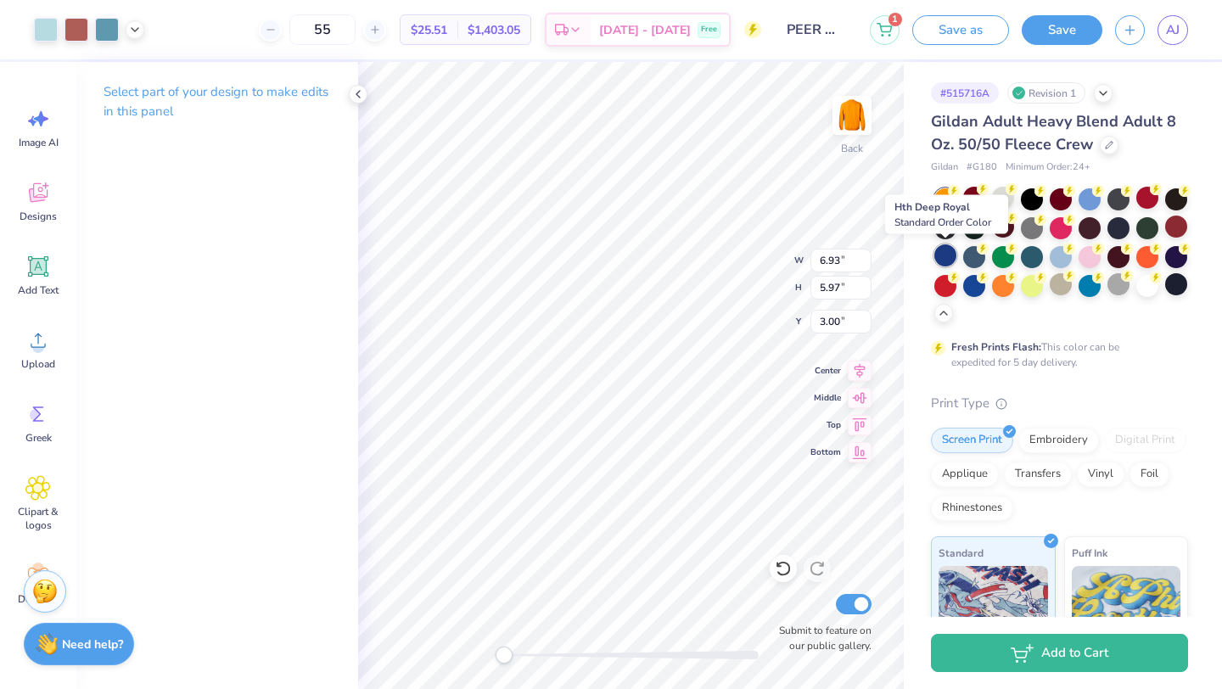
click at [952, 256] on div at bounding box center [945, 255] width 22 height 22
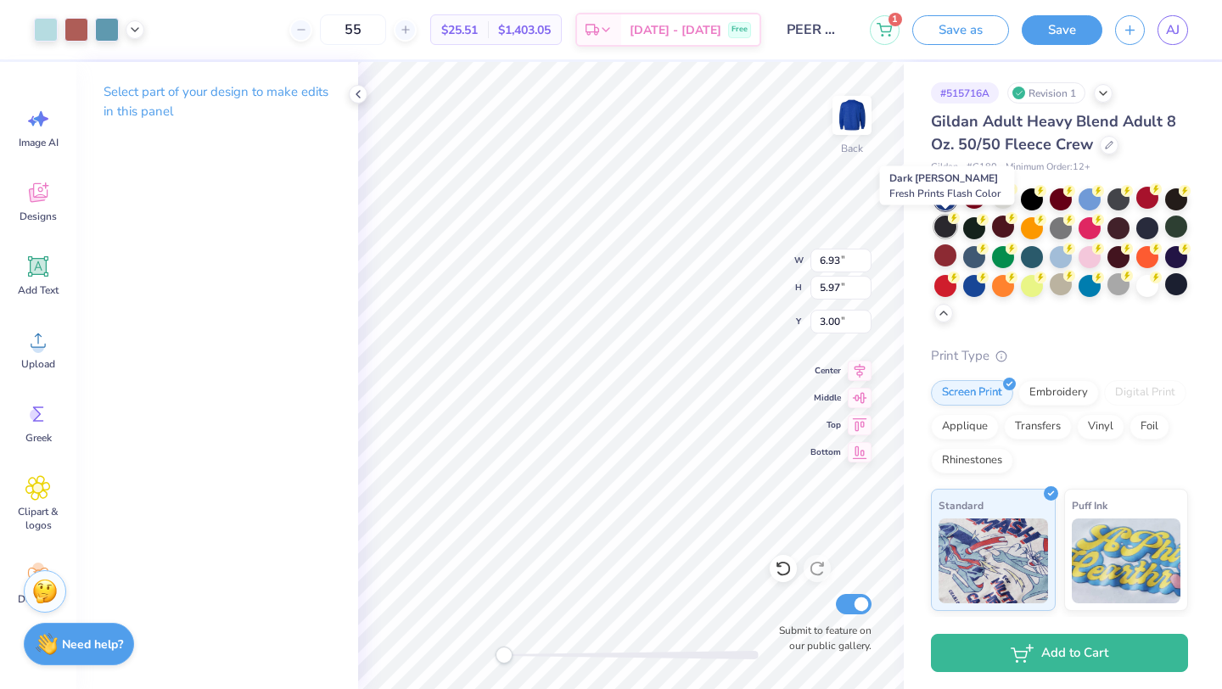
click at [950, 232] on div at bounding box center [945, 227] width 22 height 22
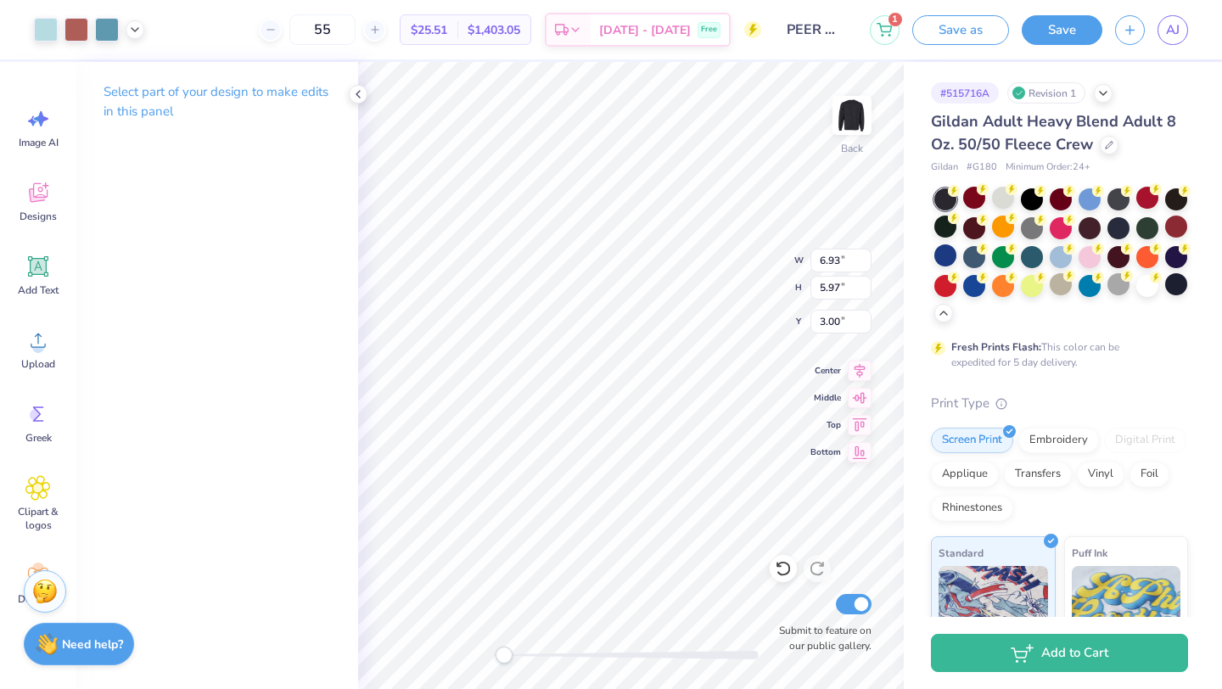
click at [144, 42] on div "Art colors 55 $25.51 Per Item $1,403.05 Total Est. Delivery [DATE] - [DATE] Fre…" at bounding box center [611, 29] width 1222 height 59
click at [143, 42] on div "Art colors" at bounding box center [72, 29] width 144 height 59
click at [135, 37] on div at bounding box center [89, 30] width 110 height 24
click at [128, 32] on icon at bounding box center [135, 28] width 14 height 14
click at [359, 94] on icon at bounding box center [358, 94] width 14 height 14
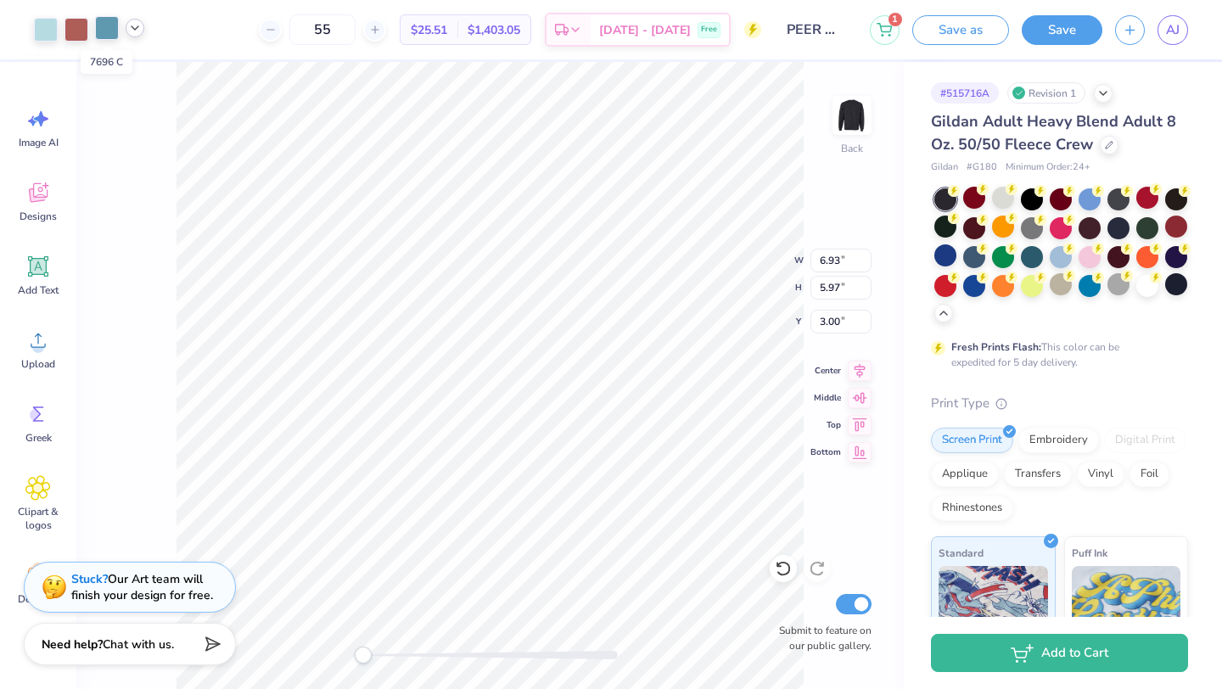
click at [101, 36] on div at bounding box center [107, 28] width 24 height 24
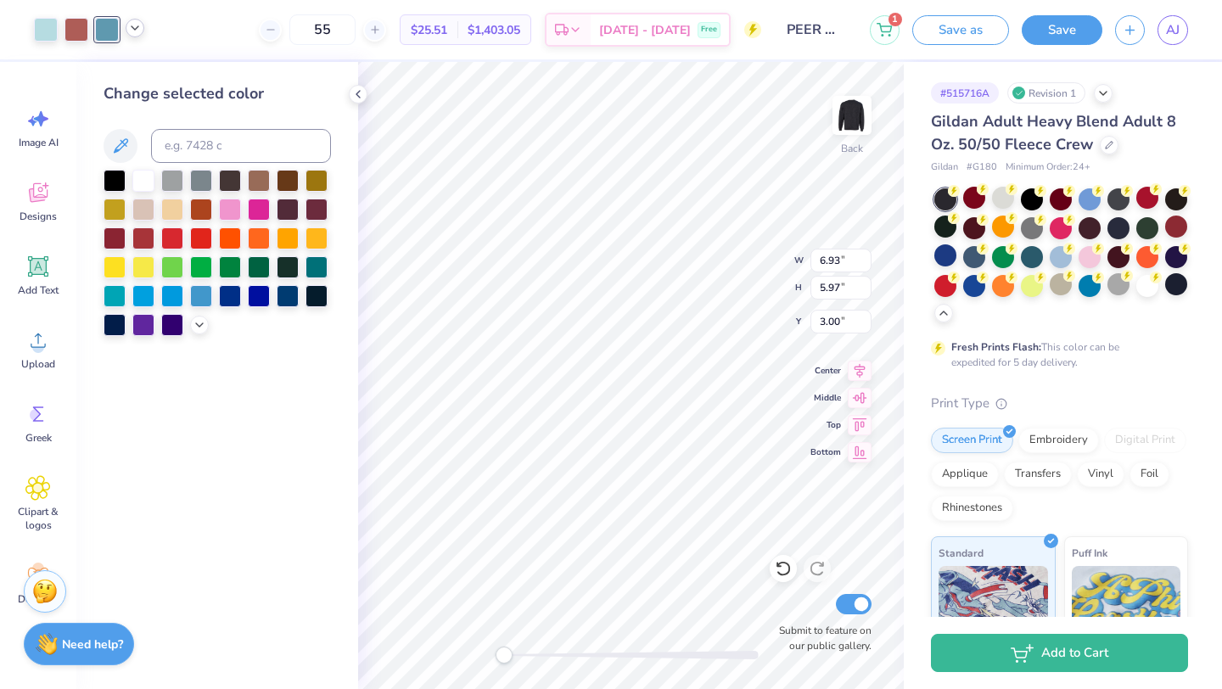
click at [1134, 282] on div at bounding box center [1061, 255] width 254 height 134
click at [1136, 282] on div at bounding box center [1147, 284] width 22 height 22
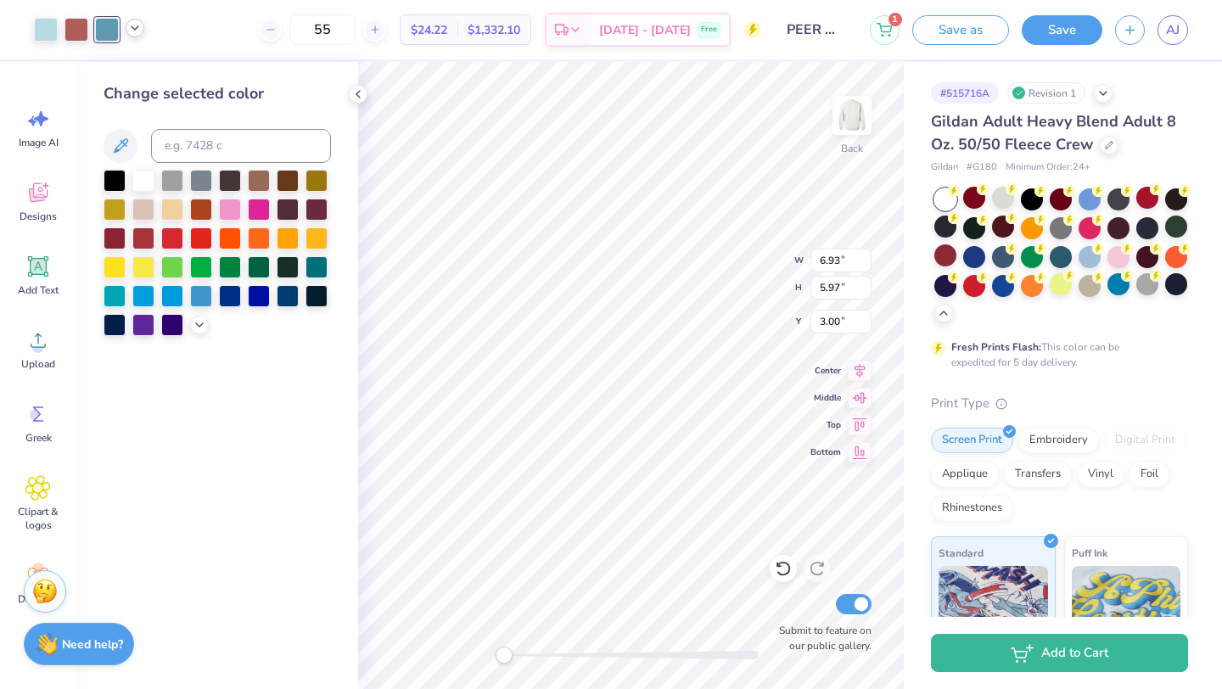
click at [102, 42] on div at bounding box center [107, 30] width 24 height 24
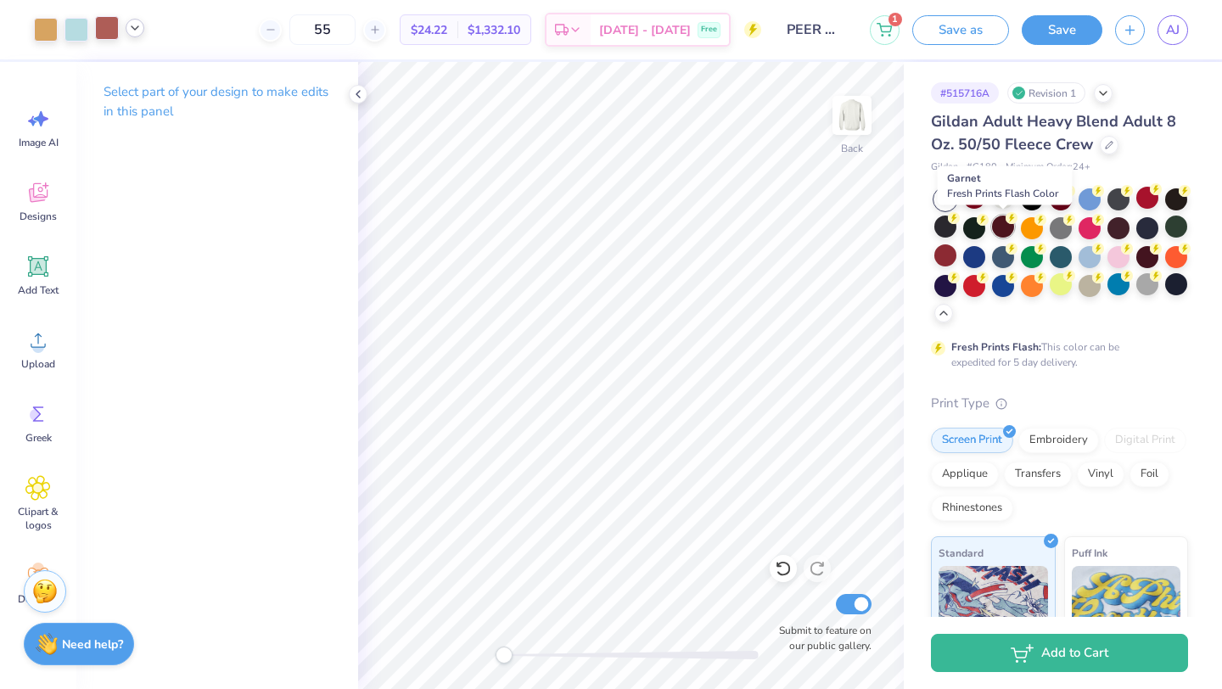
click at [1003, 238] on div at bounding box center [1003, 227] width 22 height 22
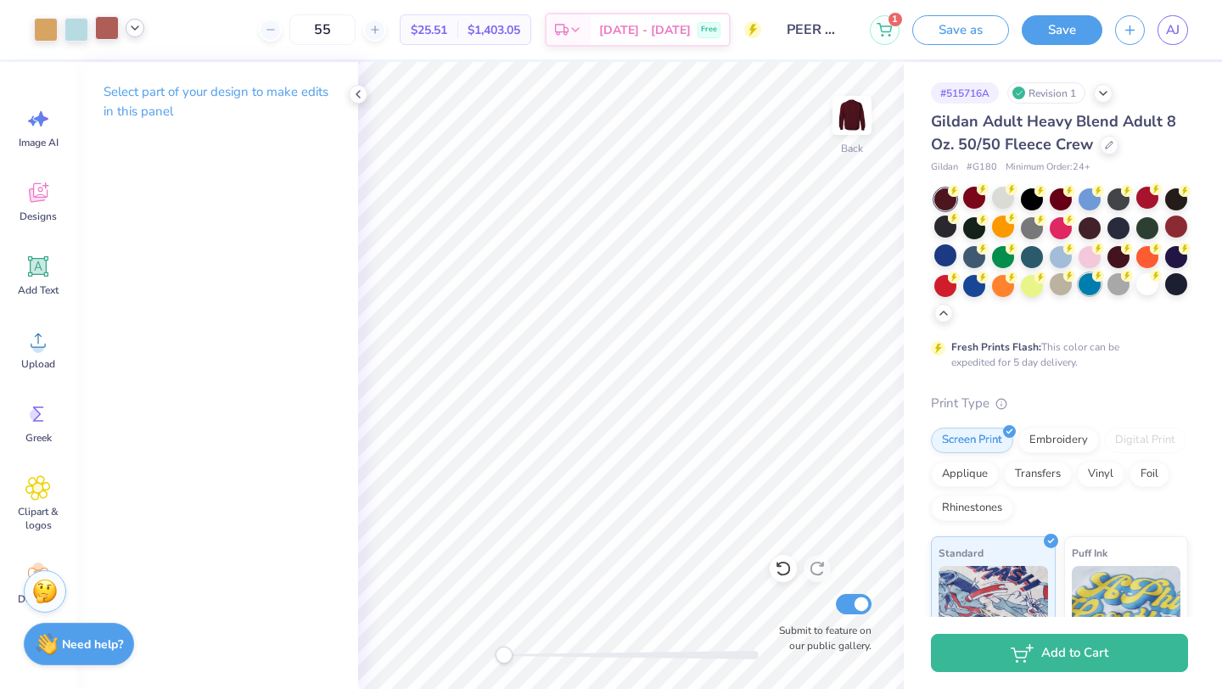
click at [1090, 294] on div at bounding box center [1090, 284] width 22 height 22
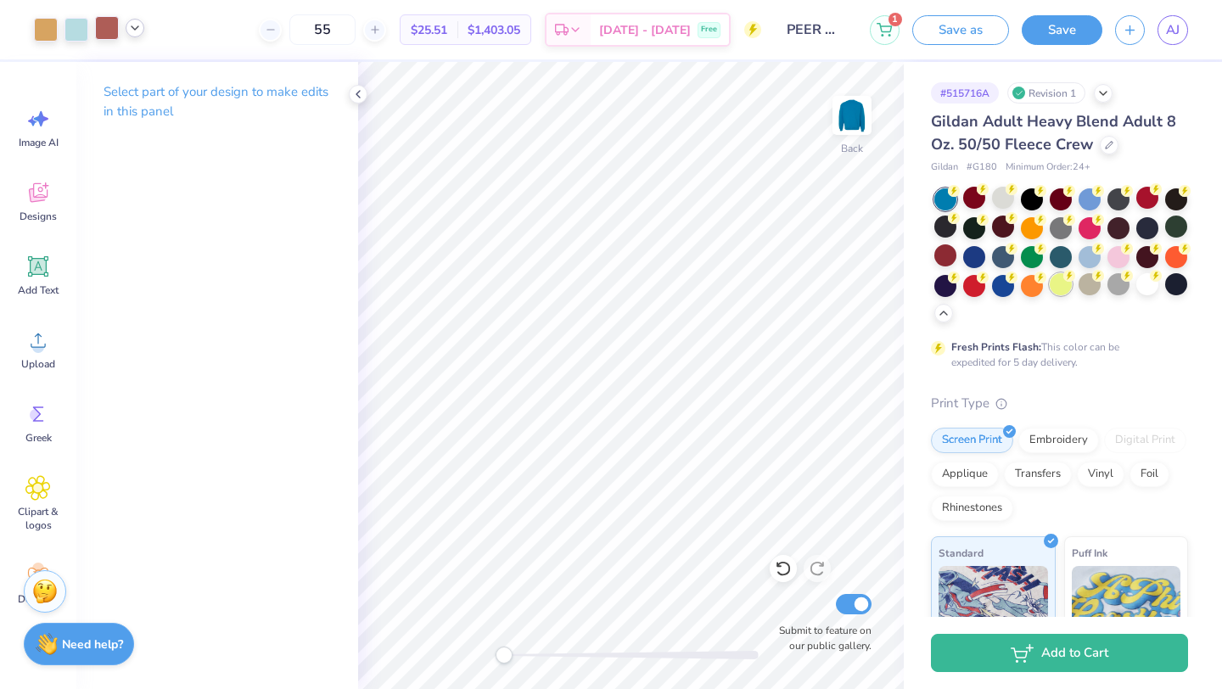
click at [1066, 294] on div at bounding box center [1061, 284] width 22 height 22
click at [1175, 225] on div at bounding box center [1176, 227] width 22 height 22
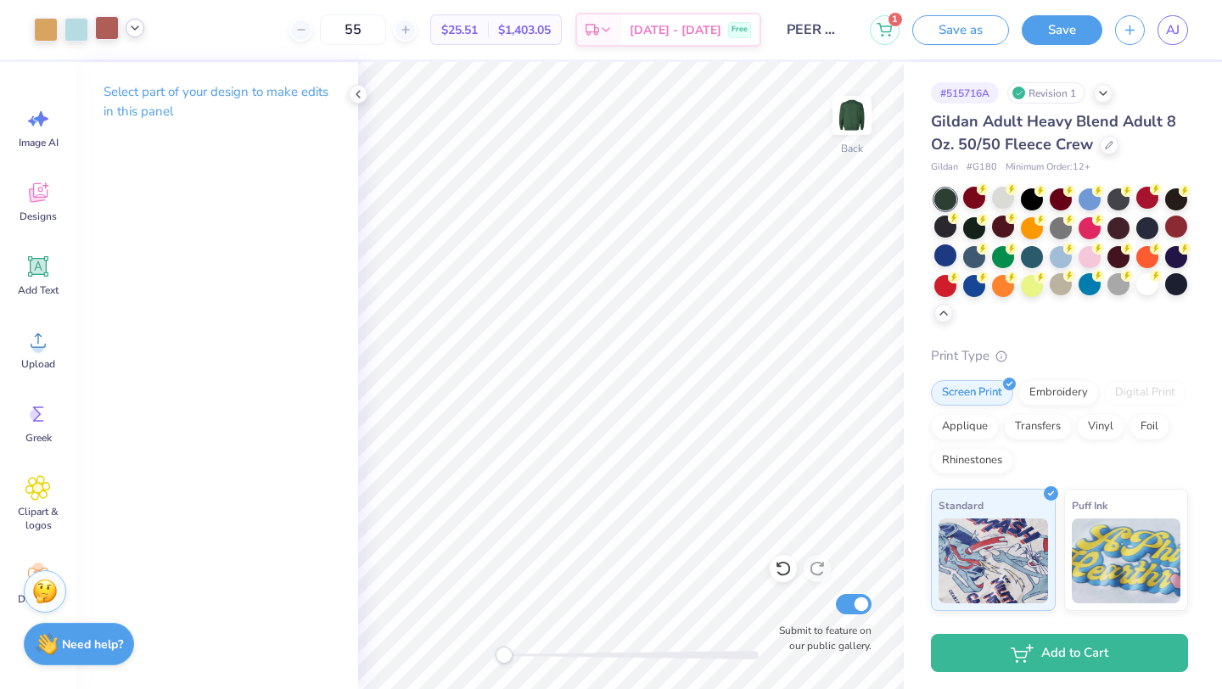
click at [1172, 212] on div at bounding box center [1061, 255] width 254 height 134
click at [1172, 206] on div at bounding box center [1176, 198] width 22 height 22
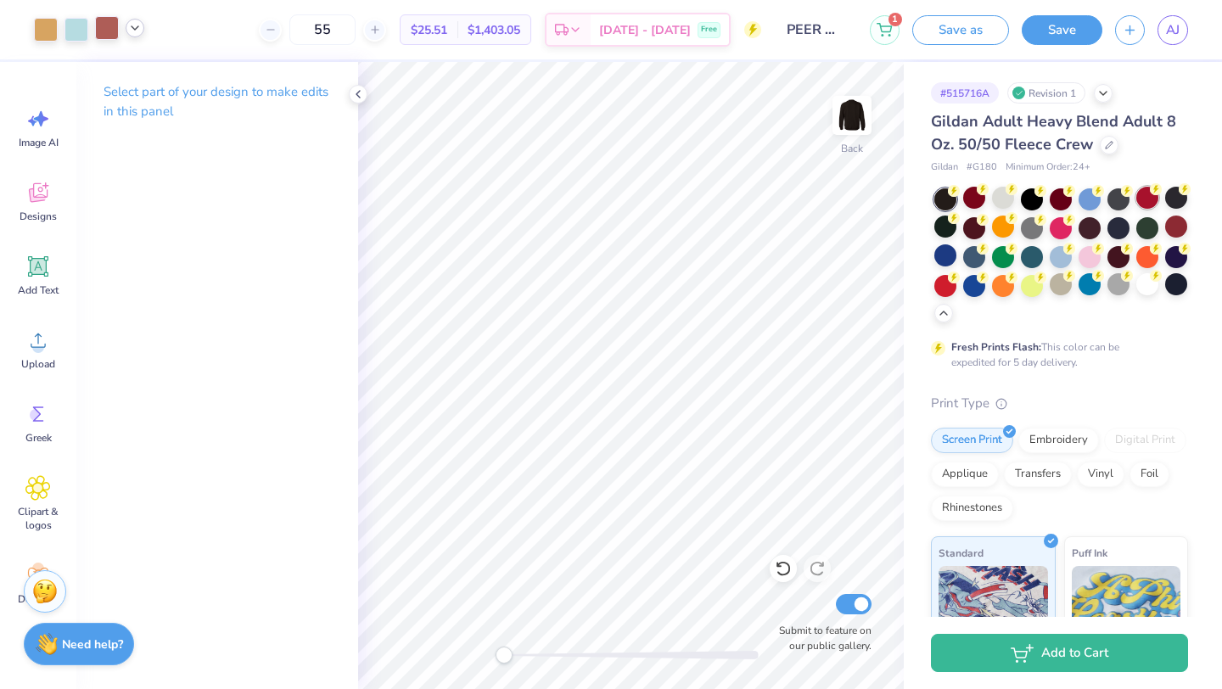
click at [1153, 208] on div at bounding box center [1147, 198] width 22 height 22
click at [1134, 233] on div at bounding box center [1061, 255] width 254 height 134
click at [1142, 230] on div at bounding box center [1147, 227] width 22 height 22
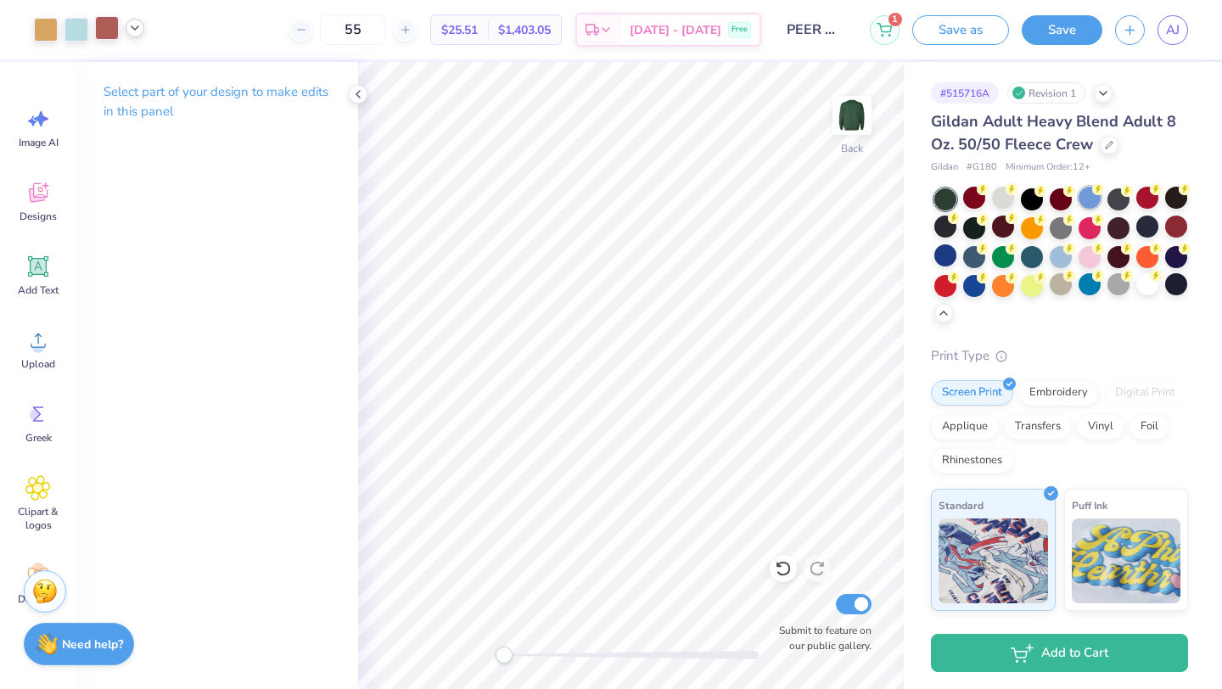
click at [1083, 200] on div at bounding box center [1090, 198] width 22 height 22
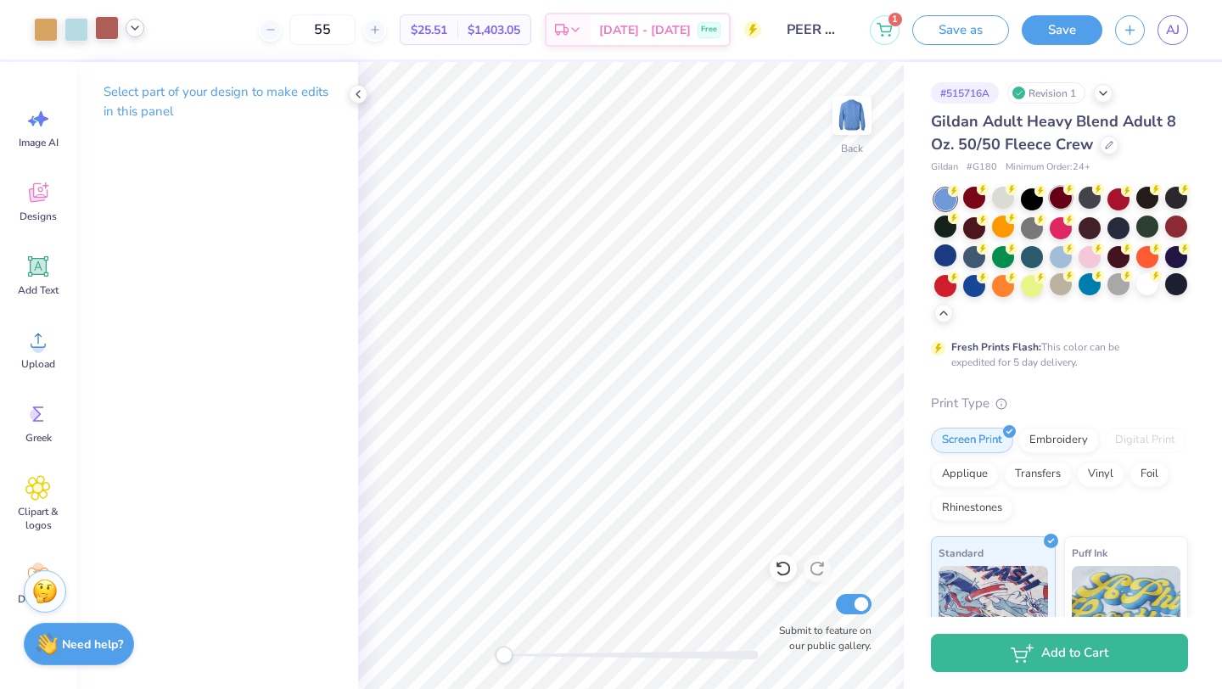
click at [1051, 205] on div at bounding box center [1061, 198] width 22 height 22
click at [1031, 204] on div at bounding box center [1032, 198] width 22 height 22
click at [995, 204] on div at bounding box center [1003, 198] width 22 height 22
click at [950, 203] on div at bounding box center [945, 199] width 22 height 22
click at [968, 201] on div at bounding box center [974, 198] width 22 height 22
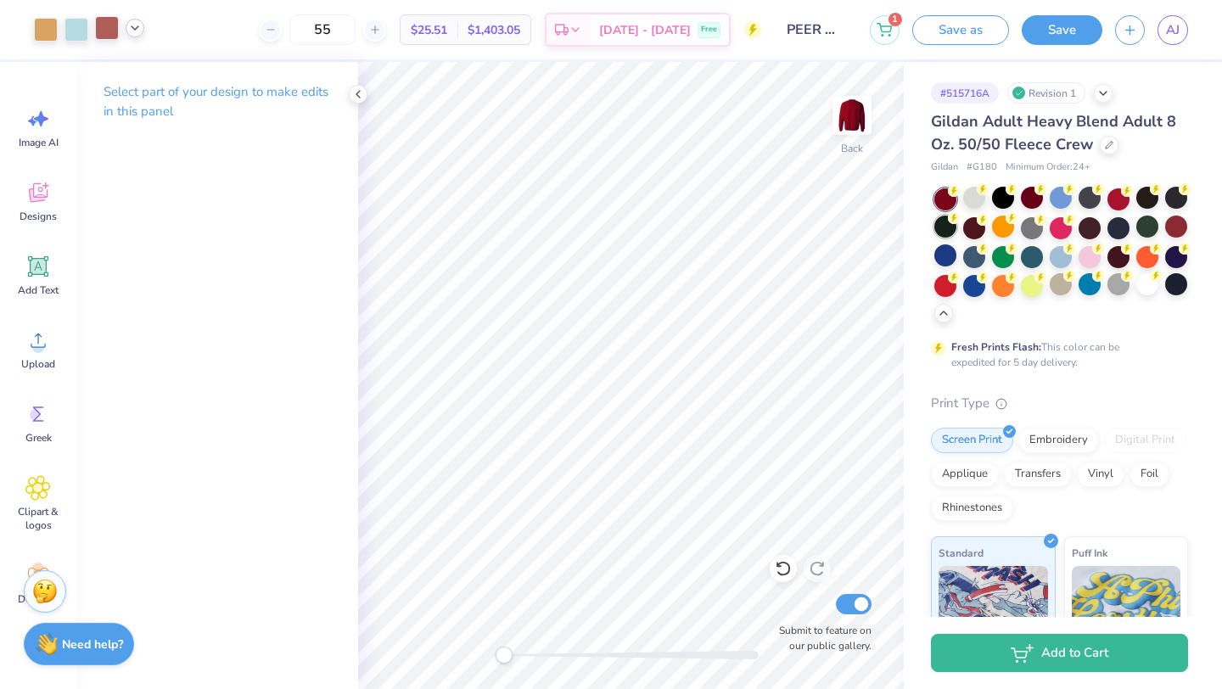
click at [952, 237] on div at bounding box center [945, 227] width 22 height 22
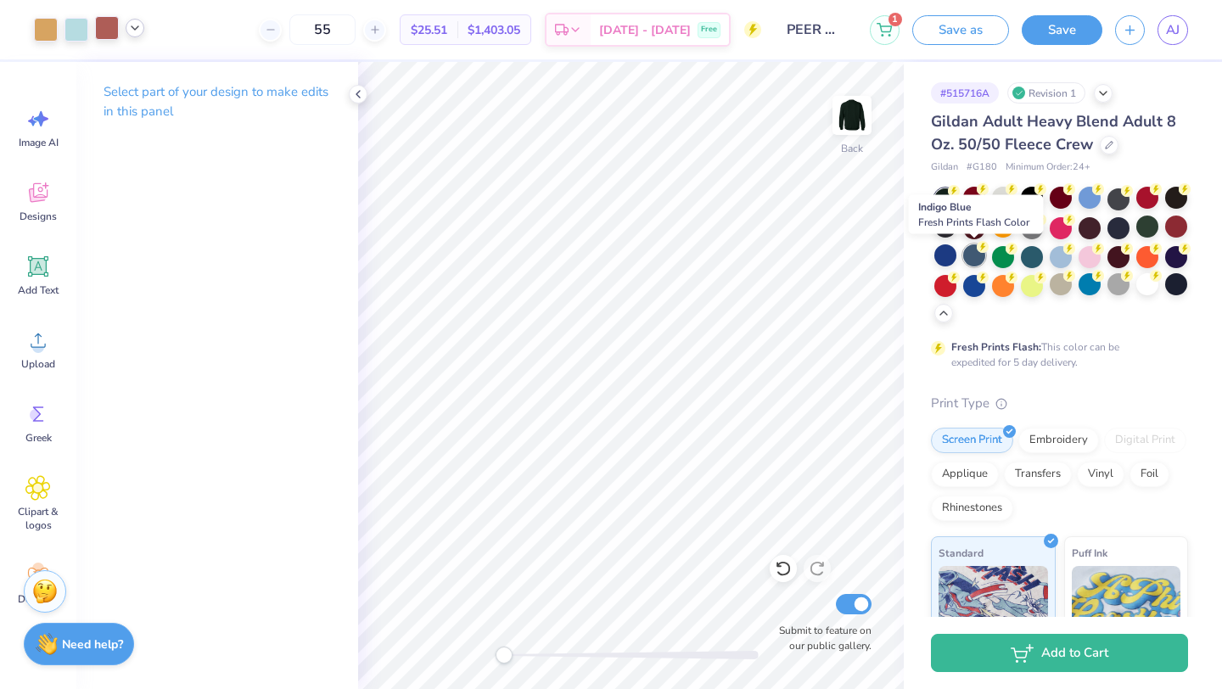
click at [972, 261] on div at bounding box center [974, 255] width 22 height 22
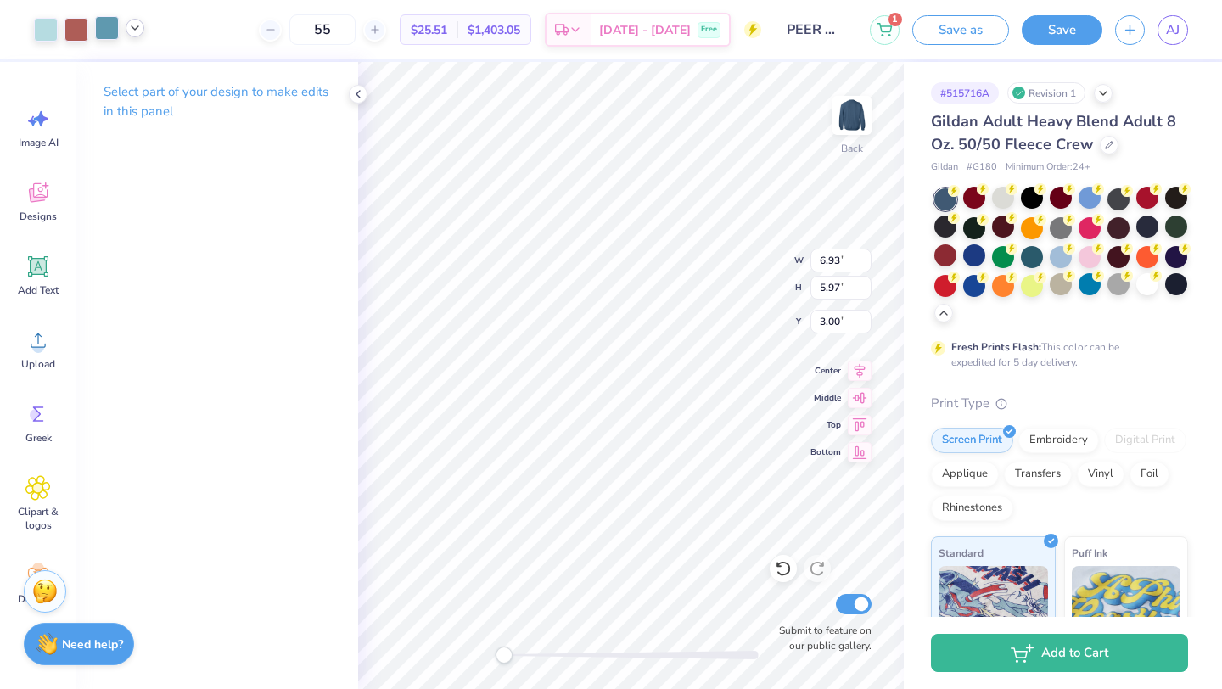
click at [102, 27] on div at bounding box center [107, 28] width 24 height 24
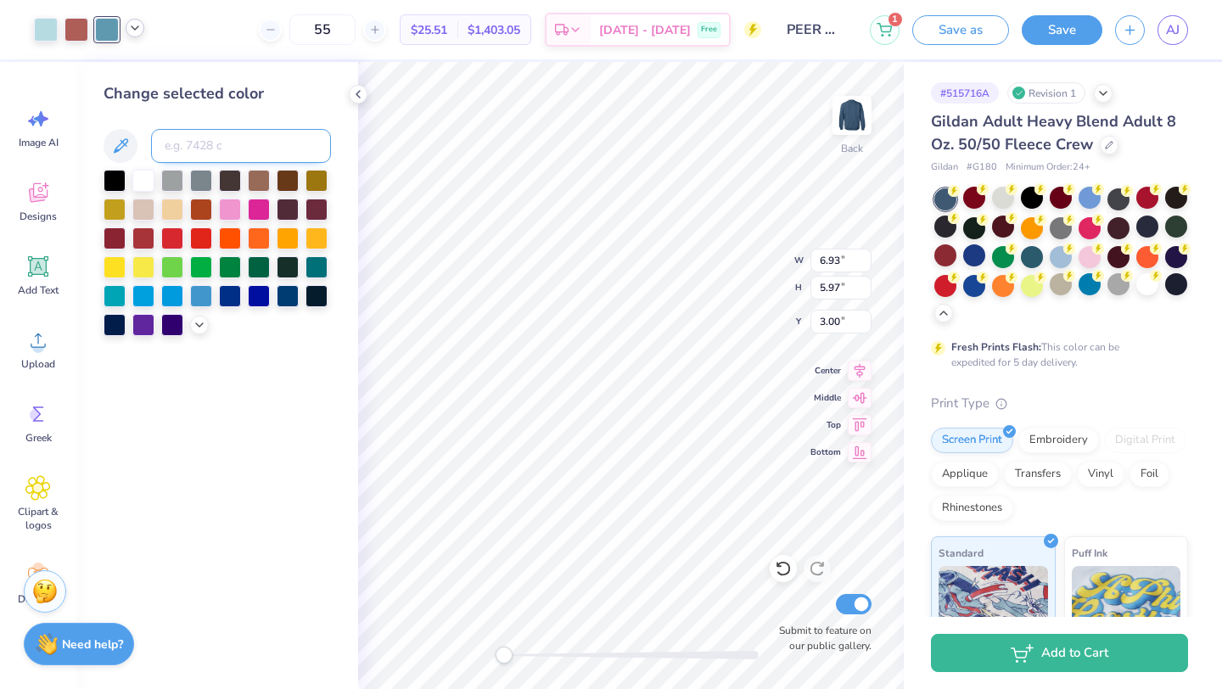
click at [189, 143] on input at bounding box center [241, 146] width 180 height 34
type input "1"
type input "g180"
drag, startPoint x: 980, startPoint y: 166, endPoint x: 1003, endPoint y: 164, distance: 23.1
click at [1003, 164] on div "Gildan # G180 Minimum Order: 24 +" at bounding box center [1059, 167] width 257 height 14
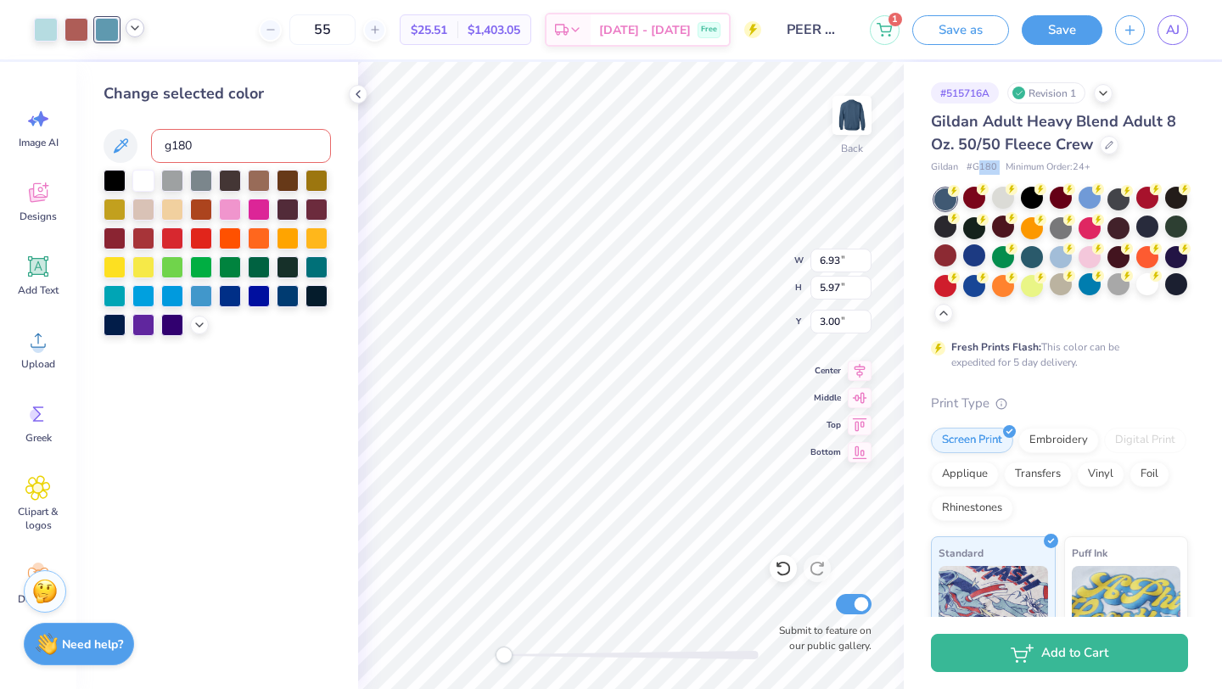
click at [1003, 164] on div "Gildan # G180 Minimum Order: 24 +" at bounding box center [1059, 167] width 257 height 14
click at [1100, 145] on div at bounding box center [1109, 143] width 19 height 19
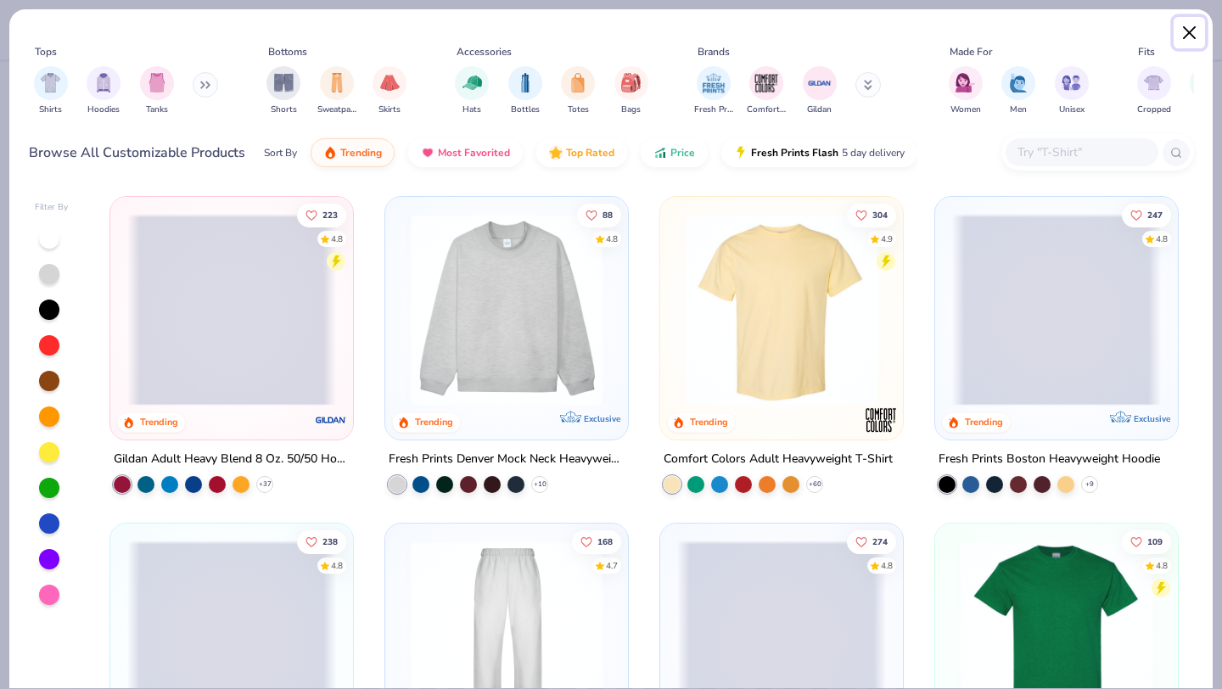
click at [1188, 28] on button "Close" at bounding box center [1190, 33] width 32 height 32
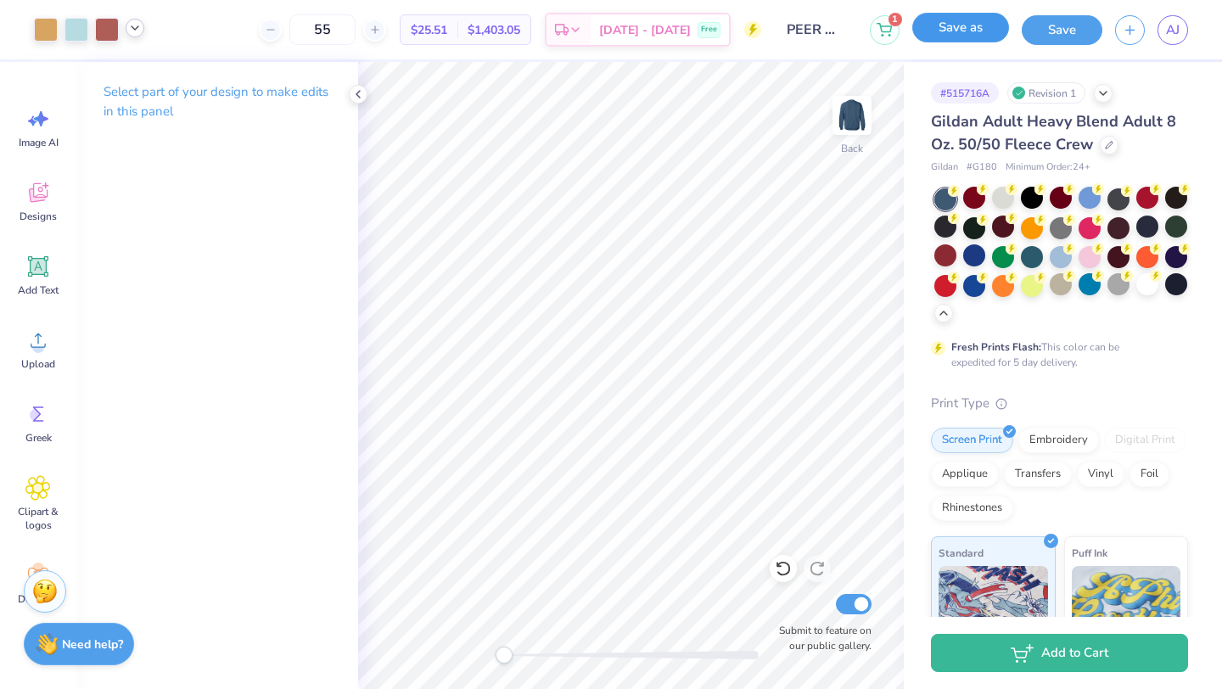
click at [980, 33] on button "Save as" at bounding box center [960, 28] width 97 height 30
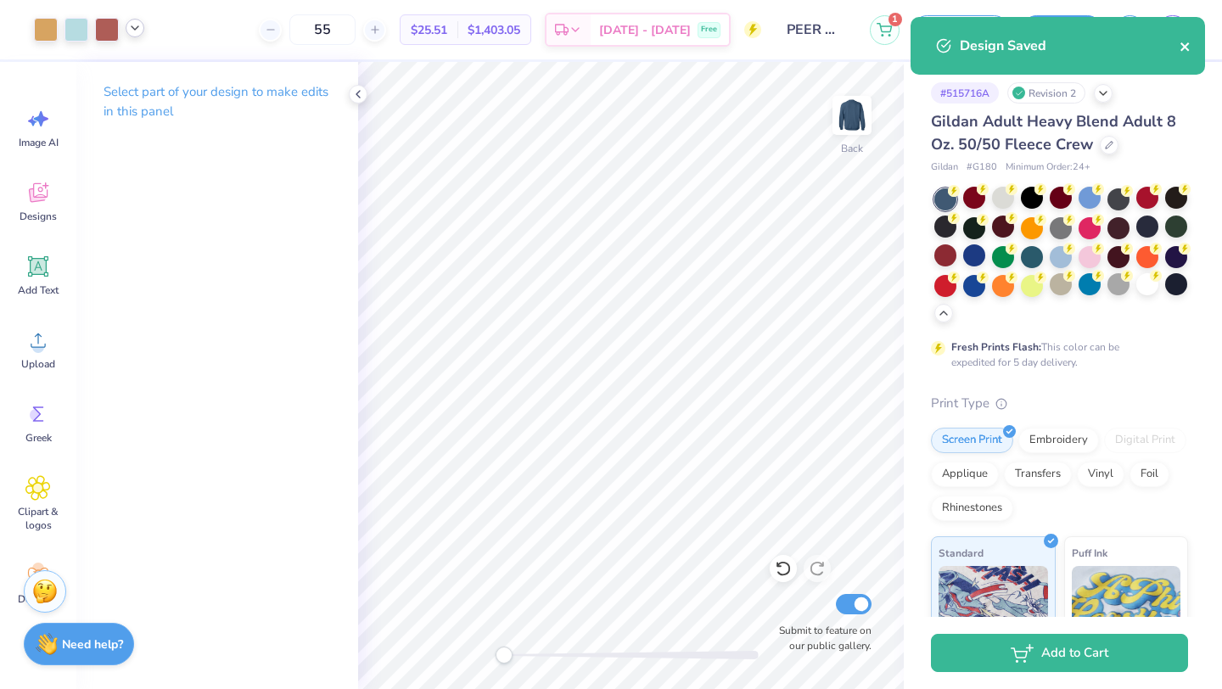
click at [1188, 42] on icon "close" at bounding box center [1186, 47] width 12 height 14
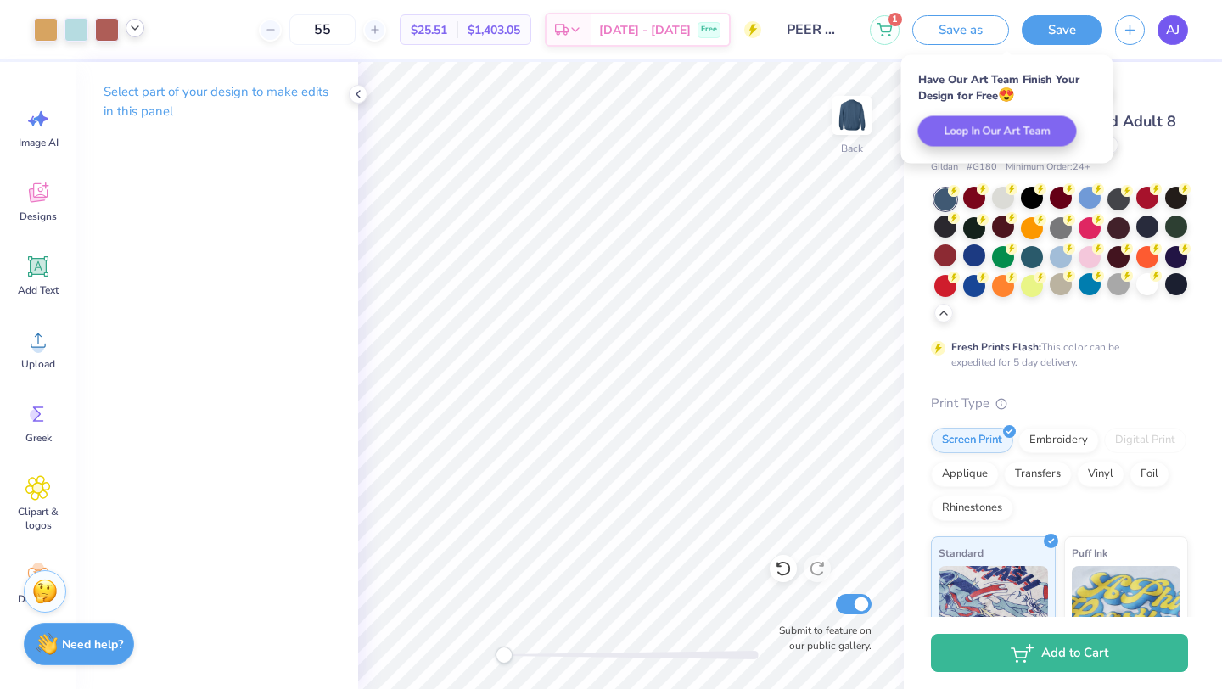
click at [1171, 21] on span "AJ" at bounding box center [1173, 30] width 14 height 20
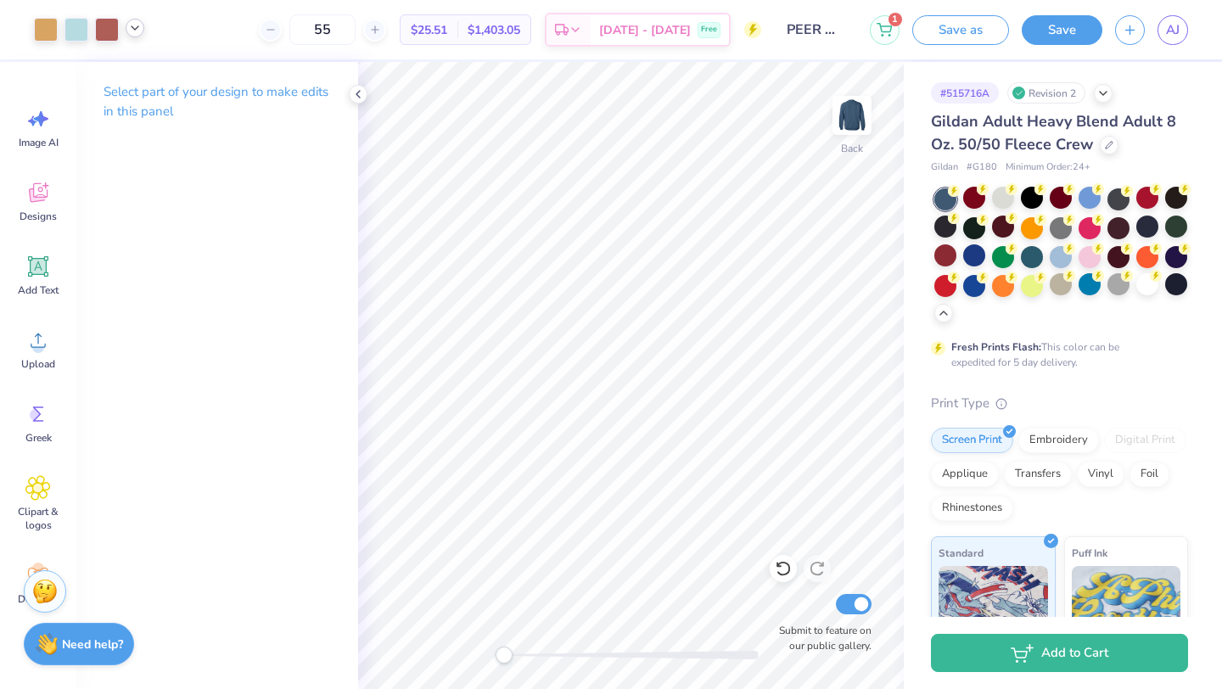
type textarea "x"
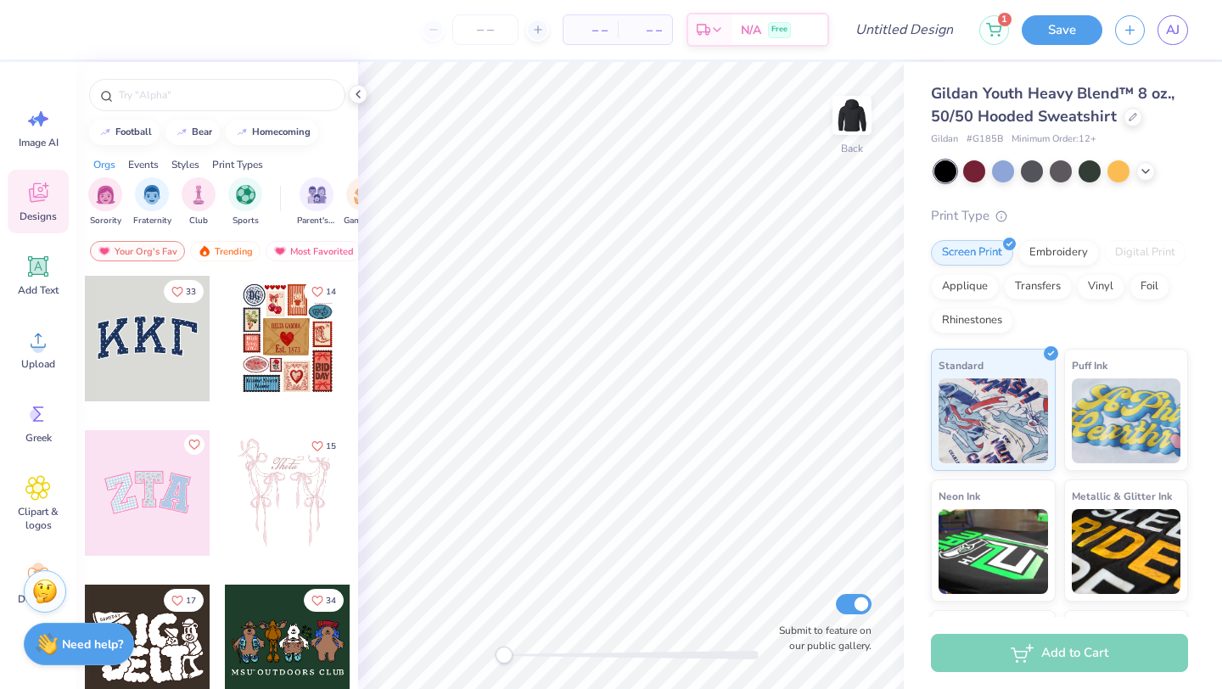
click at [47, 312] on div "Image AI Designs Add Text Upload Greek Clipart & logos Decorate" at bounding box center [38, 356] width 61 height 520
click at [34, 355] on div "Upload" at bounding box center [38, 349] width 61 height 64
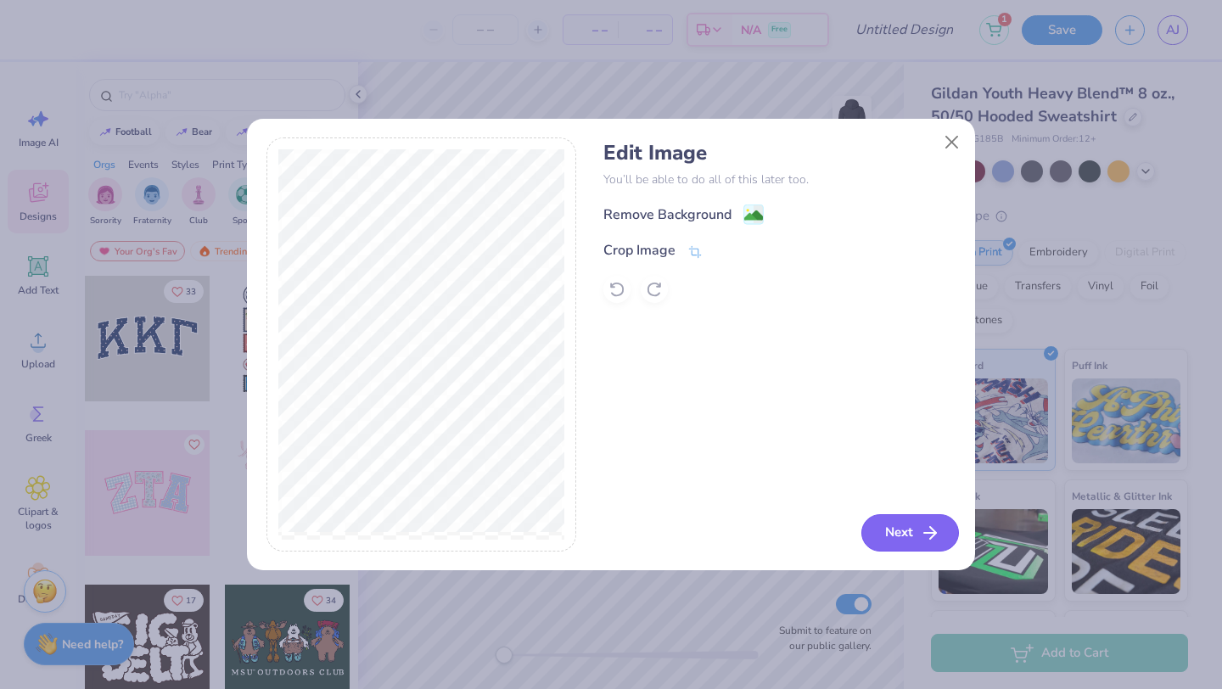
click at [900, 532] on button "Next" at bounding box center [910, 532] width 98 height 37
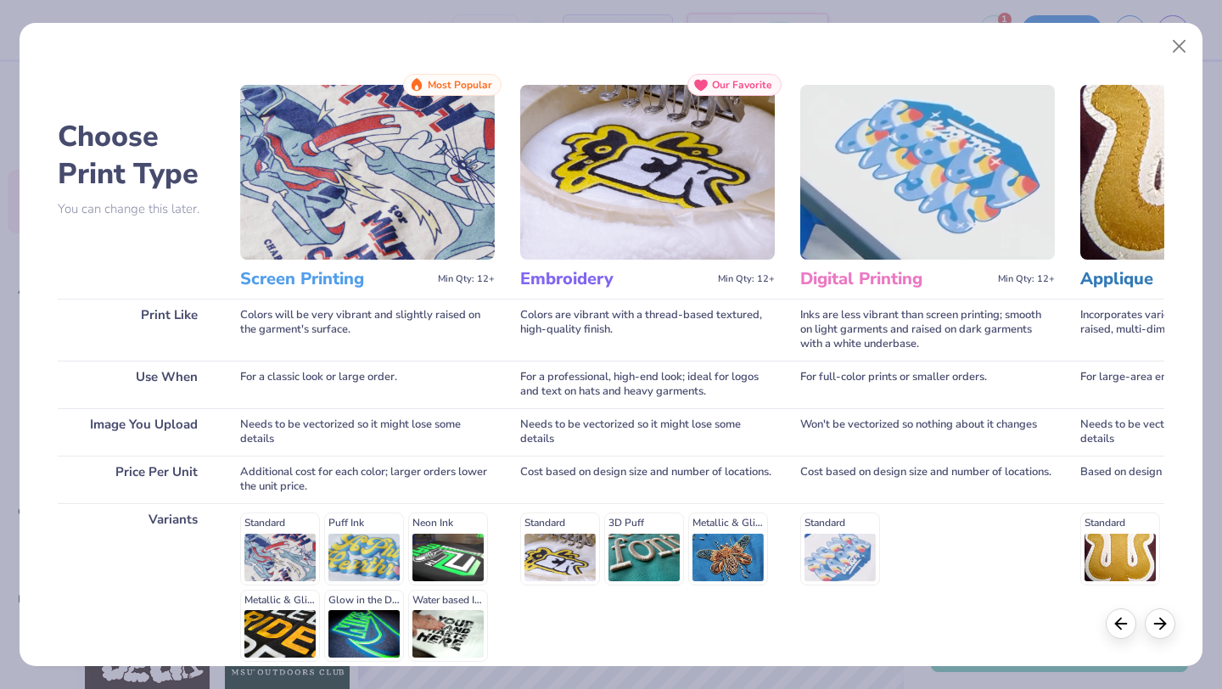
scroll to position [157, 0]
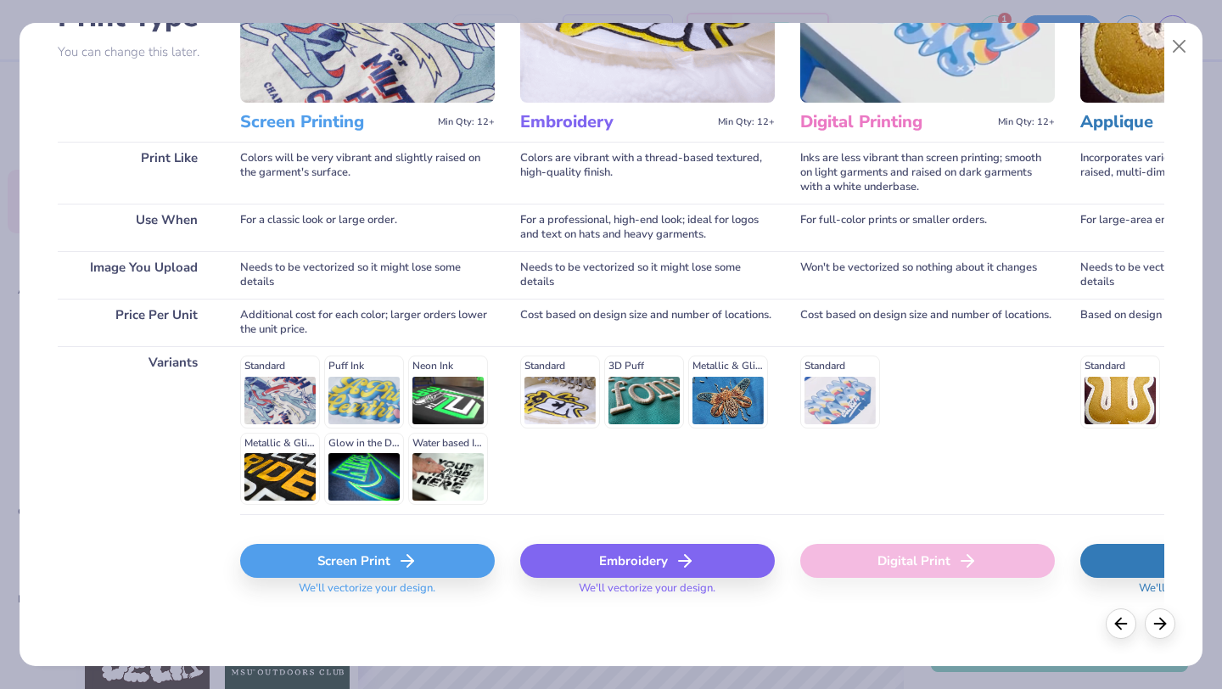
click at [316, 568] on div "Screen Print" at bounding box center [367, 561] width 255 height 34
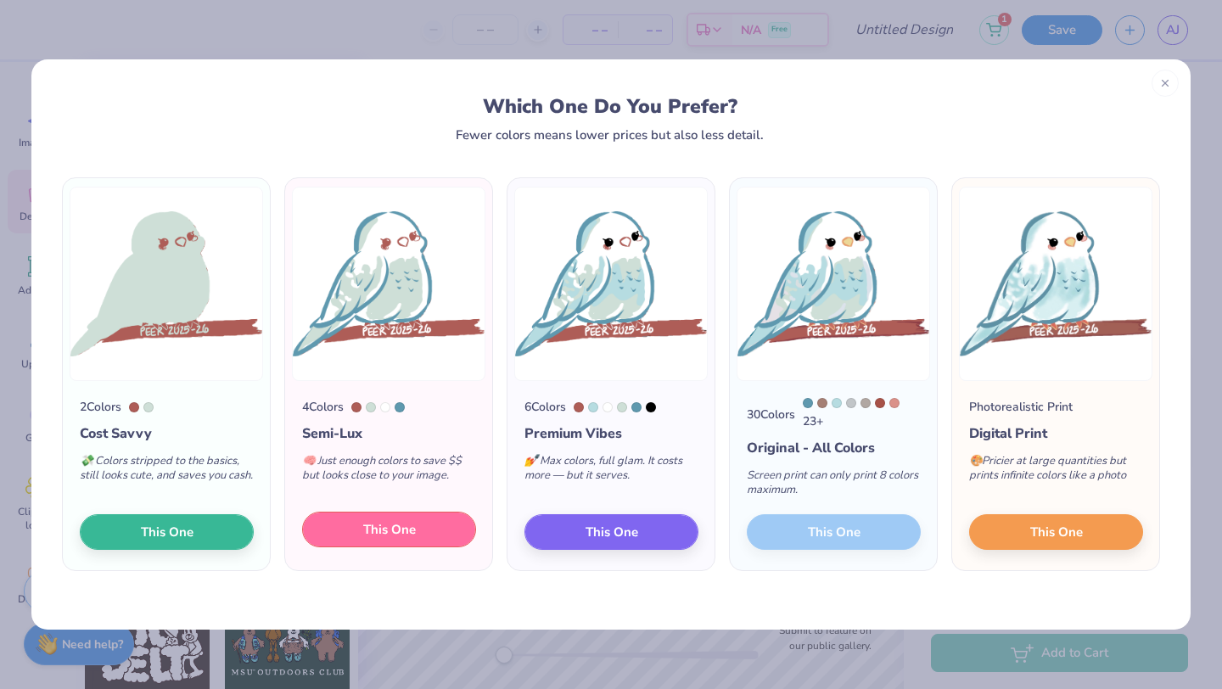
click at [361, 530] on button "This One" at bounding box center [389, 530] width 174 height 36
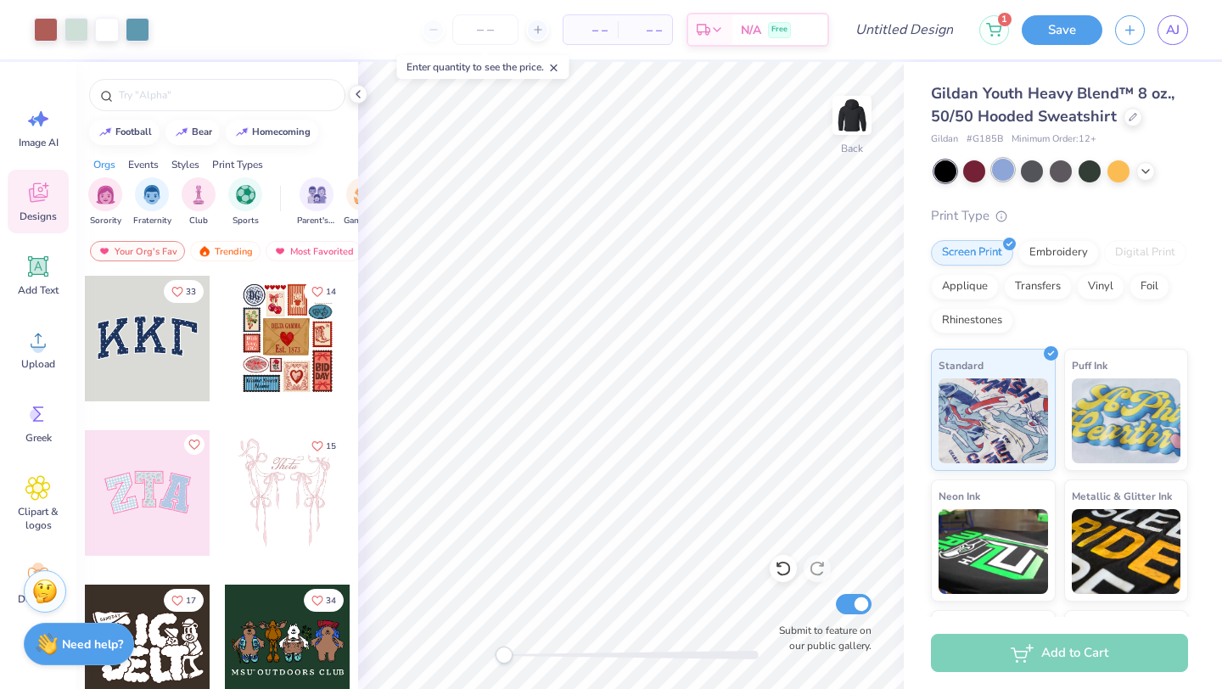
click at [1006, 181] on div at bounding box center [1003, 170] width 22 height 22
click at [980, 169] on div at bounding box center [974, 170] width 22 height 22
click at [1151, 167] on icon at bounding box center [1146, 170] width 14 height 14
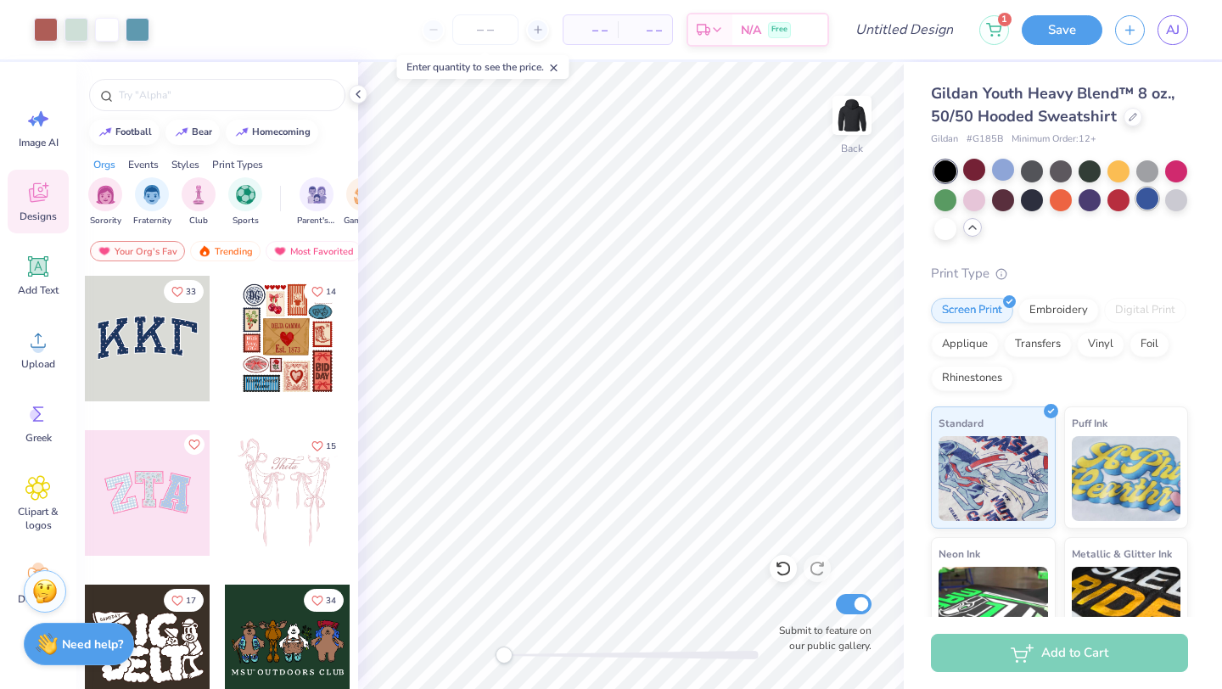
click at [1144, 200] on div at bounding box center [1147, 199] width 22 height 22
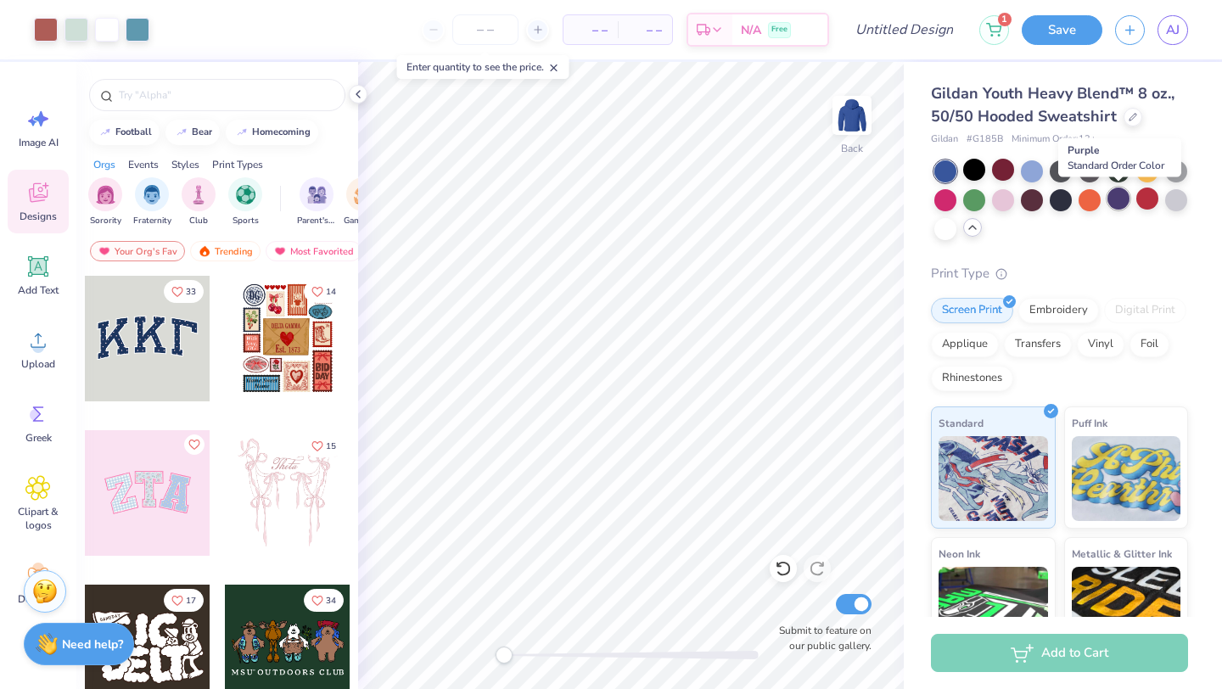
click at [1117, 204] on div at bounding box center [1118, 199] width 22 height 22
click at [1092, 206] on div at bounding box center [1090, 199] width 22 height 22
click at [953, 223] on div at bounding box center [945, 227] width 22 height 22
click at [1187, 198] on div at bounding box center [1176, 199] width 22 height 22
click at [1177, 200] on div at bounding box center [1176, 199] width 22 height 22
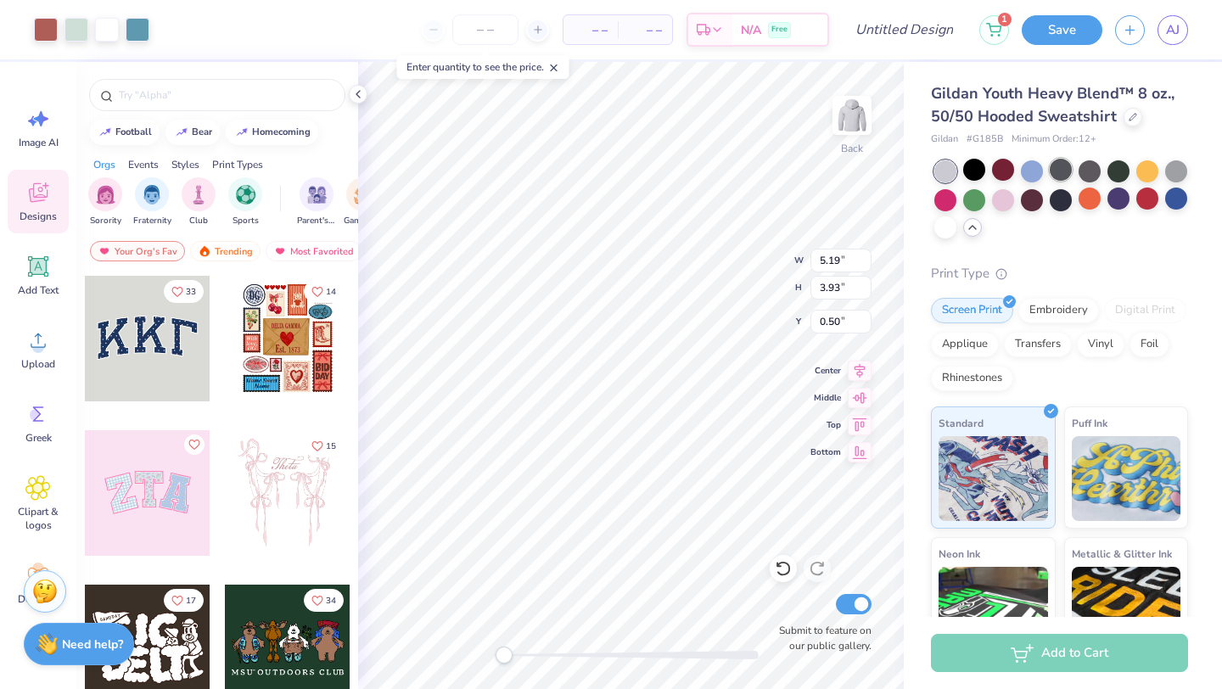
click at [1050, 168] on div at bounding box center [1061, 170] width 22 height 22
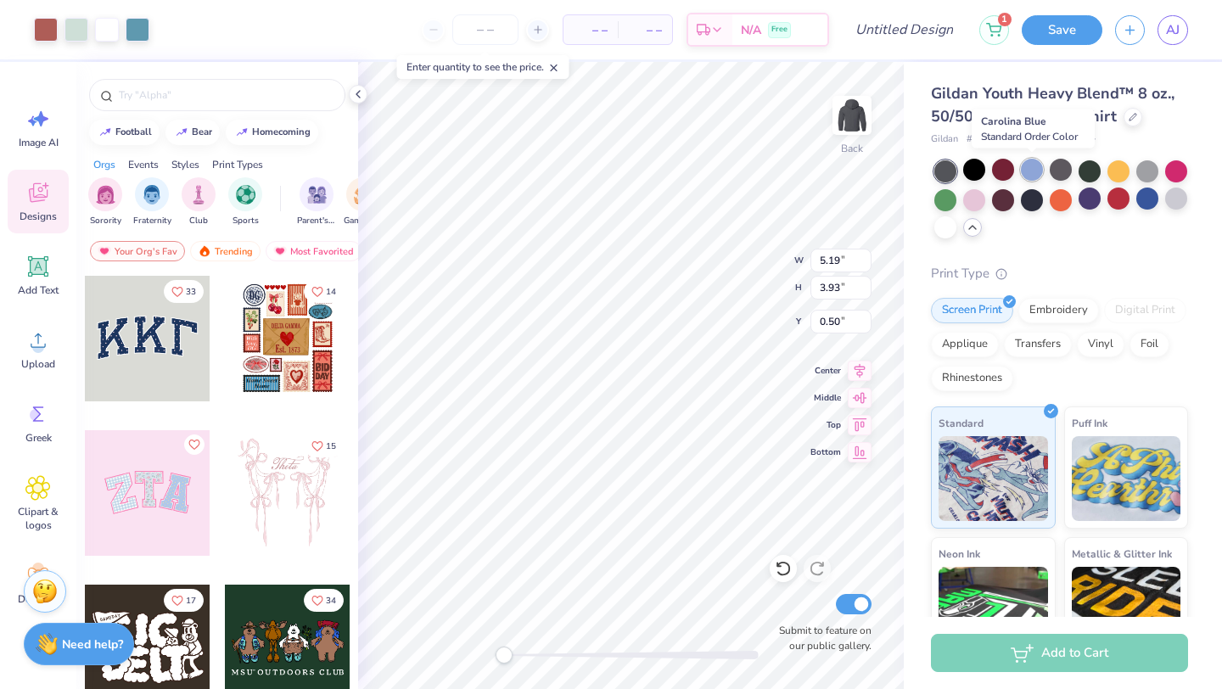
click at [1039, 168] on div at bounding box center [1032, 170] width 22 height 22
click at [1129, 170] on div at bounding box center [1118, 170] width 22 height 22
click at [1138, 170] on div at bounding box center [1147, 170] width 22 height 22
click at [1121, 204] on div at bounding box center [1118, 199] width 22 height 22
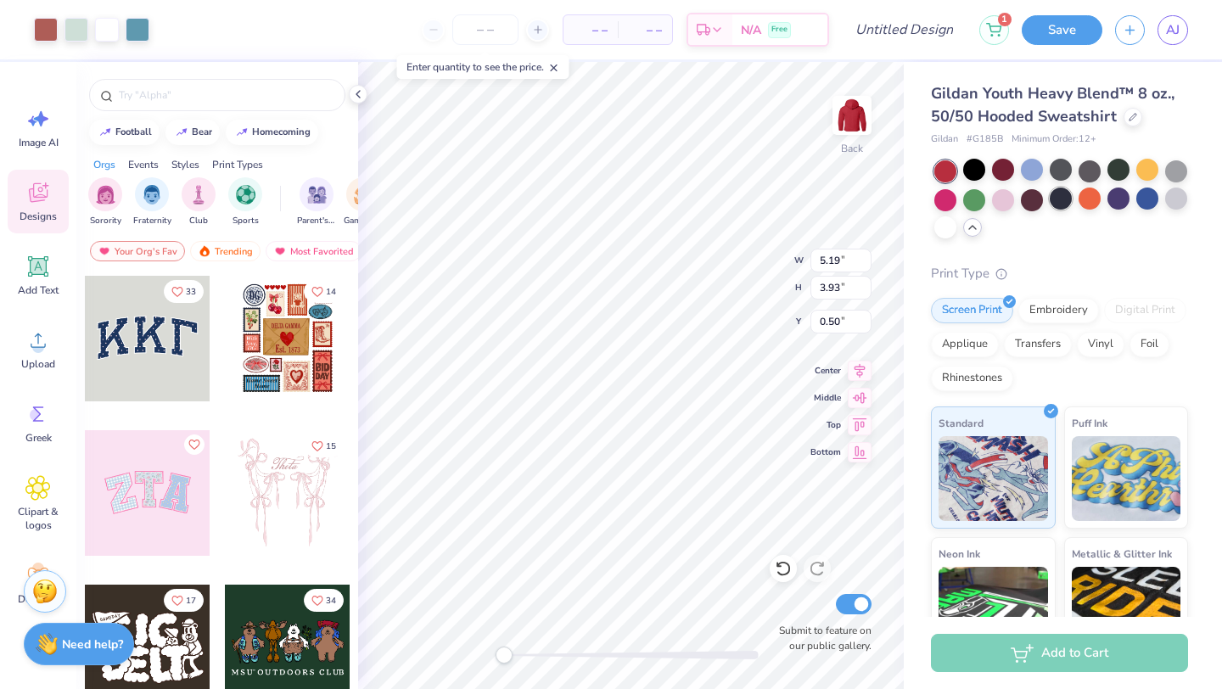
click at [1052, 198] on div at bounding box center [1061, 199] width 22 height 22
click at [598, 24] on span "– –" at bounding box center [591, 30] width 34 height 18
click at [503, 29] on input "number" at bounding box center [485, 29] width 66 height 31
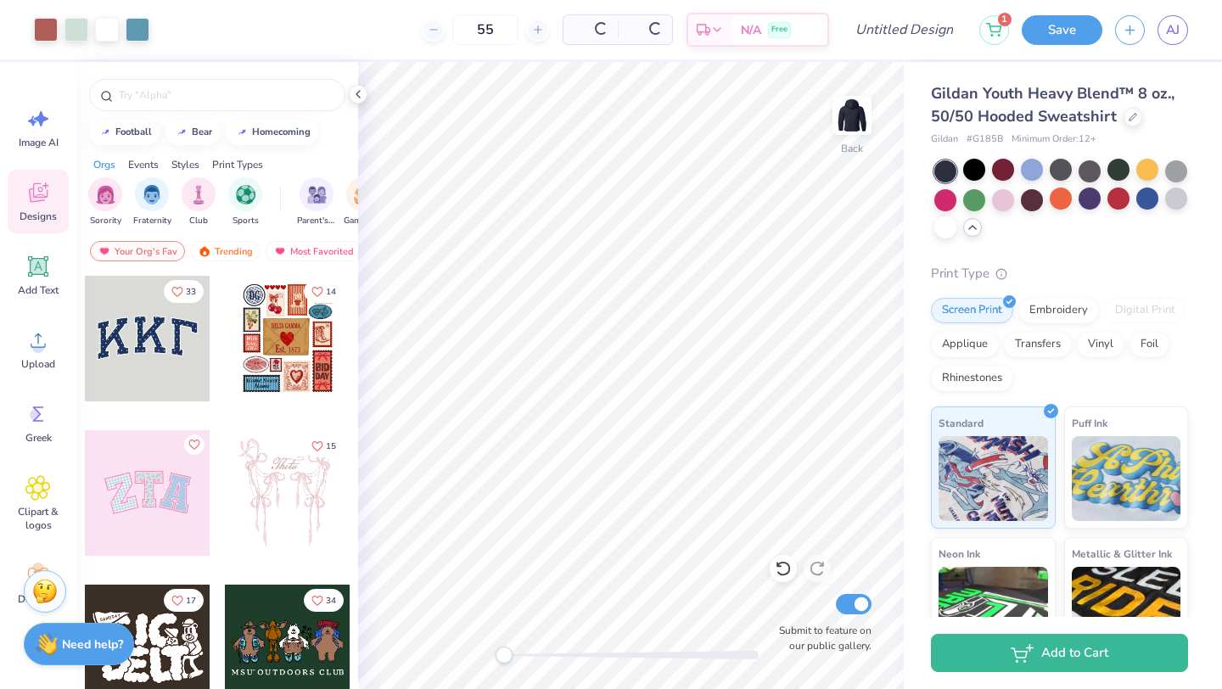
type input "55"
click at [342, 25] on div "55 Per Item Total Est. Delivery N/A Free" at bounding box center [495, 29] width 667 height 59
click at [110, 26] on div at bounding box center [107, 28] width 24 height 24
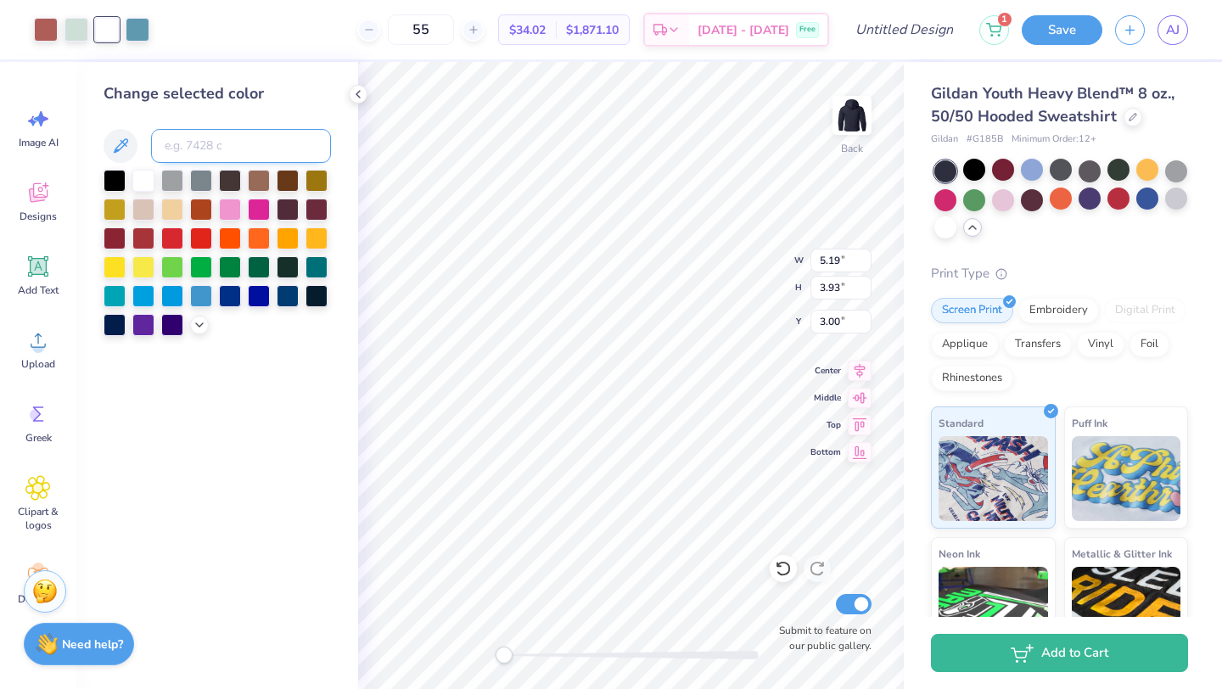
click at [263, 133] on input at bounding box center [241, 146] width 180 height 34
type input "B"
type input "G185B"
click at [290, 111] on div "Change selected color G185B" at bounding box center [217, 209] width 227 height 254
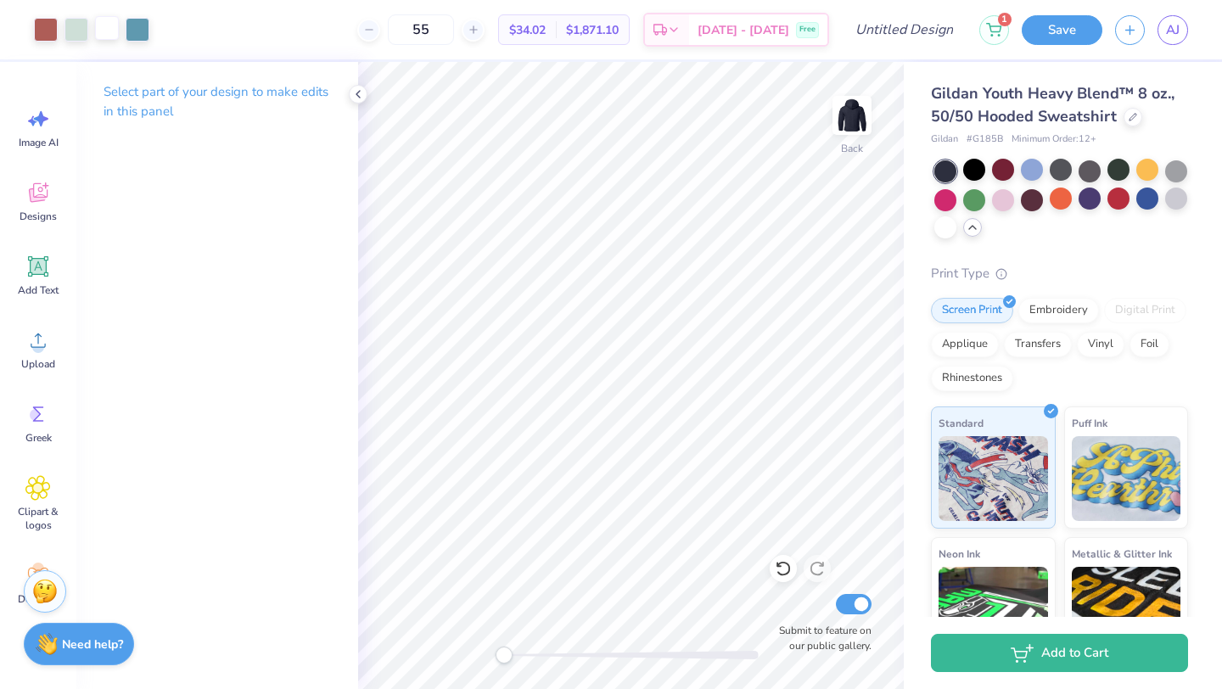
click at [108, 25] on div at bounding box center [107, 28] width 24 height 24
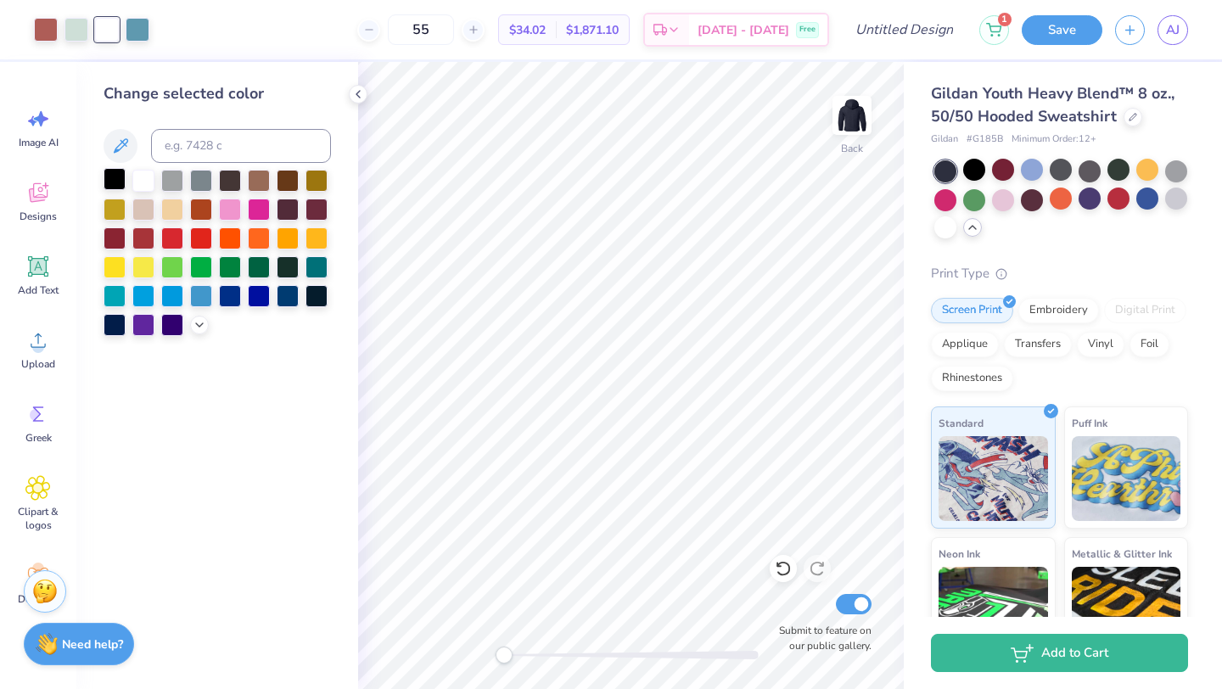
click at [110, 173] on div at bounding box center [115, 179] width 22 height 22
click at [126, 143] on icon at bounding box center [121, 145] width 14 height 14
click at [117, 157] on button at bounding box center [121, 146] width 34 height 34
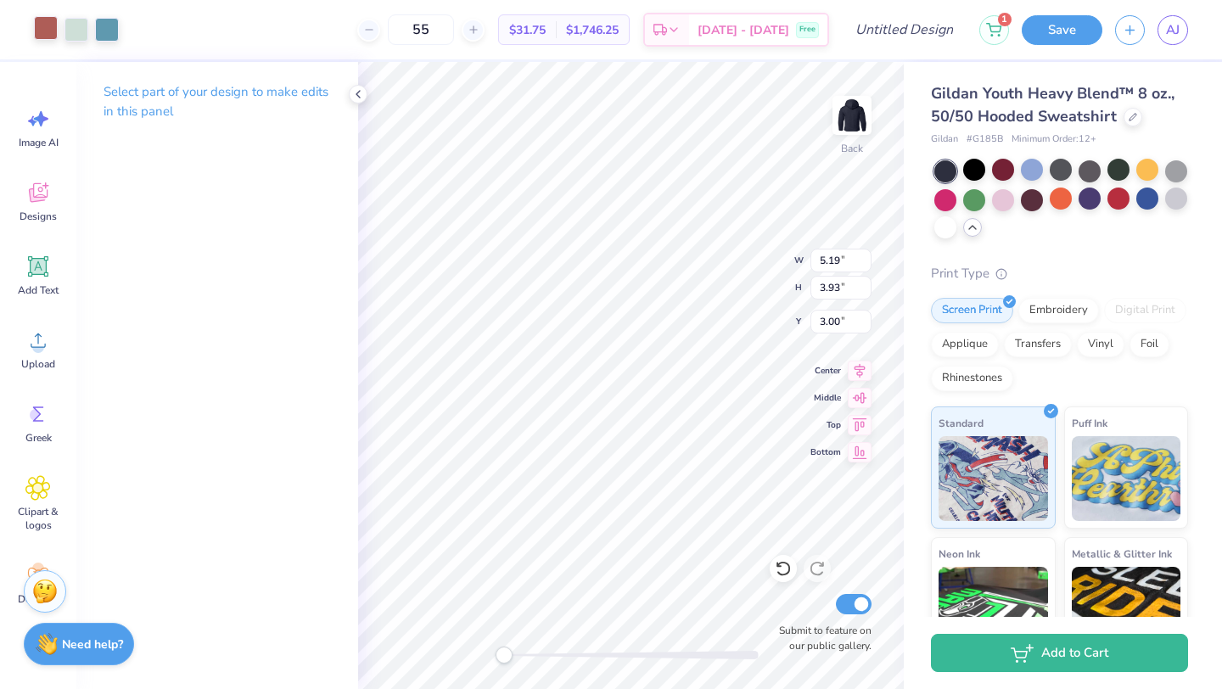
click at [45, 31] on div at bounding box center [46, 28] width 24 height 24
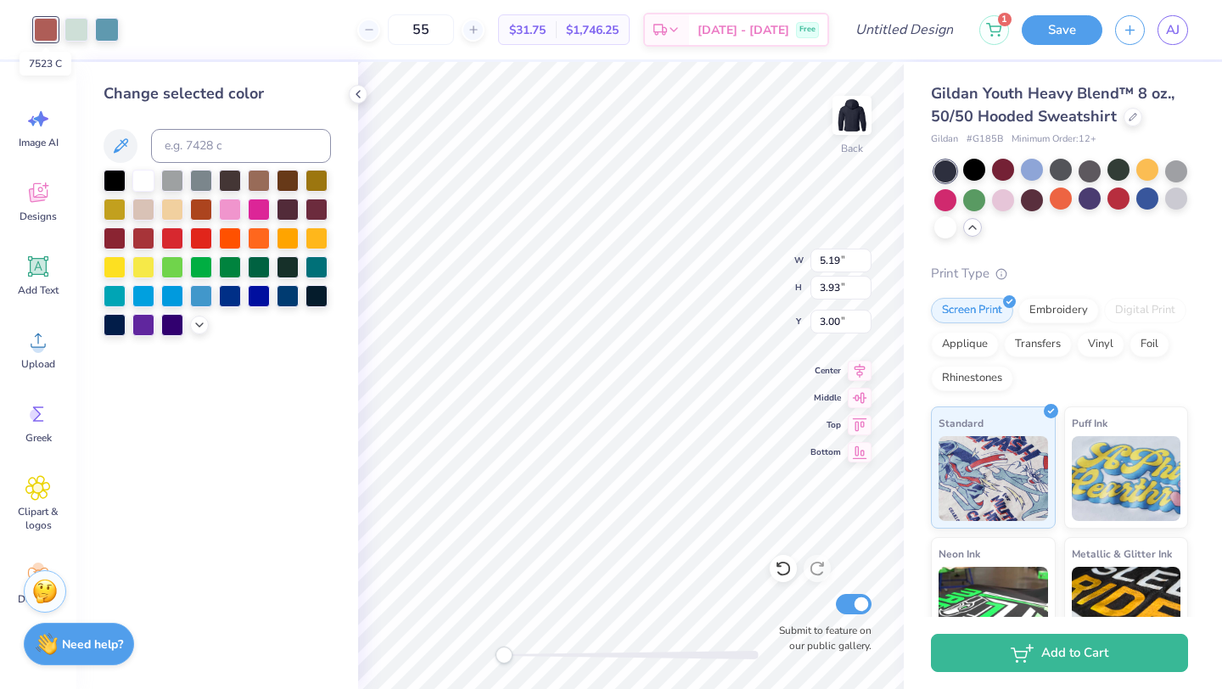
click at [46, 35] on div at bounding box center [46, 30] width 24 height 24
click at [199, 333] on div at bounding box center [217, 253] width 227 height 166
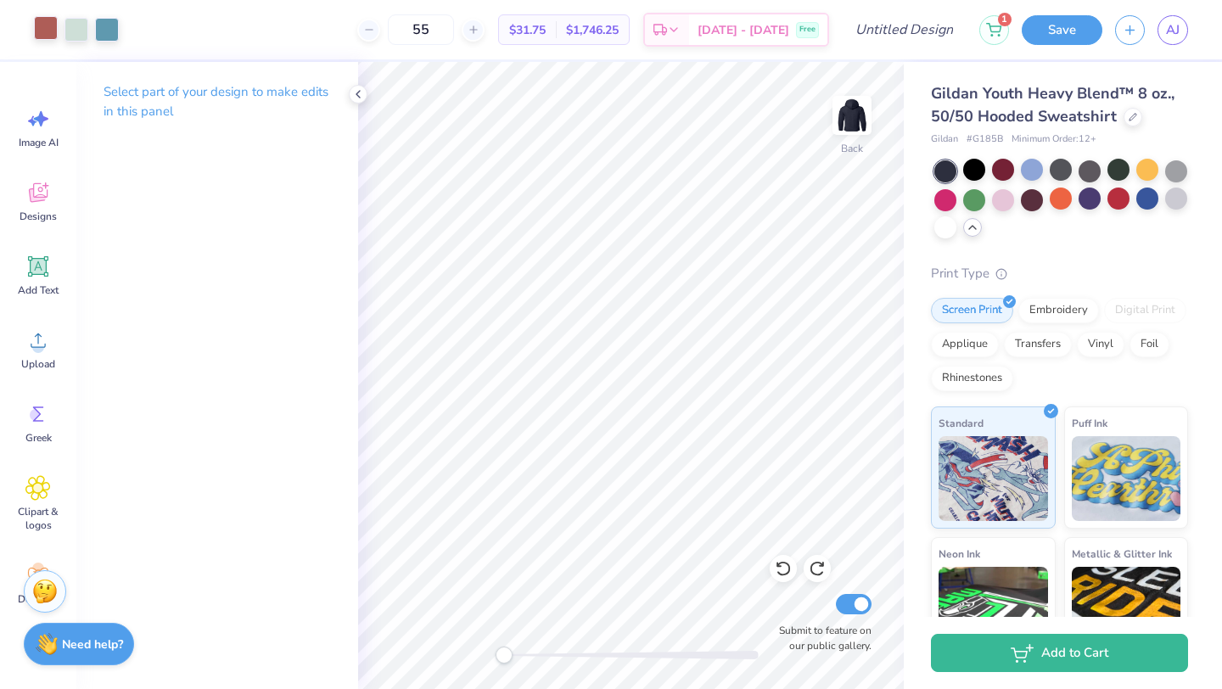
click at [46, 21] on div at bounding box center [46, 28] width 24 height 24
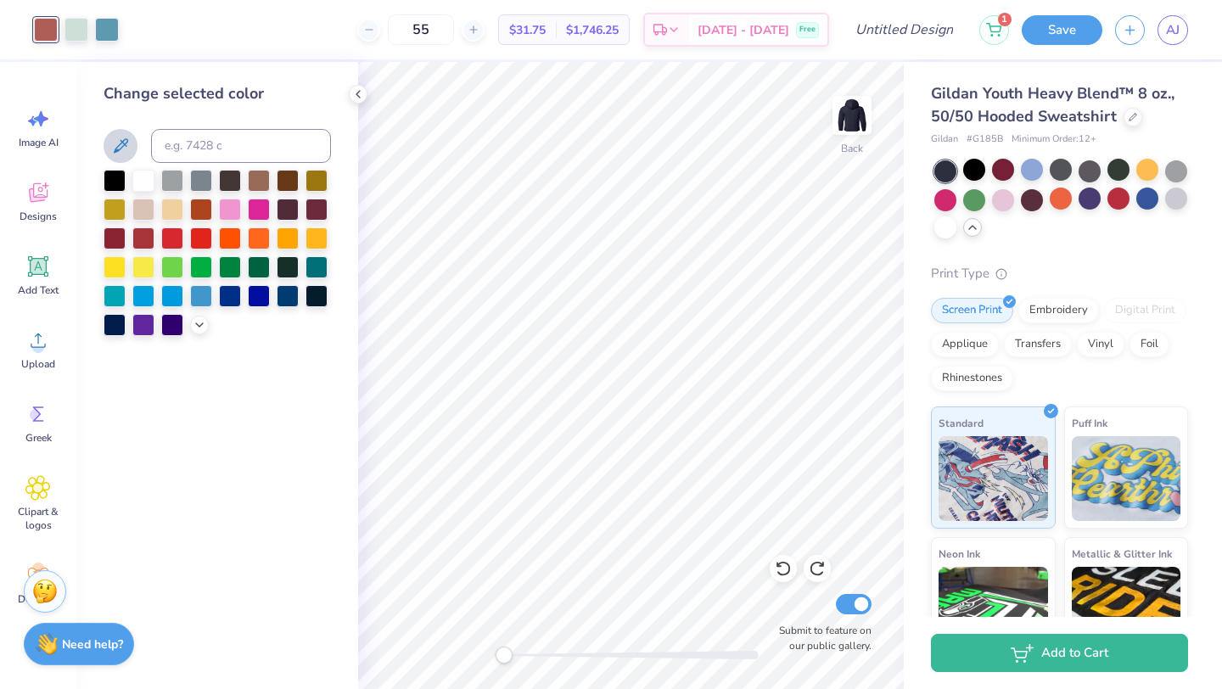
click at [127, 149] on icon at bounding box center [120, 146] width 20 height 20
click at [50, 35] on div at bounding box center [46, 28] width 24 height 24
click at [121, 141] on icon at bounding box center [121, 145] width 14 height 14
